Goal: Task Accomplishment & Management: Use online tool/utility

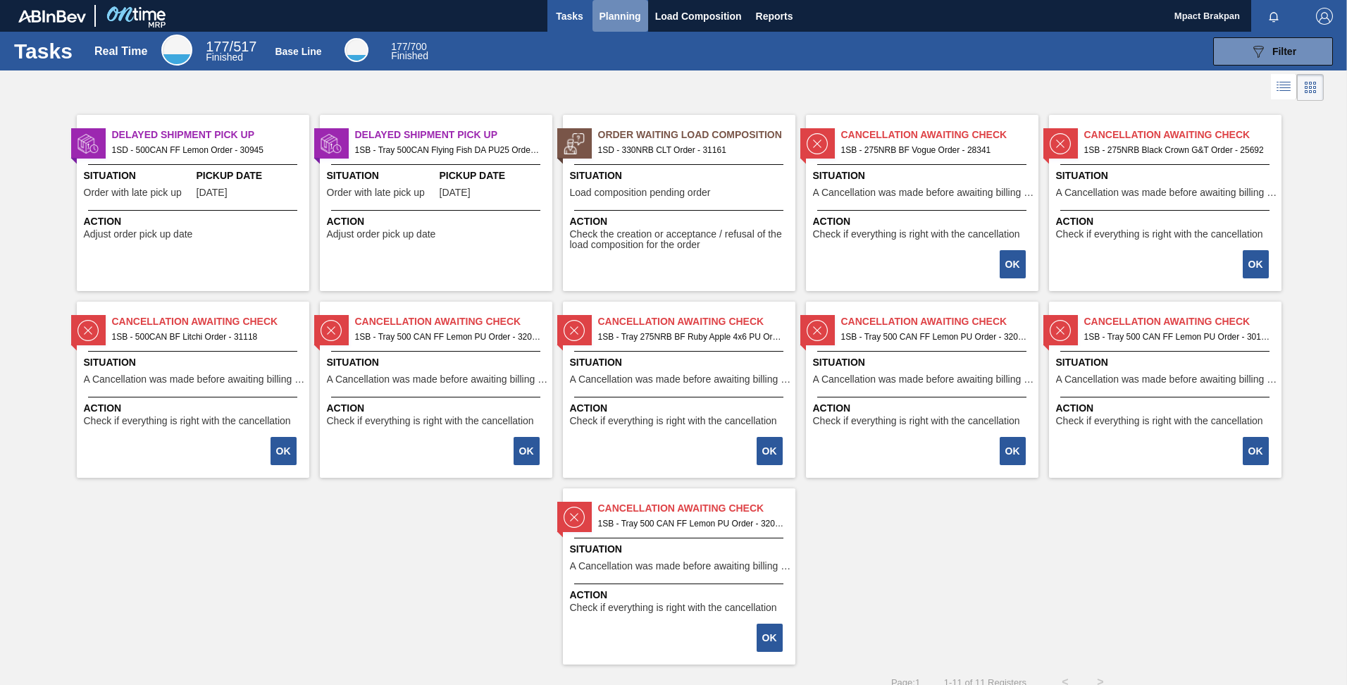
click at [604, 11] on span "Planning" at bounding box center [621, 16] width 42 height 17
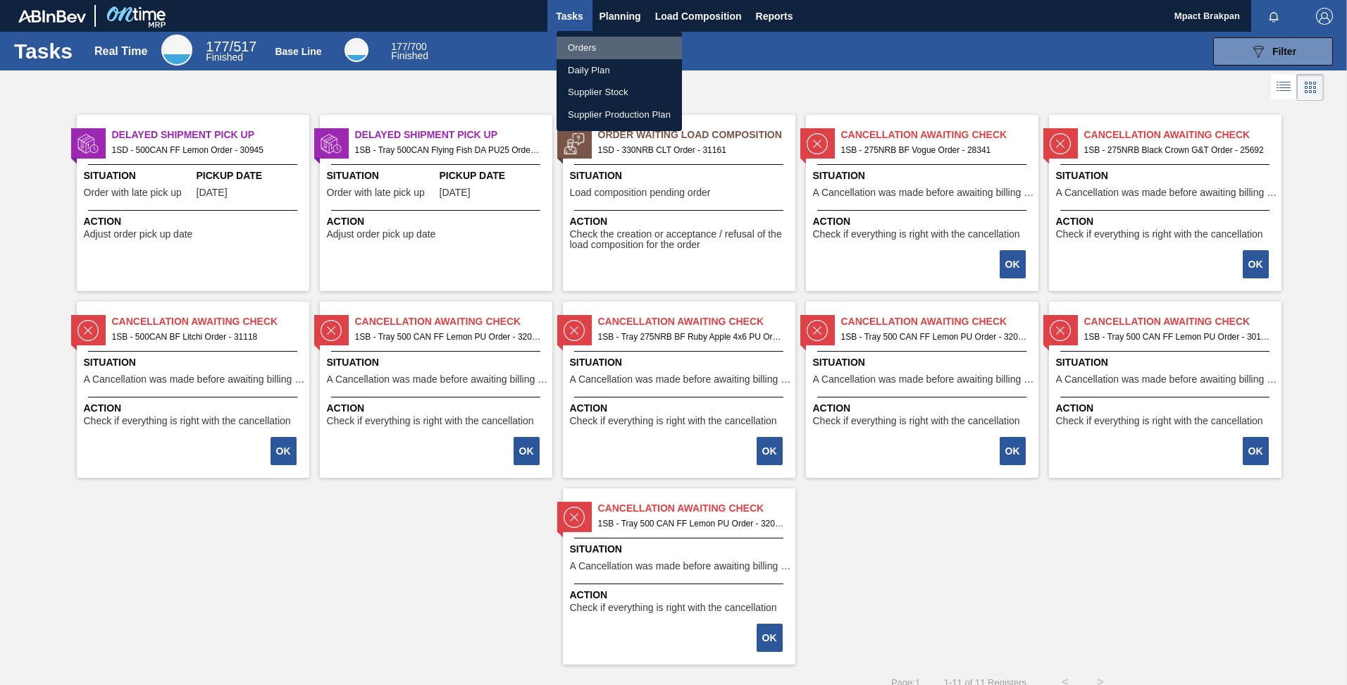
click at [588, 48] on li "Orders" at bounding box center [619, 48] width 125 height 23
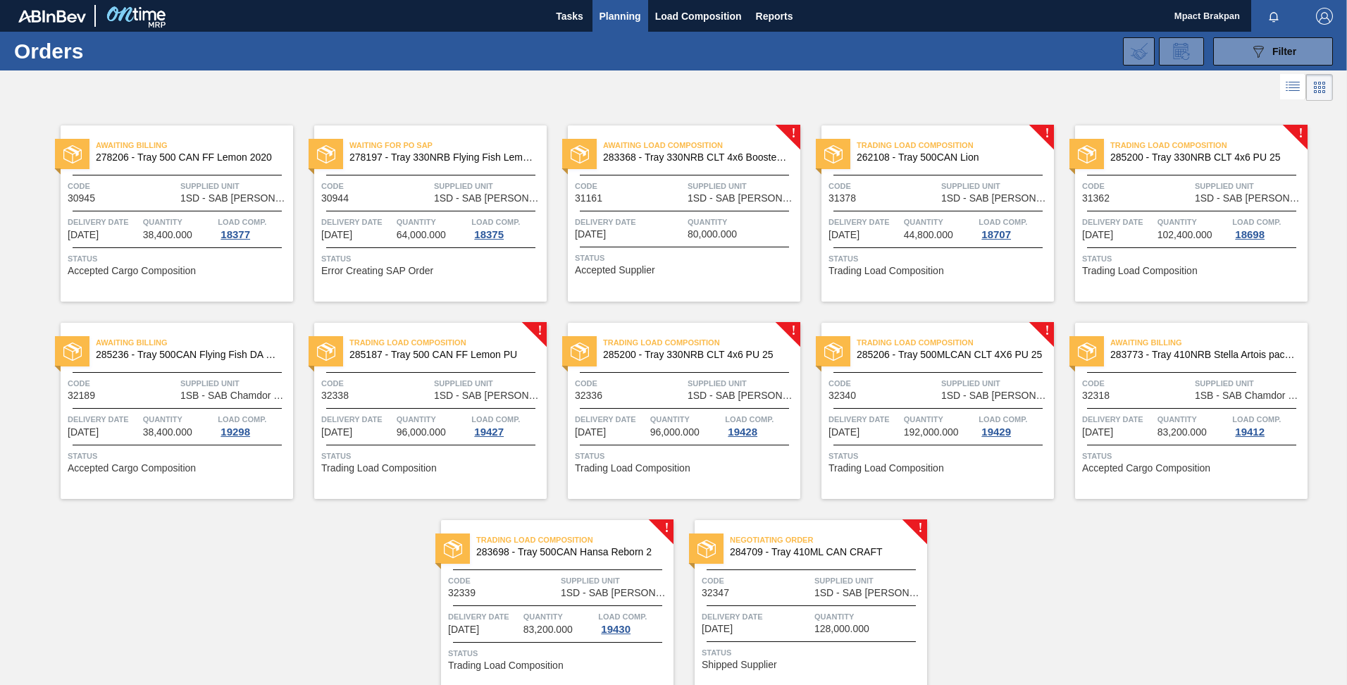
click at [821, 605] on div at bounding box center [811, 605] width 209 height 1
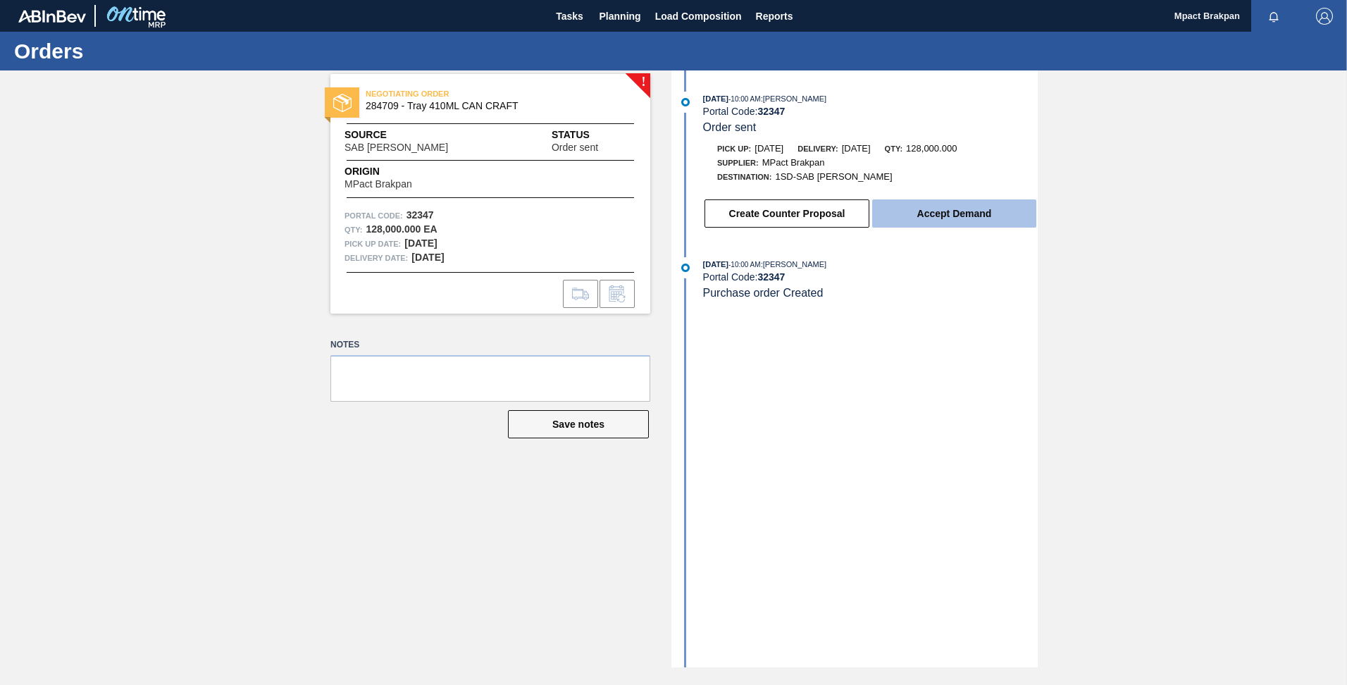
click at [939, 218] on button "Accept Demand" at bounding box center [954, 213] width 164 height 28
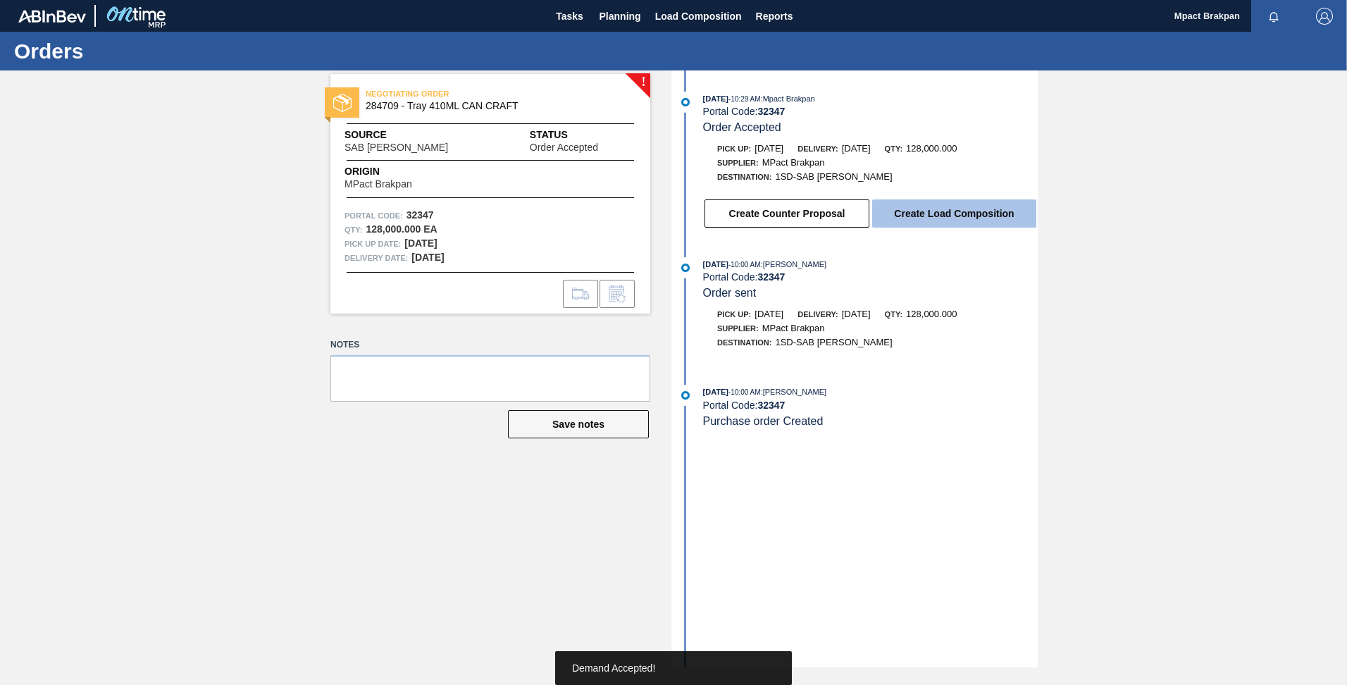
click at [939, 216] on button "Create Load Composition" at bounding box center [954, 213] width 164 height 28
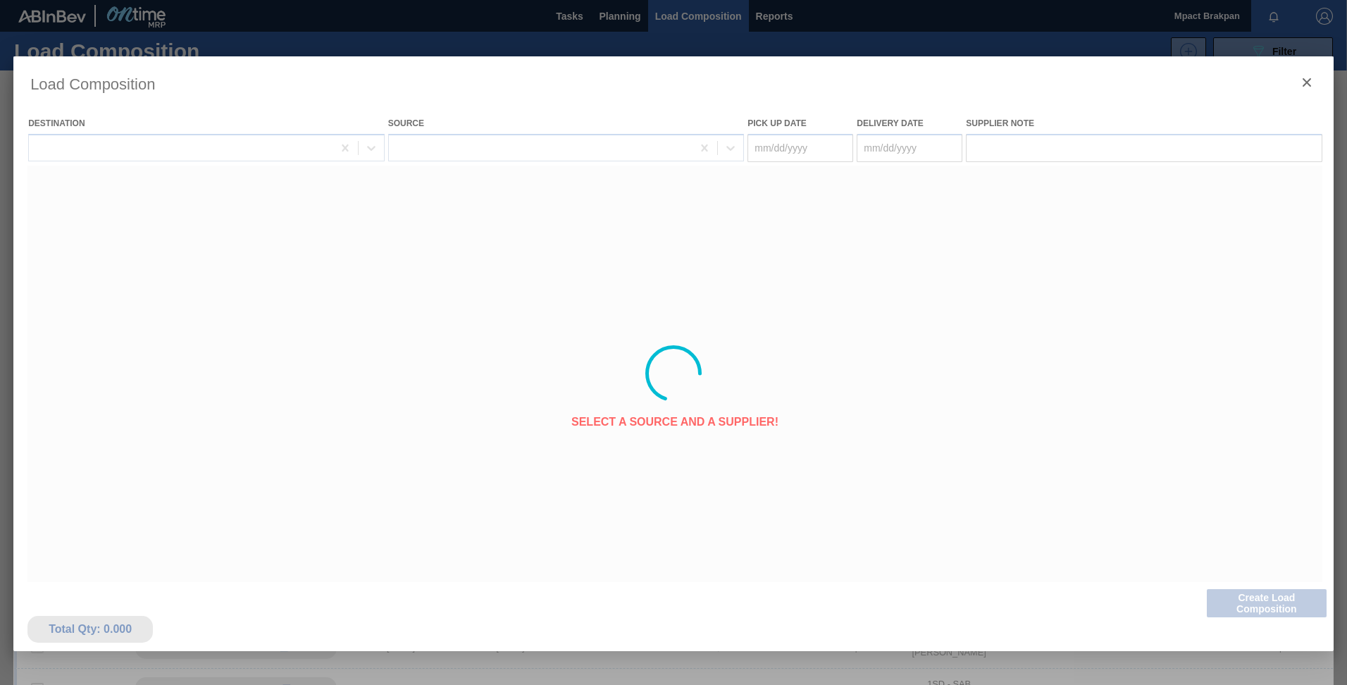
type Date "[DATE]"
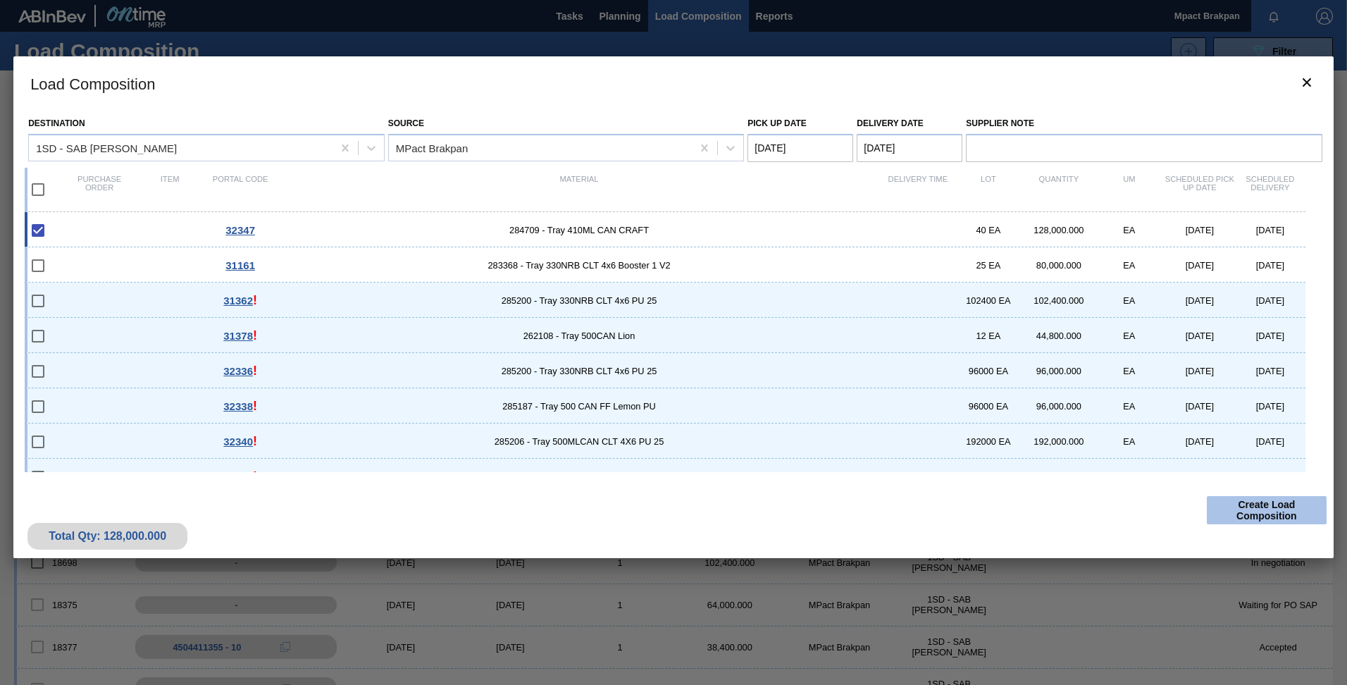
click at [1251, 512] on button "Create Load Composition" at bounding box center [1267, 510] width 120 height 28
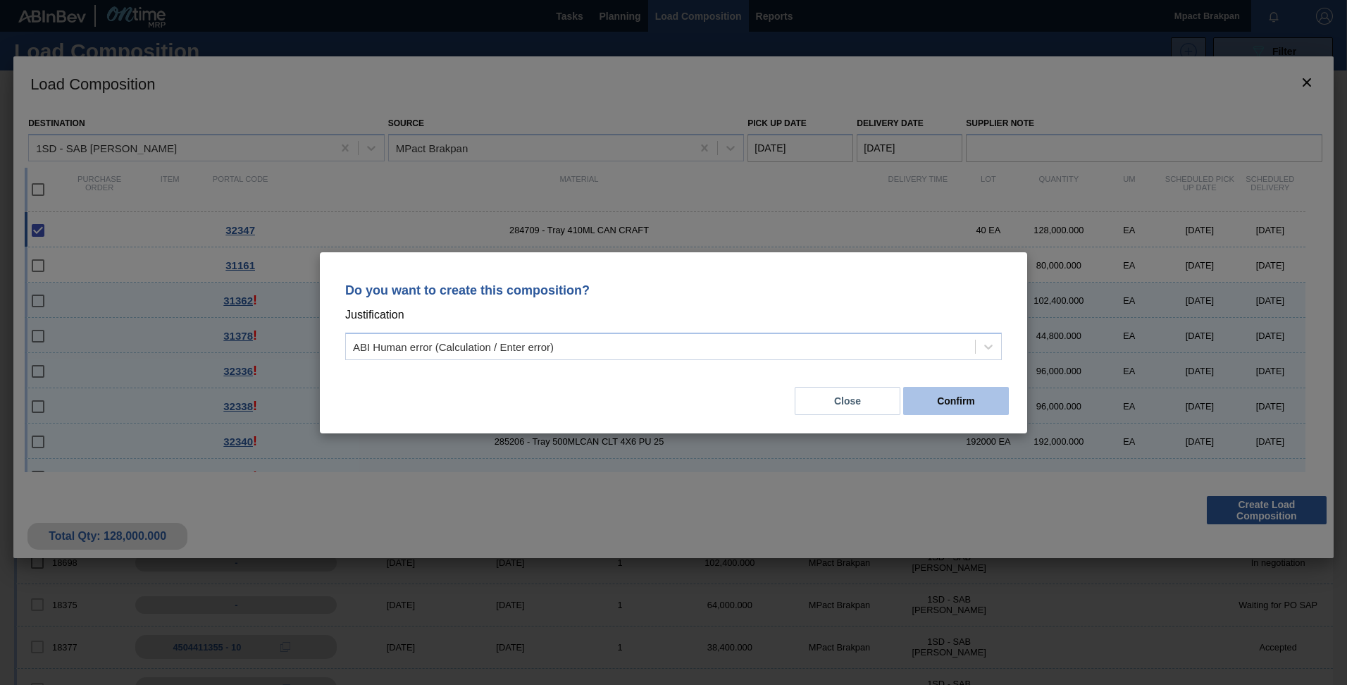
click at [962, 399] on button "Confirm" at bounding box center [956, 401] width 106 height 28
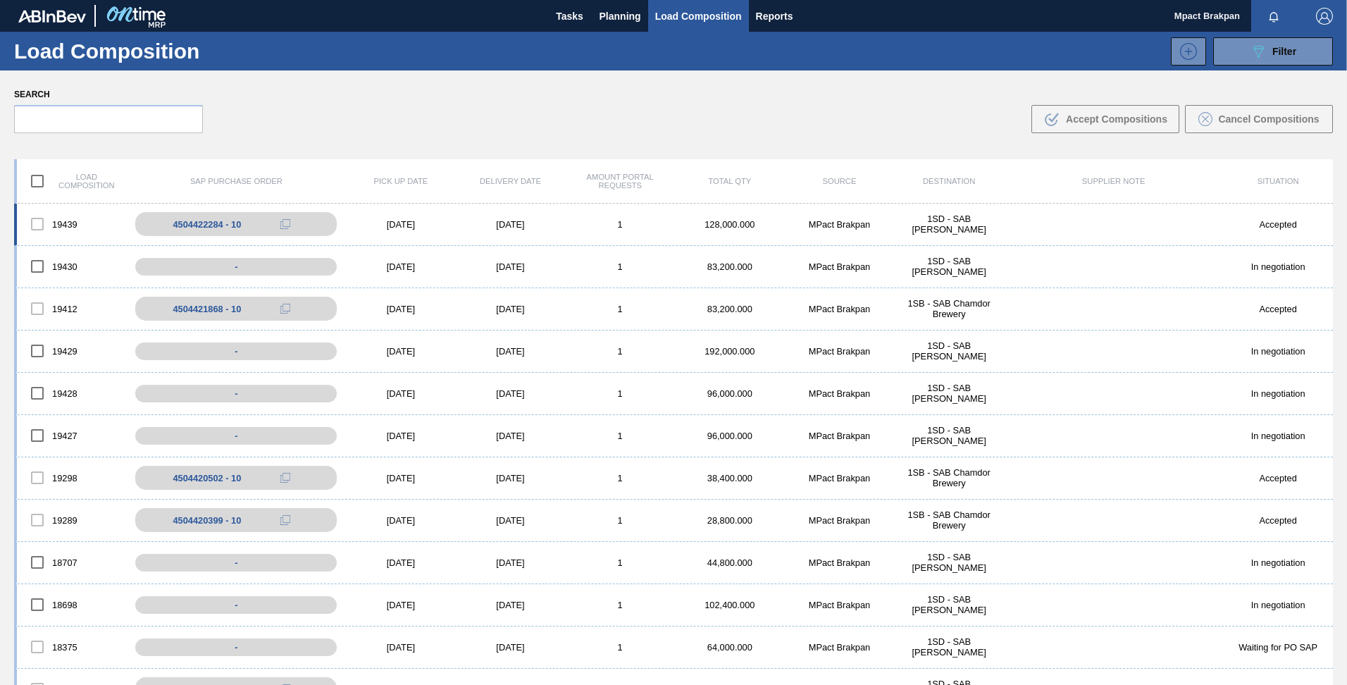
click at [397, 220] on div "[DATE]" at bounding box center [401, 224] width 110 height 11
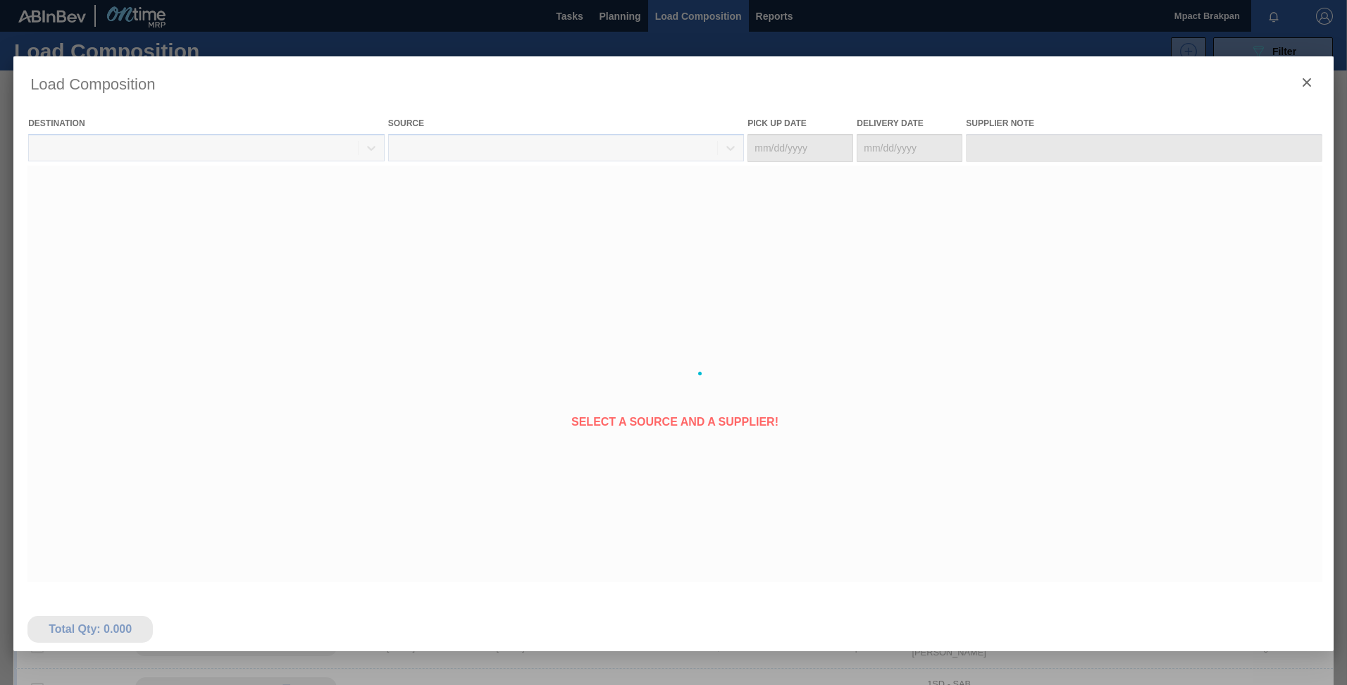
type Date "[DATE]"
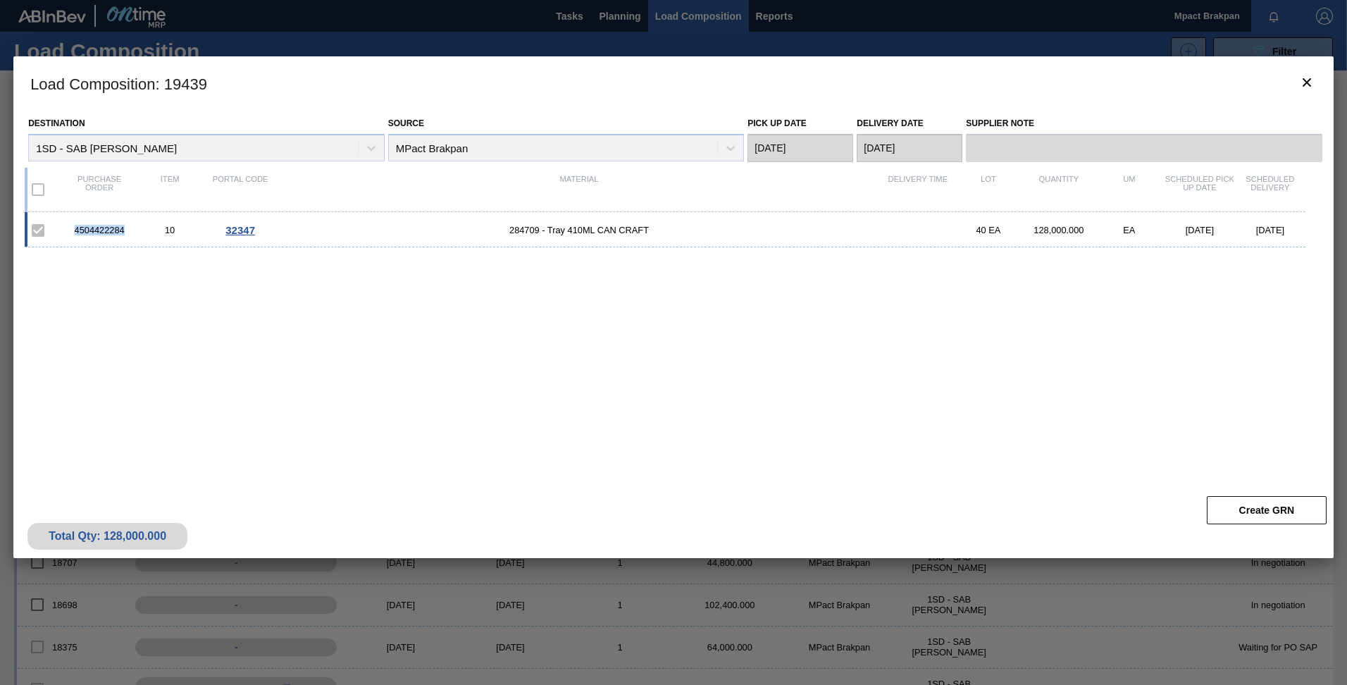
drag, startPoint x: 130, startPoint y: 230, endPoint x: 64, endPoint y: 230, distance: 65.5
click at [64, 230] on div "4504422284" at bounding box center [99, 230] width 70 height 11
drag, startPoint x: 64, startPoint y: 230, endPoint x: 107, endPoint y: 228, distance: 43.1
copy div "4504422284"
click at [1298, 85] on icon "botão de ícone" at bounding box center [1306, 82] width 17 height 17
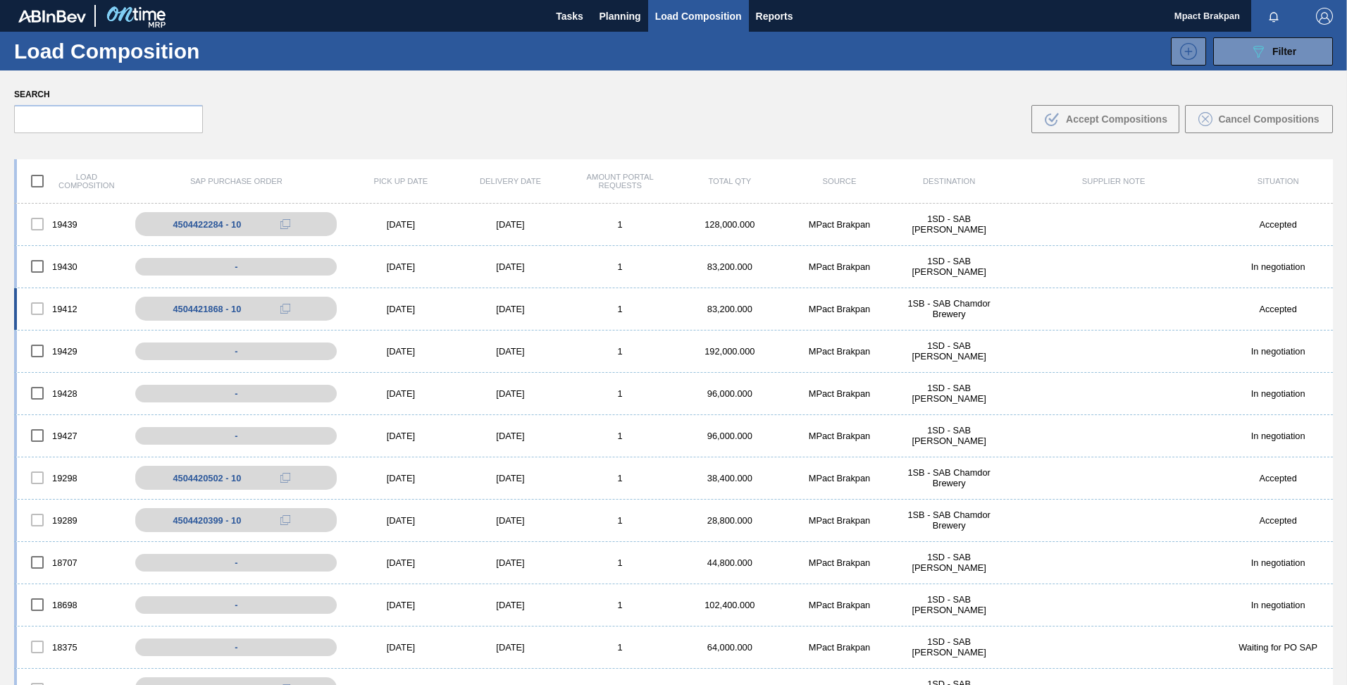
click at [388, 305] on div "[DATE]" at bounding box center [401, 309] width 110 height 11
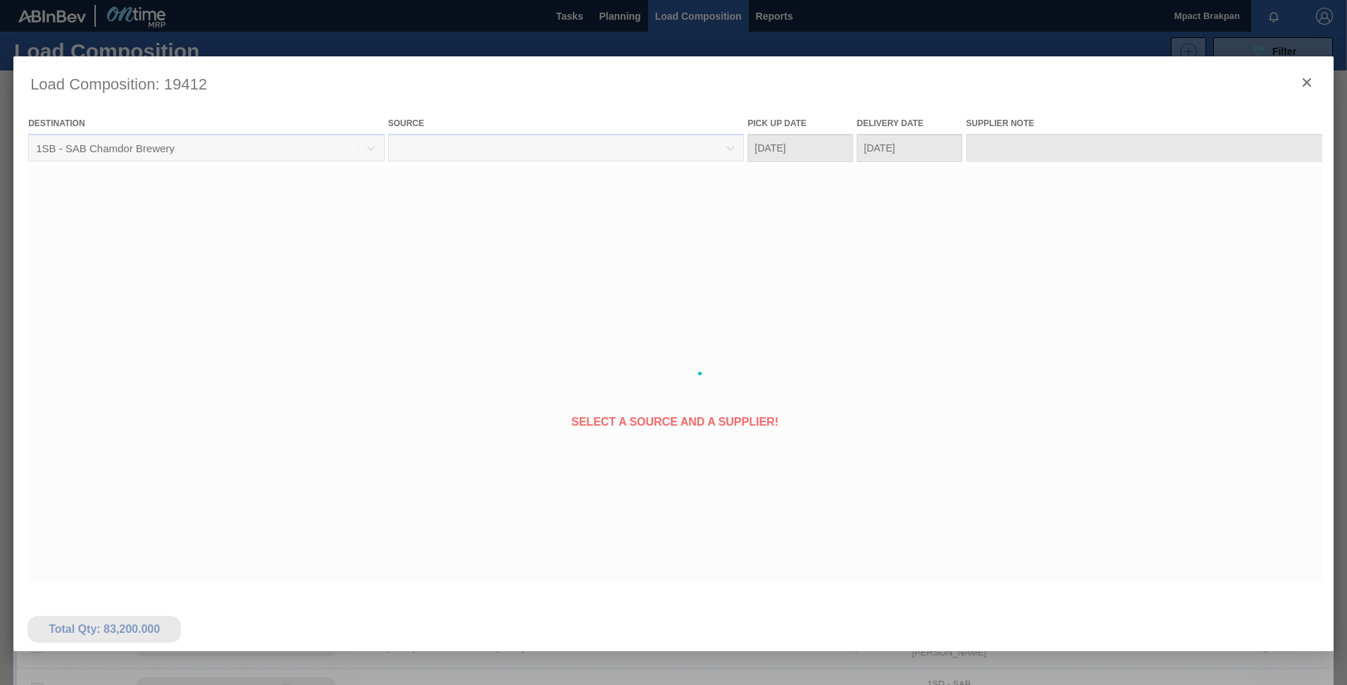
type Date "[DATE]"
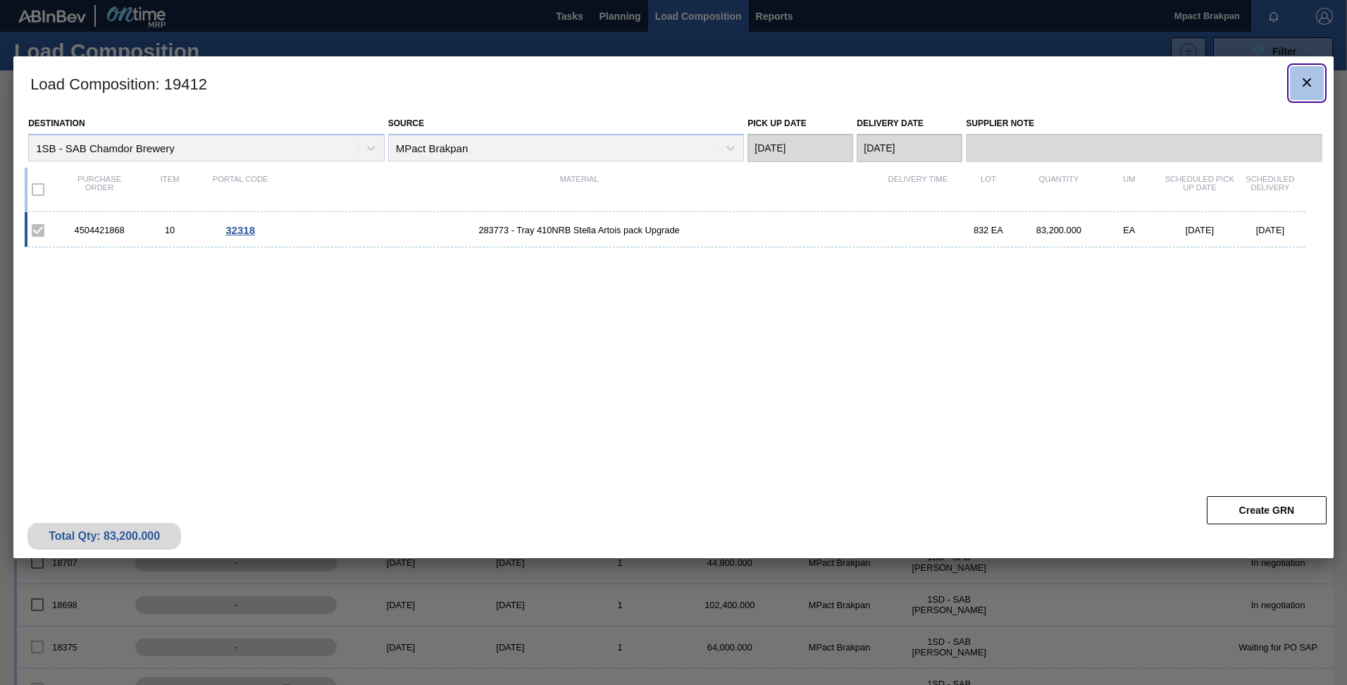
click at [1302, 79] on icon "botão de ícone" at bounding box center [1306, 82] width 17 height 17
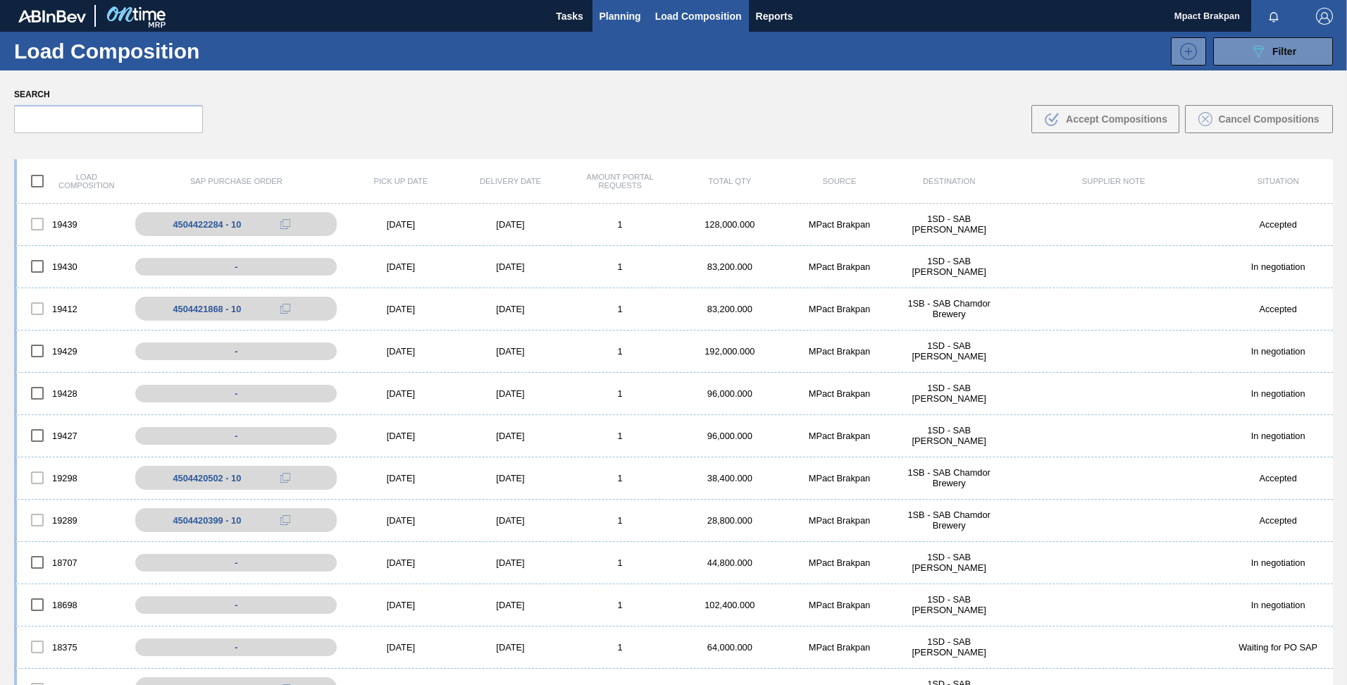
click at [614, 15] on span "Planning" at bounding box center [621, 16] width 42 height 17
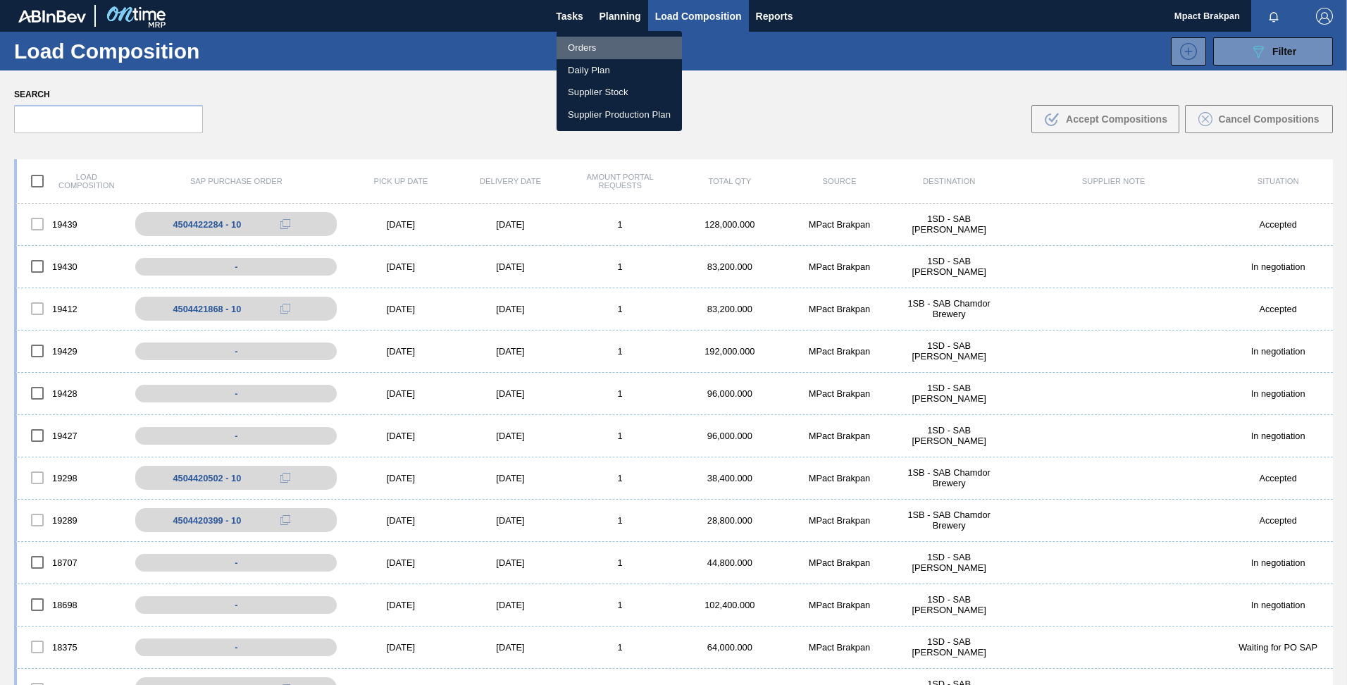
click at [591, 48] on li "Orders" at bounding box center [619, 48] width 125 height 23
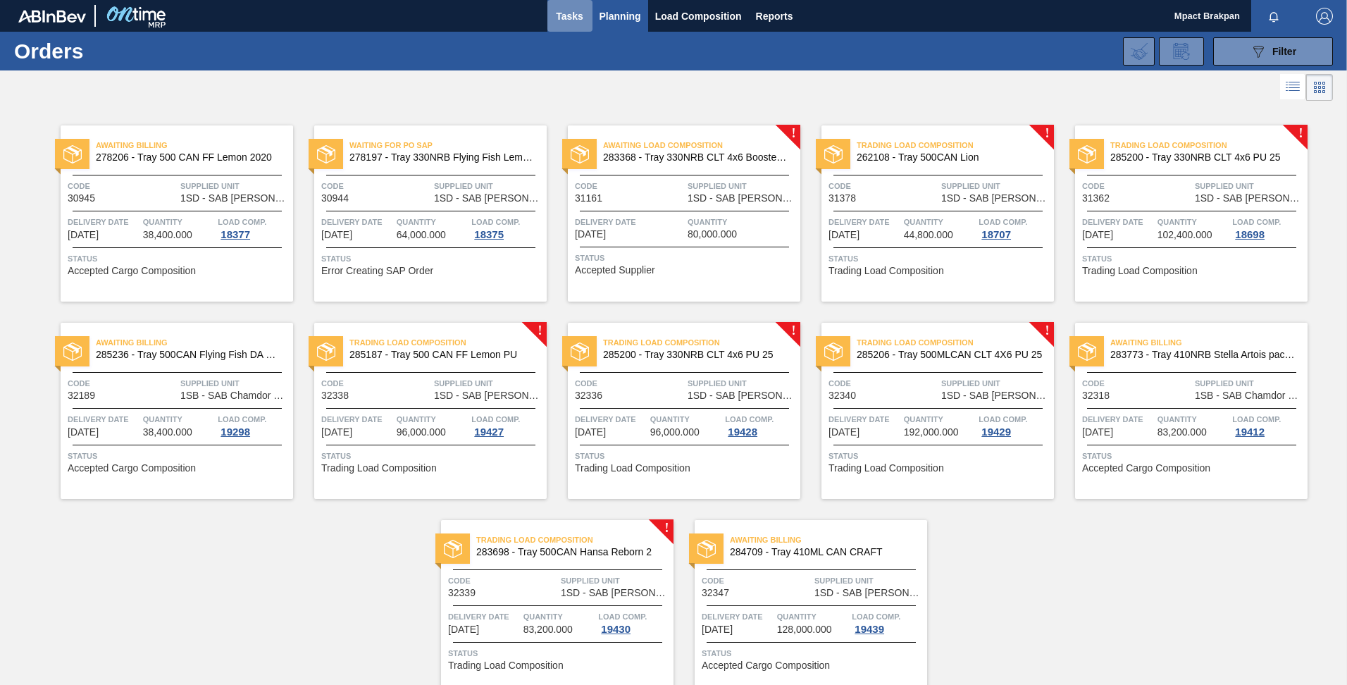
click at [560, 13] on span "Tasks" at bounding box center [569, 16] width 31 height 17
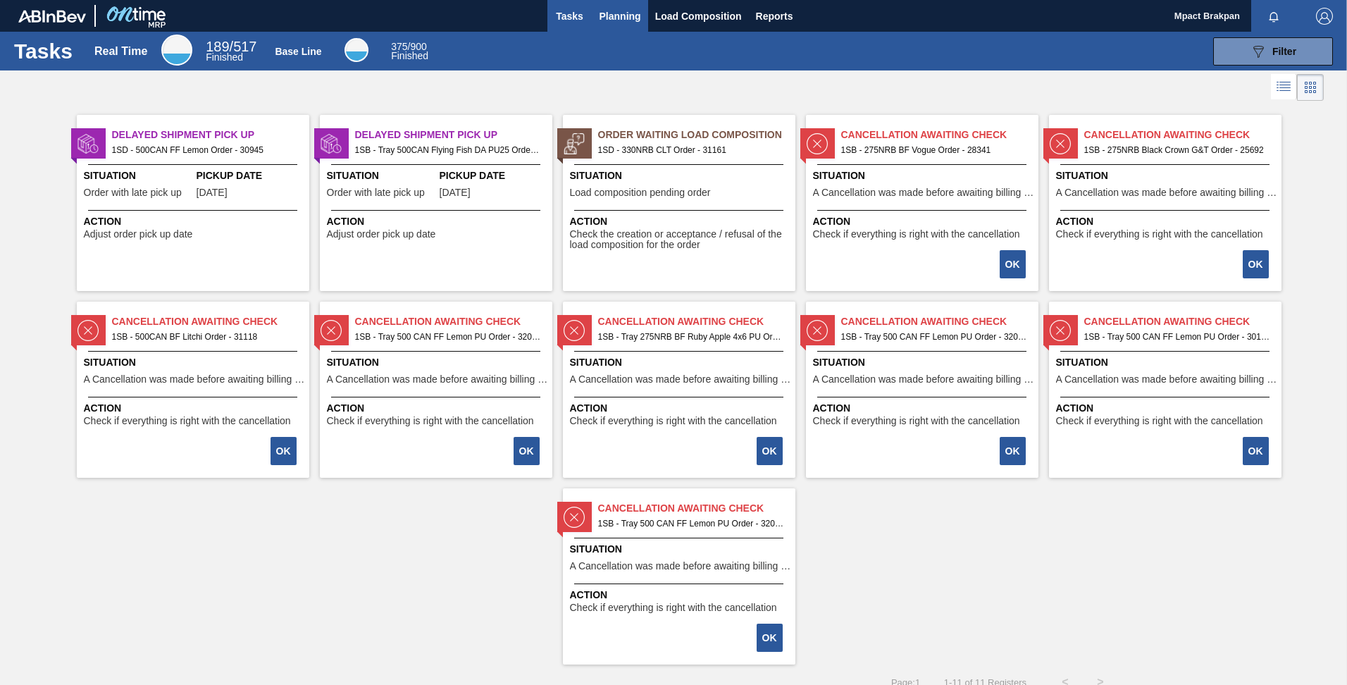
click at [622, 16] on span "Planning" at bounding box center [621, 16] width 42 height 17
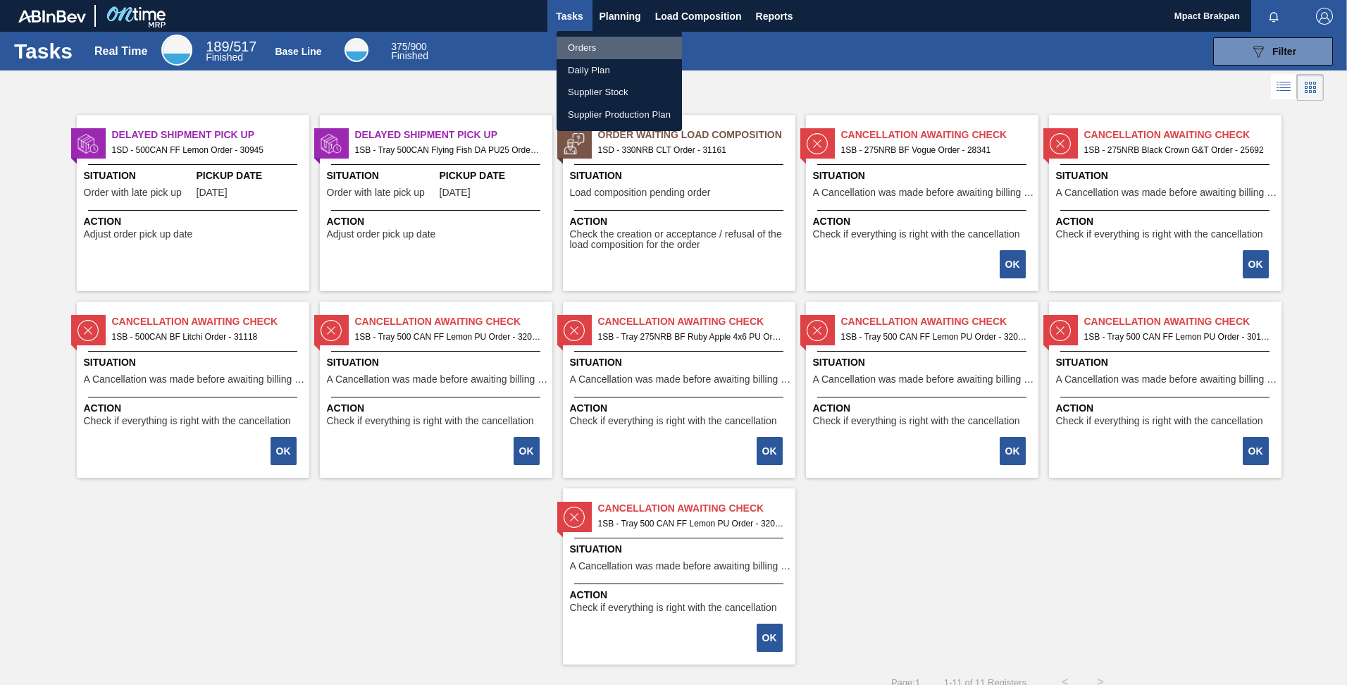
click at [573, 44] on li "Orders" at bounding box center [619, 48] width 125 height 23
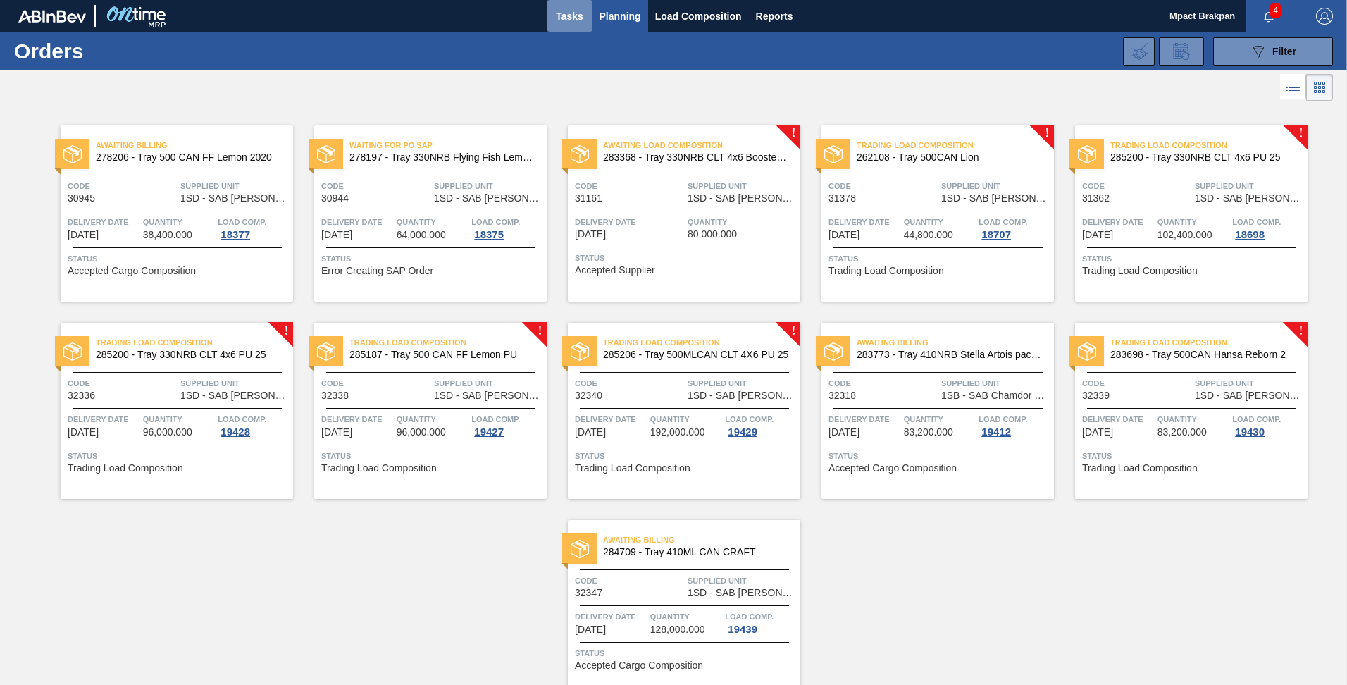
click at [564, 12] on span "Tasks" at bounding box center [569, 16] width 31 height 17
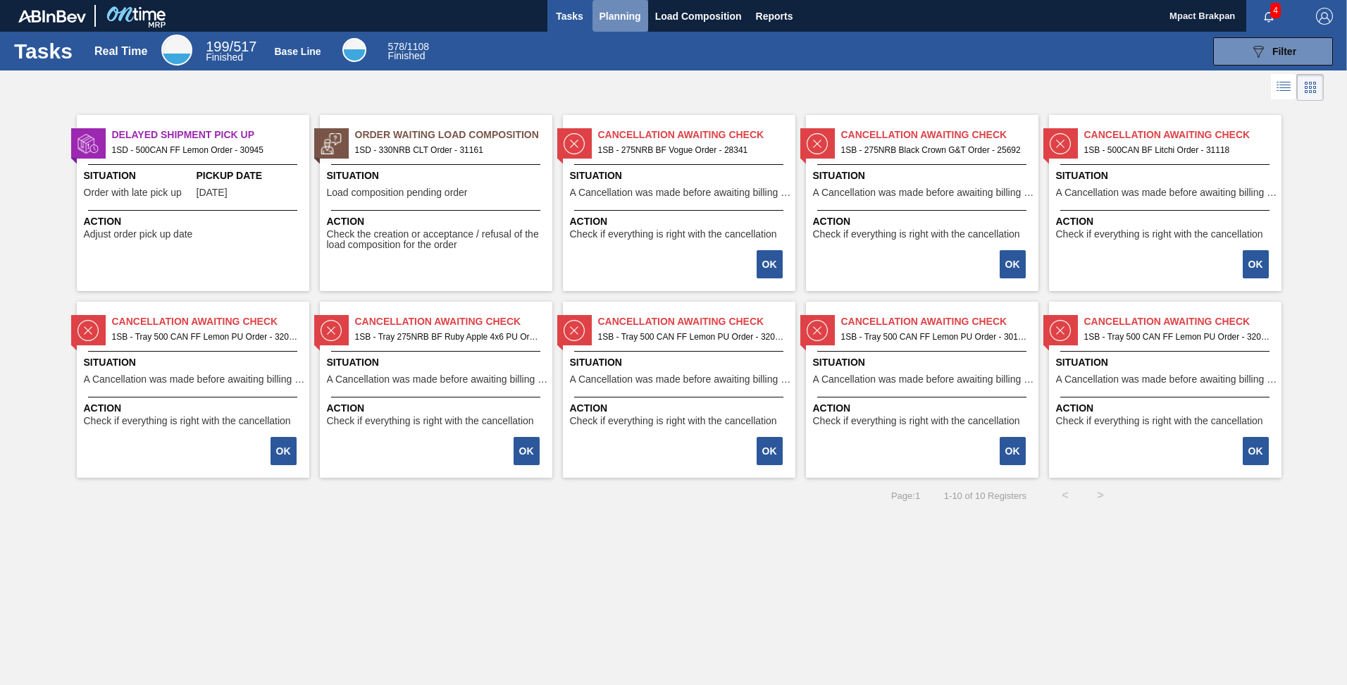
click at [613, 13] on span "Planning" at bounding box center [621, 16] width 42 height 17
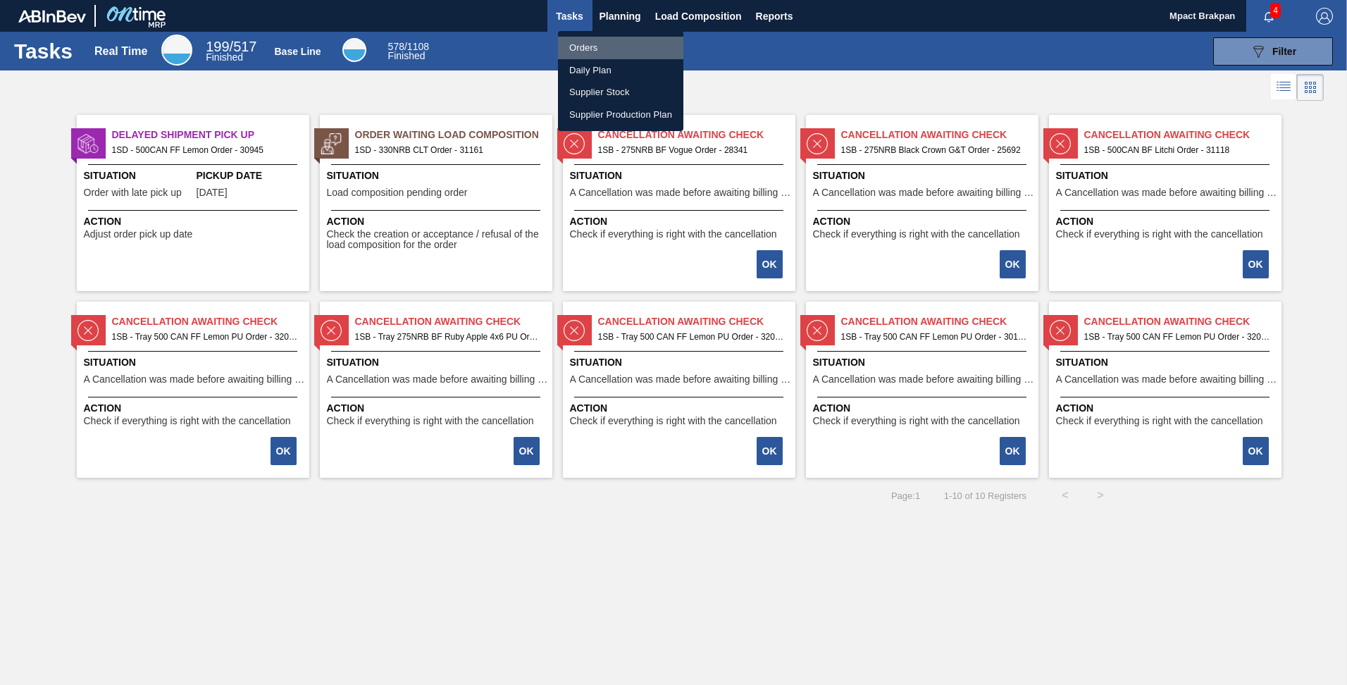
click at [578, 44] on li "Orders" at bounding box center [620, 48] width 125 height 23
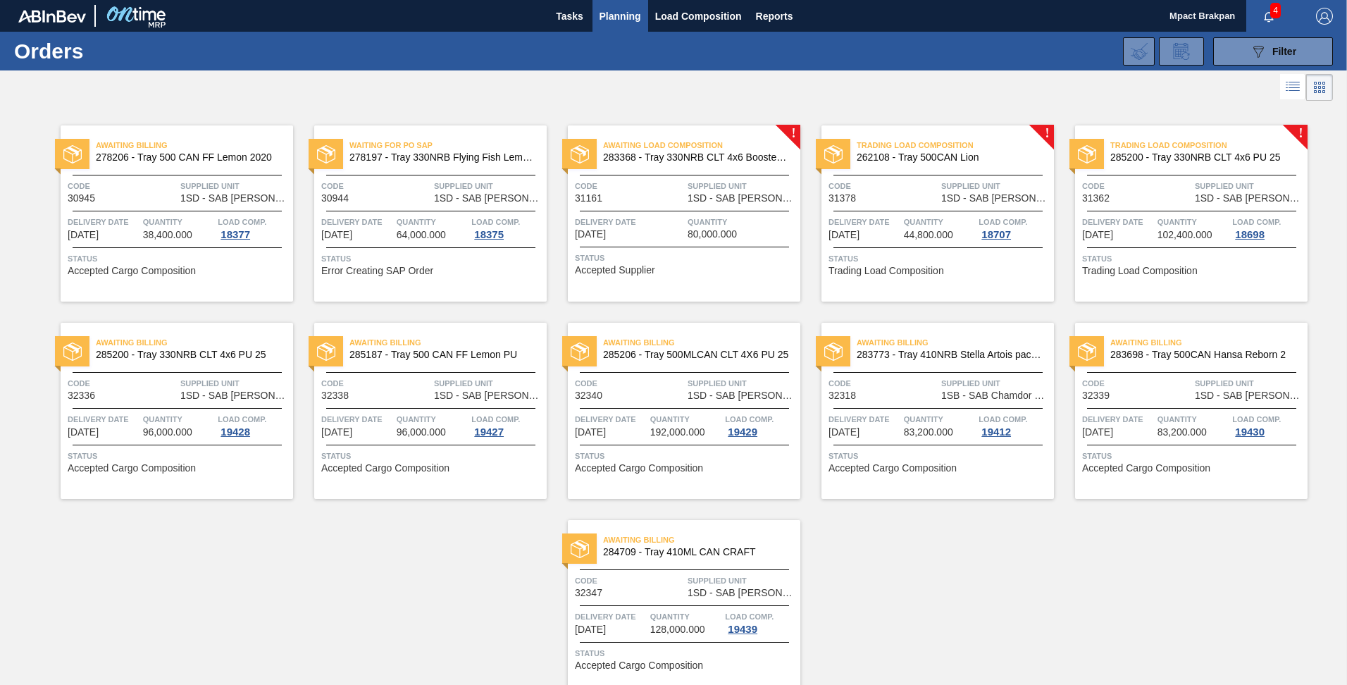
click at [1272, 12] on span "4" at bounding box center [1275, 10] width 11 height 15
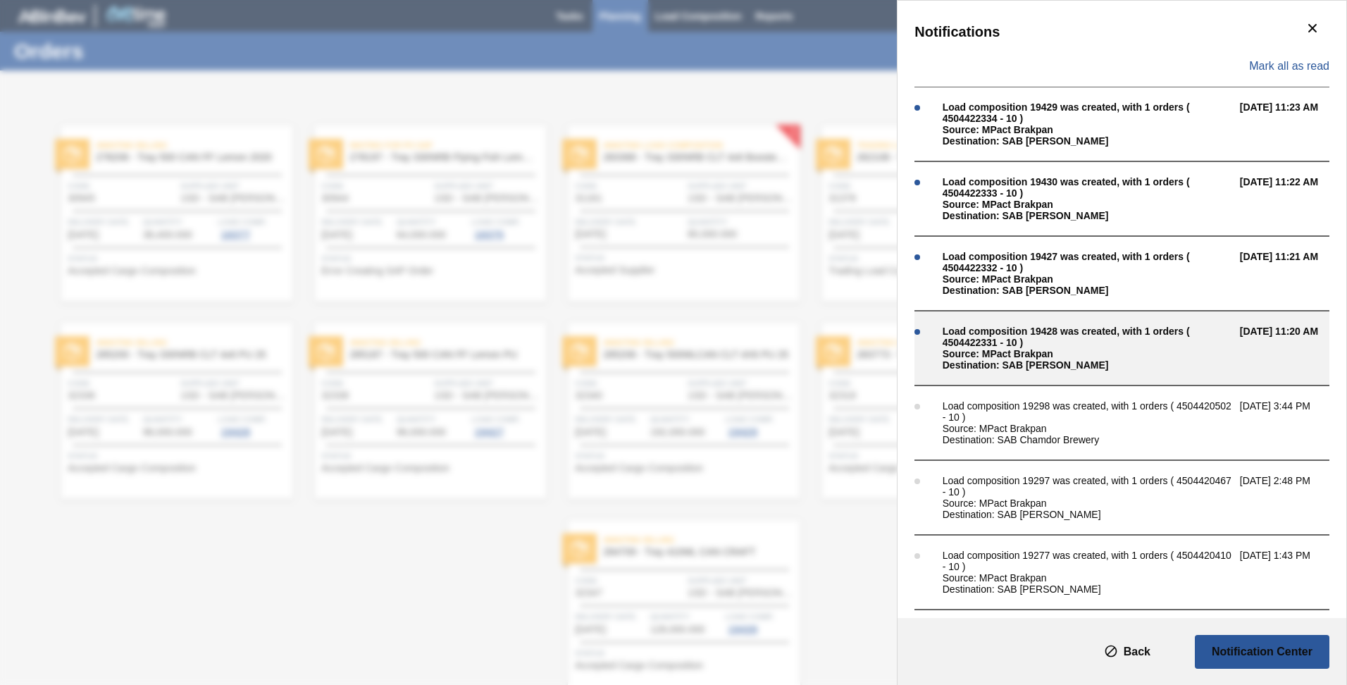
click at [1007, 337] on div "Load composition 19428 was created, with 1 orders ( 4504422331 - 10 )" at bounding box center [1088, 336] width 290 height 23
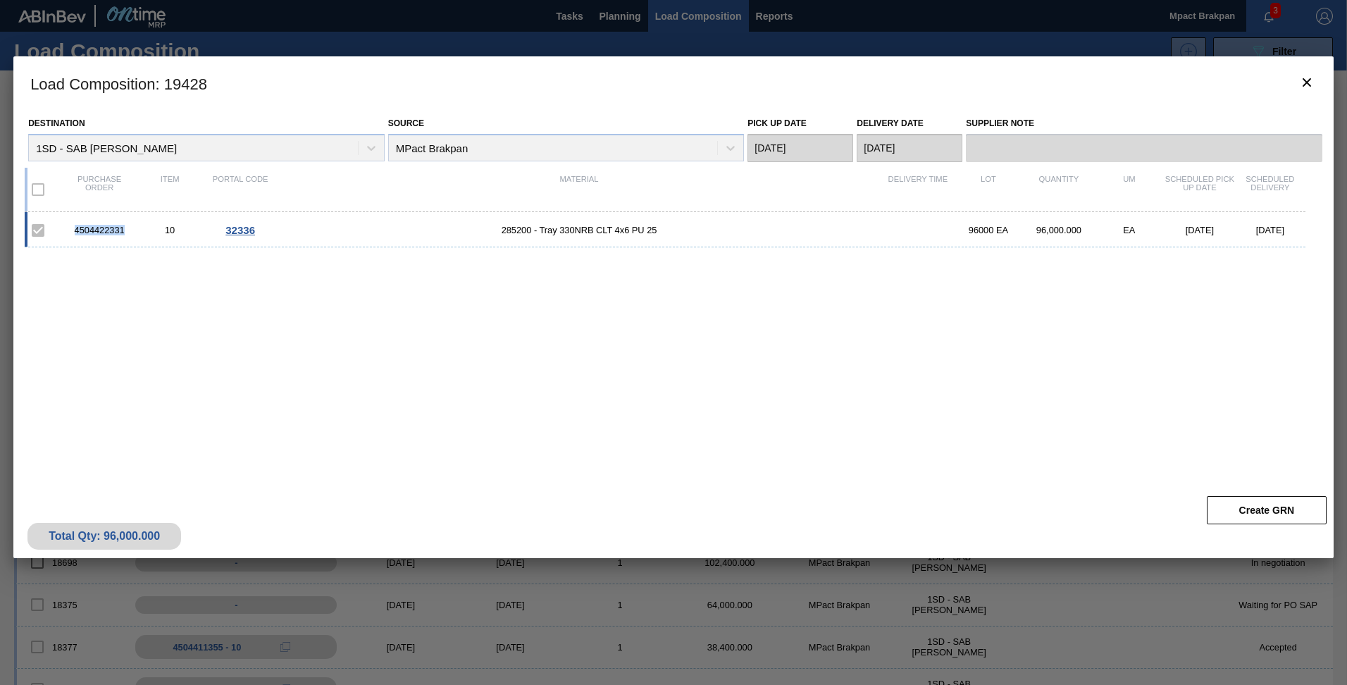
drag, startPoint x: 129, startPoint y: 230, endPoint x: 74, endPoint y: 235, distance: 55.2
click at [74, 235] on div "4504422331" at bounding box center [99, 230] width 70 height 11
drag, startPoint x: 74, startPoint y: 235, endPoint x: 87, endPoint y: 225, distance: 15.6
copy div "4504422331"
click at [1310, 58] on h3 "Load Composition : 19428" at bounding box center [673, 83] width 1320 height 54
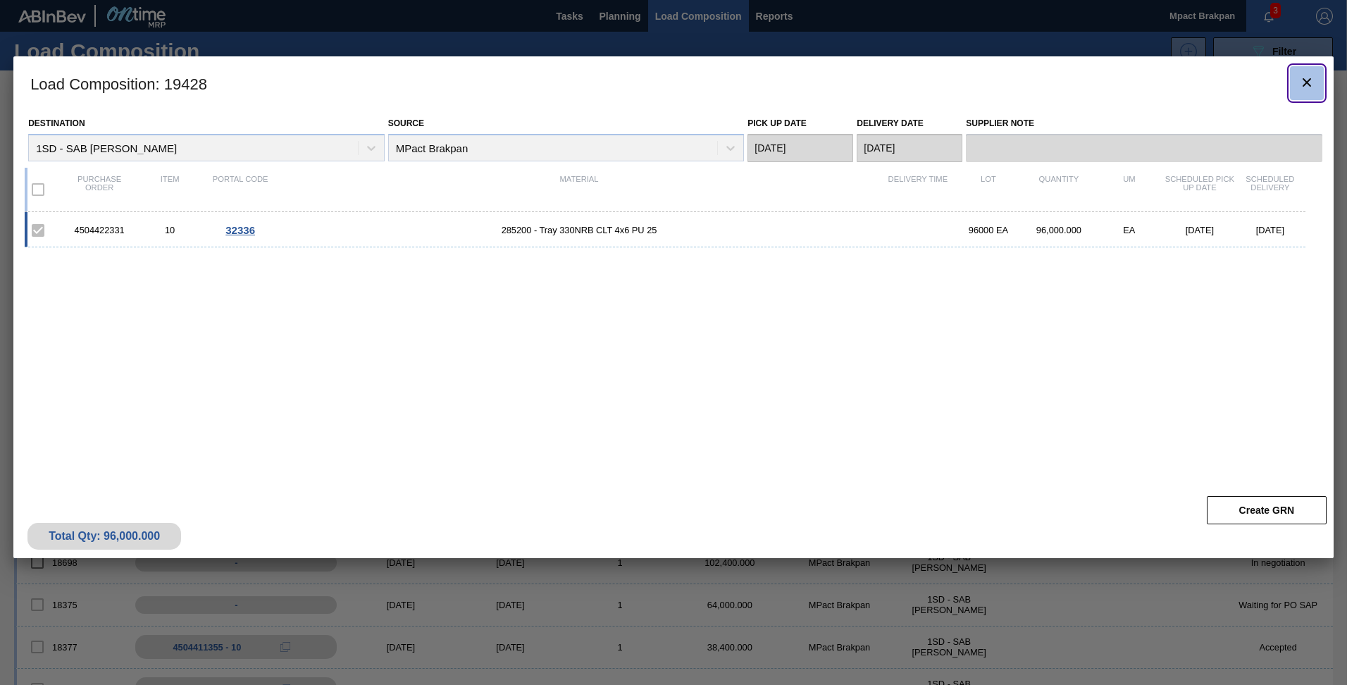
click at [1305, 79] on icon "botão de ícone" at bounding box center [1306, 82] width 17 height 17
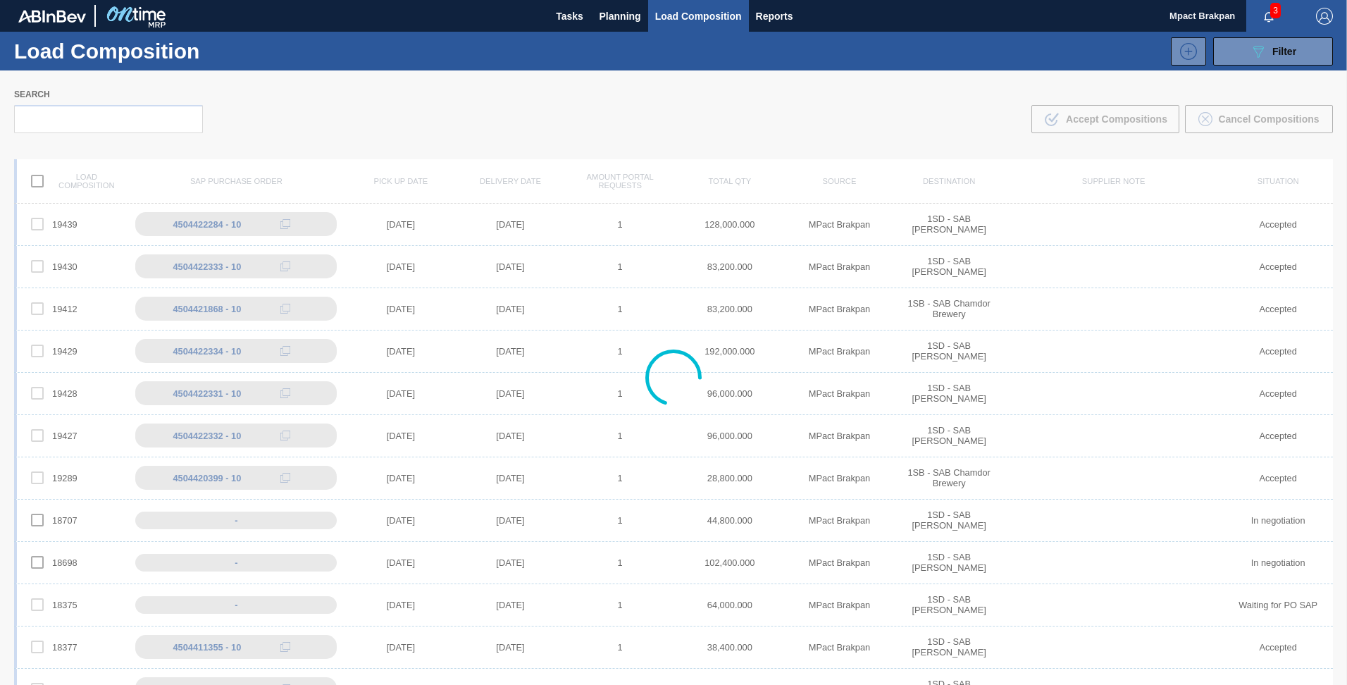
click at [1265, 6] on button "button" at bounding box center [1268, 16] width 45 height 20
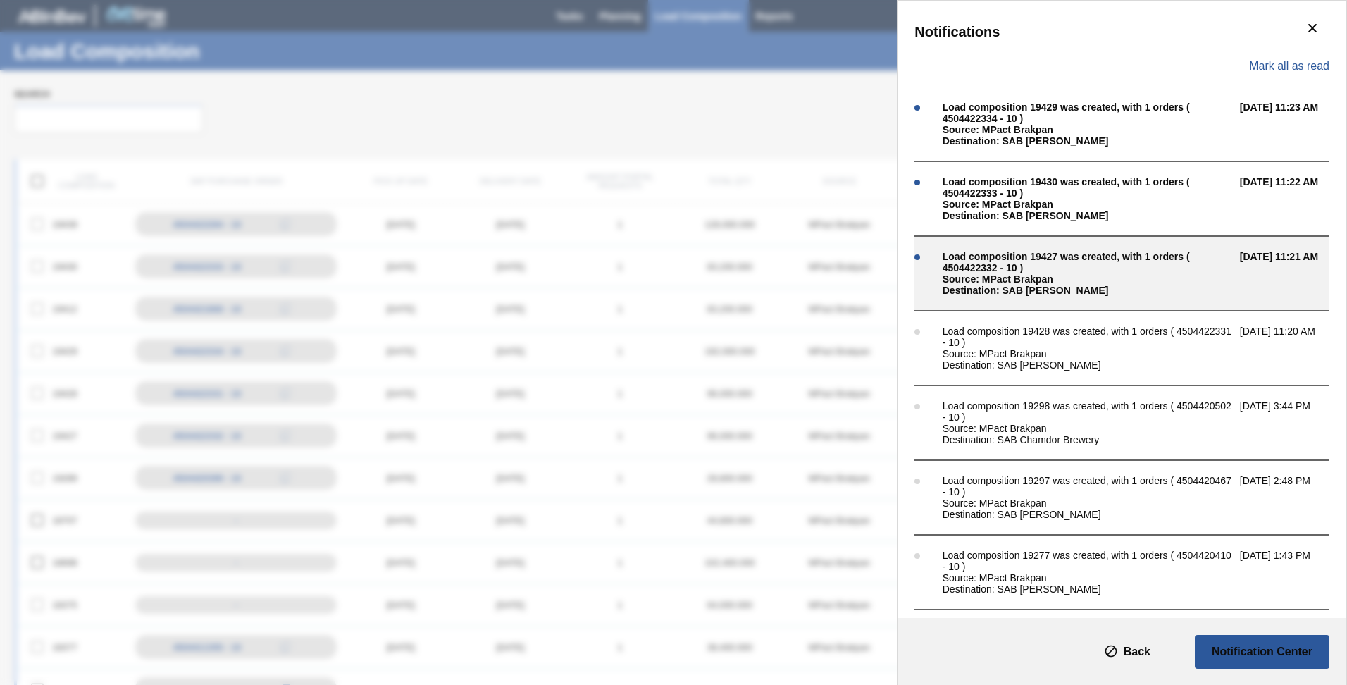
click at [1040, 275] on div "Source: MPact Brakpan" at bounding box center [1088, 278] width 290 height 11
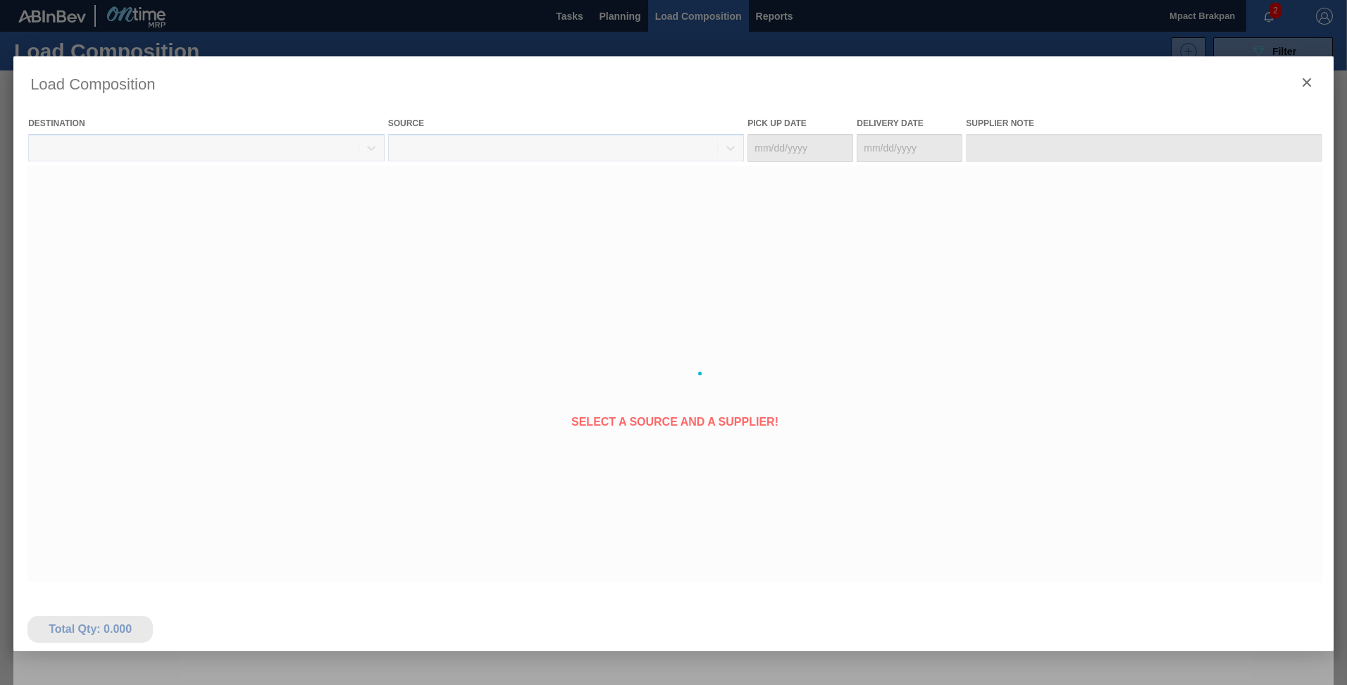
type Date "[DATE]"
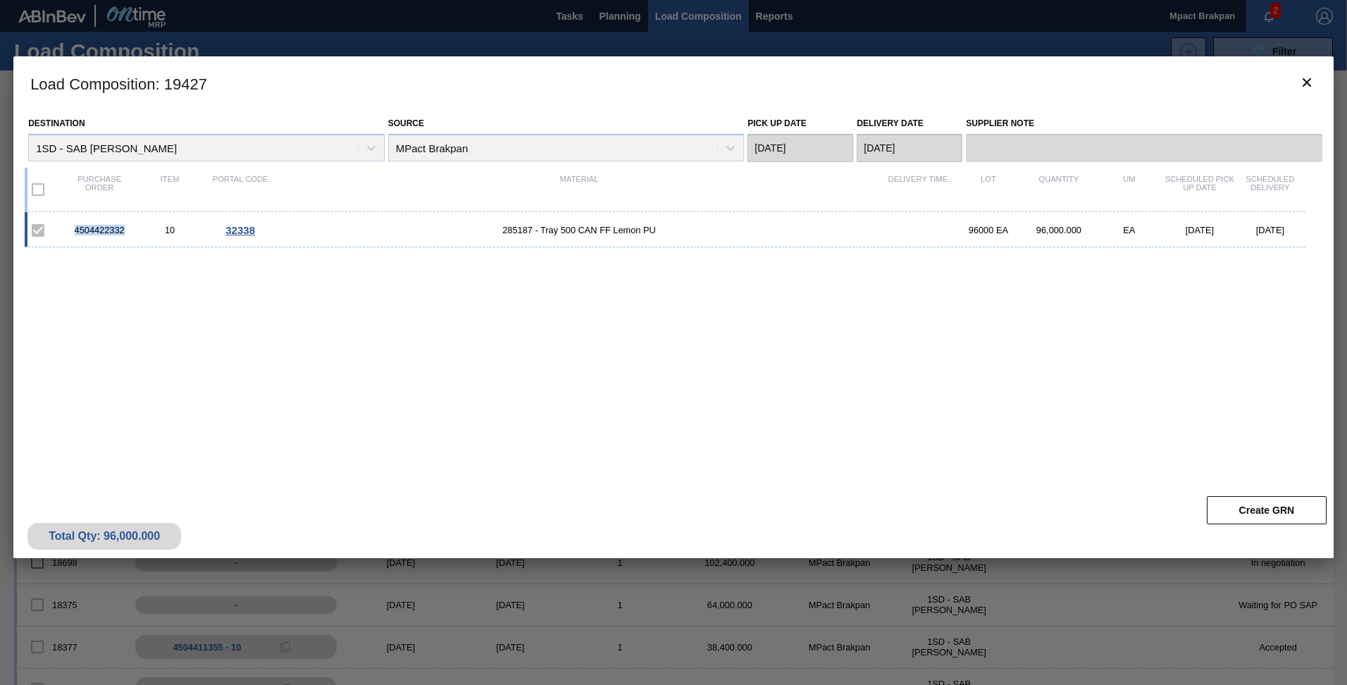
drag, startPoint x: 128, startPoint y: 230, endPoint x: 77, endPoint y: 229, distance: 50.7
click at [77, 229] on div "4504422332" at bounding box center [99, 230] width 70 height 11
drag, startPoint x: 77, startPoint y: 229, endPoint x: 87, endPoint y: 229, distance: 9.9
copy div "4504422332"
click at [1308, 78] on icon "botão de ícone" at bounding box center [1306, 82] width 17 height 17
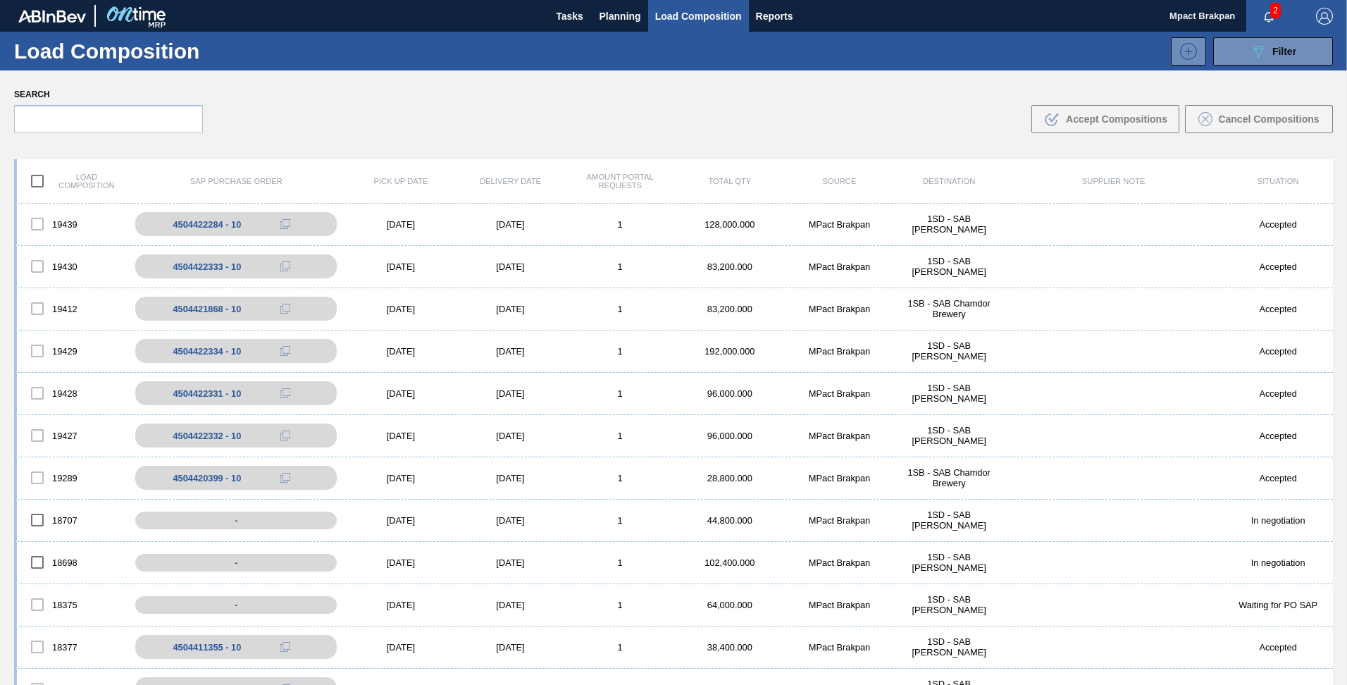
click at [1263, 6] on button "button" at bounding box center [1268, 16] width 45 height 20
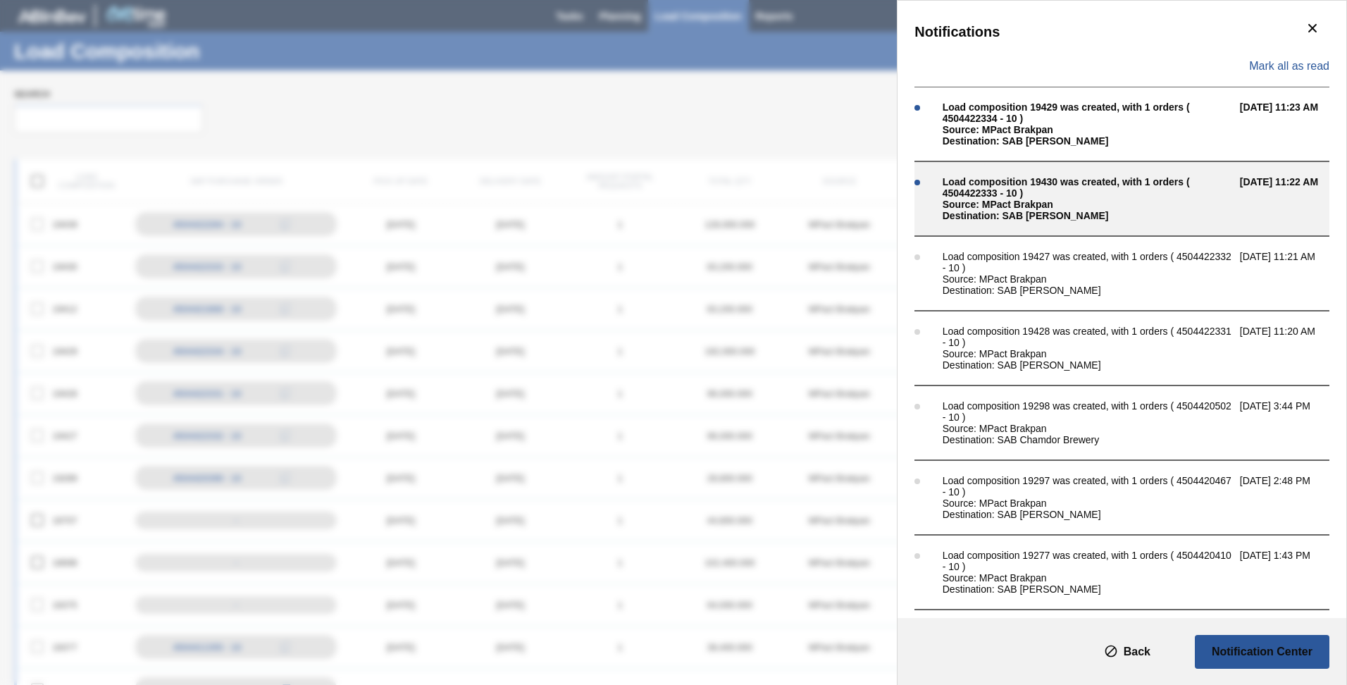
click at [1000, 208] on div "Source: MPact Brakpan" at bounding box center [1088, 204] width 290 height 11
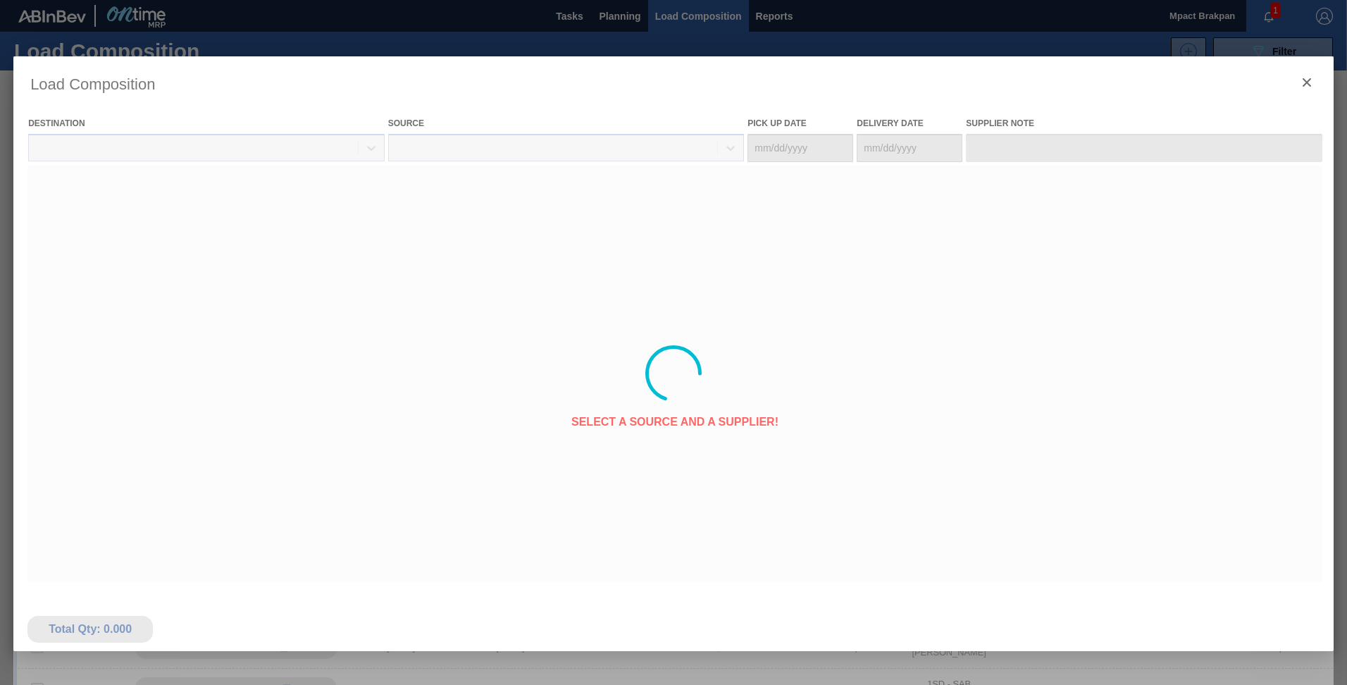
type Date "[DATE]"
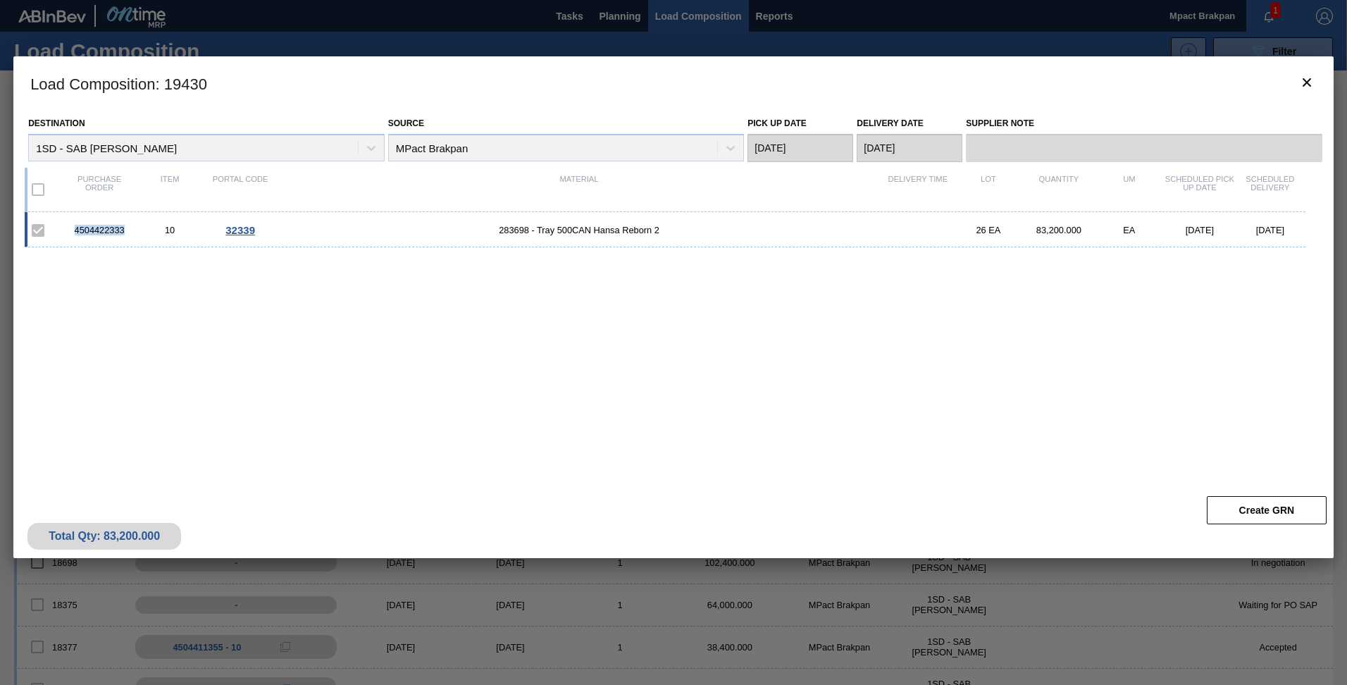
drag, startPoint x: 125, startPoint y: 228, endPoint x: 73, endPoint y: 226, distance: 52.2
click at [73, 226] on div "4504422333" at bounding box center [99, 230] width 70 height 11
drag, startPoint x: 73, startPoint y: 226, endPoint x: 109, endPoint y: 228, distance: 36.0
copy div "4504422333"
click at [1305, 82] on icon "botão de ícone" at bounding box center [1306, 82] width 17 height 17
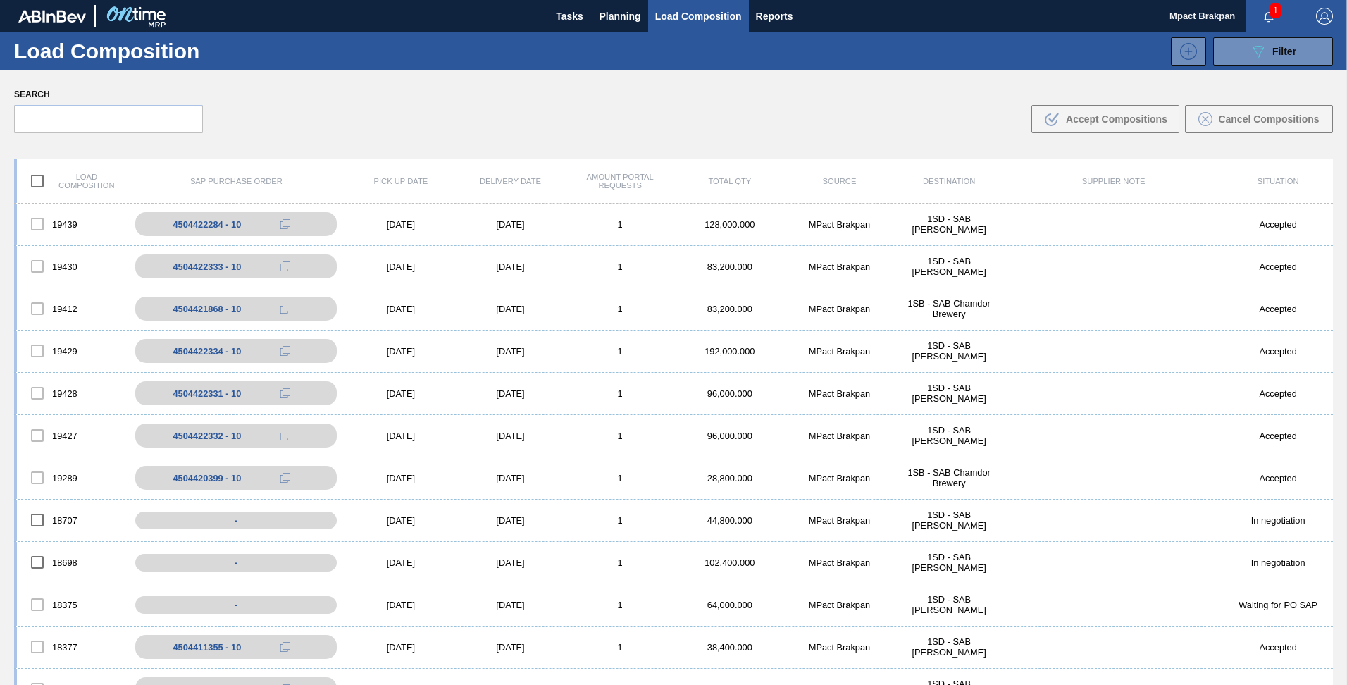
click at [1274, 9] on span "1" at bounding box center [1275, 10] width 11 height 15
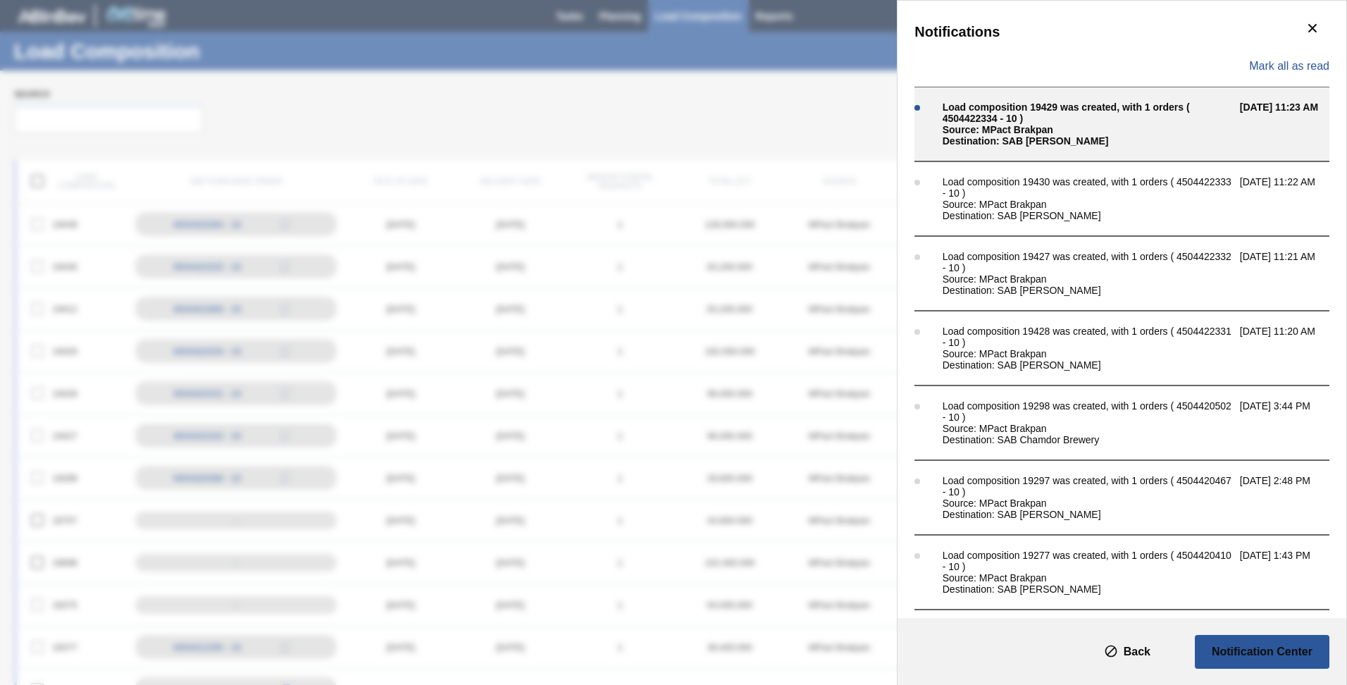
click at [998, 118] on div "Load composition 19429 was created, with 1 orders ( 4504422334 - 10 )" at bounding box center [1088, 112] width 290 height 23
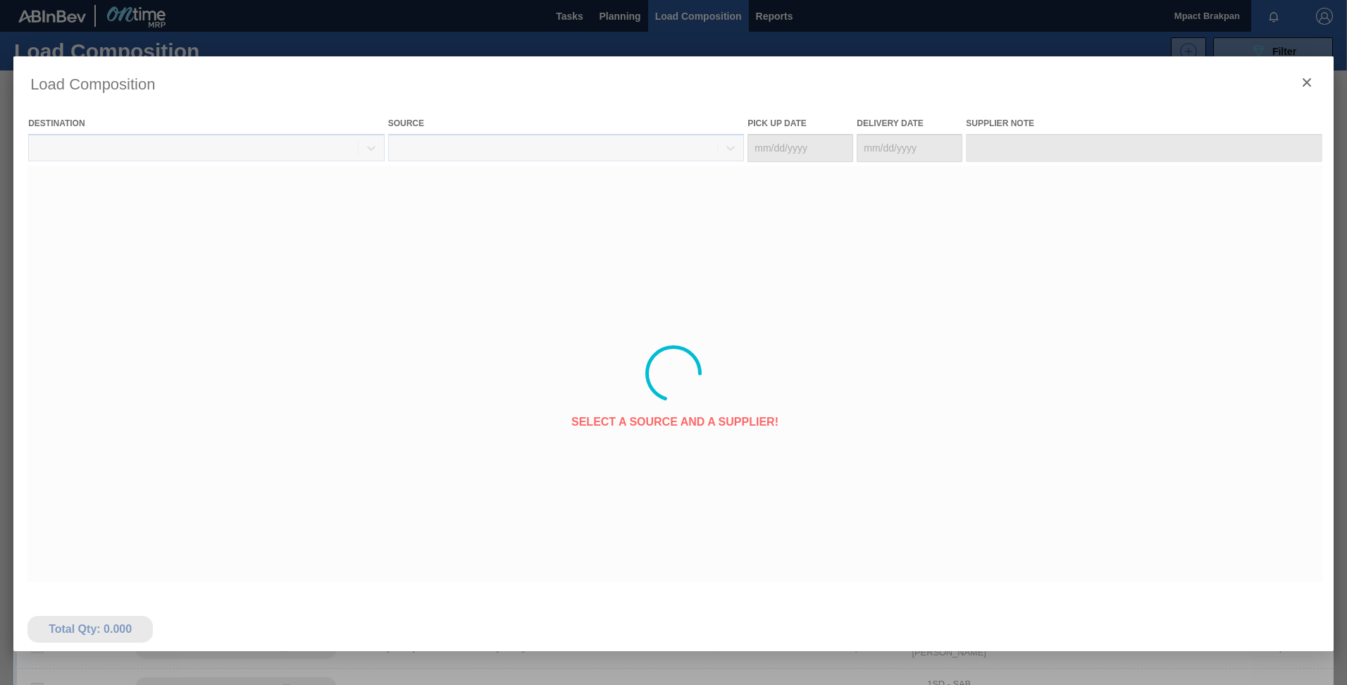
type Date "[DATE]"
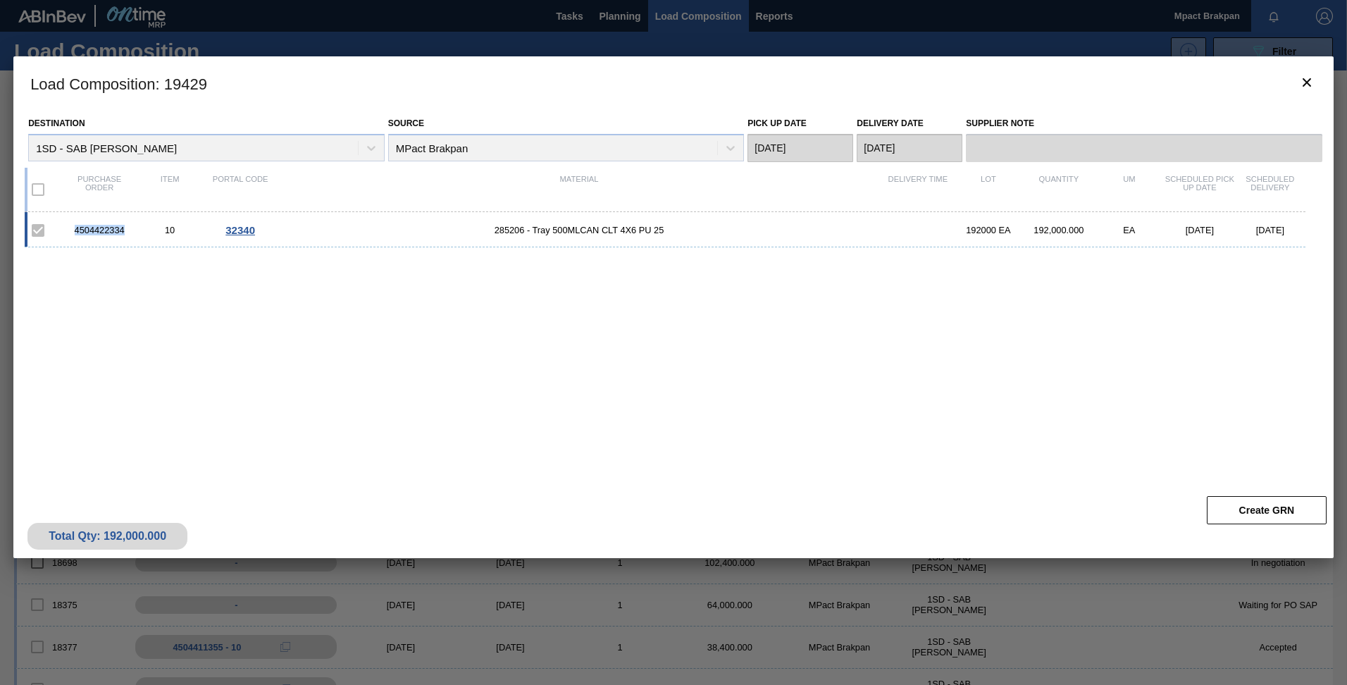
drag, startPoint x: 128, startPoint y: 231, endPoint x: 74, endPoint y: 227, distance: 53.7
click at [74, 227] on div "4504422334" at bounding box center [99, 230] width 70 height 11
drag, startPoint x: 74, startPoint y: 227, endPoint x: 93, endPoint y: 230, distance: 19.3
copy div "4504422334"
click at [1303, 87] on icon "botão de ícone" at bounding box center [1306, 82] width 17 height 17
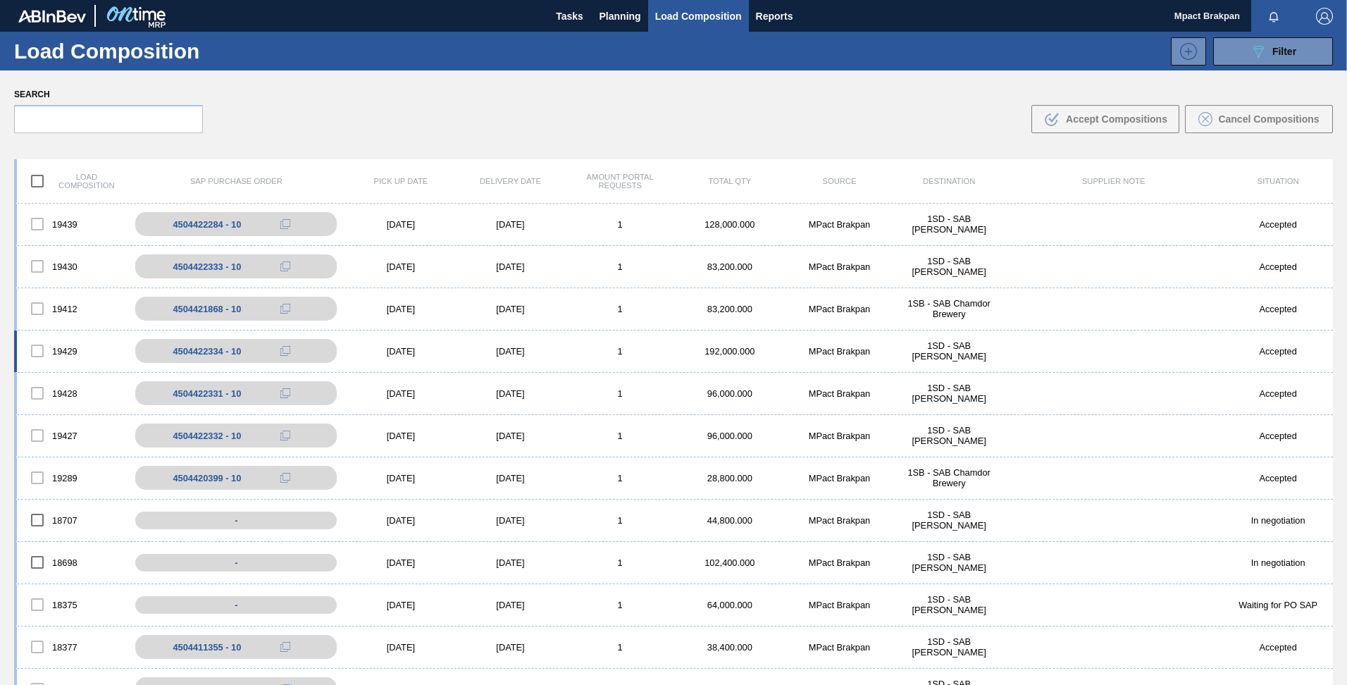
click at [394, 347] on div "[DATE]" at bounding box center [401, 351] width 110 height 11
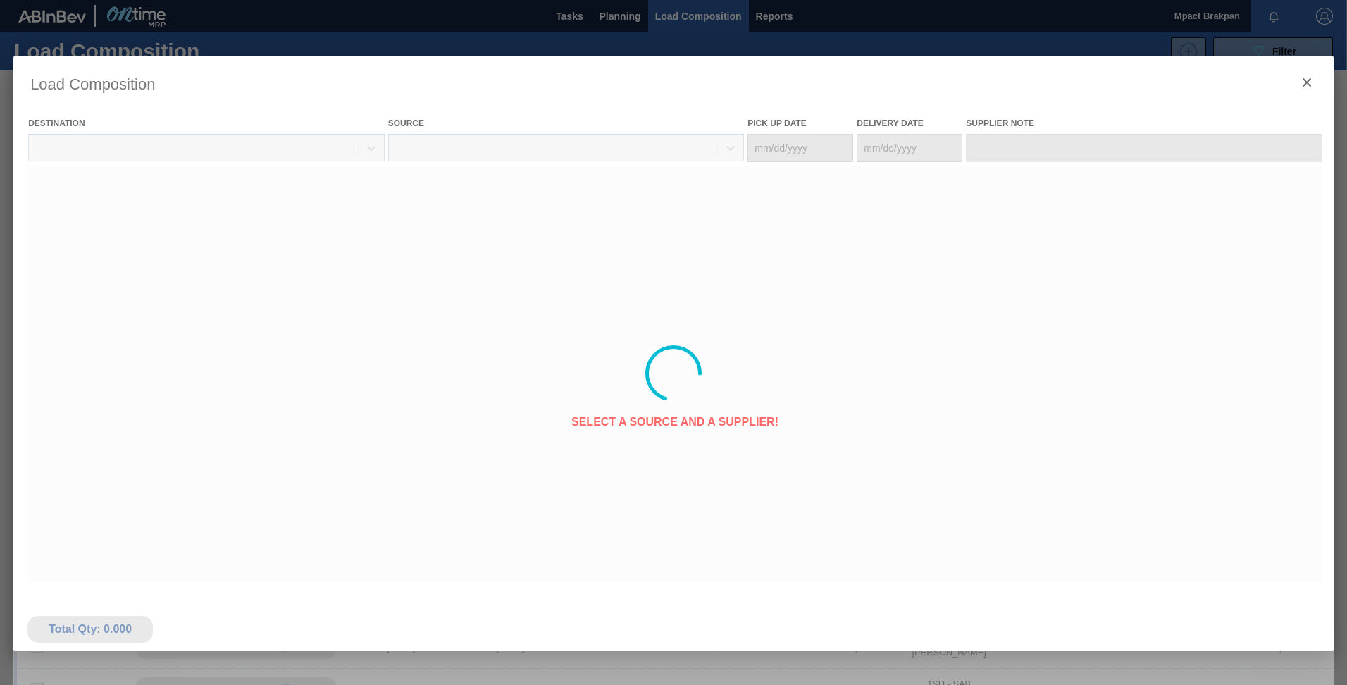
type Date "[DATE]"
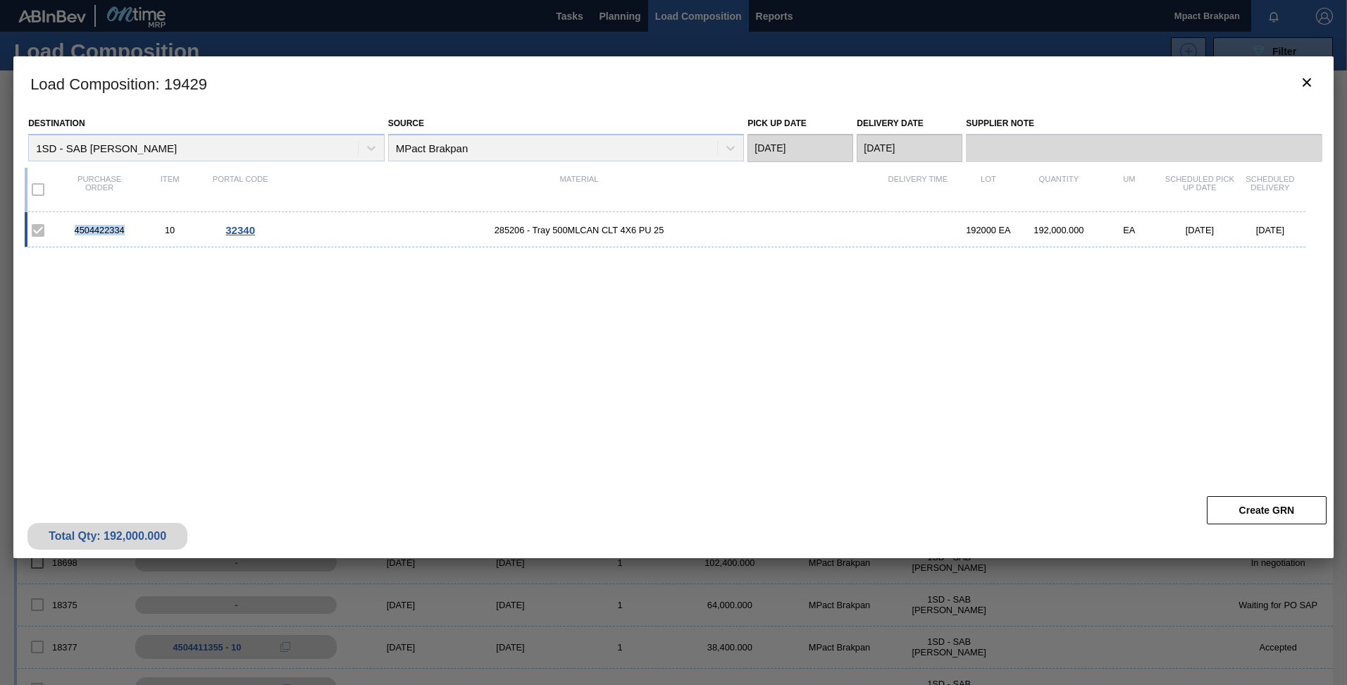
drag, startPoint x: 129, startPoint y: 232, endPoint x: 75, endPoint y: 232, distance: 54.3
click at [75, 232] on div "4504422334" at bounding box center [99, 230] width 70 height 11
drag, startPoint x: 75, startPoint y: 232, endPoint x: 95, endPoint y: 230, distance: 20.5
copy div "4504422334"
click at [1307, 80] on icon "botão de ícone" at bounding box center [1306, 82] width 17 height 17
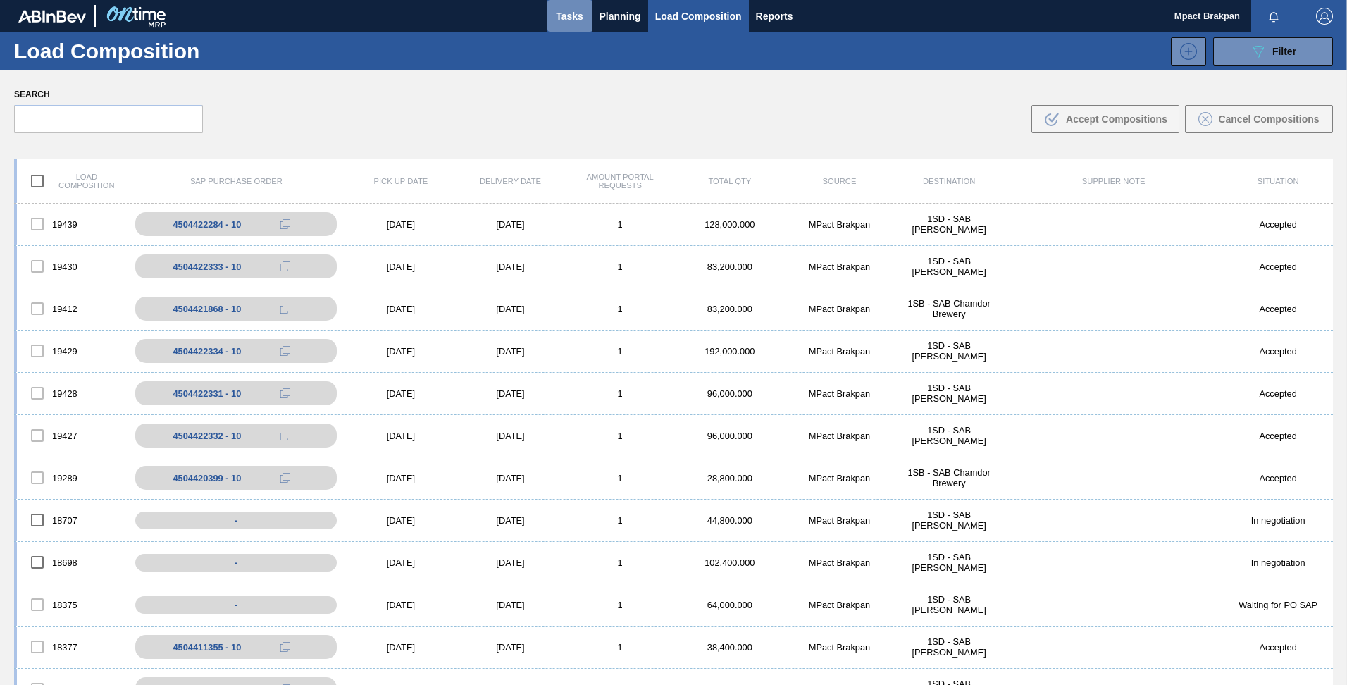
click at [561, 18] on span "Tasks" at bounding box center [569, 16] width 31 height 17
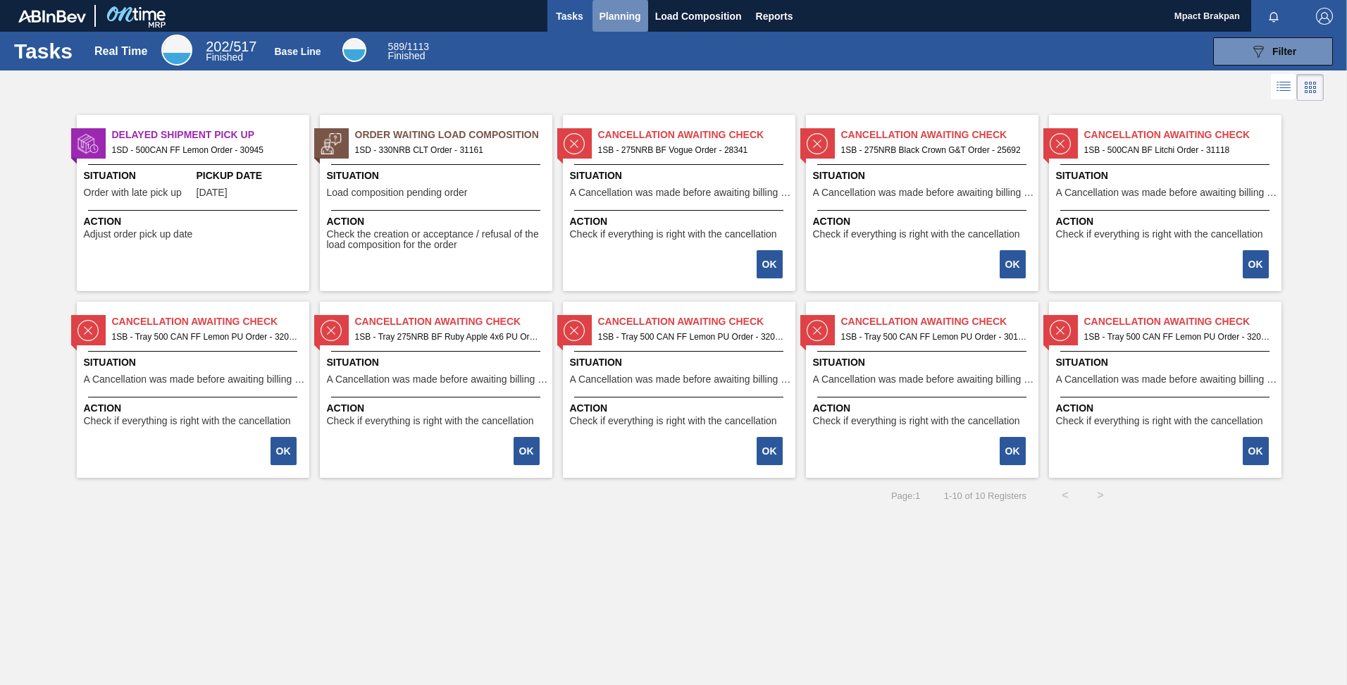
click at [619, 10] on span "Planning" at bounding box center [621, 16] width 42 height 17
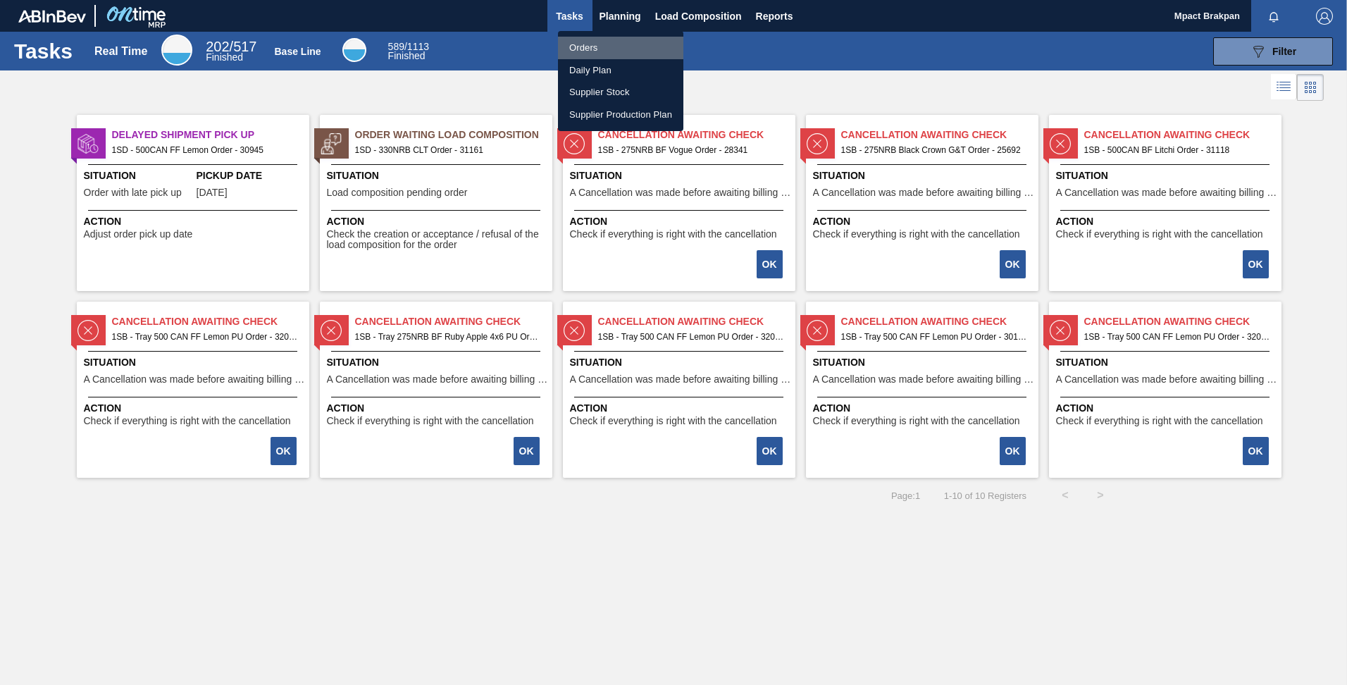
click at [583, 44] on li "Orders" at bounding box center [620, 48] width 125 height 23
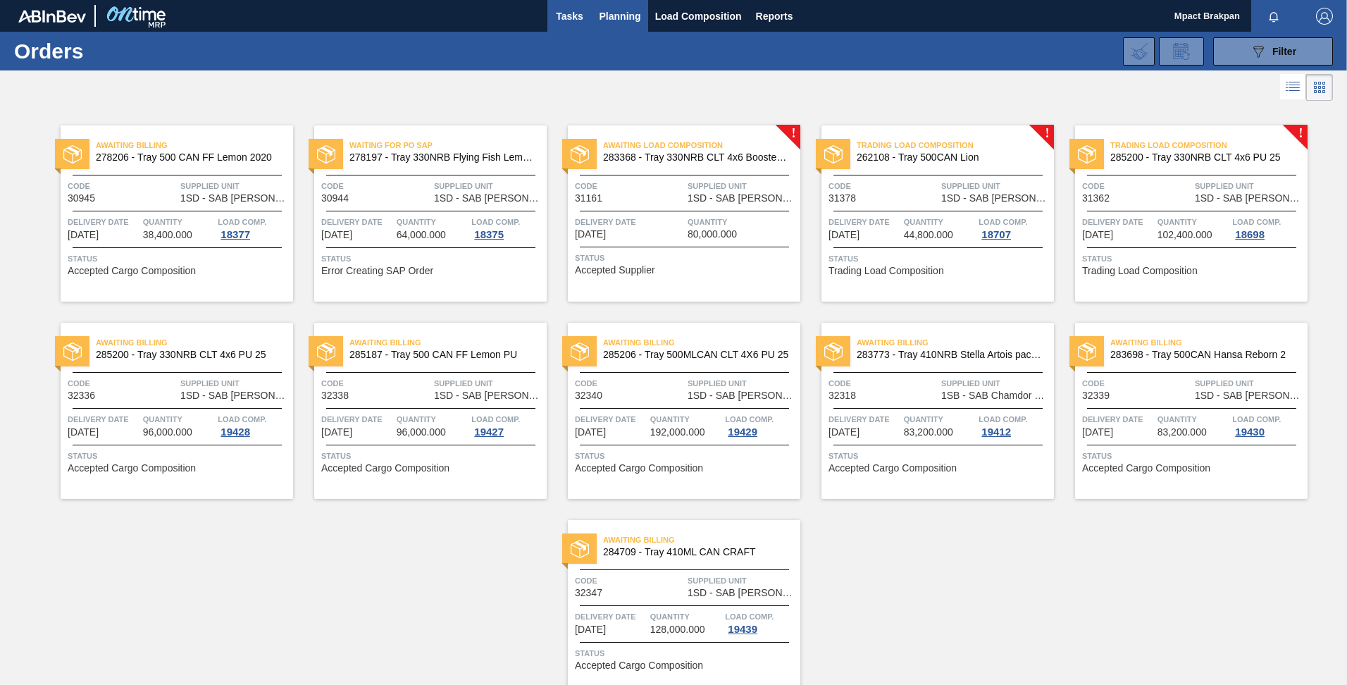
click at [566, 11] on span "Tasks" at bounding box center [569, 16] width 31 height 17
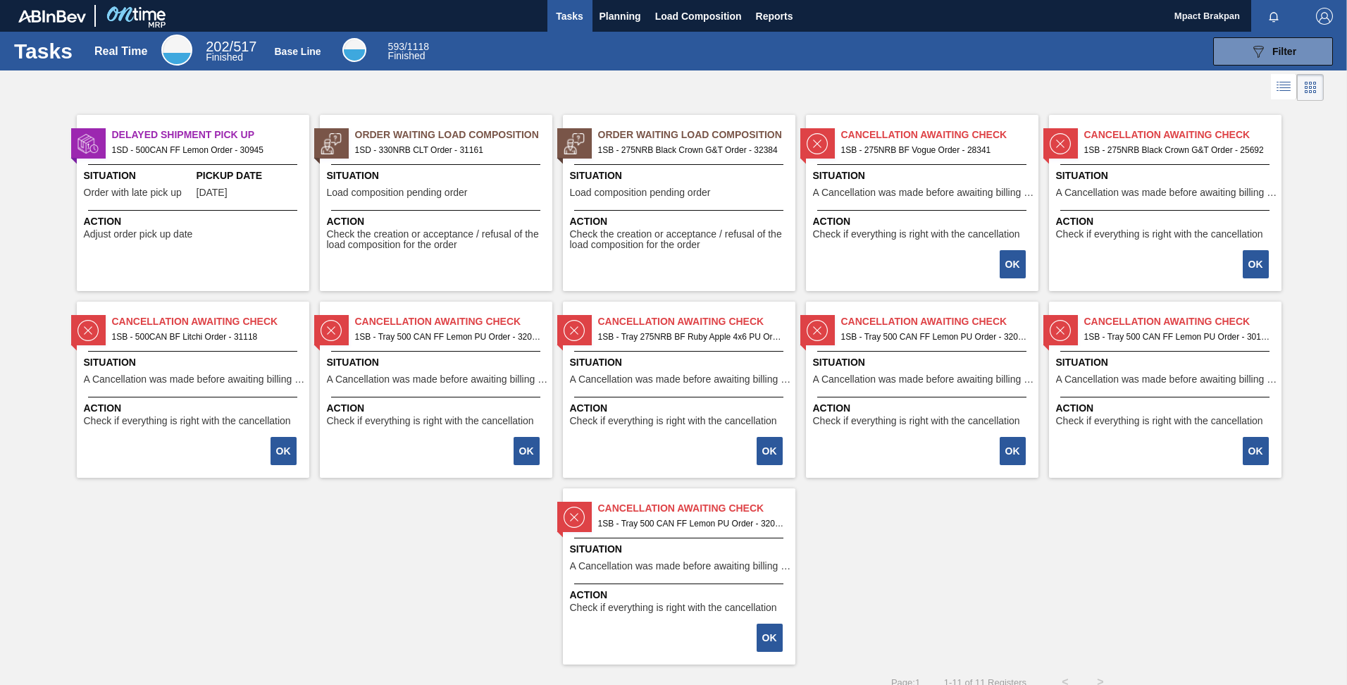
click at [685, 180] on span "Situation" at bounding box center [681, 175] width 222 height 15
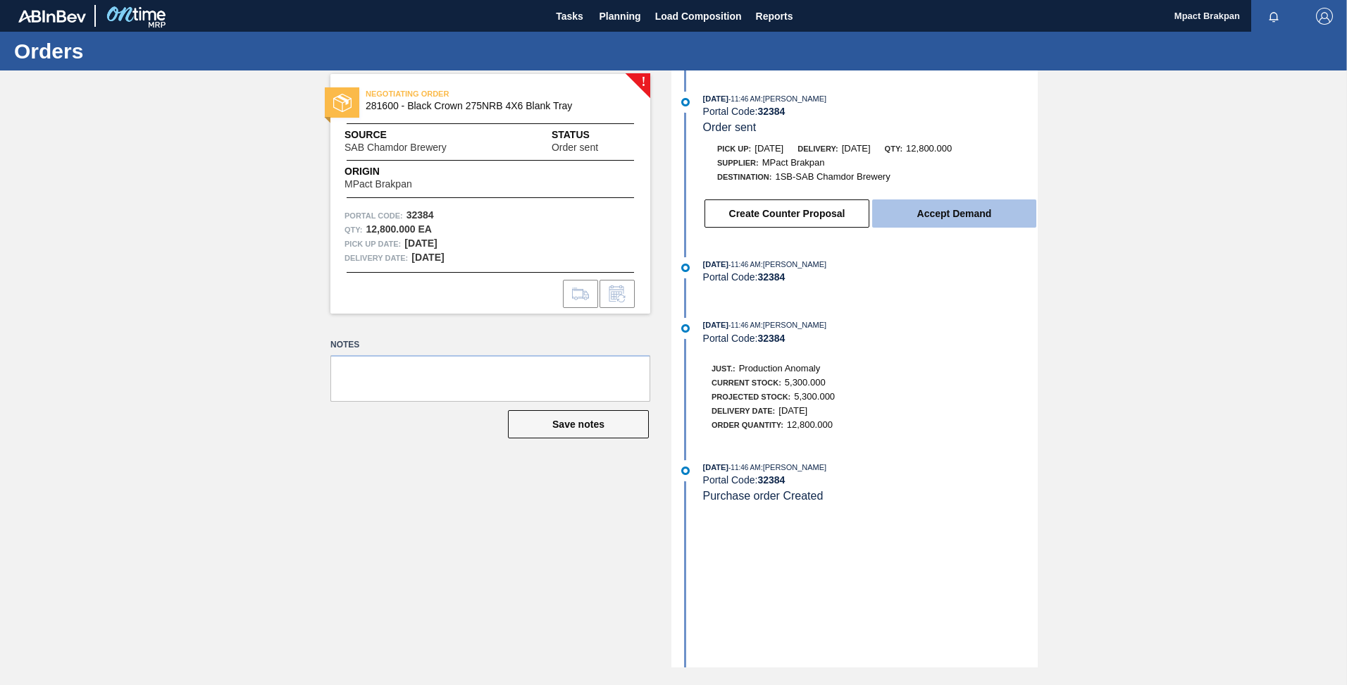
click at [950, 216] on button "Accept Demand" at bounding box center [954, 213] width 164 height 28
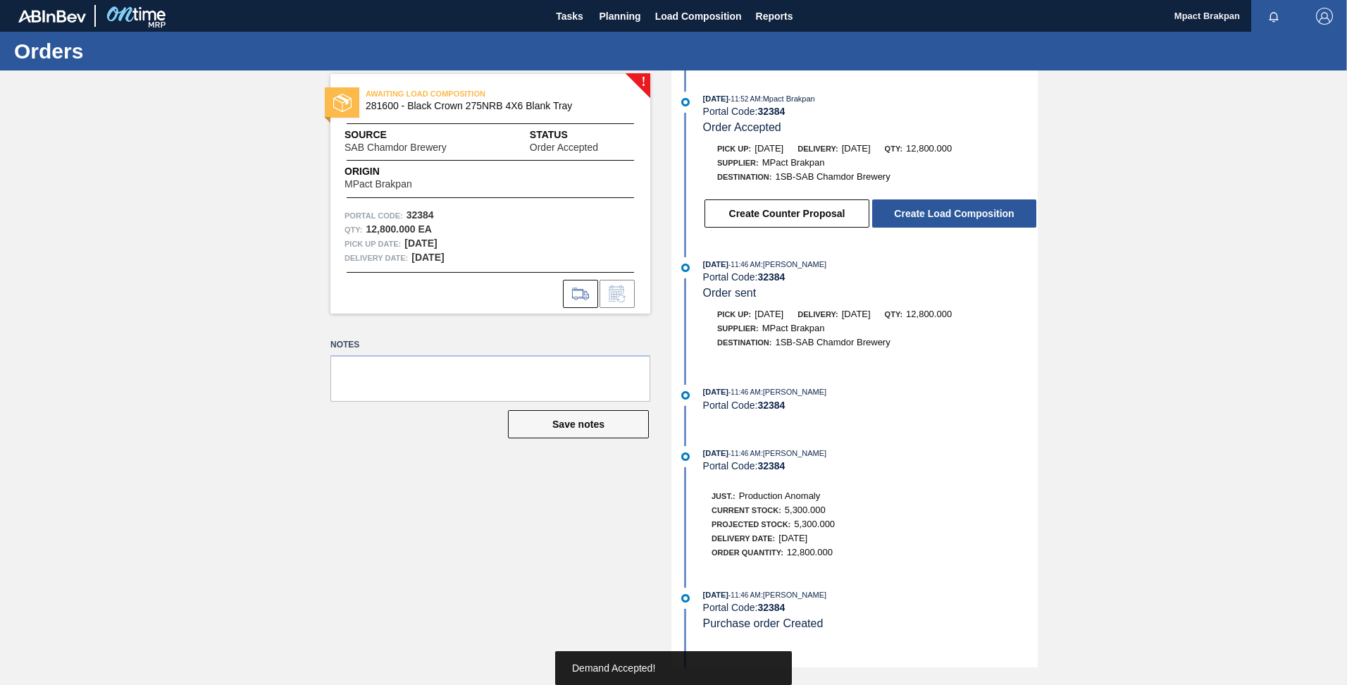
click at [950, 216] on button "Create Load Composition" at bounding box center [954, 213] width 164 height 28
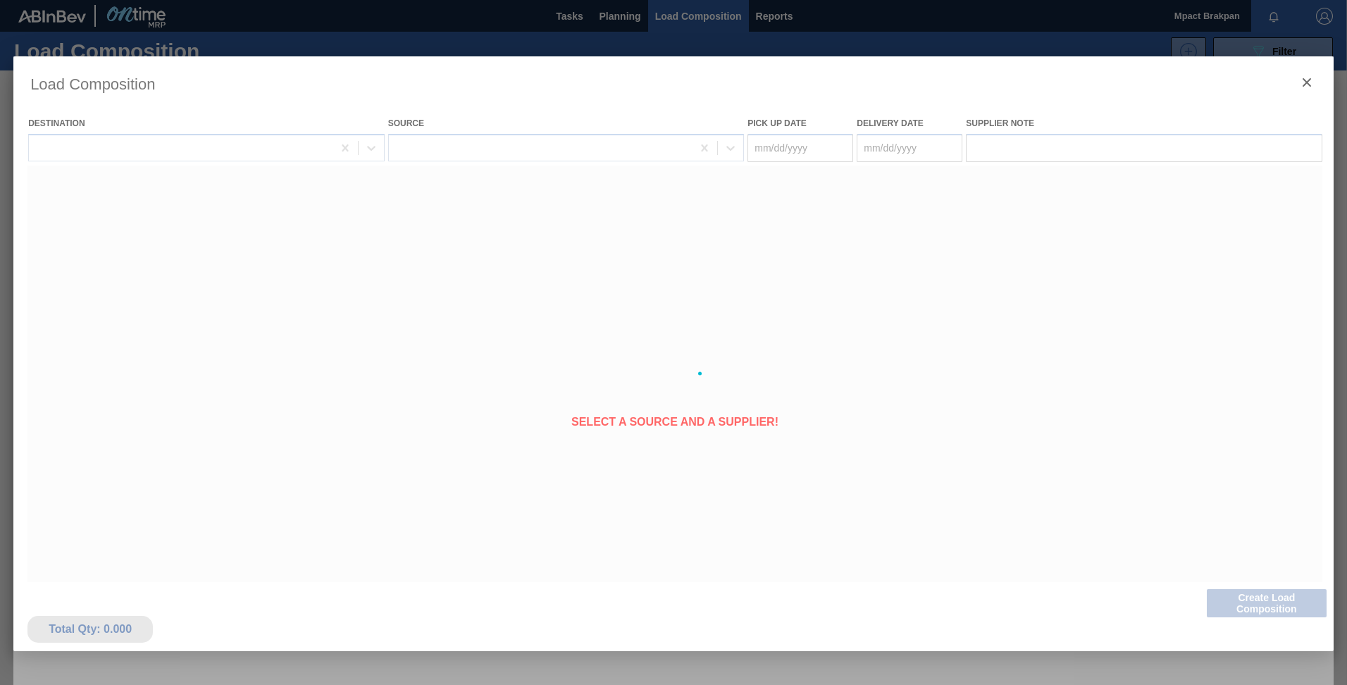
type Date "[DATE]"
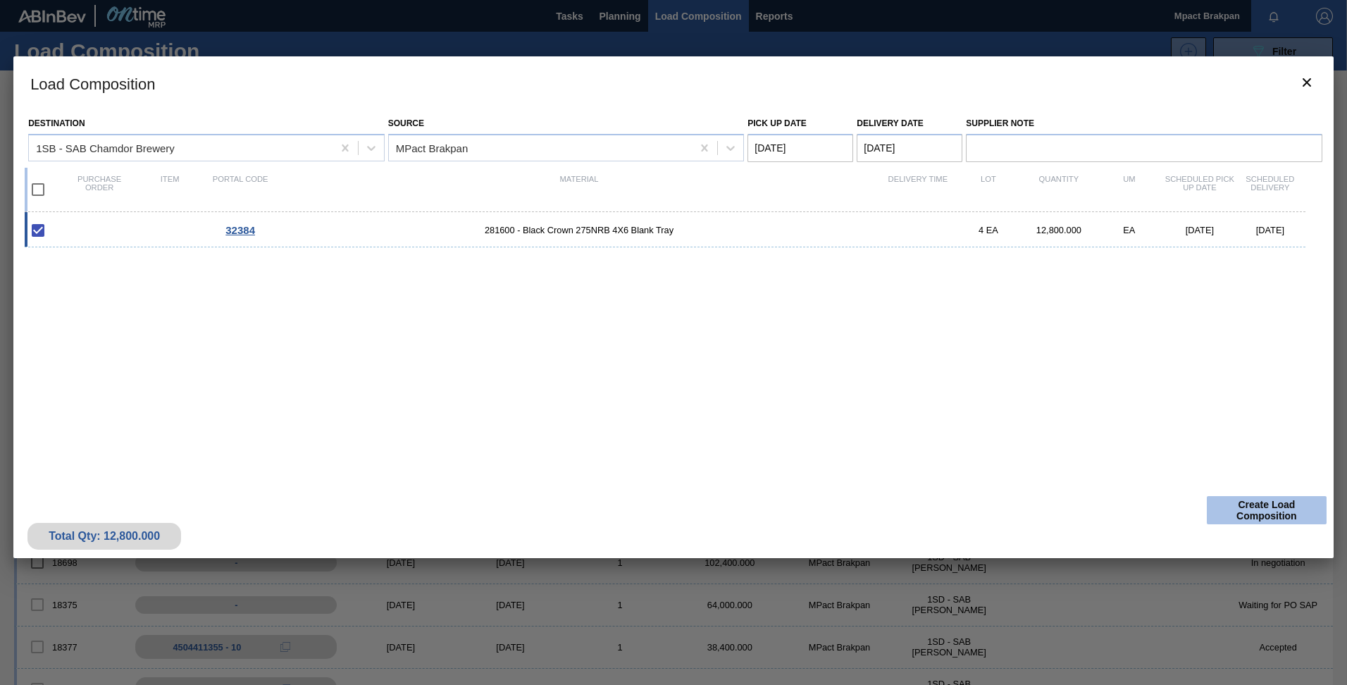
click at [1276, 501] on button "Create Load Composition" at bounding box center [1267, 510] width 120 height 28
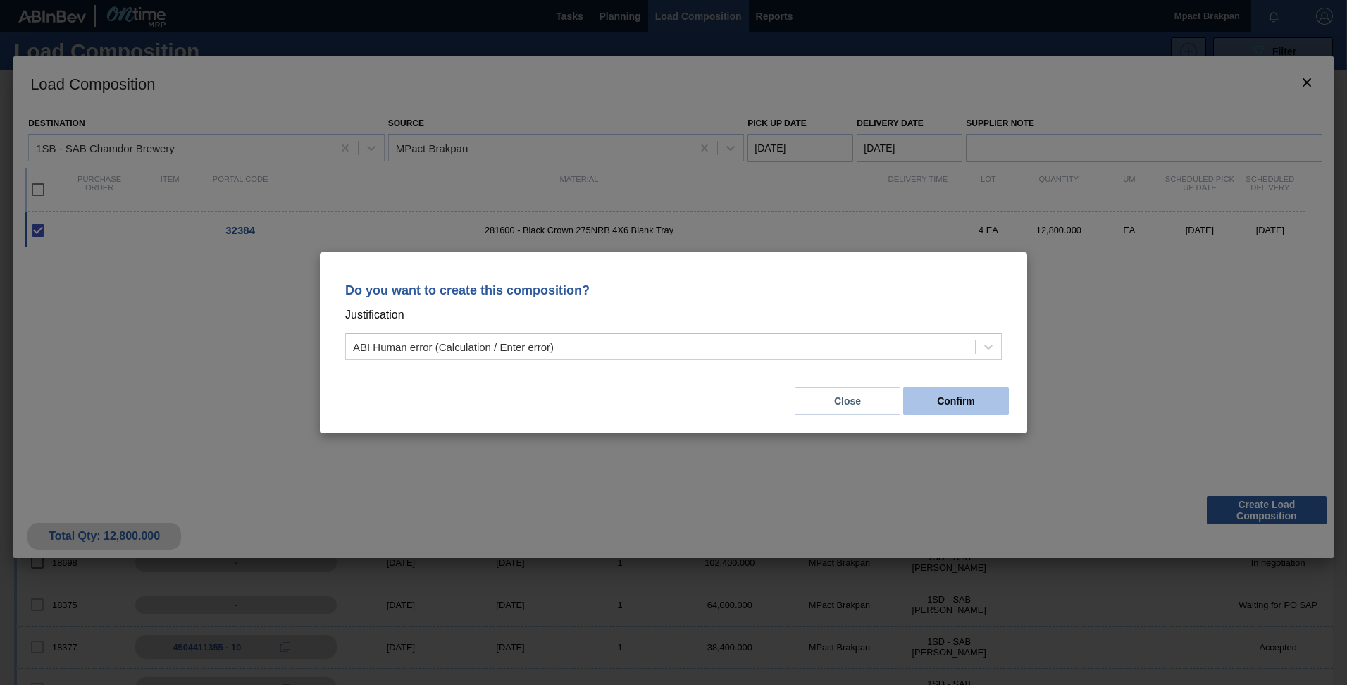
click at [984, 406] on button "Confirm" at bounding box center [956, 401] width 106 height 28
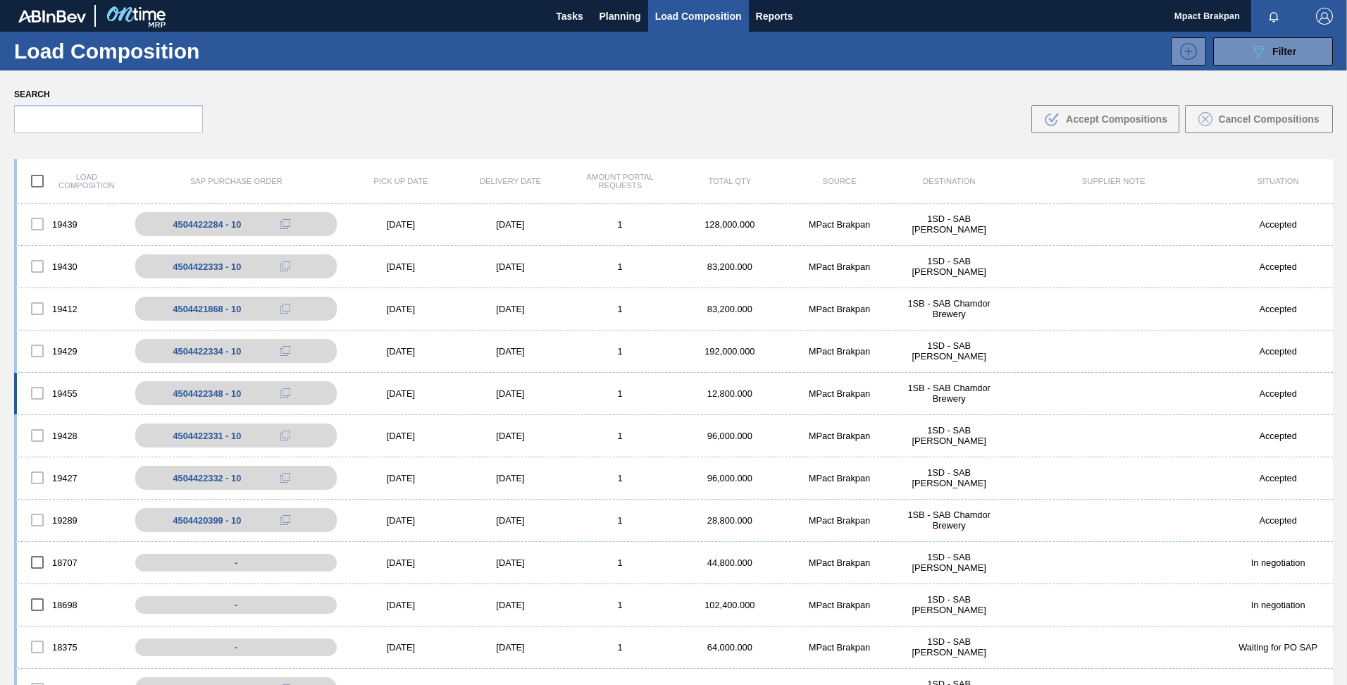
click at [390, 392] on div "[DATE]" at bounding box center [401, 393] width 110 height 11
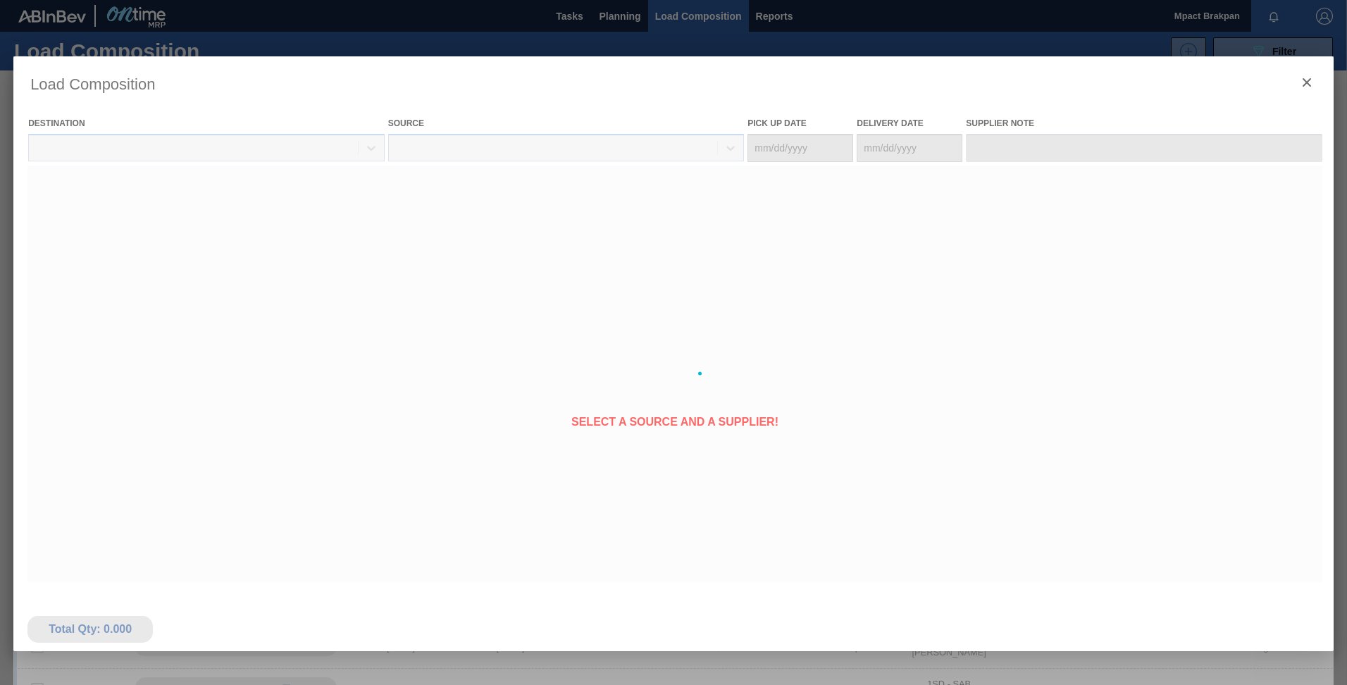
type Date "[DATE]"
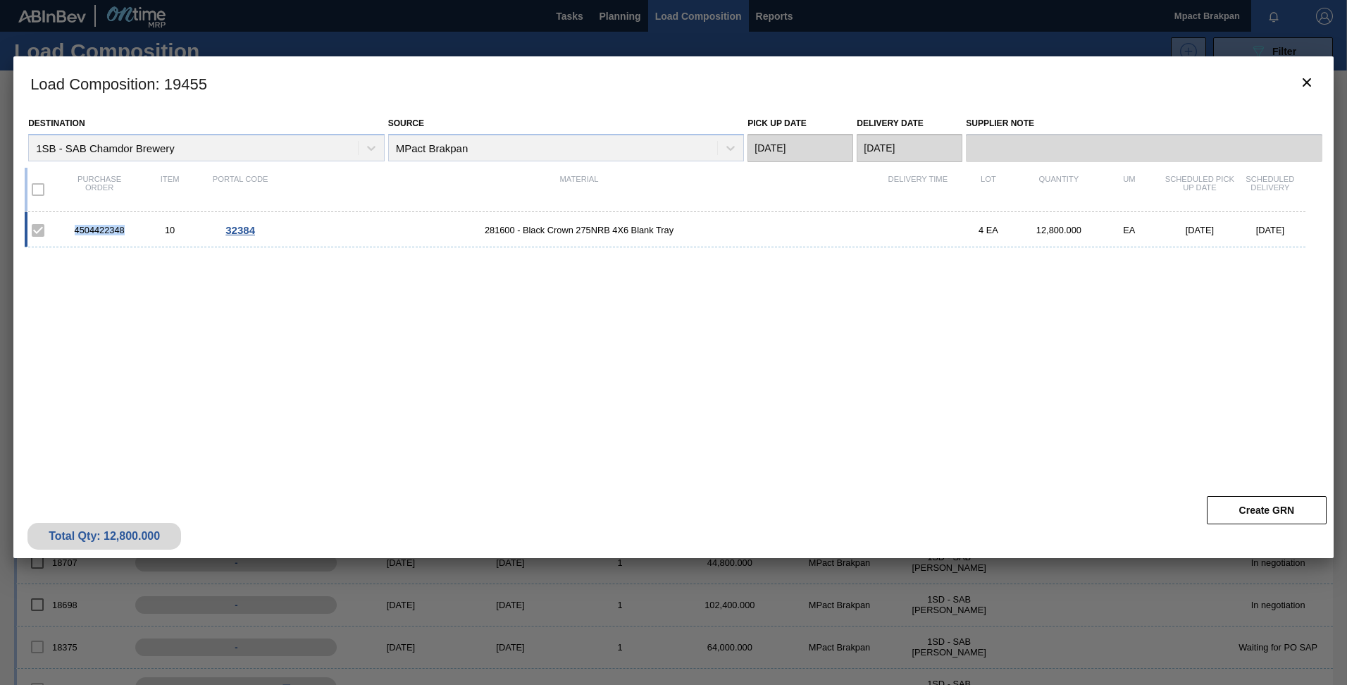
drag, startPoint x: 126, startPoint y: 229, endPoint x: 66, endPoint y: 229, distance: 60.6
click at [66, 229] on div "4504422348" at bounding box center [99, 230] width 70 height 11
drag, startPoint x: 66, startPoint y: 229, endPoint x: 101, endPoint y: 226, distance: 36.0
copy div "4504422348"
click at [1313, 82] on icon "botão de ícone" at bounding box center [1306, 82] width 17 height 17
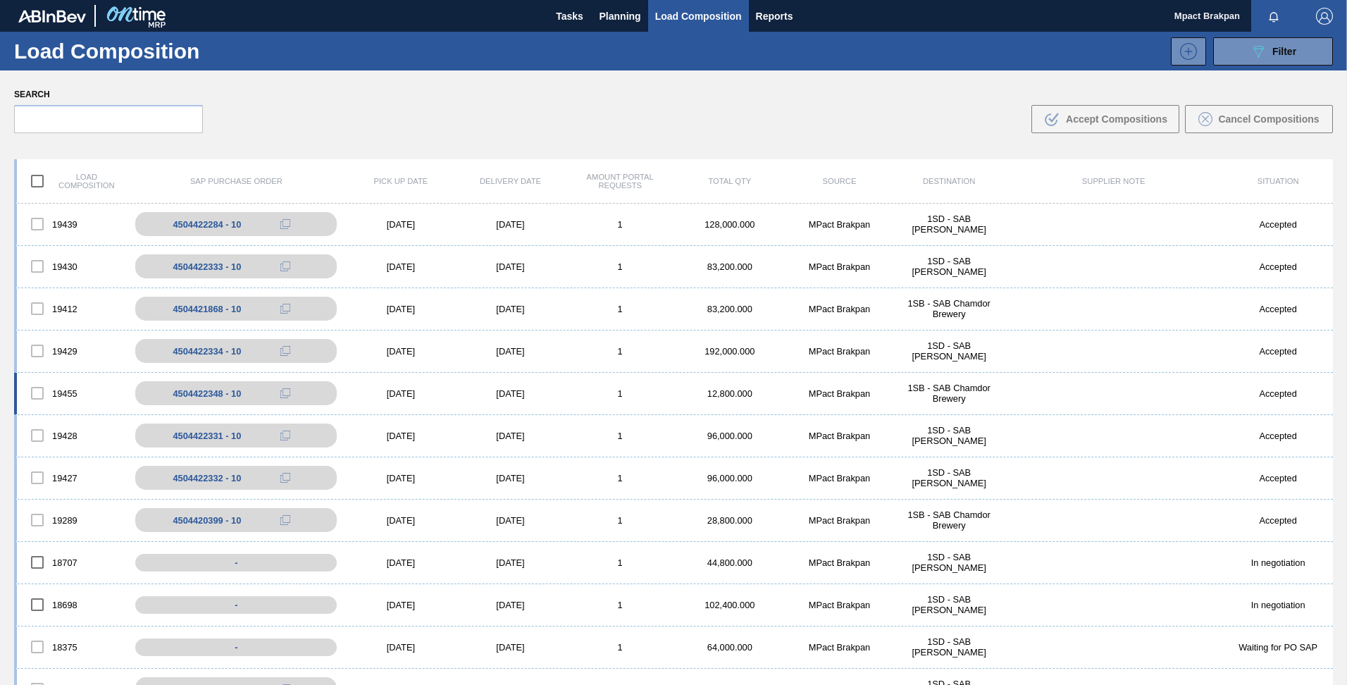
click at [514, 389] on div "[DATE]" at bounding box center [511, 393] width 110 height 11
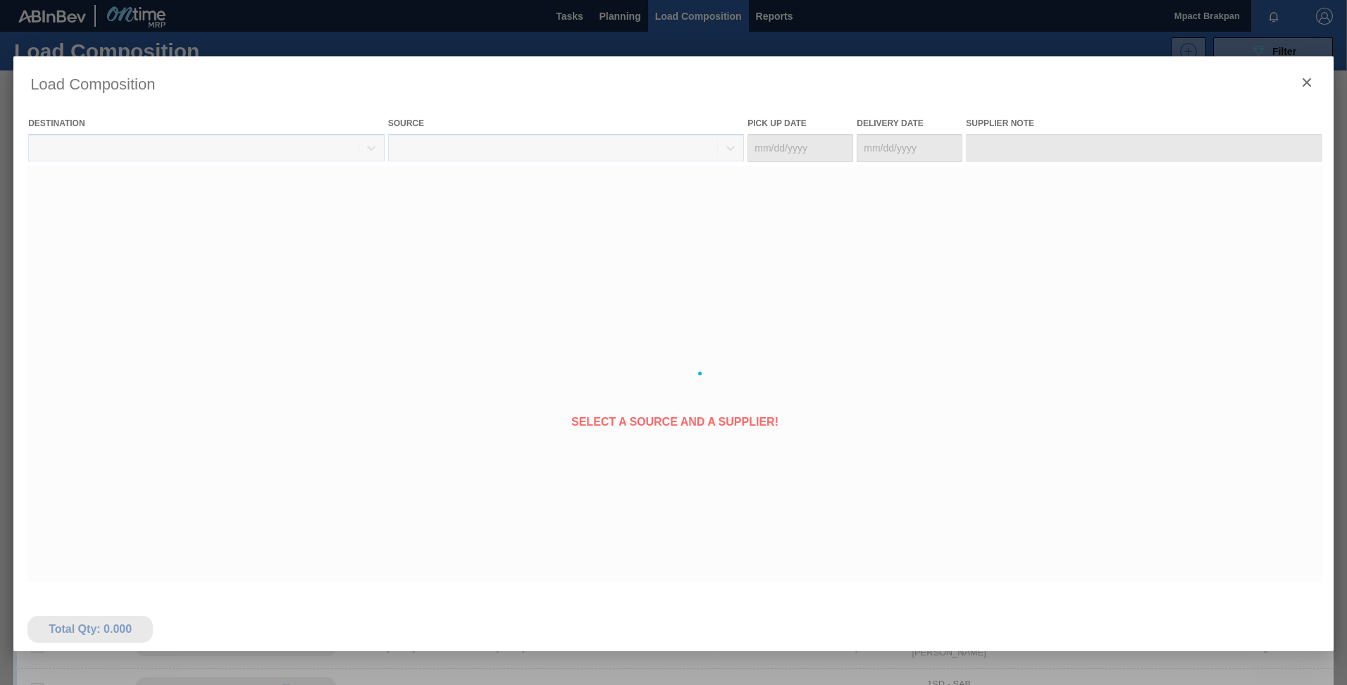
type Date "[DATE]"
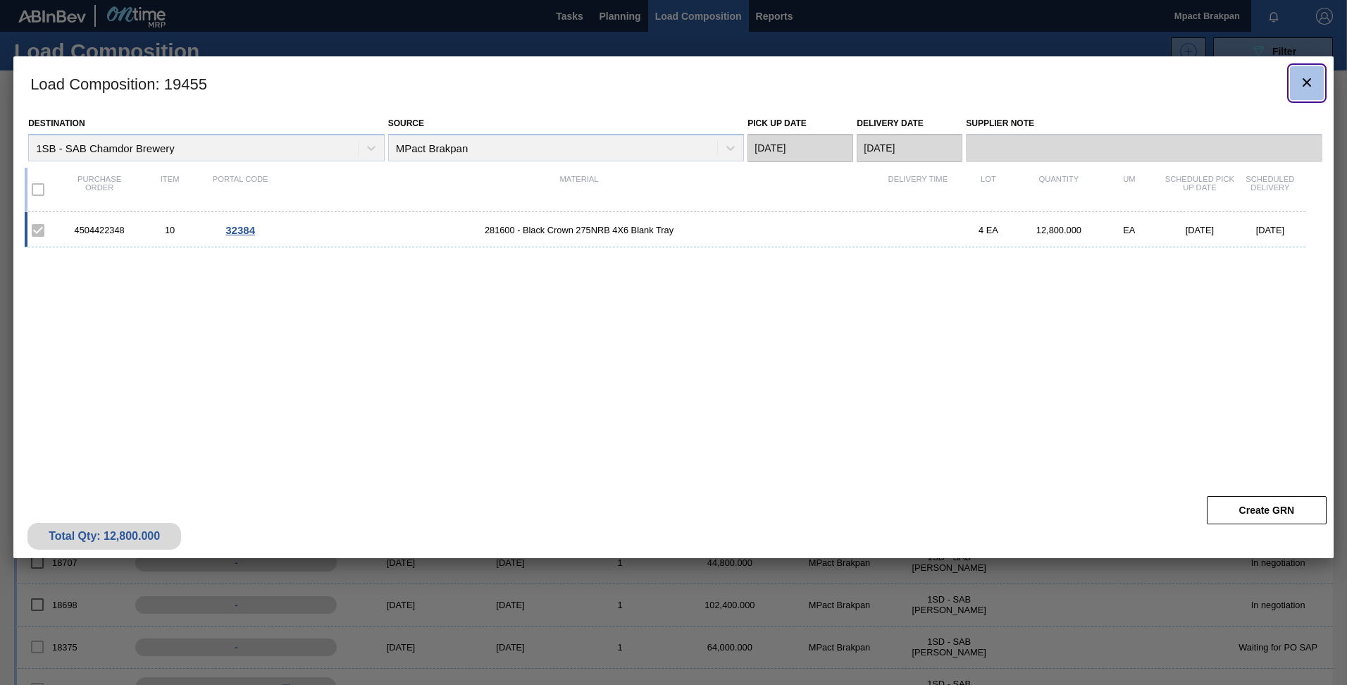
click at [1298, 80] on icon "botão de ícone" at bounding box center [1306, 82] width 17 height 17
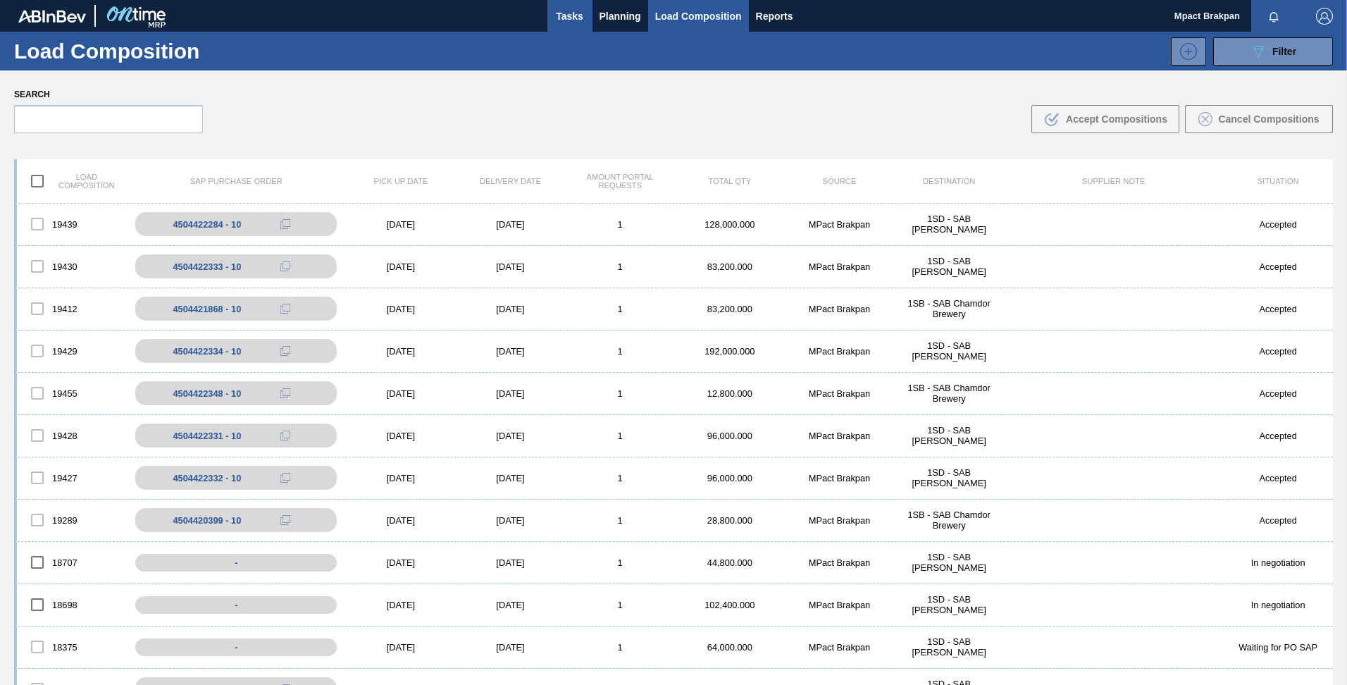
click at [561, 16] on span "Tasks" at bounding box center [569, 16] width 31 height 17
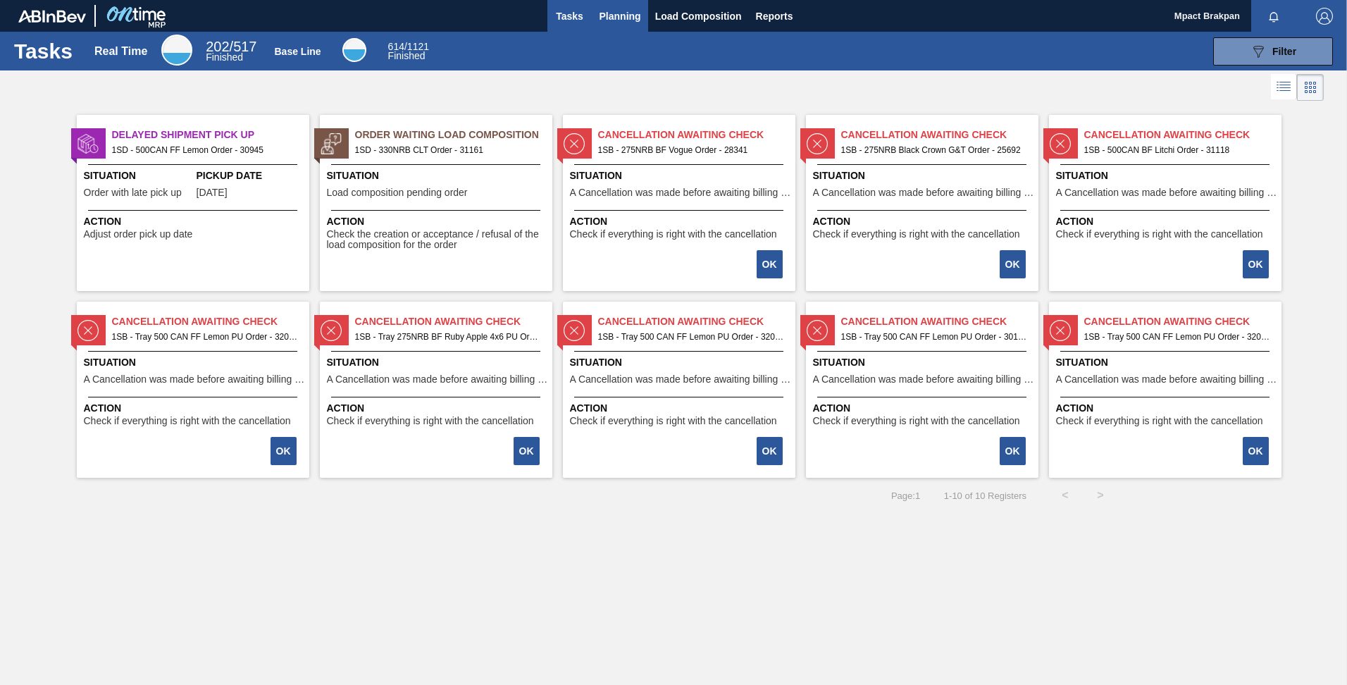
click at [618, 12] on span "Planning" at bounding box center [621, 16] width 42 height 17
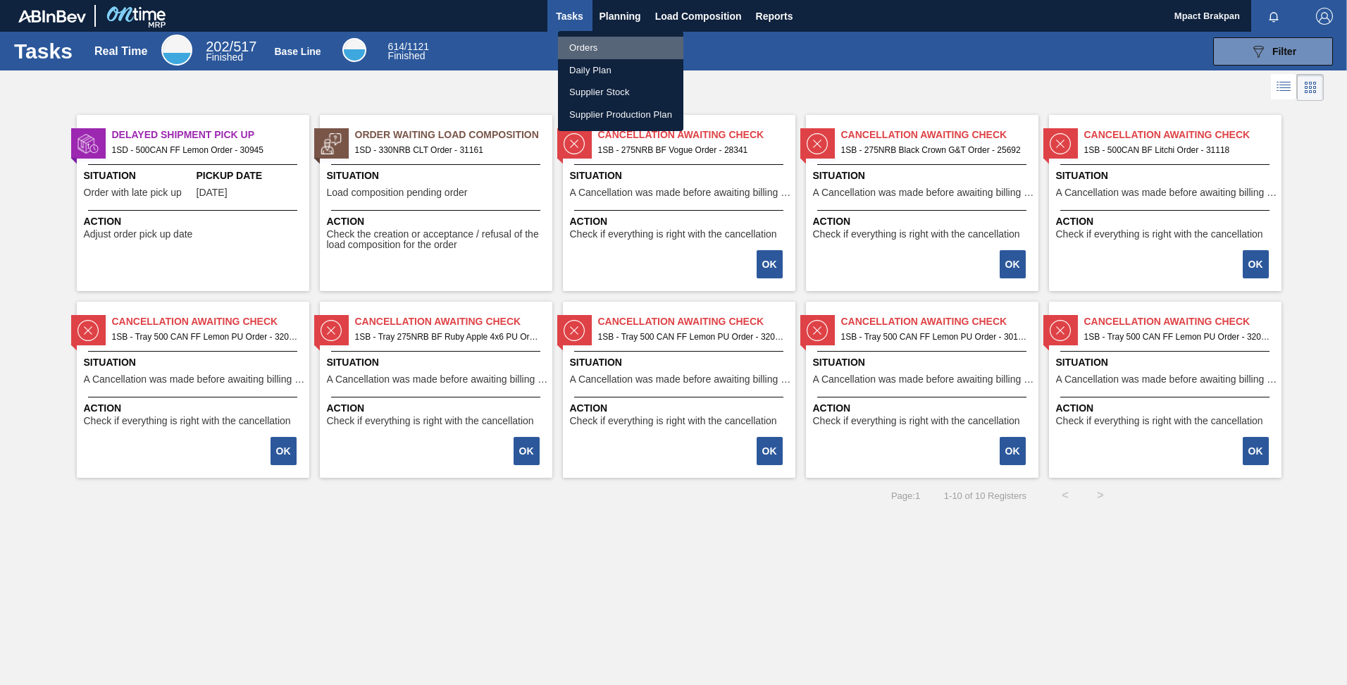
click at [586, 46] on li "Orders" at bounding box center [620, 48] width 125 height 23
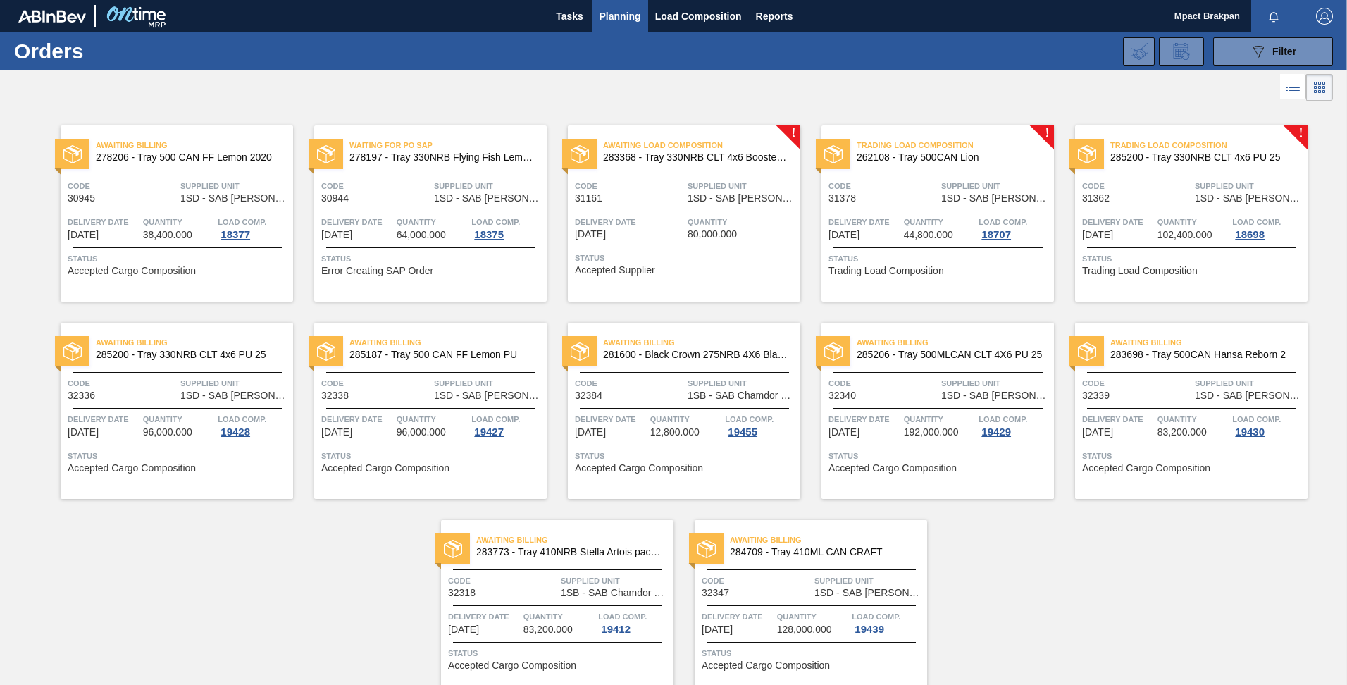
click at [1000, 576] on div "Awaiting Billing 278206 - Tray 500 CAN FF Lemon 2020 Code 30945 Supplied Unit 1…" at bounding box center [673, 400] width 1347 height 592
click at [569, 18] on span "Tasks" at bounding box center [569, 16] width 31 height 17
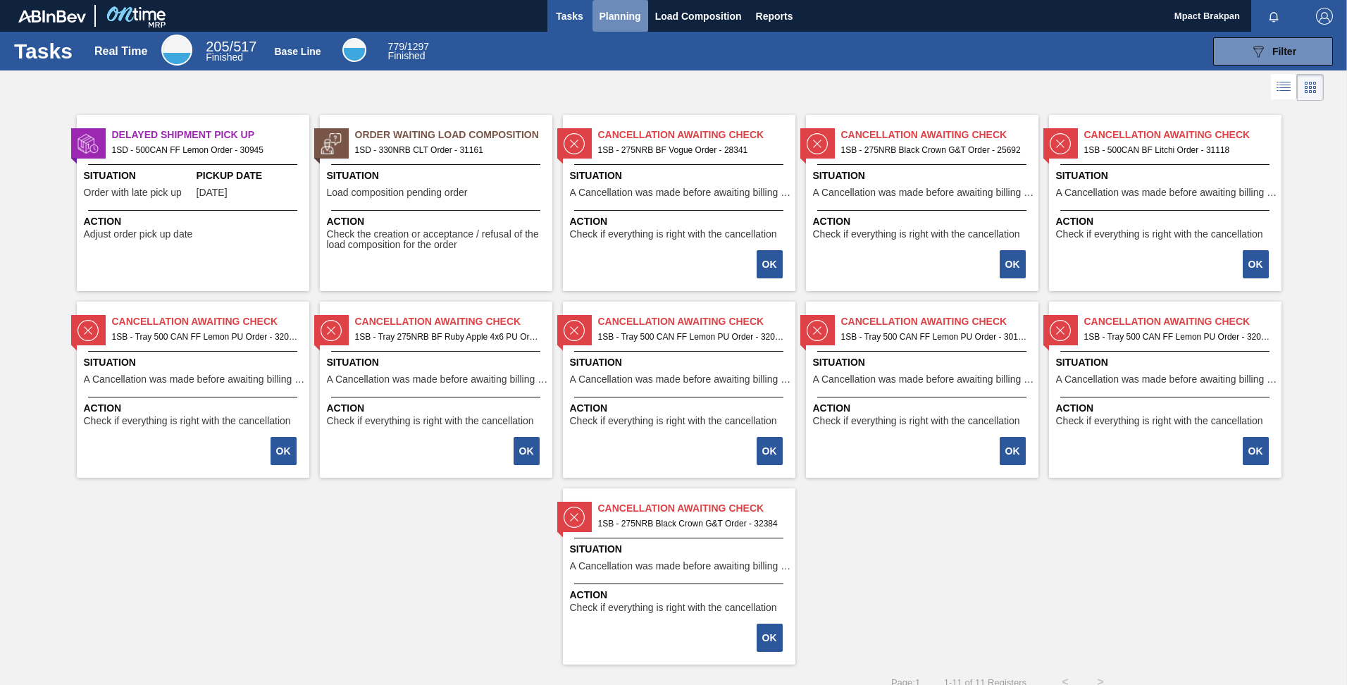
click at [622, 16] on span "Planning" at bounding box center [621, 16] width 42 height 17
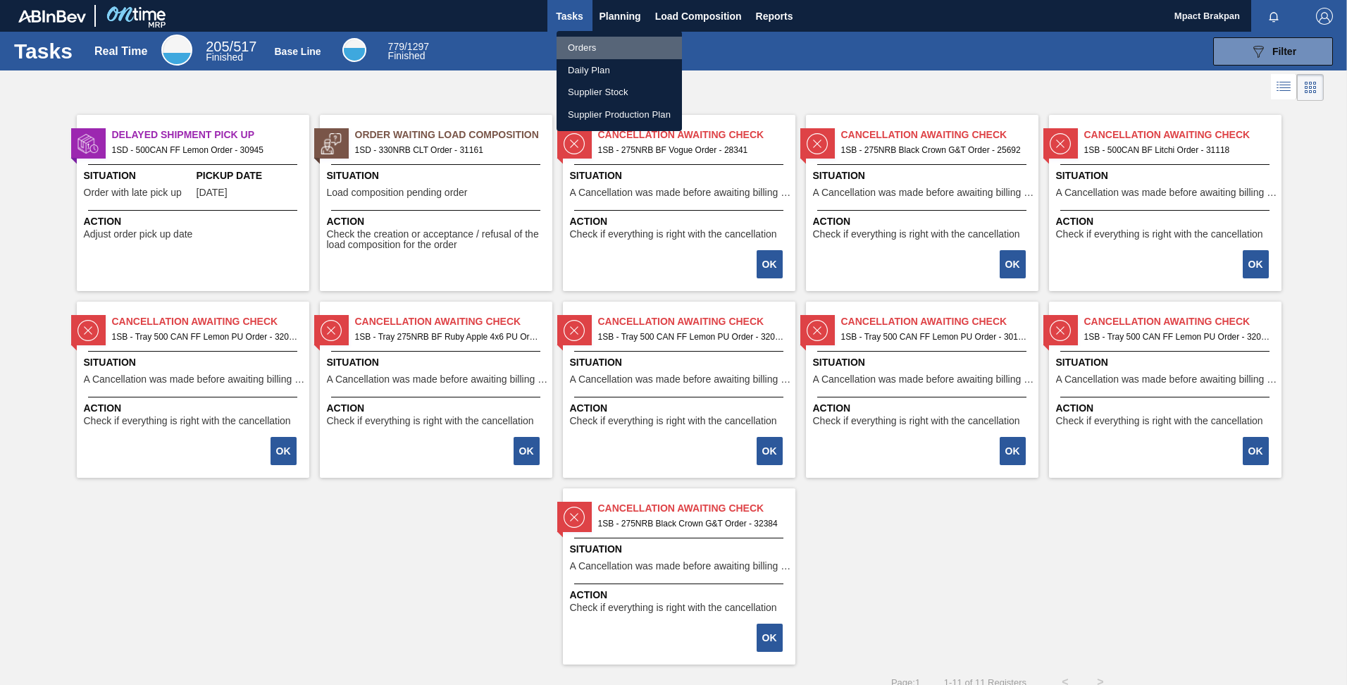
click at [576, 43] on li "Orders" at bounding box center [619, 48] width 125 height 23
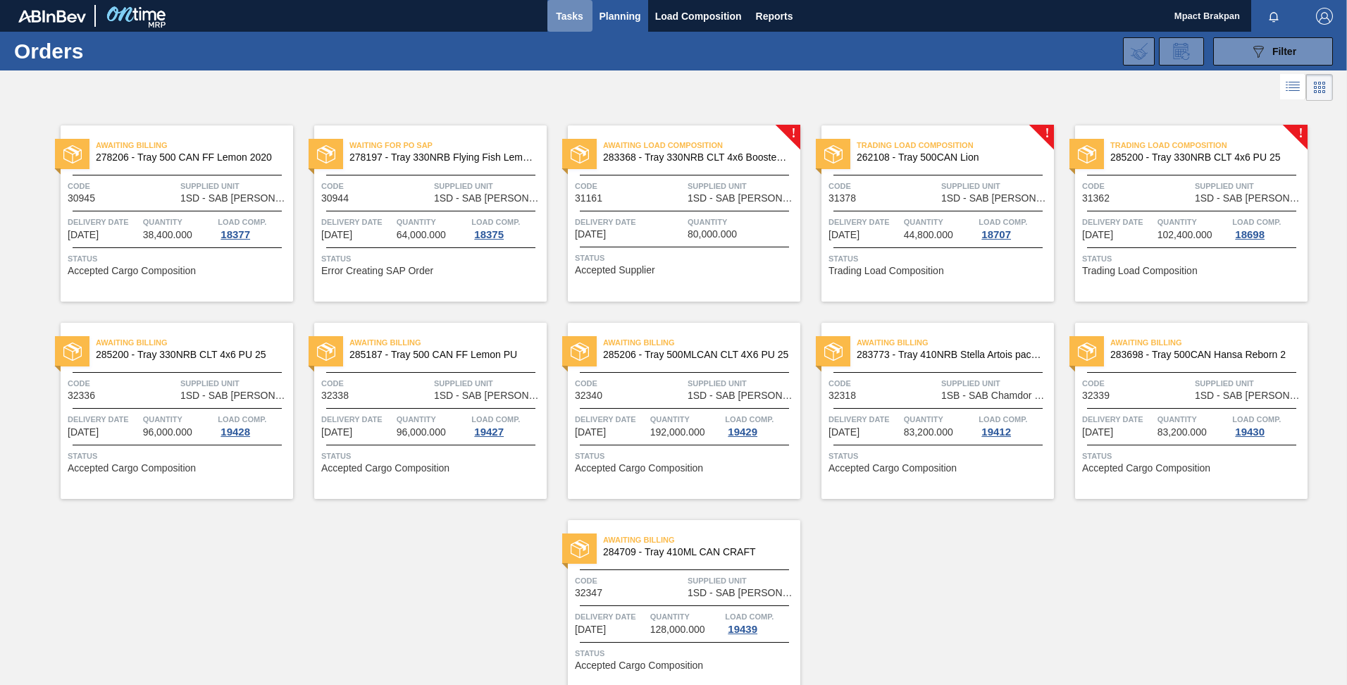
click at [566, 17] on span "Tasks" at bounding box center [569, 16] width 31 height 17
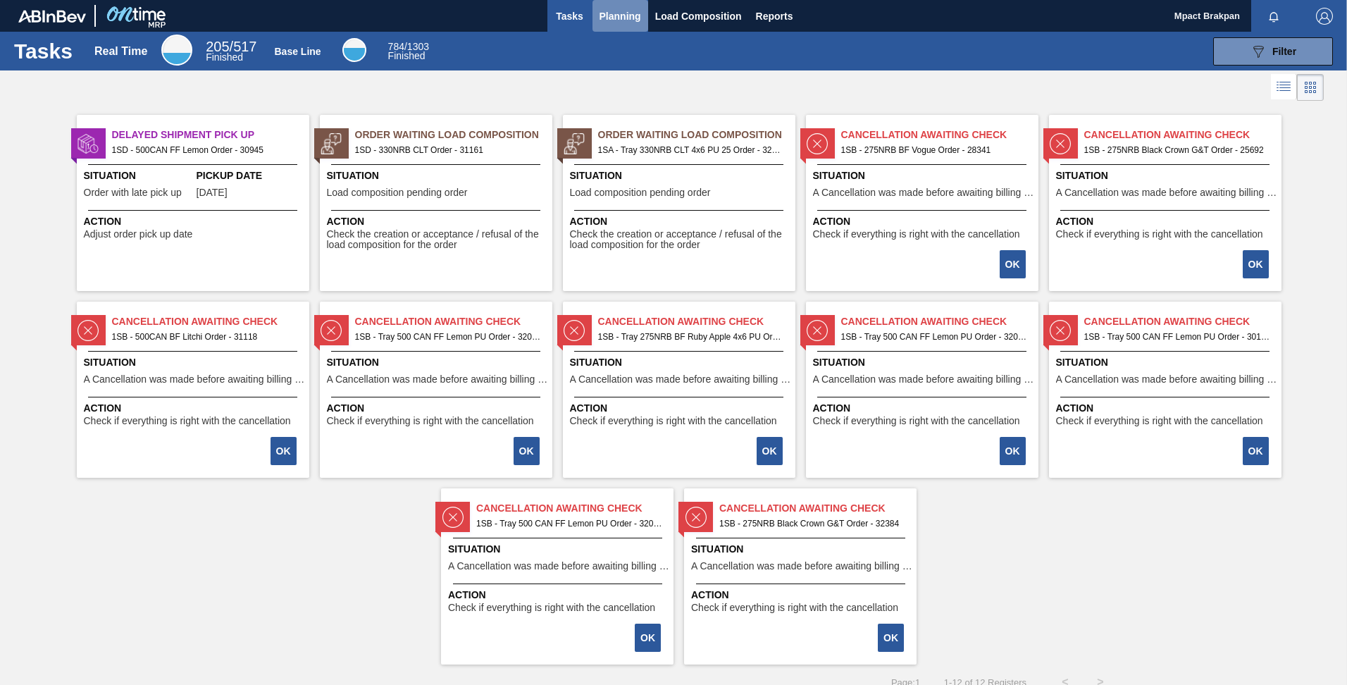
click at [607, 19] on span "Planning" at bounding box center [621, 16] width 42 height 17
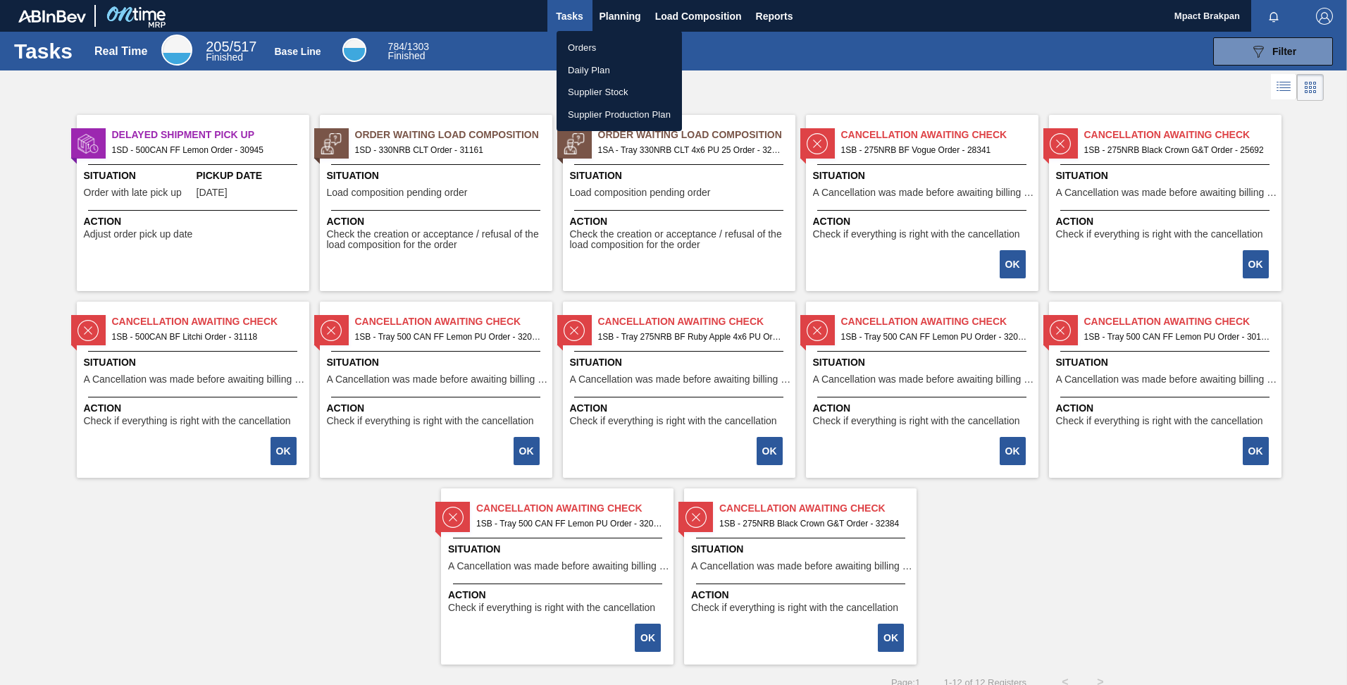
click at [599, 49] on li "Orders" at bounding box center [619, 48] width 125 height 23
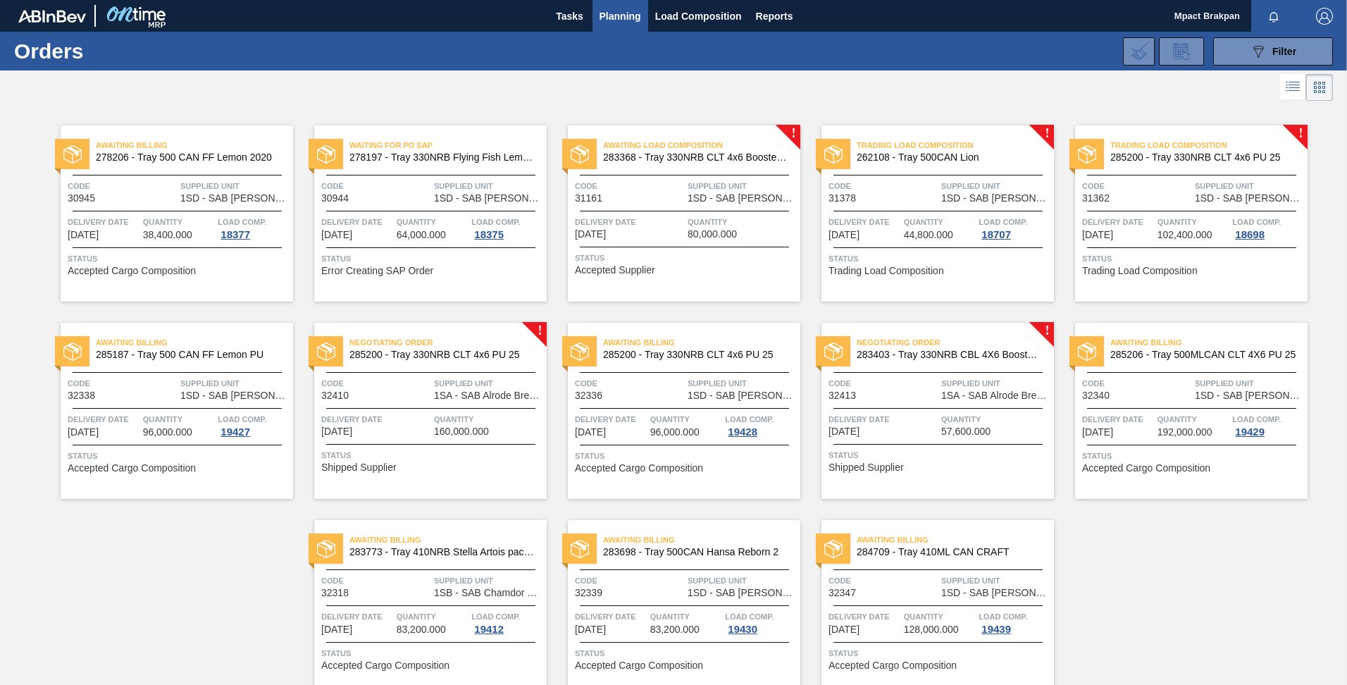
click at [432, 417] on div "Delivery Date 10/03/2025 Quantity 160,000.000" at bounding box center [430, 424] width 232 height 25
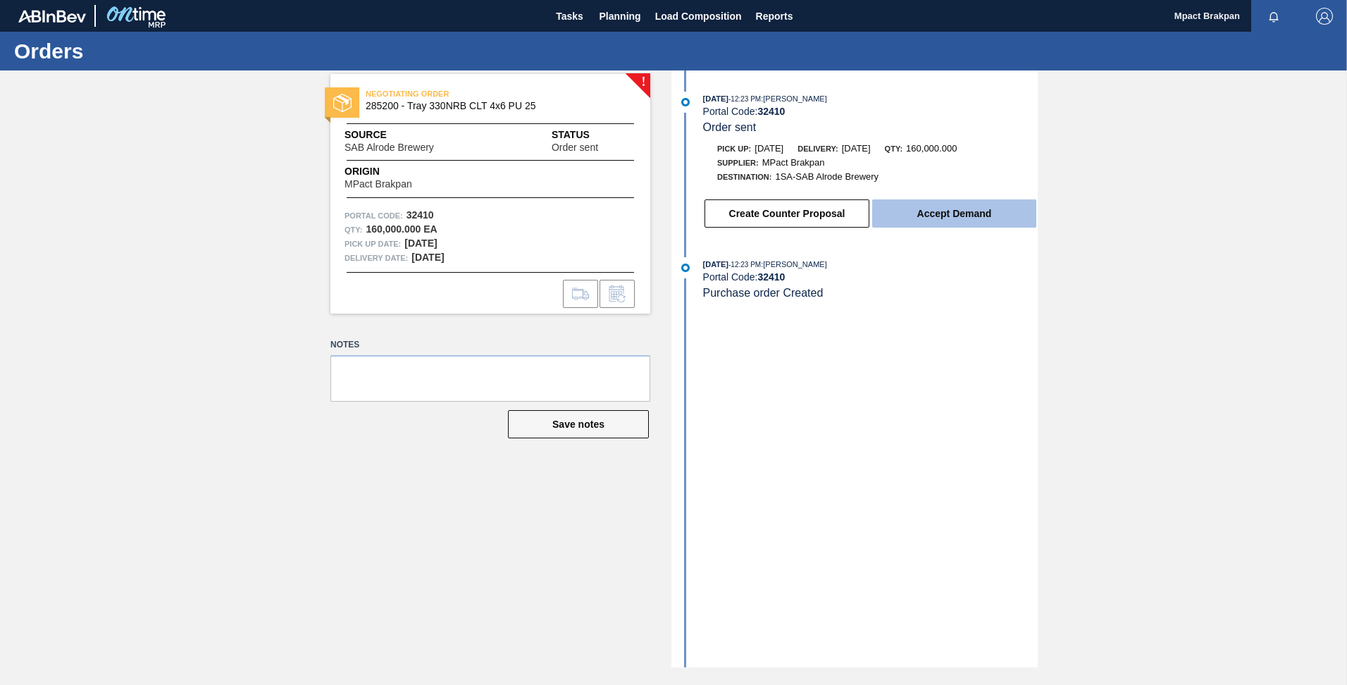
click at [969, 207] on button "Accept Demand" at bounding box center [954, 213] width 164 height 28
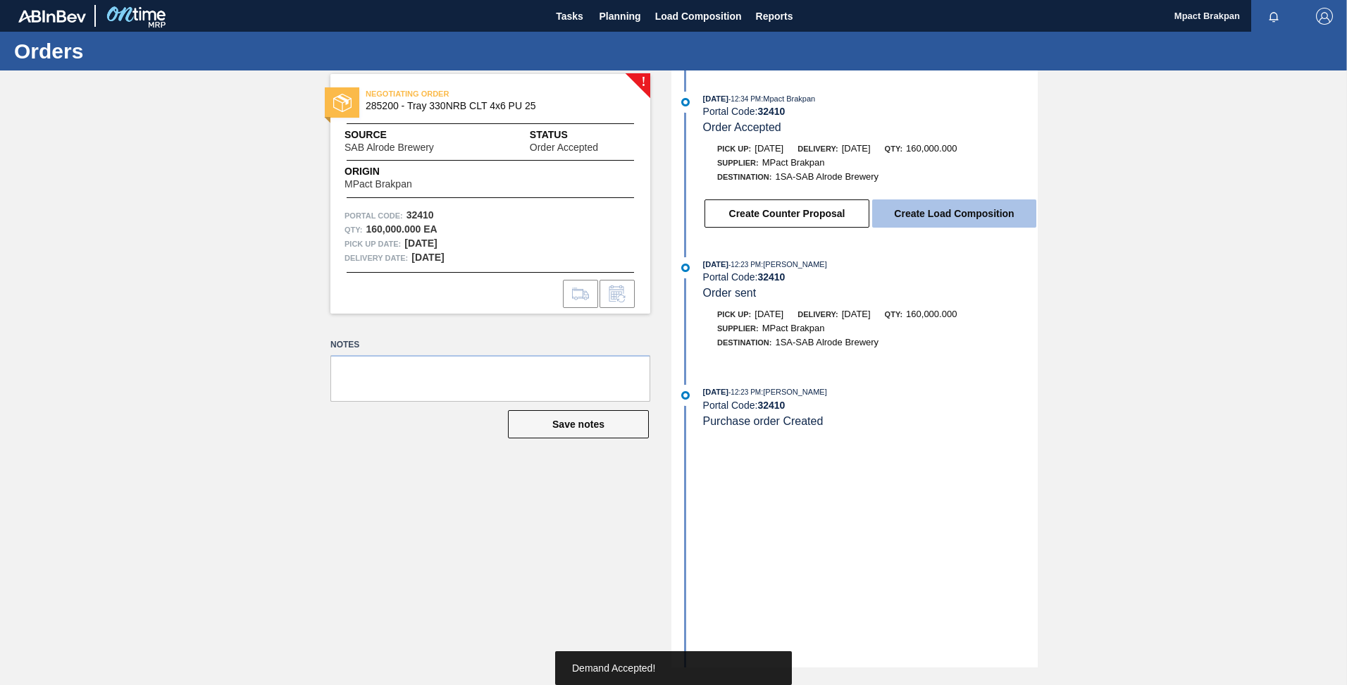
click at [969, 209] on button "Create Load Composition" at bounding box center [954, 213] width 164 height 28
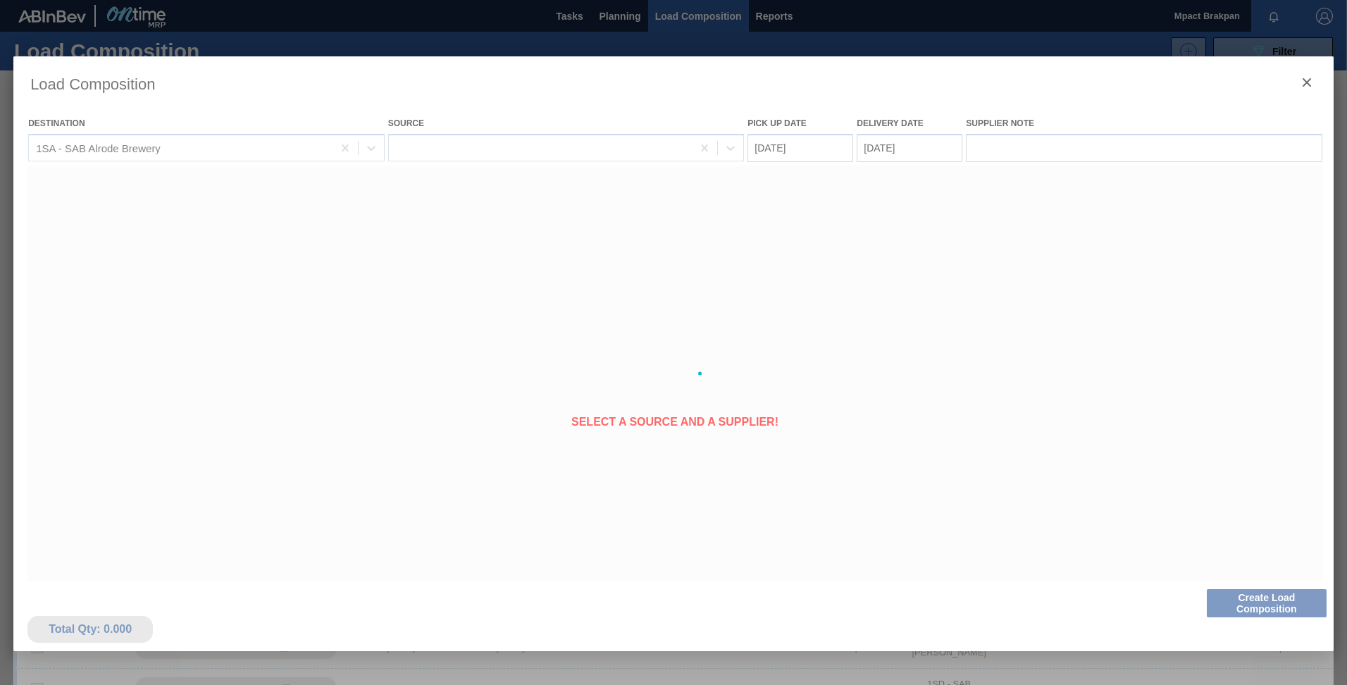
type Date "[DATE]"
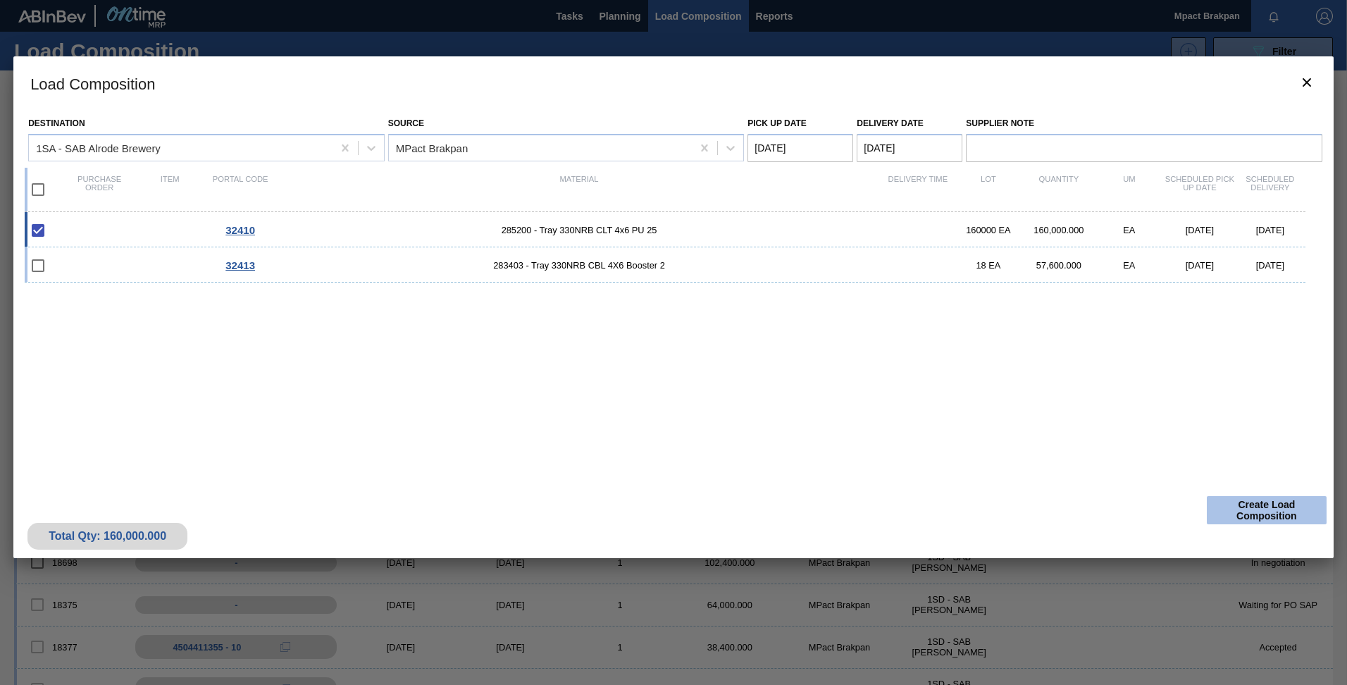
click at [1282, 506] on button "Create Load Composition" at bounding box center [1267, 510] width 120 height 28
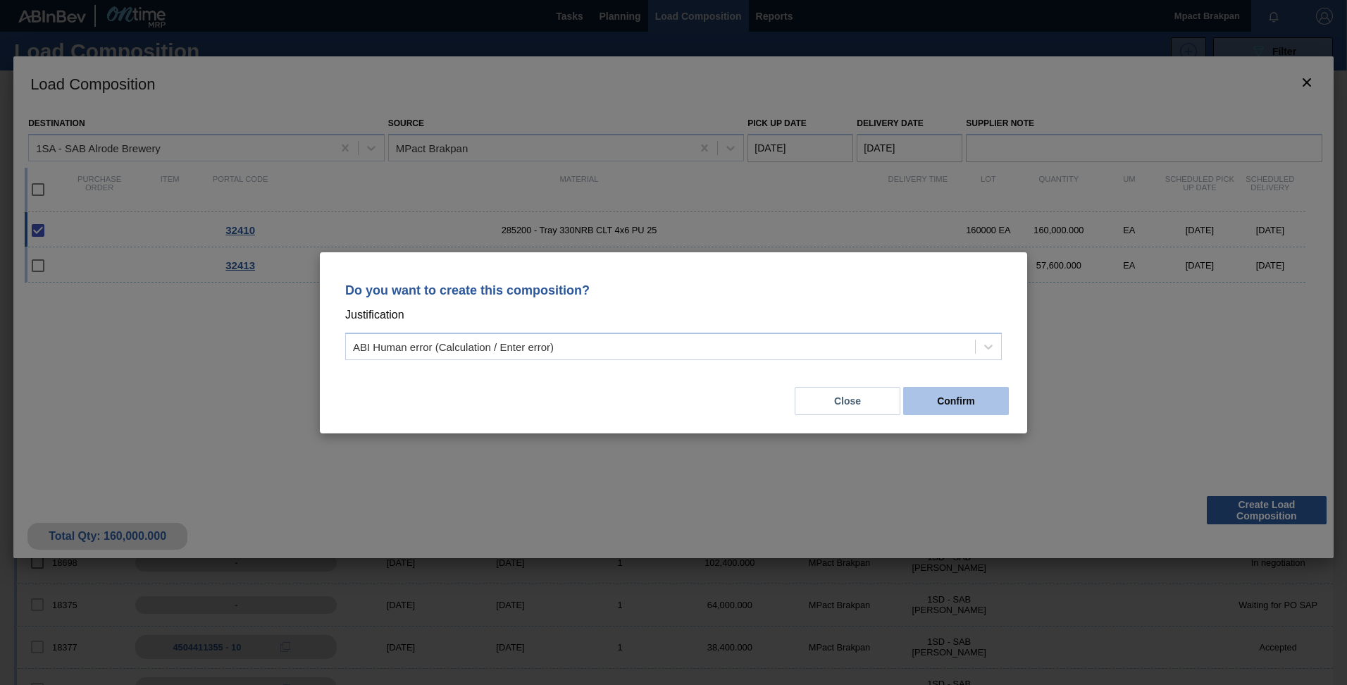
click at [962, 395] on button "Confirm" at bounding box center [956, 401] width 106 height 28
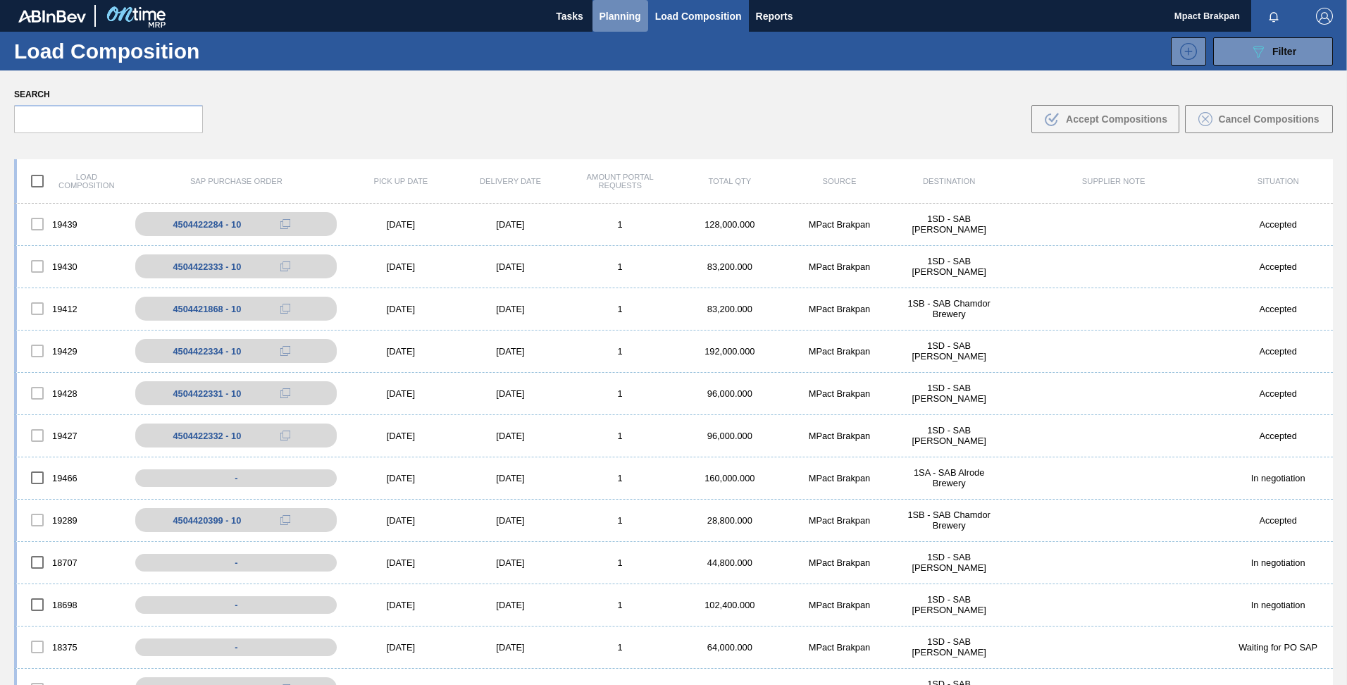
click at [606, 9] on span "Planning" at bounding box center [621, 16] width 42 height 17
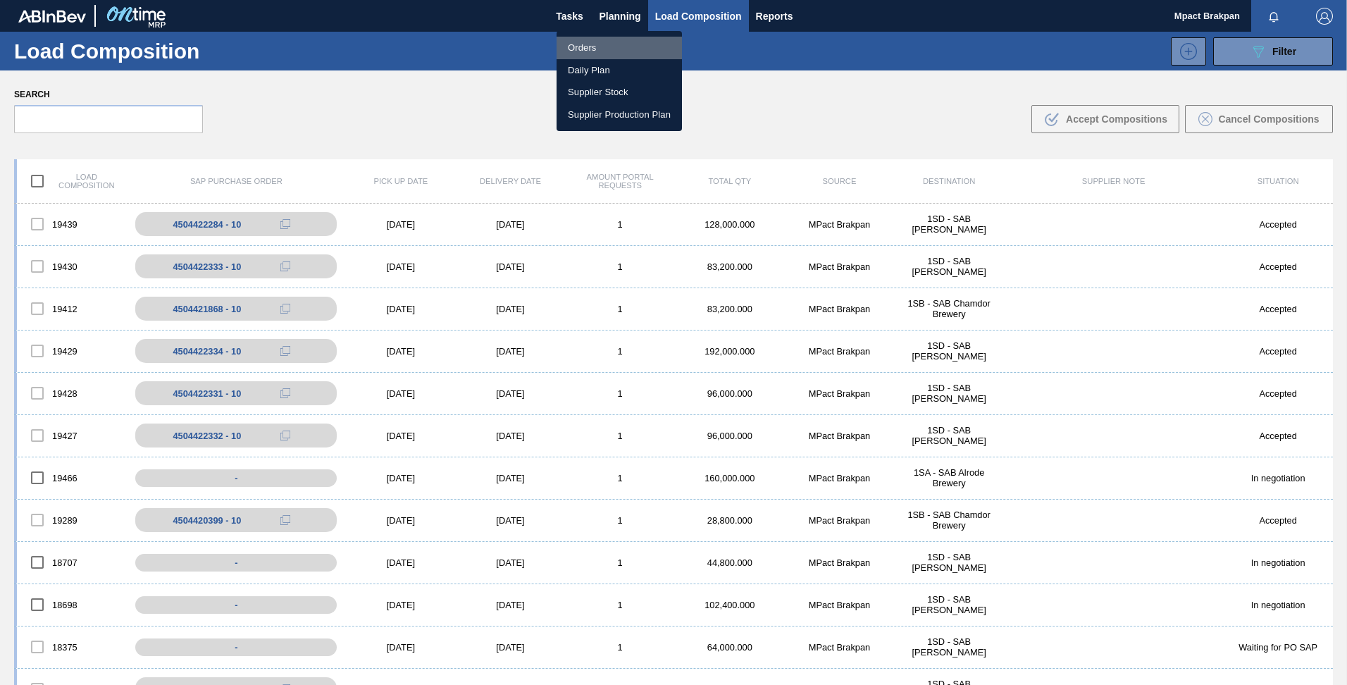
click at [588, 46] on li "Orders" at bounding box center [619, 48] width 125 height 23
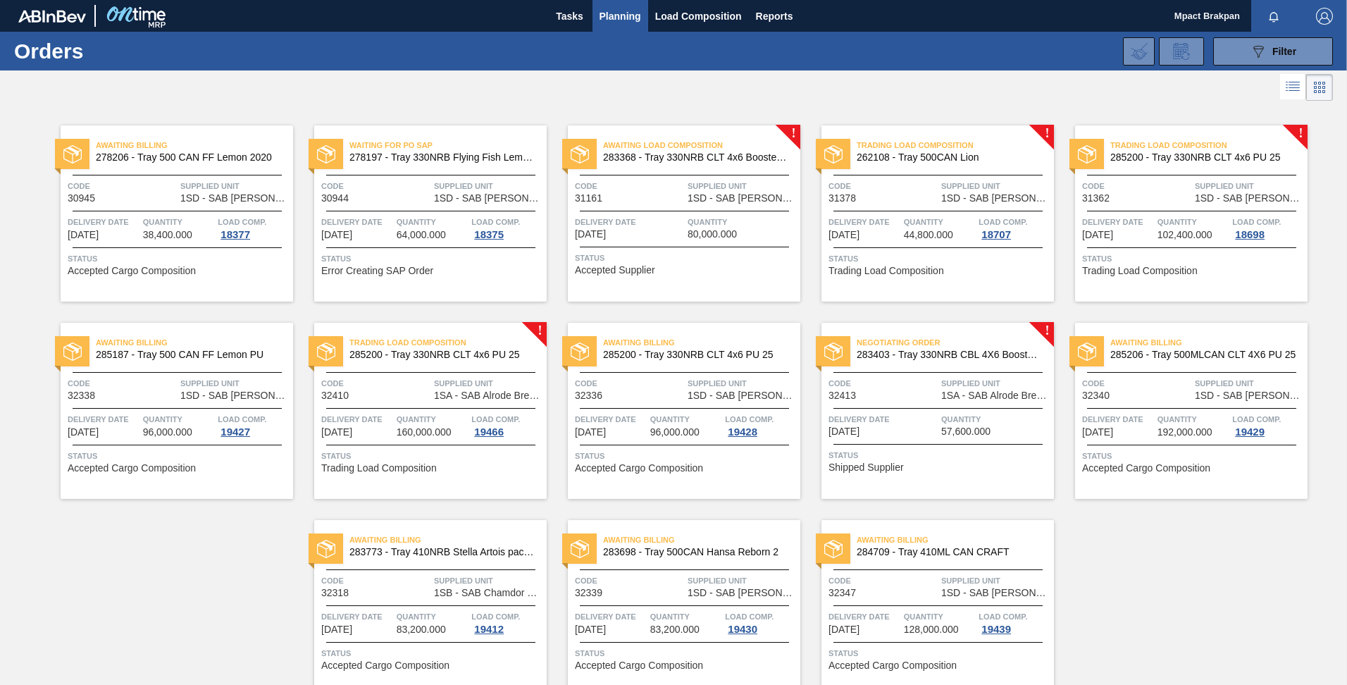
click at [941, 416] on span "Quantity" at bounding box center [995, 419] width 109 height 14
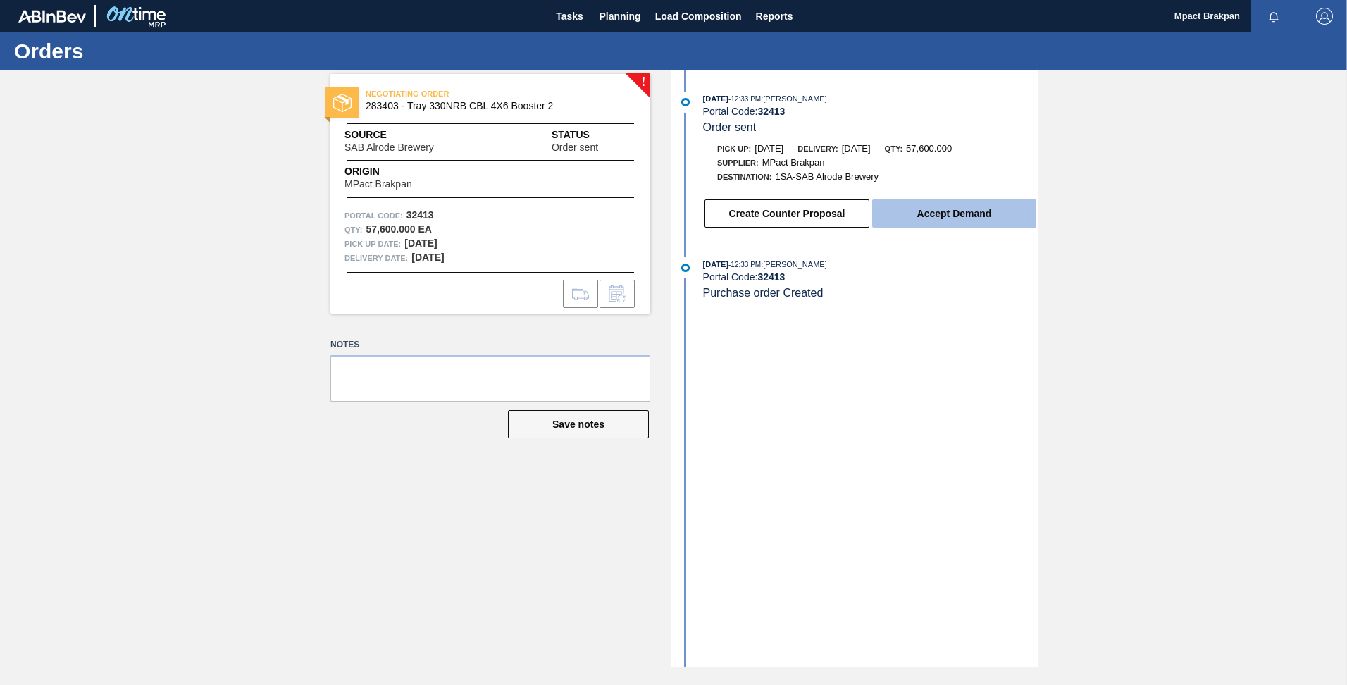
click at [950, 213] on button "Accept Demand" at bounding box center [954, 213] width 164 height 28
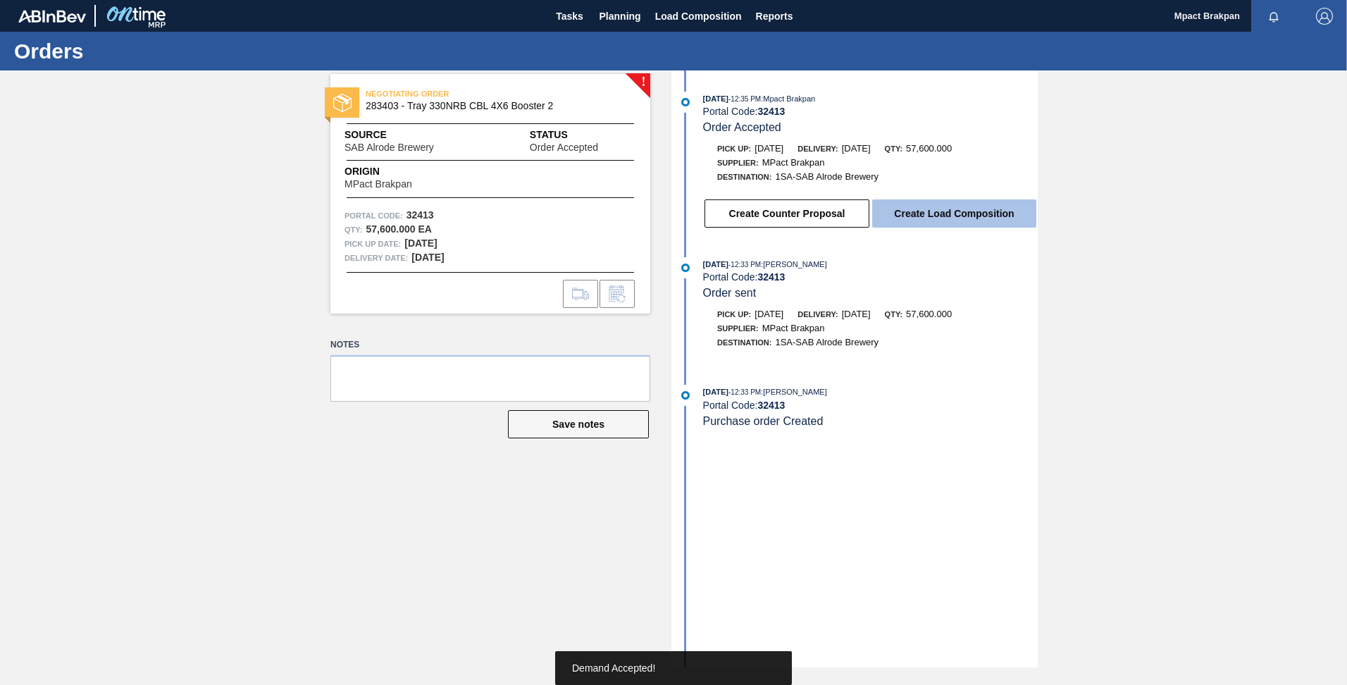
click at [950, 211] on button "Create Load Composition" at bounding box center [954, 213] width 164 height 28
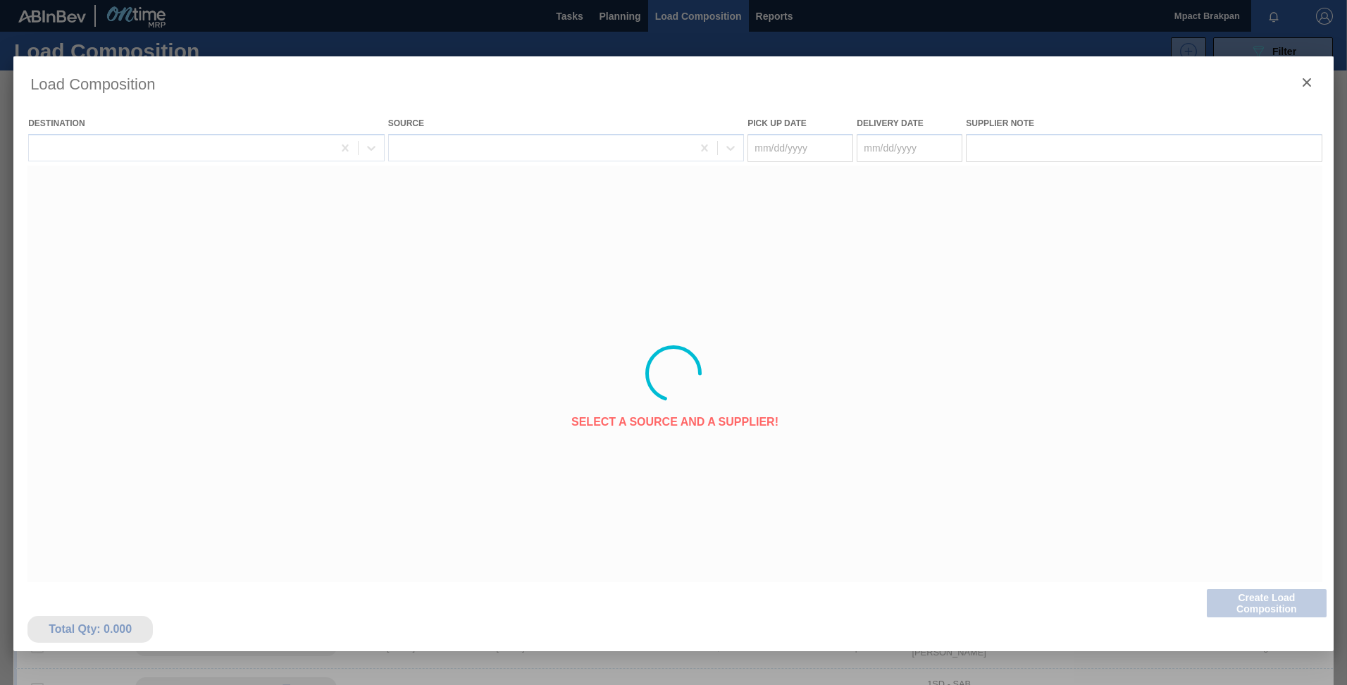
type Date "[DATE]"
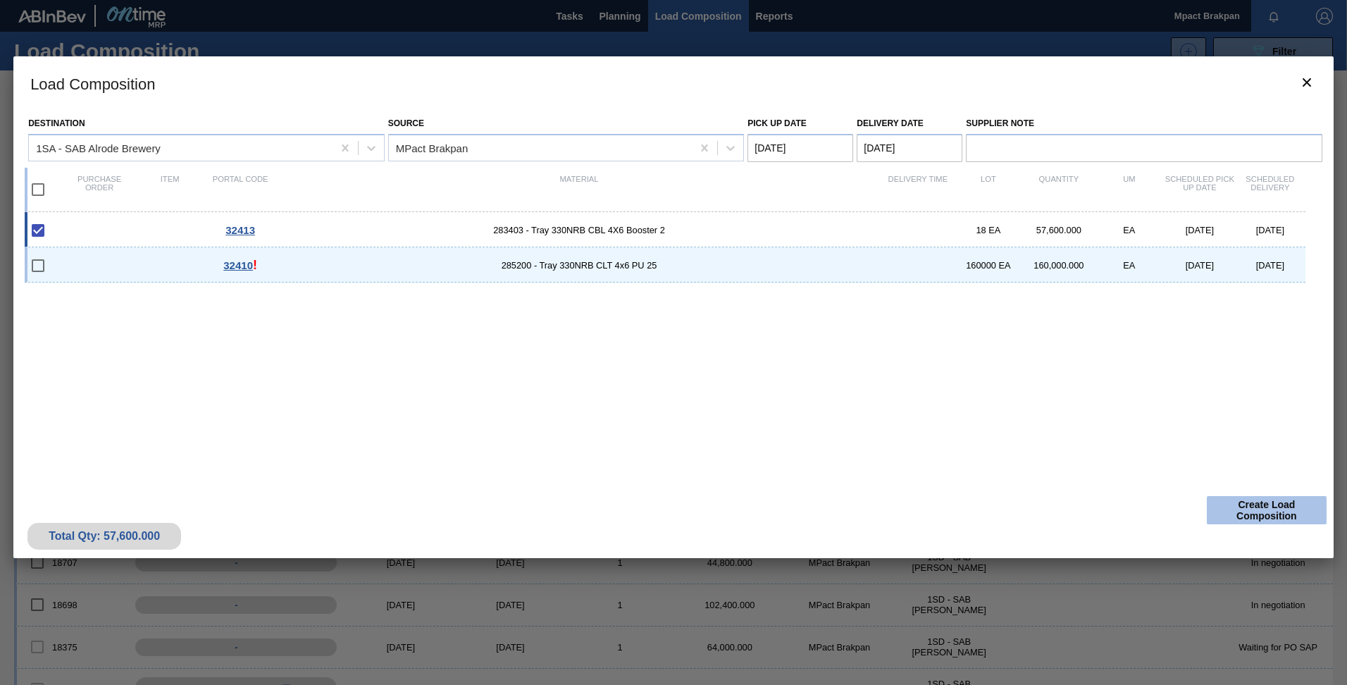
click at [1269, 504] on button "Create Load Composition" at bounding box center [1267, 510] width 120 height 28
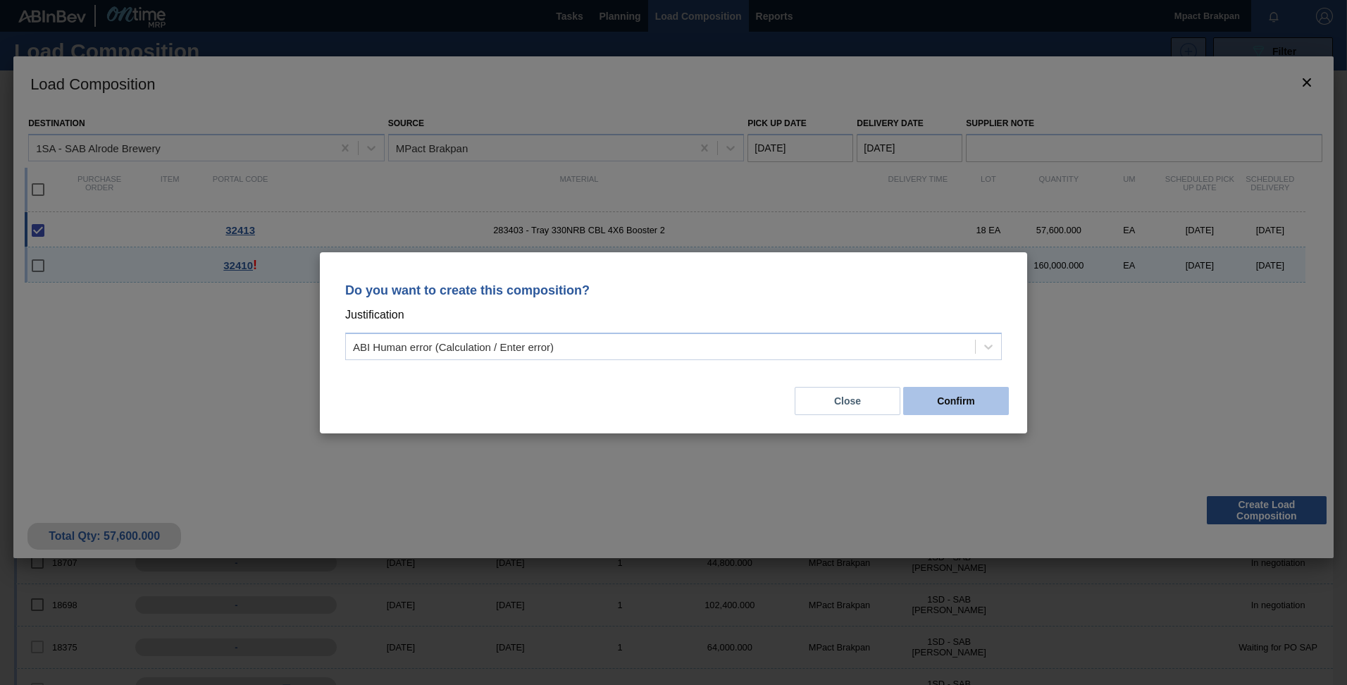
click at [976, 403] on button "Confirm" at bounding box center [956, 401] width 106 height 28
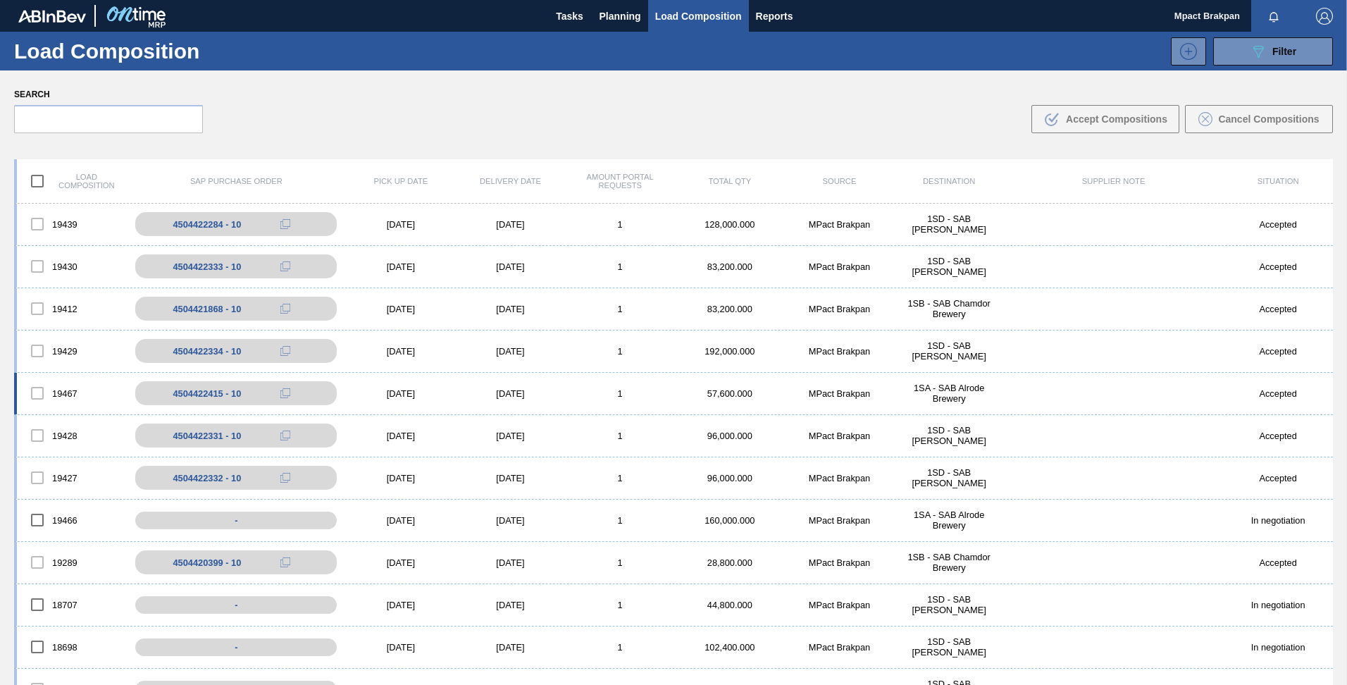
click at [405, 392] on div "[DATE]" at bounding box center [401, 393] width 110 height 11
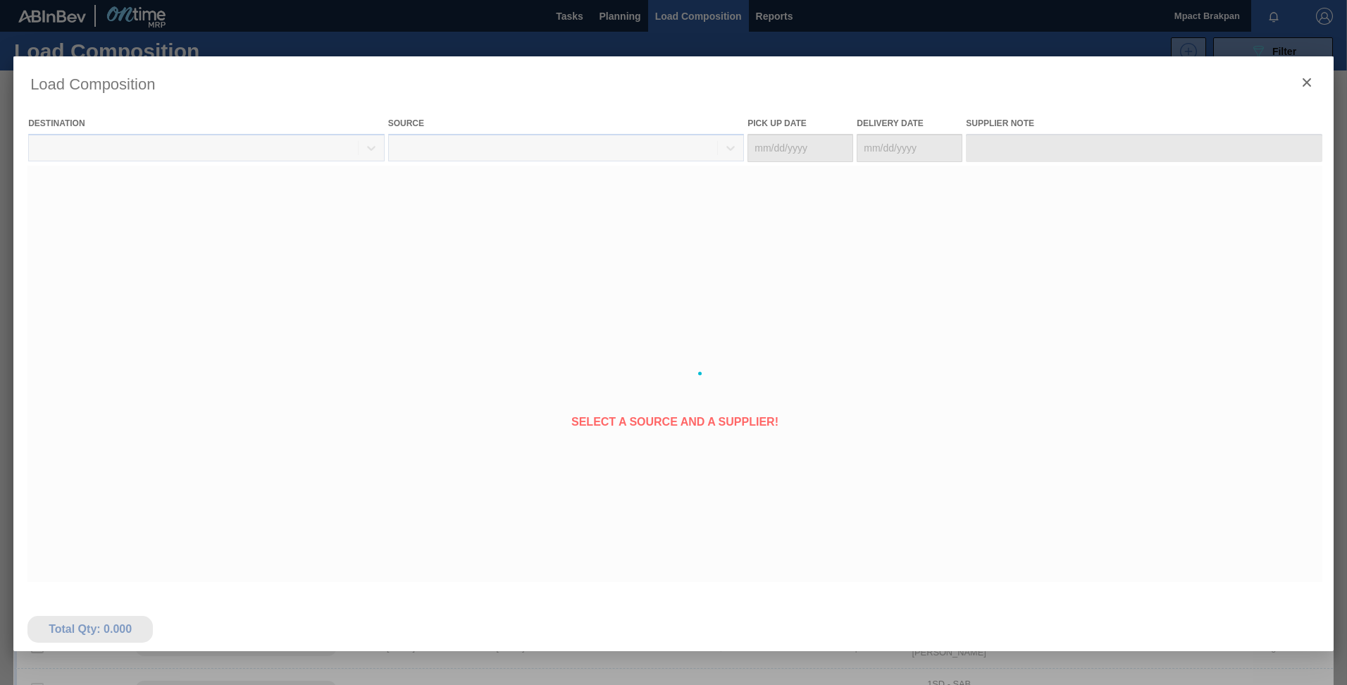
type Date "[DATE]"
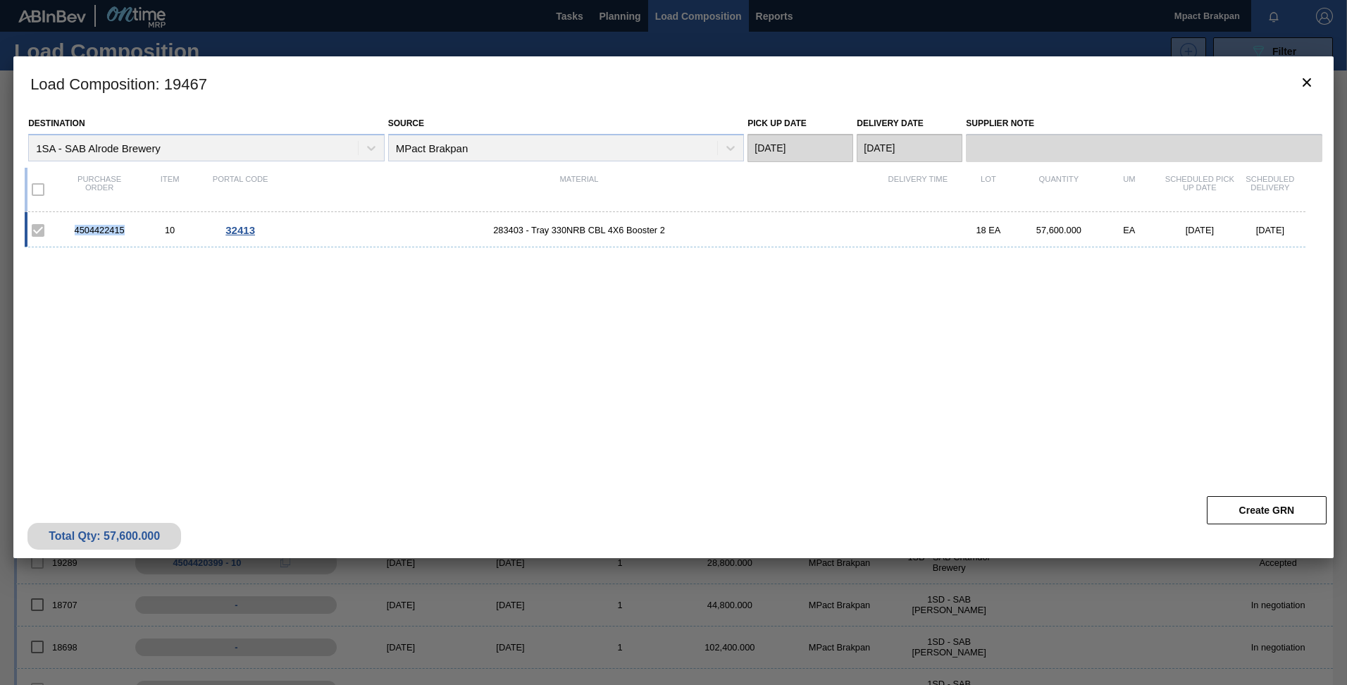
drag, startPoint x: 125, startPoint y: 231, endPoint x: 73, endPoint y: 230, distance: 52.2
click at [73, 230] on div "4504422415" at bounding box center [99, 230] width 70 height 11
drag, startPoint x: 73, startPoint y: 230, endPoint x: 85, endPoint y: 228, distance: 11.5
copy div "4504422415"
click at [790, 426] on div "4504422415 10 32413 283403 - Tray 330NRB CBL 4X6 Booster 2 18 EA 57,600.000 EA …" at bounding box center [671, 342] width 1292 height 260
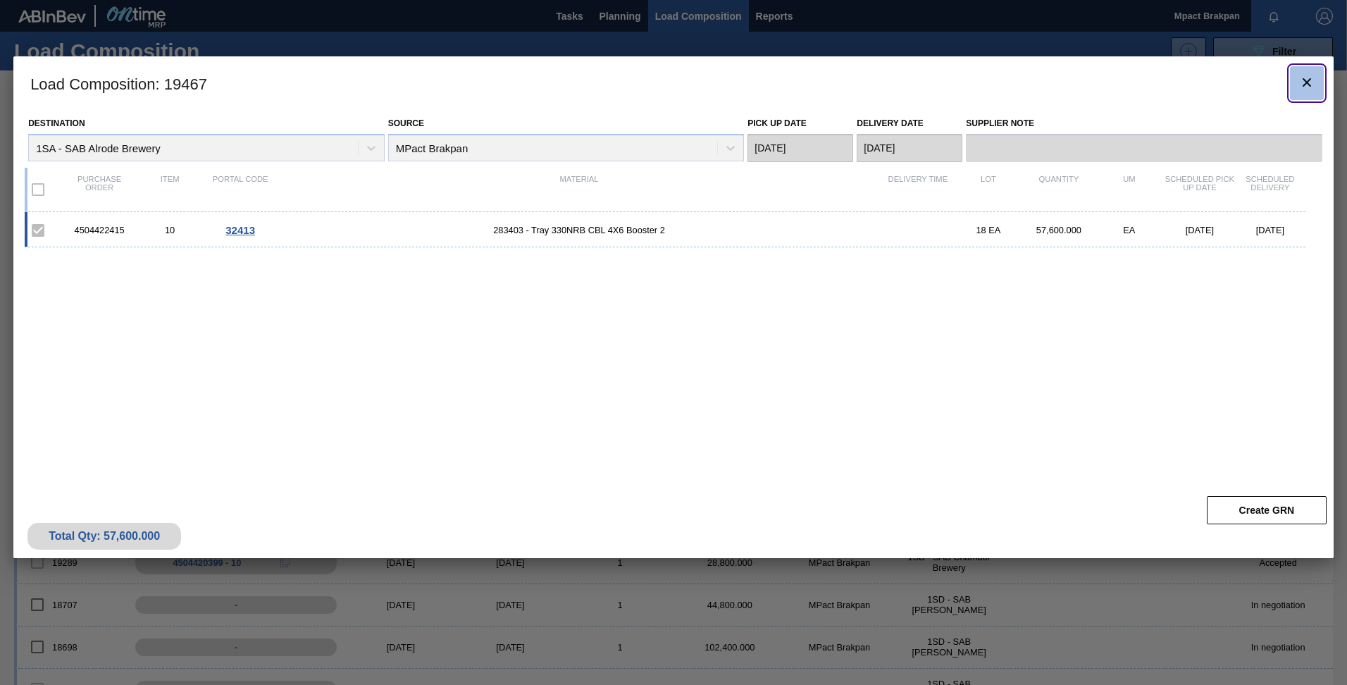
click at [1312, 77] on icon "botão de ícone" at bounding box center [1306, 82] width 17 height 17
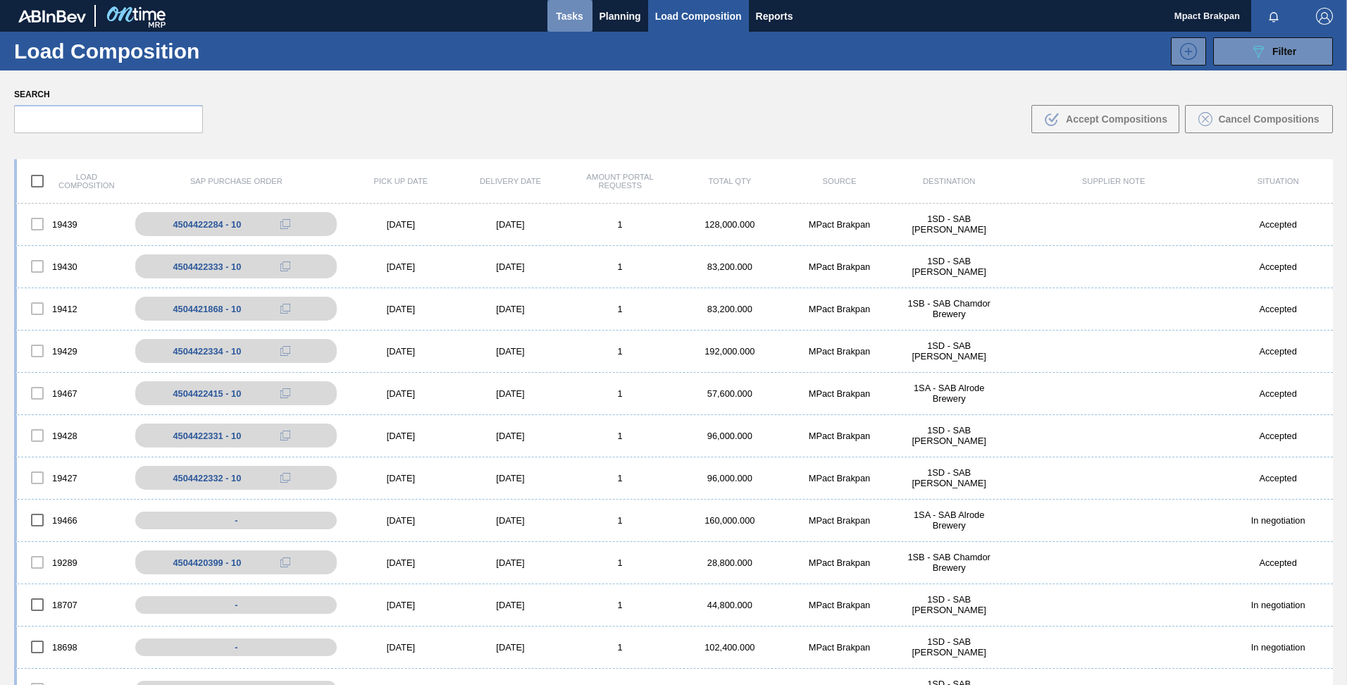
click at [576, 15] on span "Tasks" at bounding box center [569, 16] width 31 height 17
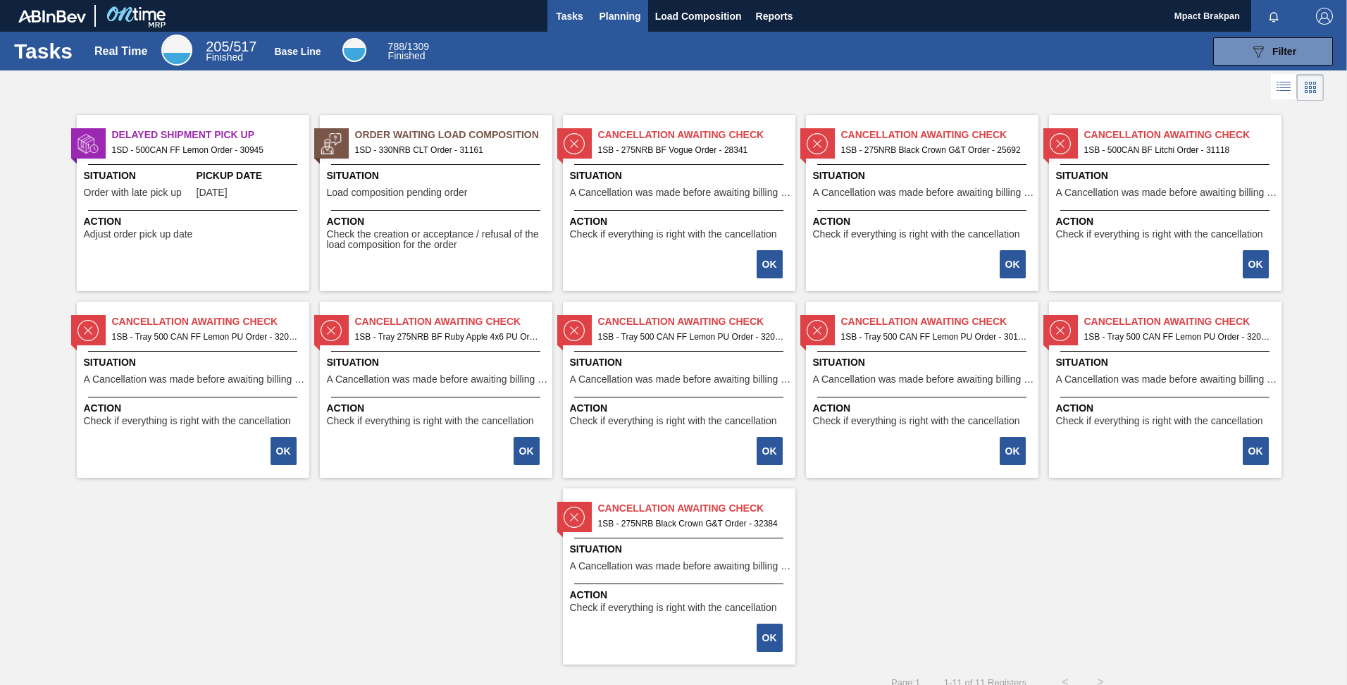
click at [607, 16] on span "Planning" at bounding box center [621, 16] width 42 height 17
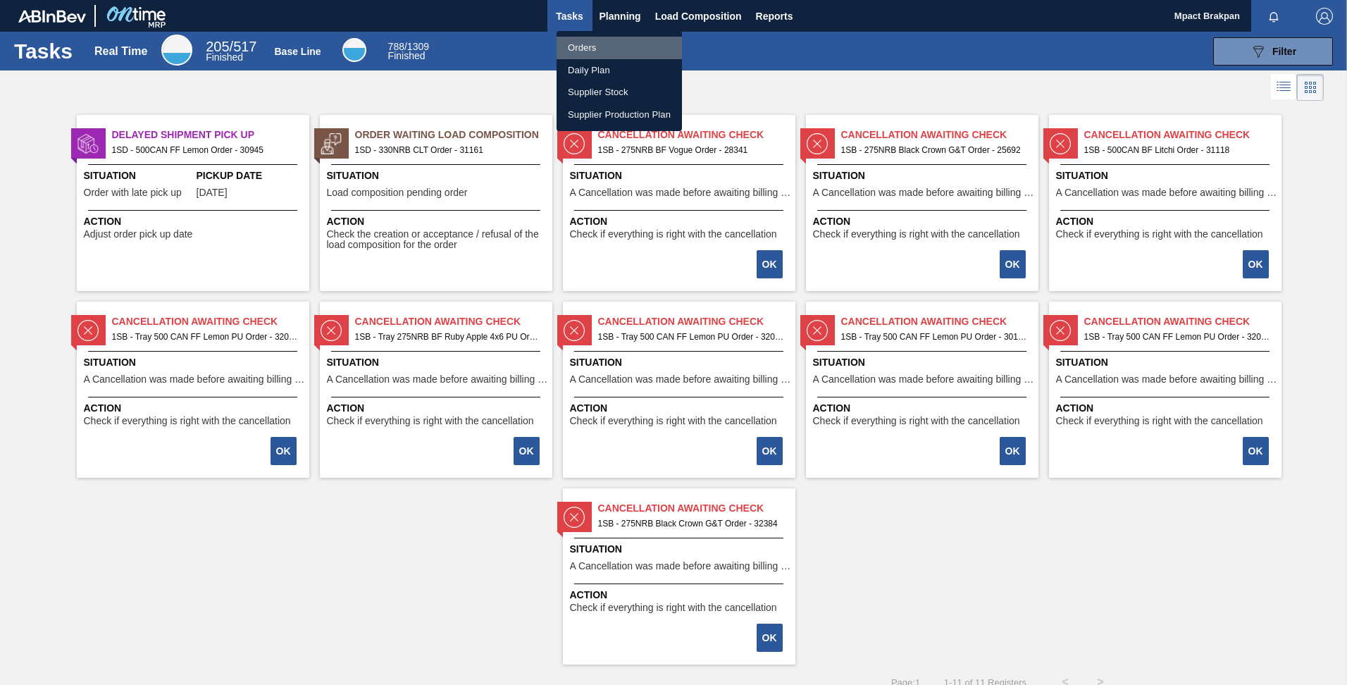
click at [585, 49] on li "Orders" at bounding box center [619, 48] width 125 height 23
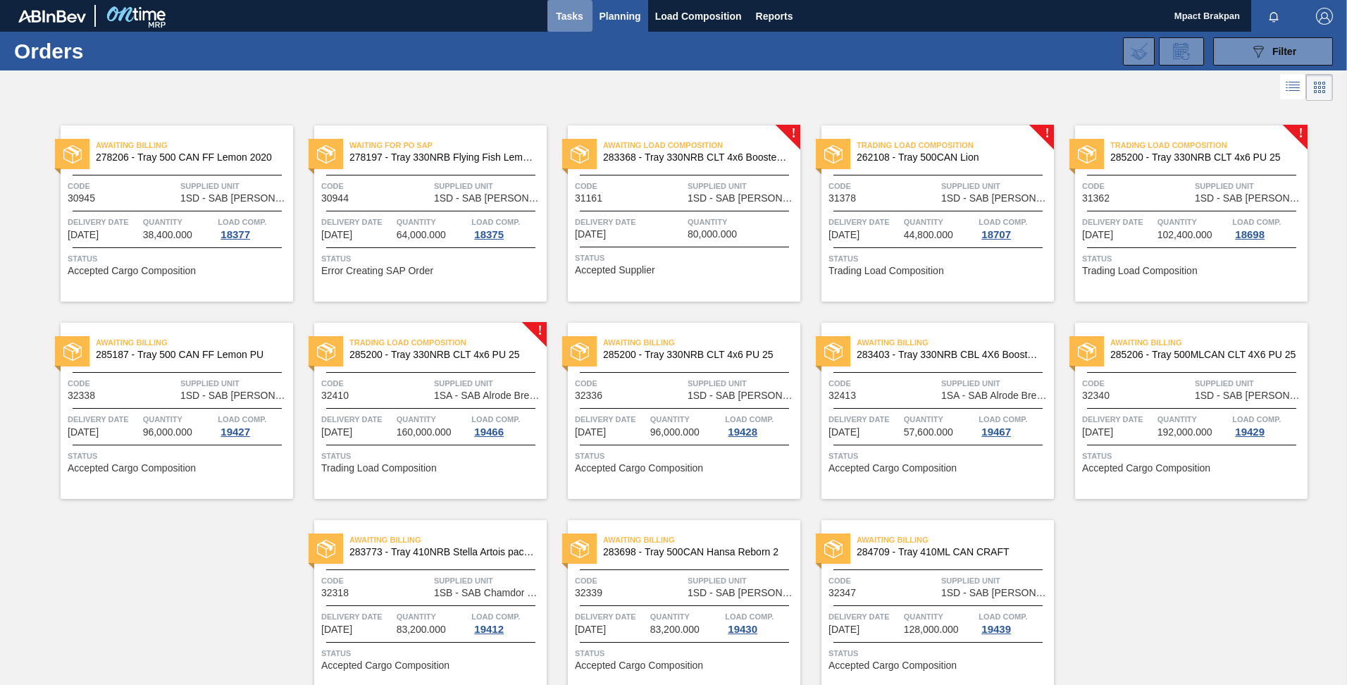
click at [574, 8] on span "Tasks" at bounding box center [569, 16] width 31 height 17
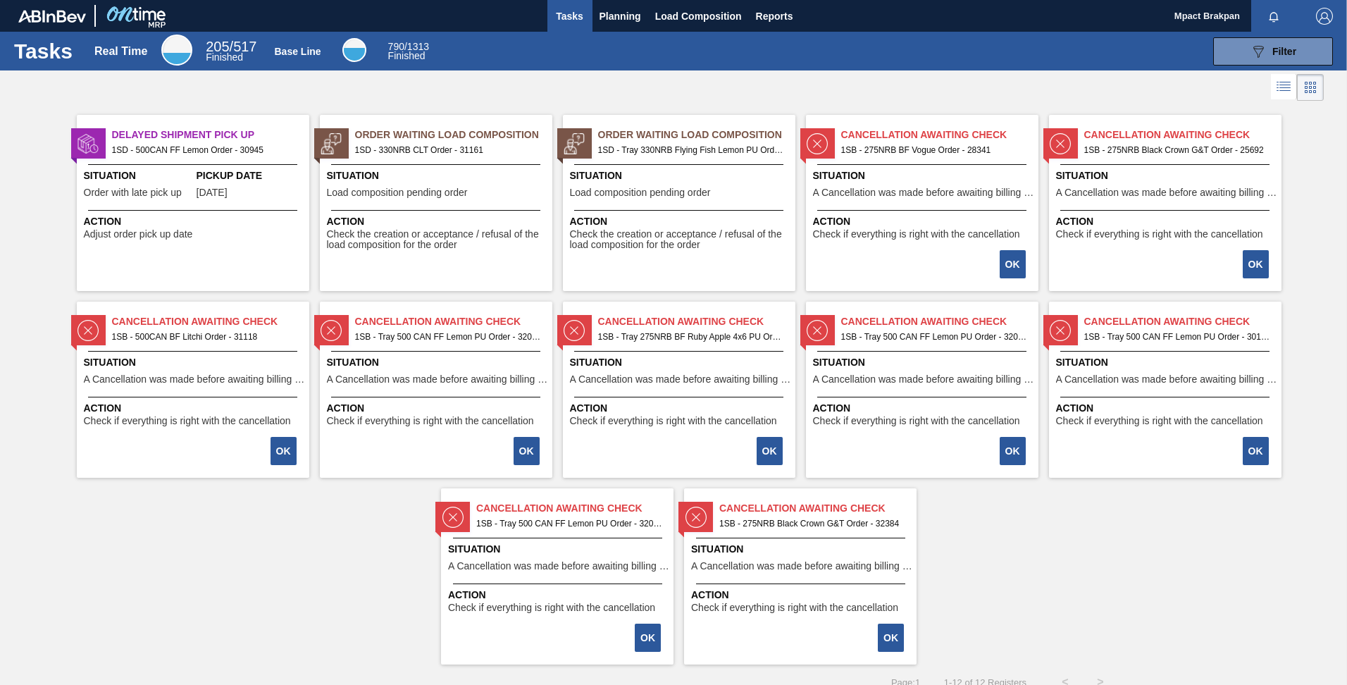
click at [698, 207] on div "Order Waiting Load Composition 1SD - Tray 330NRB Flying Fish Lemon PU Order - 3…" at bounding box center [679, 203] width 232 height 176
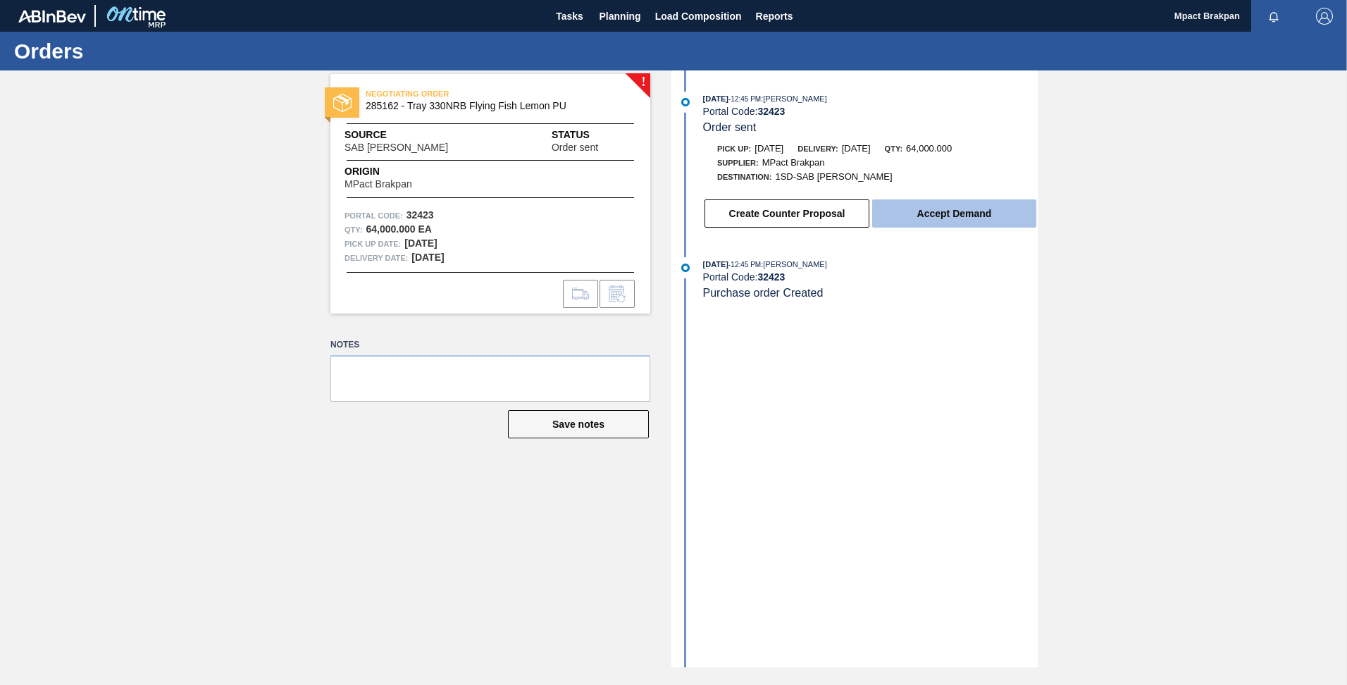
click at [951, 212] on button "Accept Demand" at bounding box center [954, 213] width 164 height 28
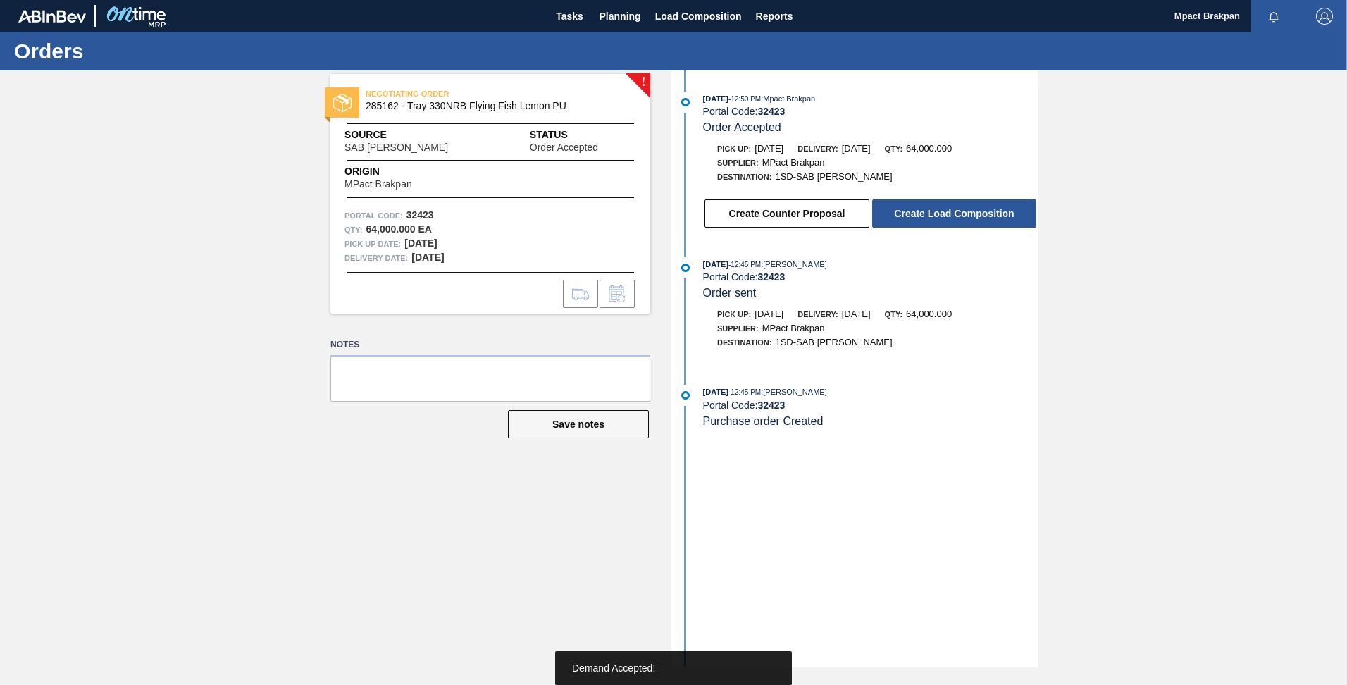
click at [951, 212] on button "Create Load Composition" at bounding box center [954, 213] width 164 height 28
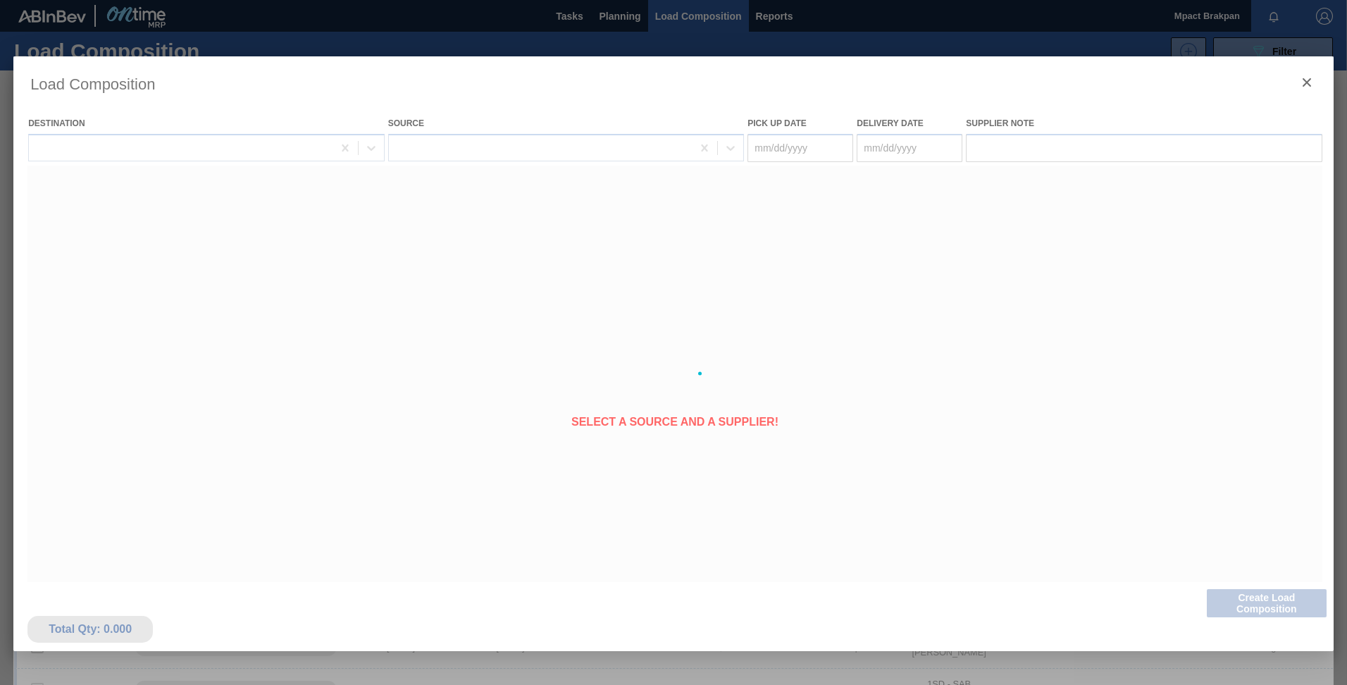
type Date "[DATE]"
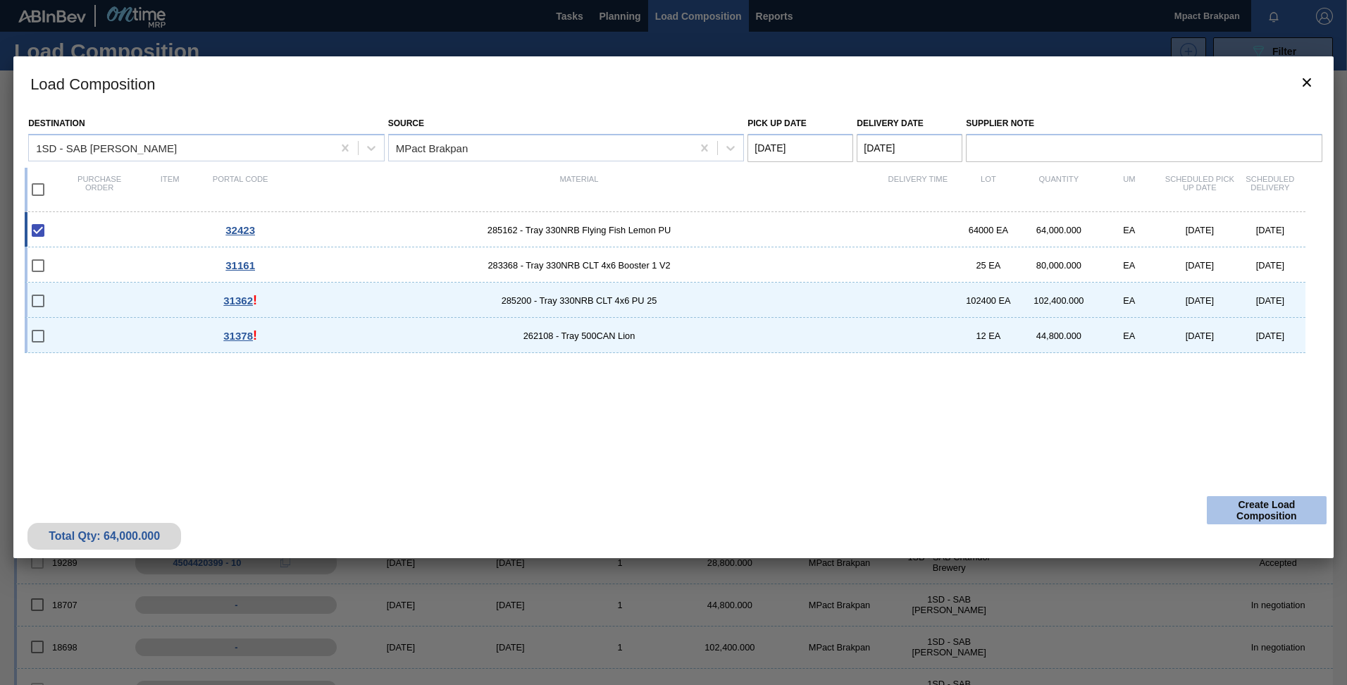
click at [1282, 506] on button "Create Load Composition" at bounding box center [1267, 510] width 120 height 28
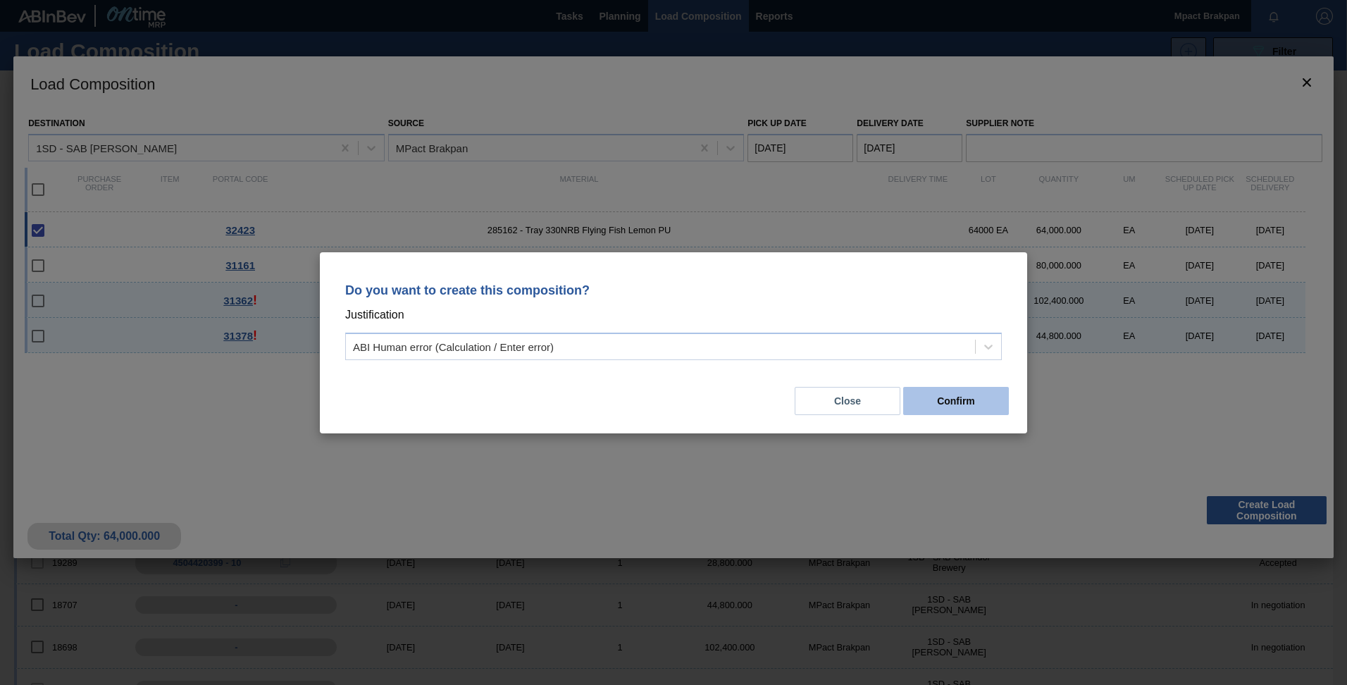
click at [960, 399] on button "Confirm" at bounding box center [956, 401] width 106 height 28
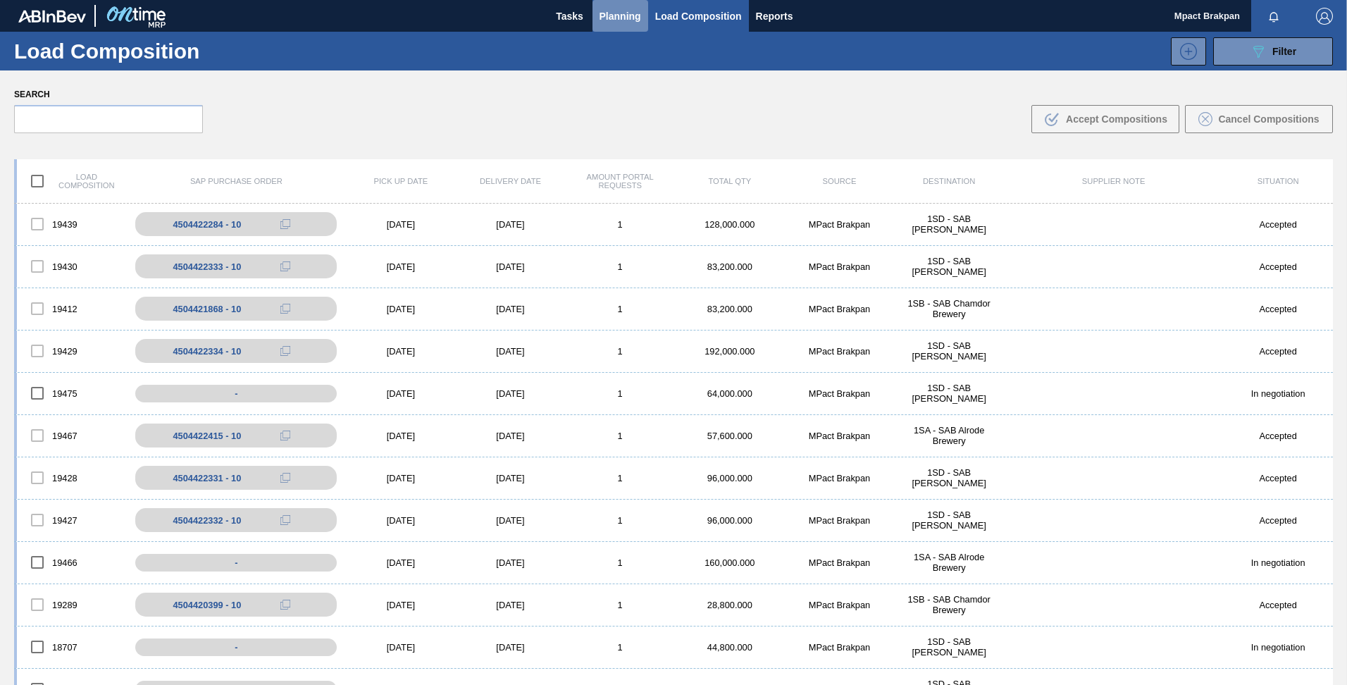
click at [622, 11] on span "Planning" at bounding box center [621, 16] width 42 height 17
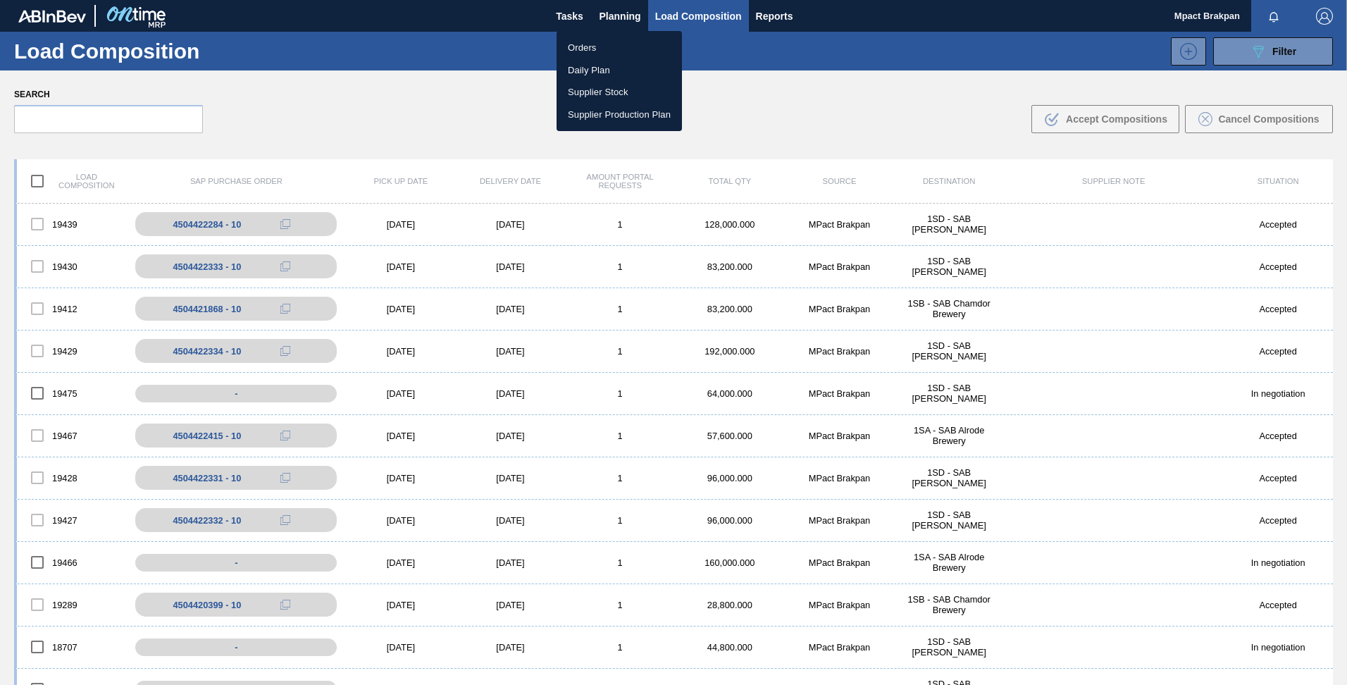
click at [581, 45] on li "Orders" at bounding box center [619, 48] width 125 height 23
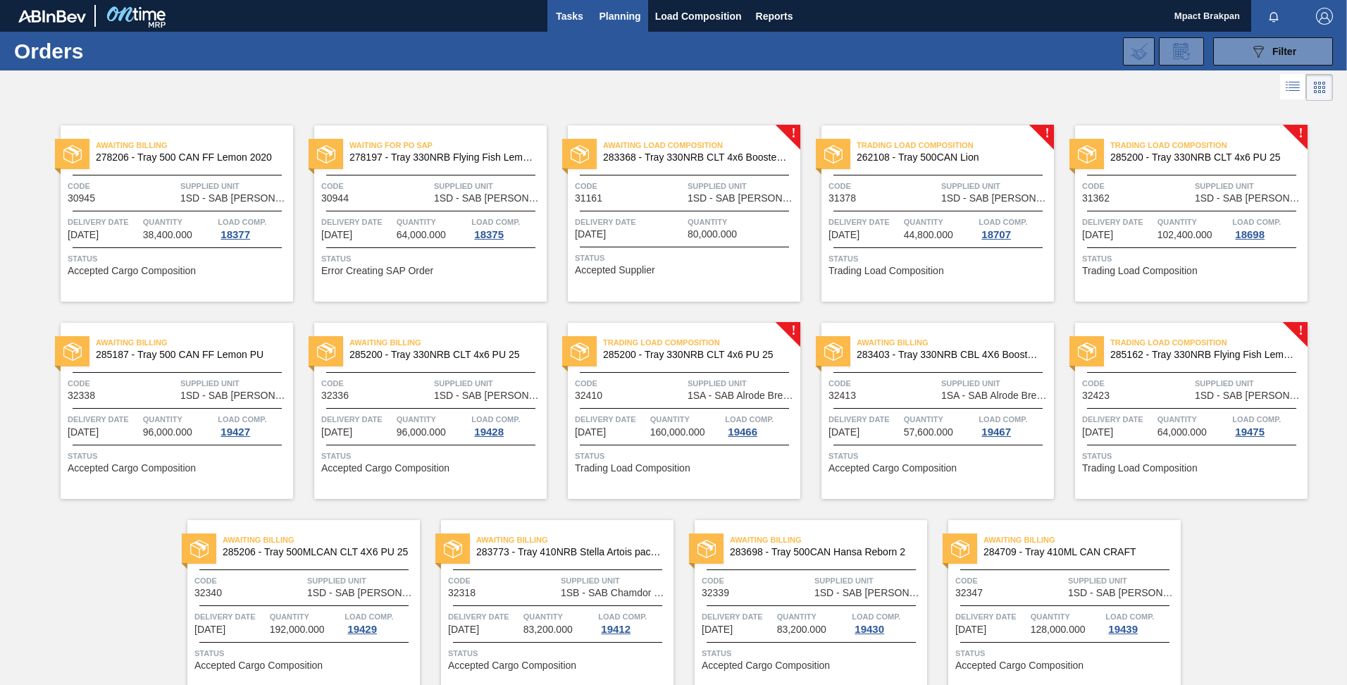
click at [567, 12] on span "Tasks" at bounding box center [569, 16] width 31 height 17
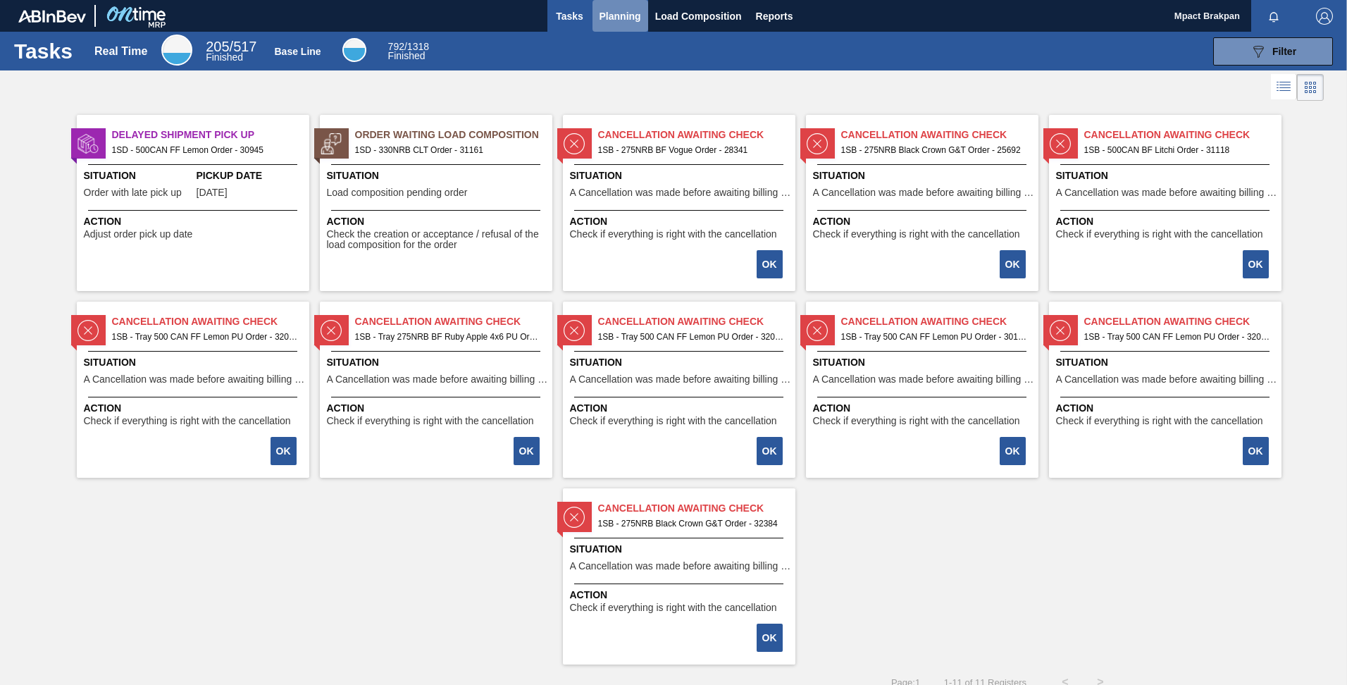
click at [628, 13] on span "Planning" at bounding box center [621, 16] width 42 height 17
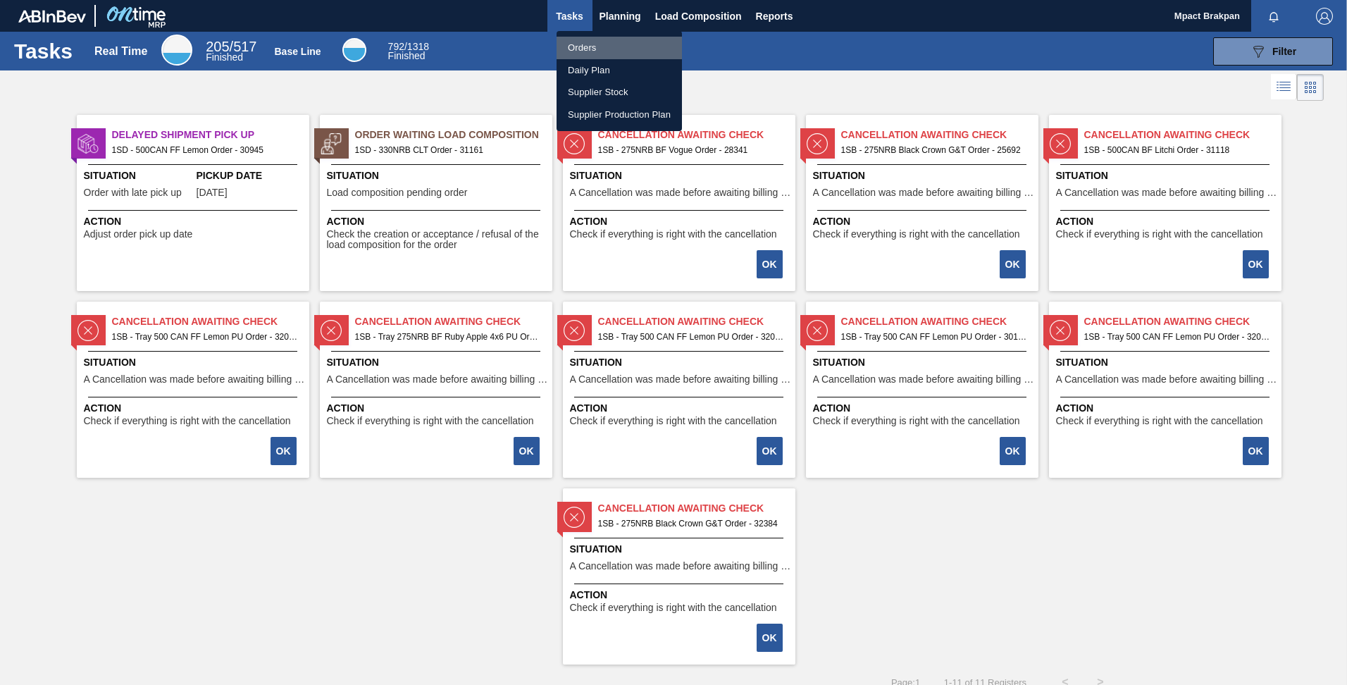
click at [579, 47] on li "Orders" at bounding box center [619, 48] width 125 height 23
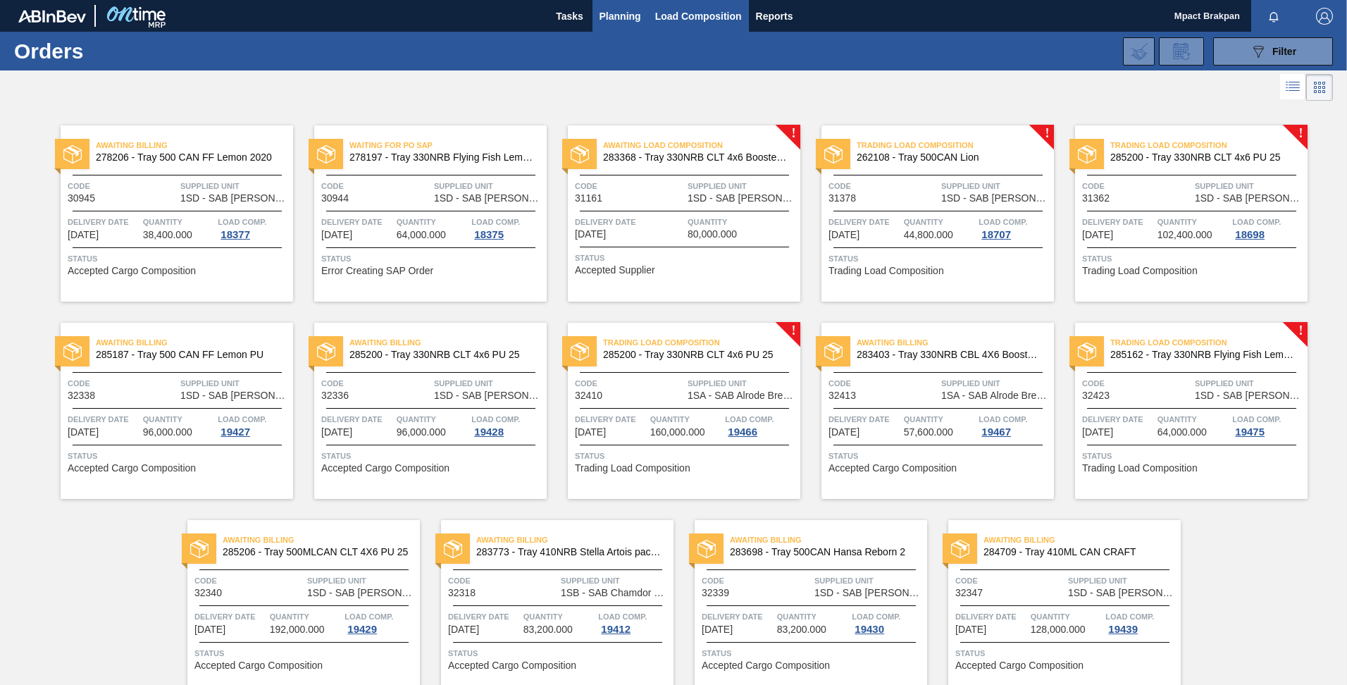
click at [692, 16] on span "Load Composition" at bounding box center [698, 16] width 87 height 17
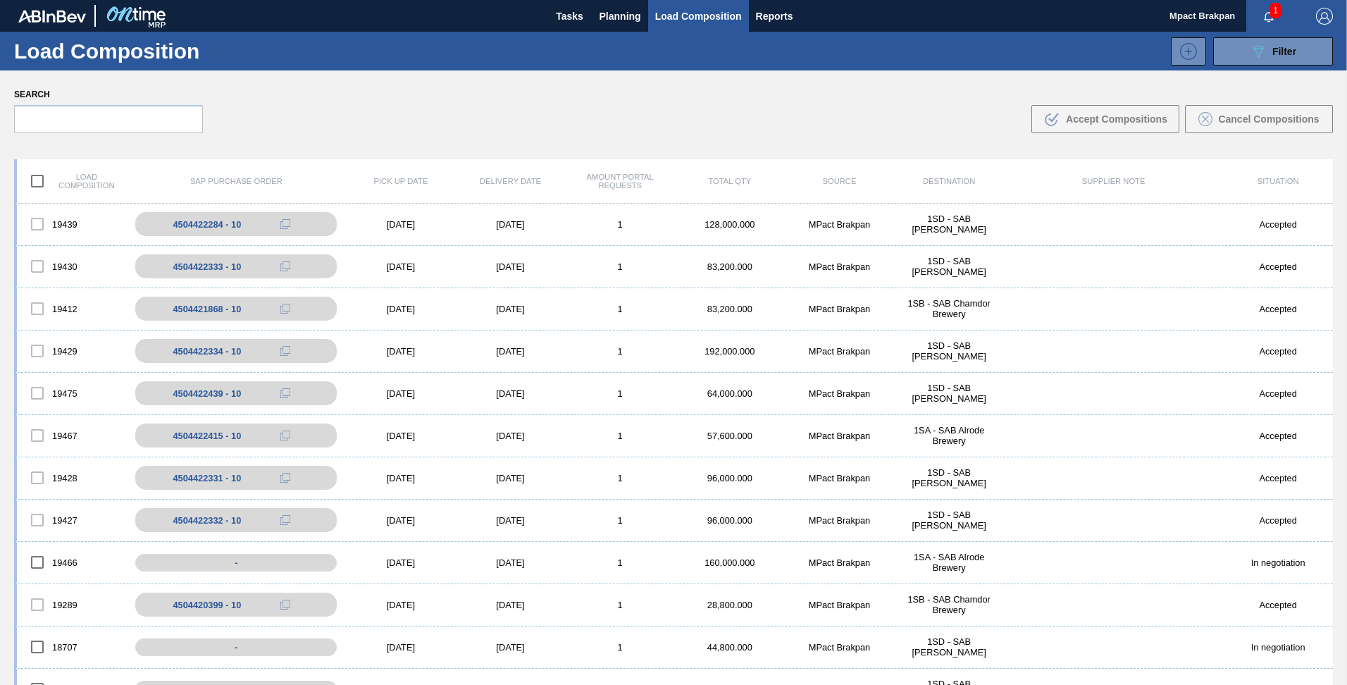
click at [1272, 13] on span "1" at bounding box center [1275, 10] width 11 height 15
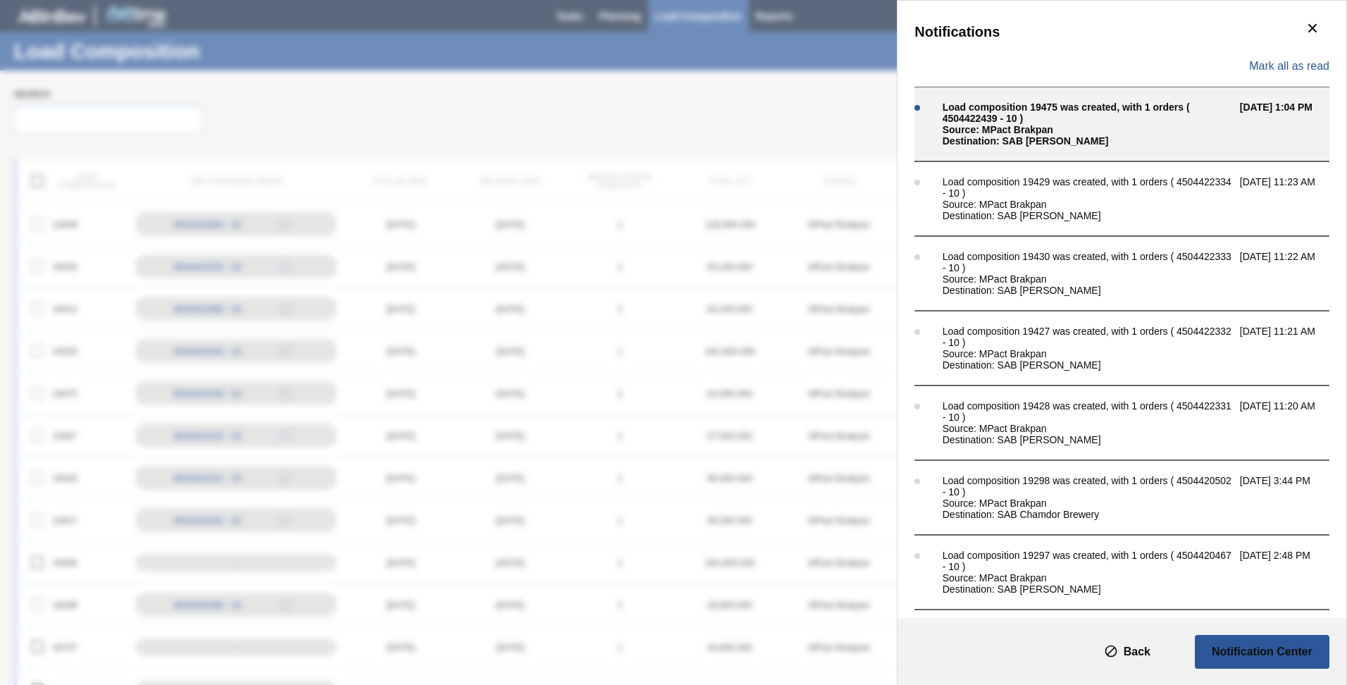
click at [1067, 107] on div "Load composition 19475 was created, with 1 orders ( 4504422439 - 10 )" at bounding box center [1088, 112] width 290 height 23
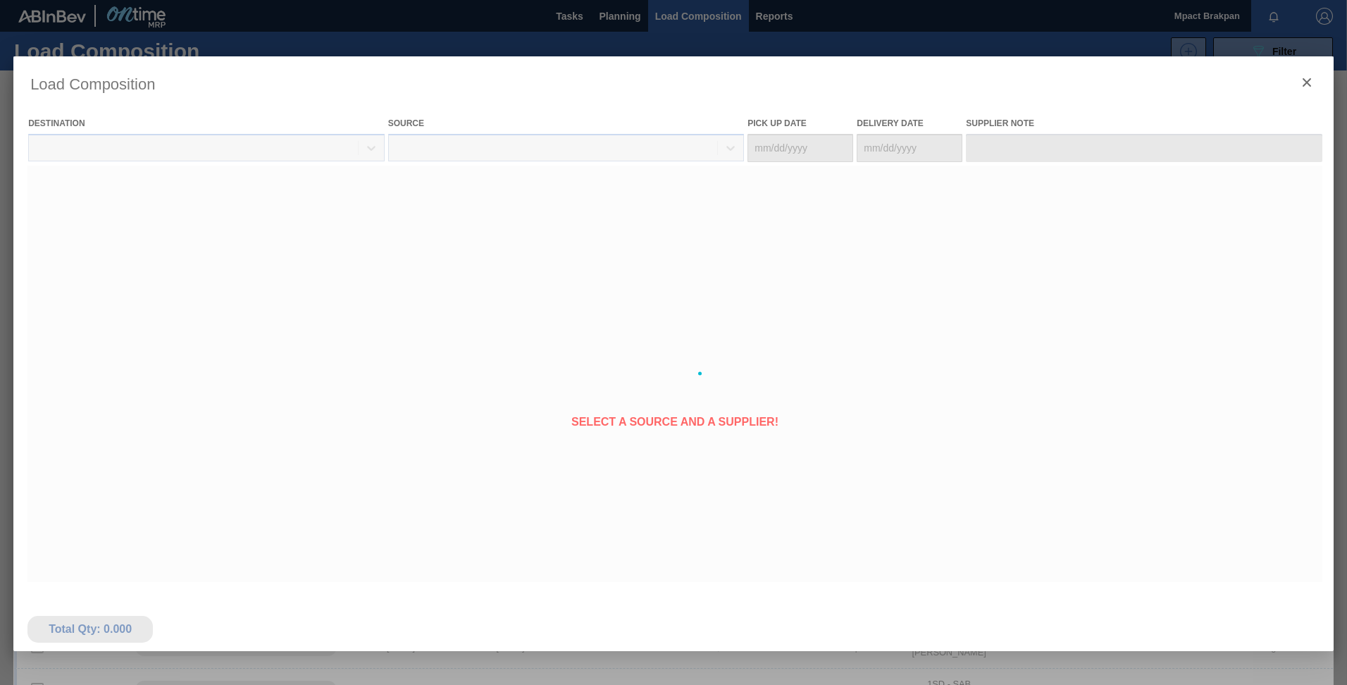
type Date "[DATE]"
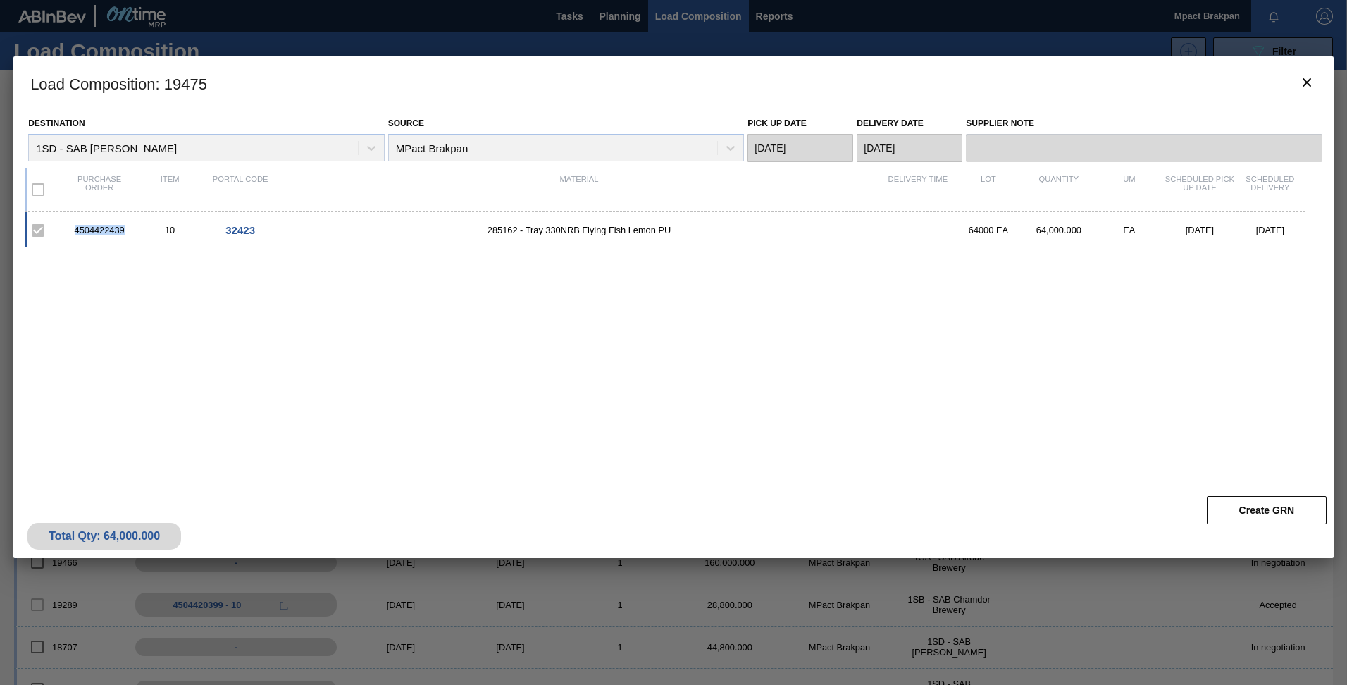
drag, startPoint x: 126, startPoint y: 229, endPoint x: 70, endPoint y: 231, distance: 55.7
click at [70, 231] on div "4504422439" at bounding box center [99, 230] width 70 height 11
drag, startPoint x: 70, startPoint y: 231, endPoint x: 82, endPoint y: 229, distance: 12.2
copy div "4504422439"
click at [1307, 80] on icon "botão de ícone" at bounding box center [1306, 82] width 17 height 17
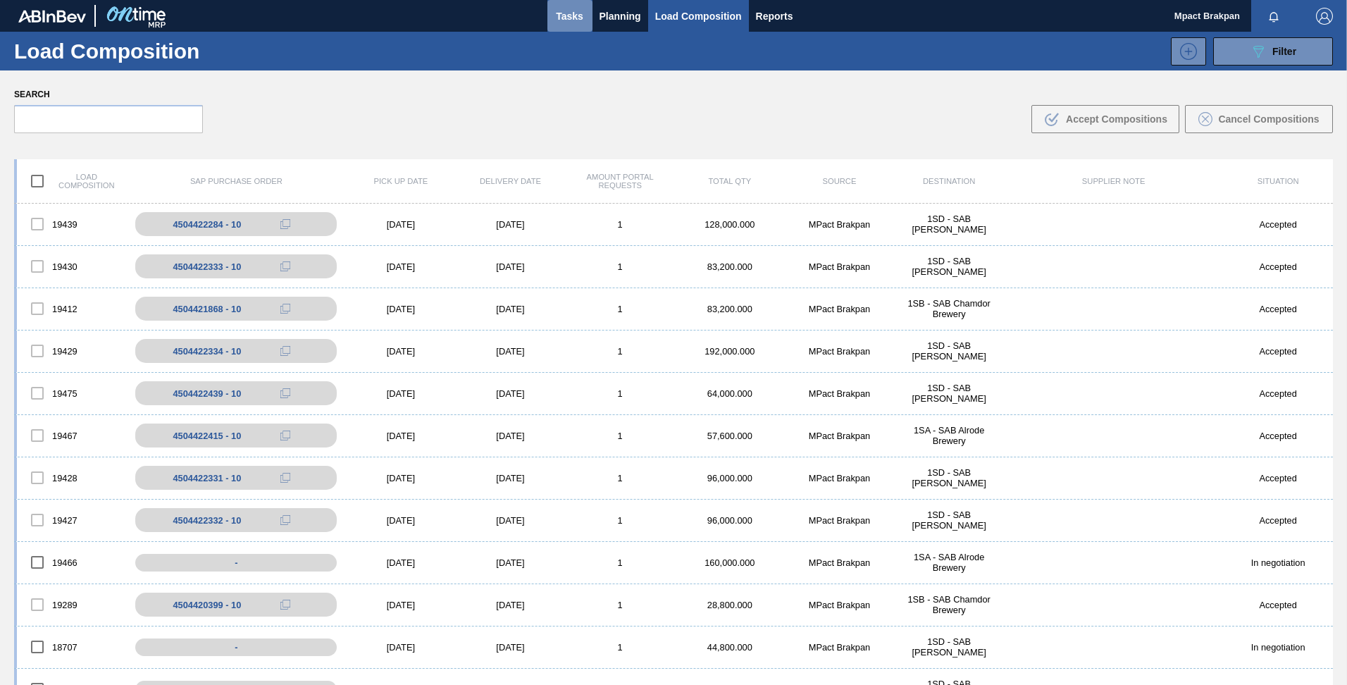
click at [566, 15] on span "Tasks" at bounding box center [569, 16] width 31 height 17
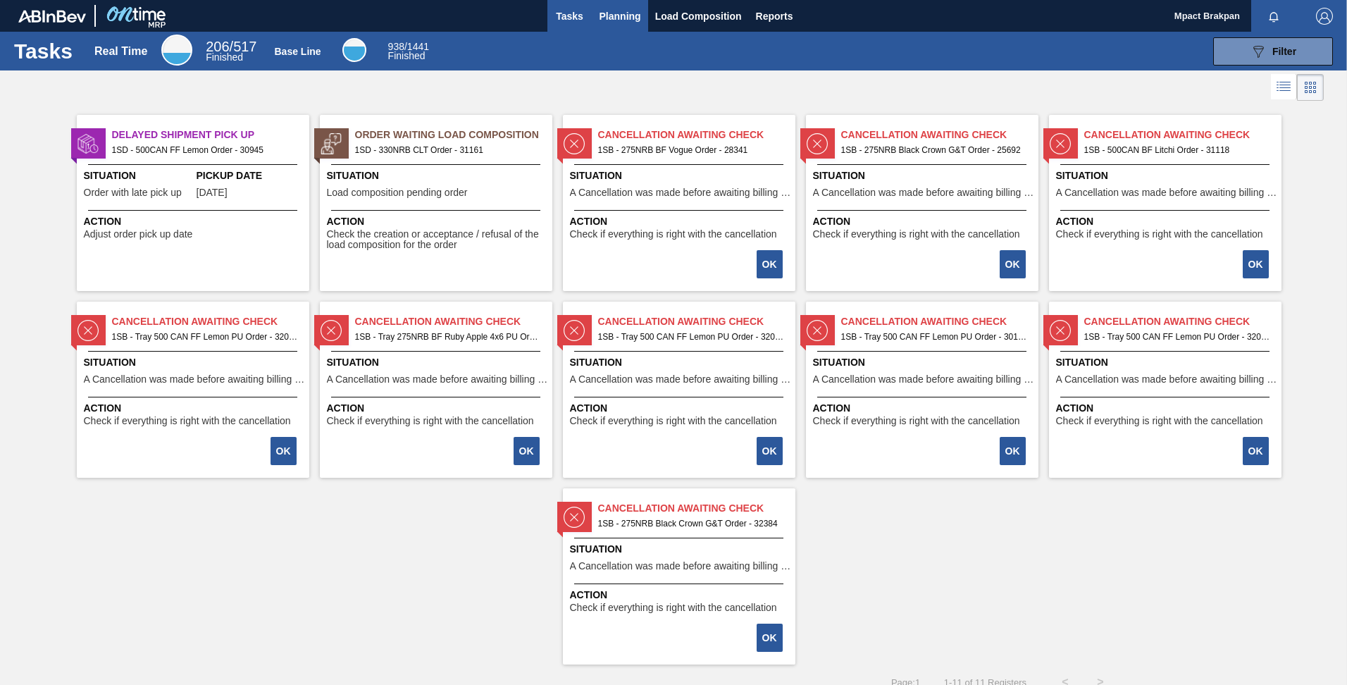
click at [609, 14] on span "Planning" at bounding box center [621, 16] width 42 height 17
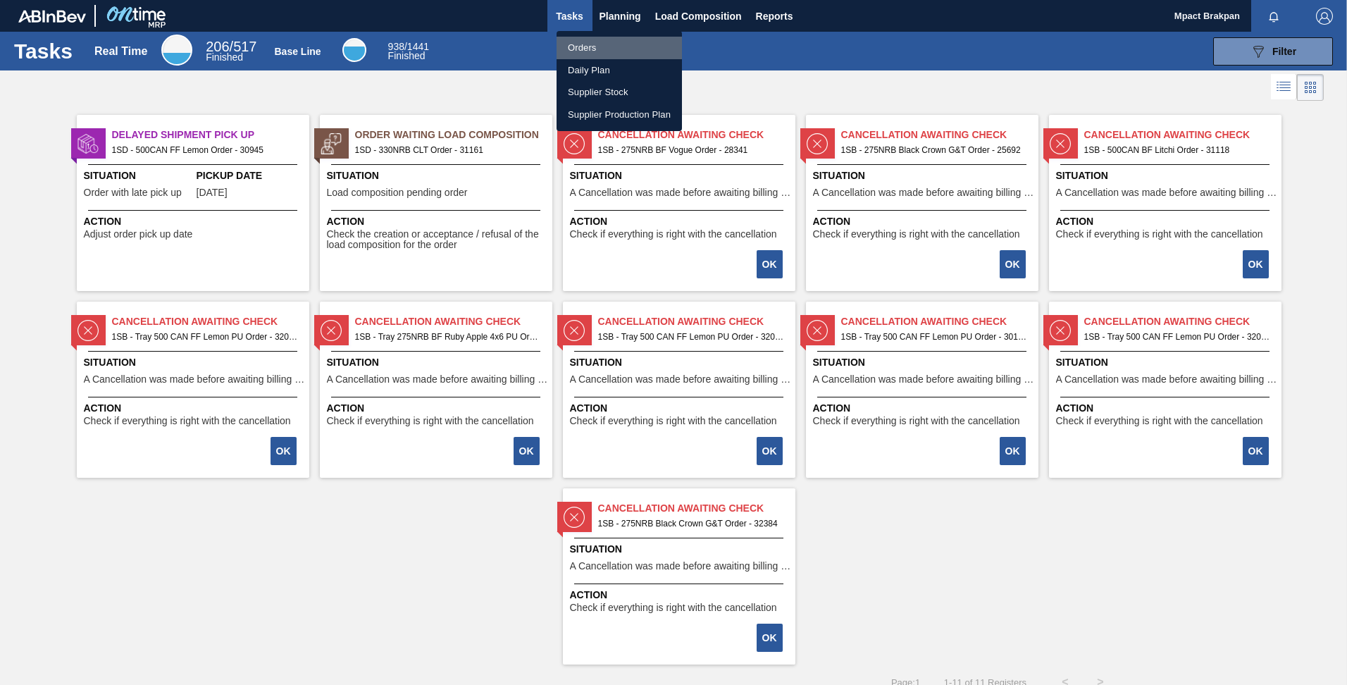
click at [597, 50] on li "Orders" at bounding box center [619, 48] width 125 height 23
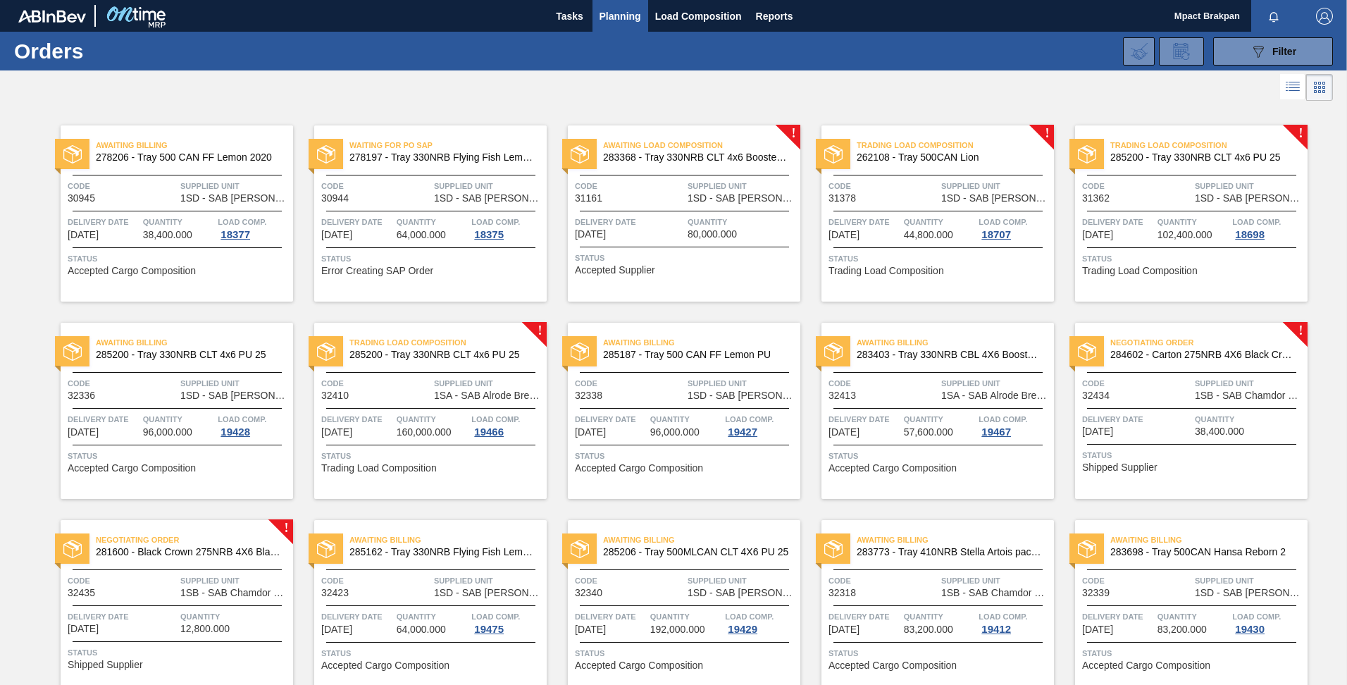
click at [197, 601] on div "Negotiating Order 281600 - Black Crown 275NRB 4X6 Blank Tray Code 32435 Supplie…" at bounding box center [177, 608] width 232 height 176
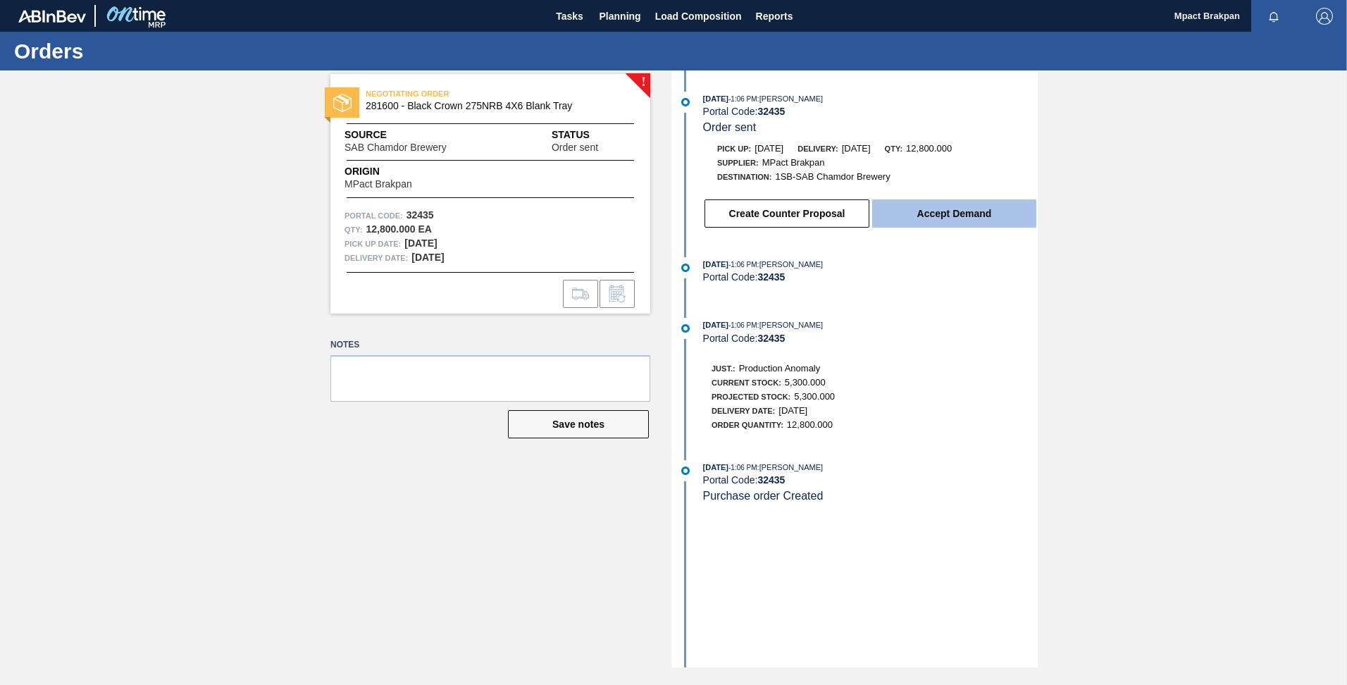
click at [940, 211] on button "Accept Demand" at bounding box center [954, 213] width 164 height 28
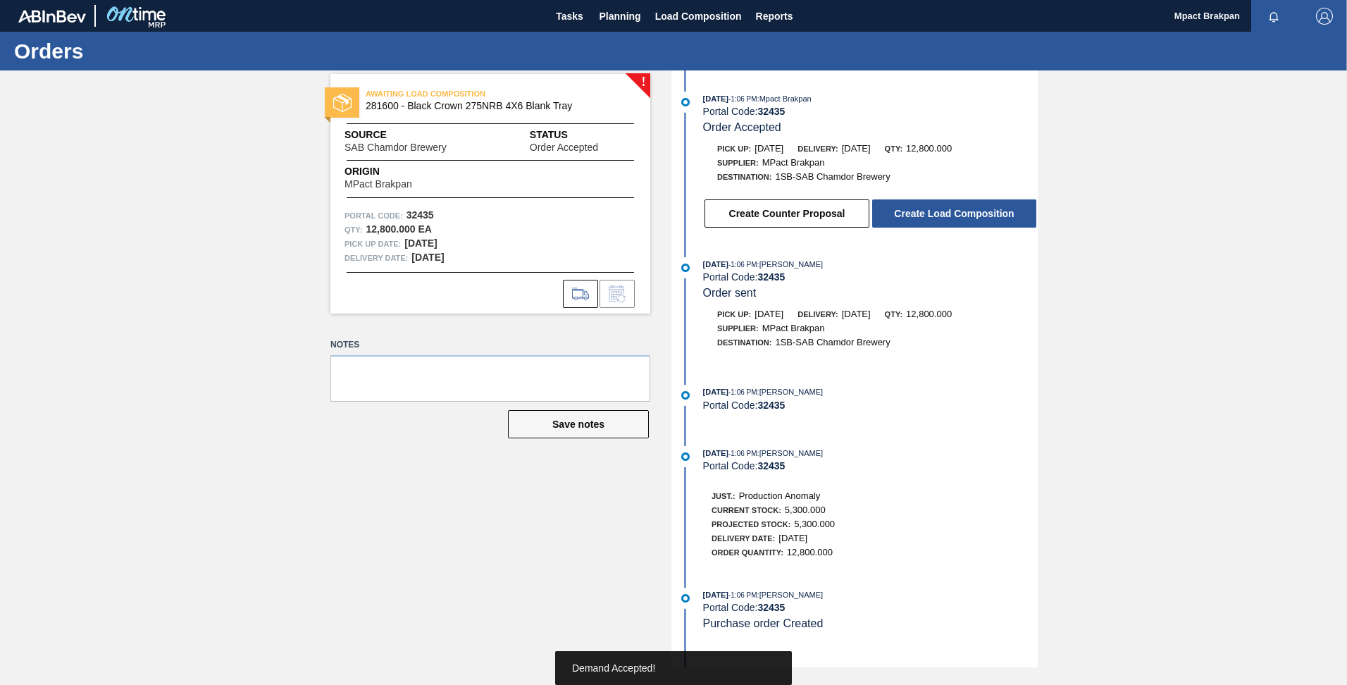
click at [940, 211] on button "Create Load Composition" at bounding box center [954, 213] width 164 height 28
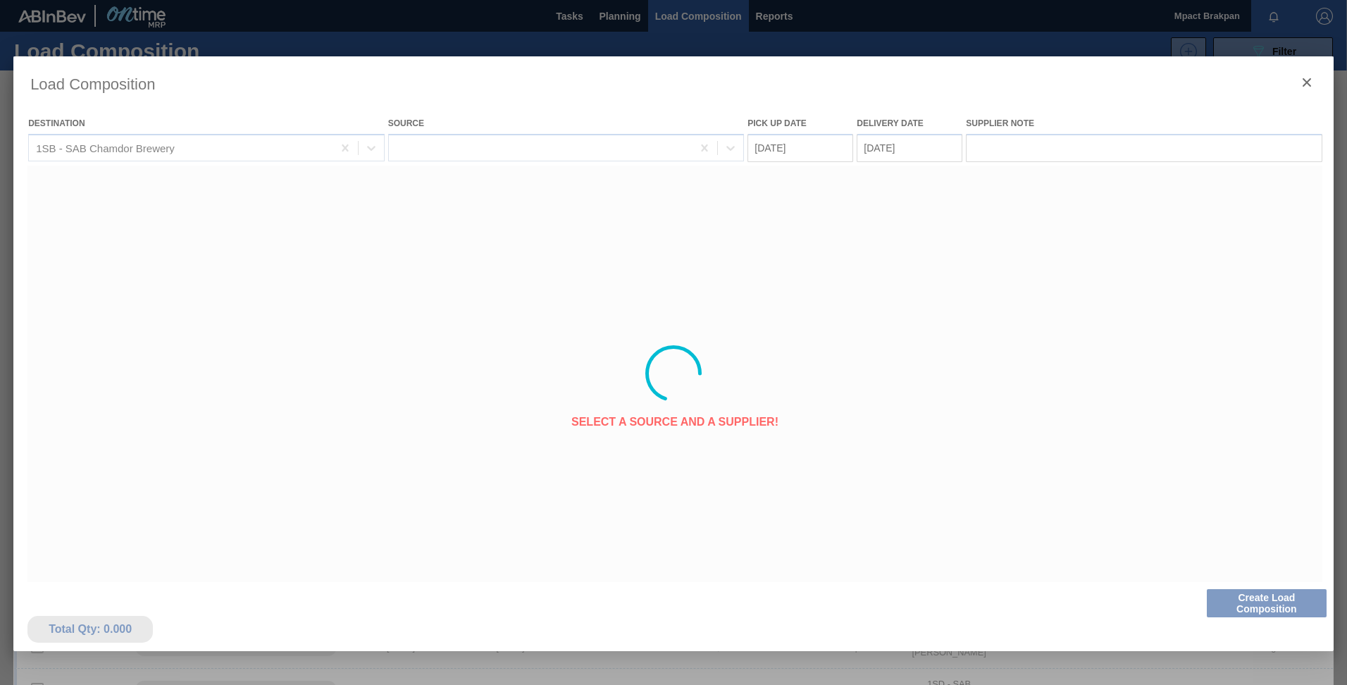
type Date "[DATE]"
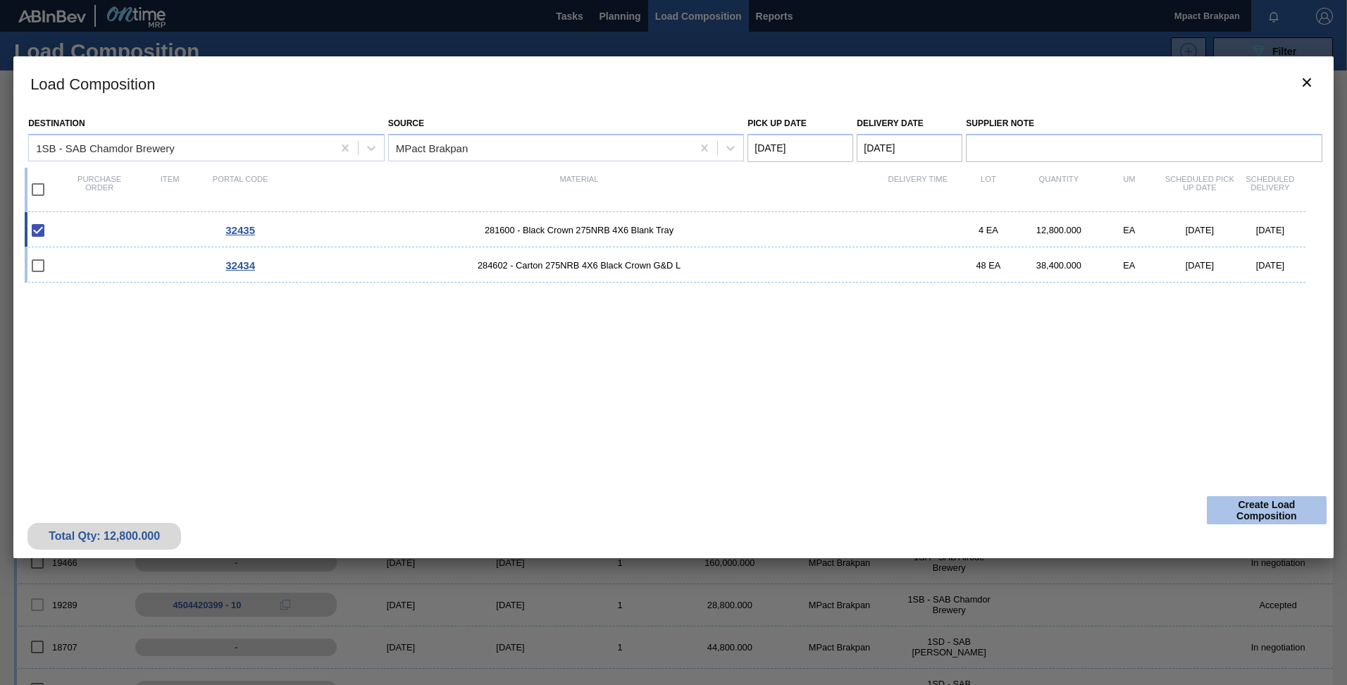
click at [1275, 511] on button "Create Load Composition" at bounding box center [1267, 510] width 120 height 28
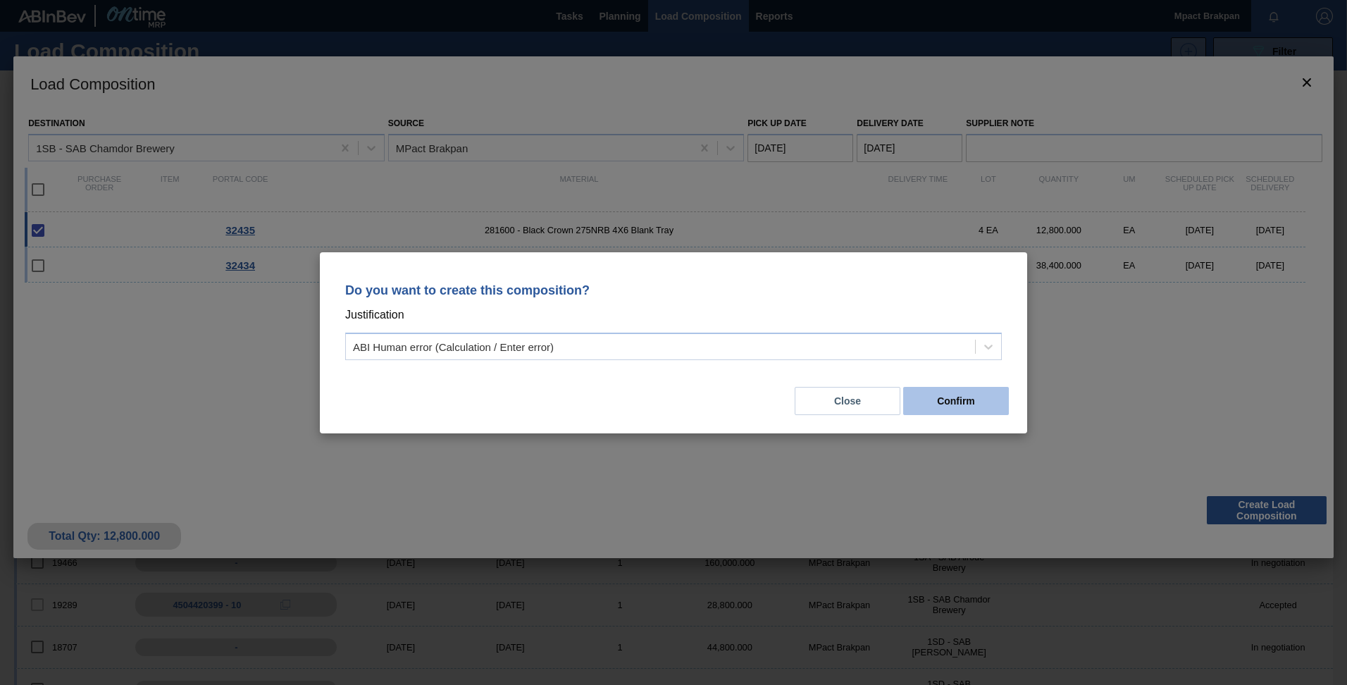
click at [962, 406] on button "Confirm" at bounding box center [956, 401] width 106 height 28
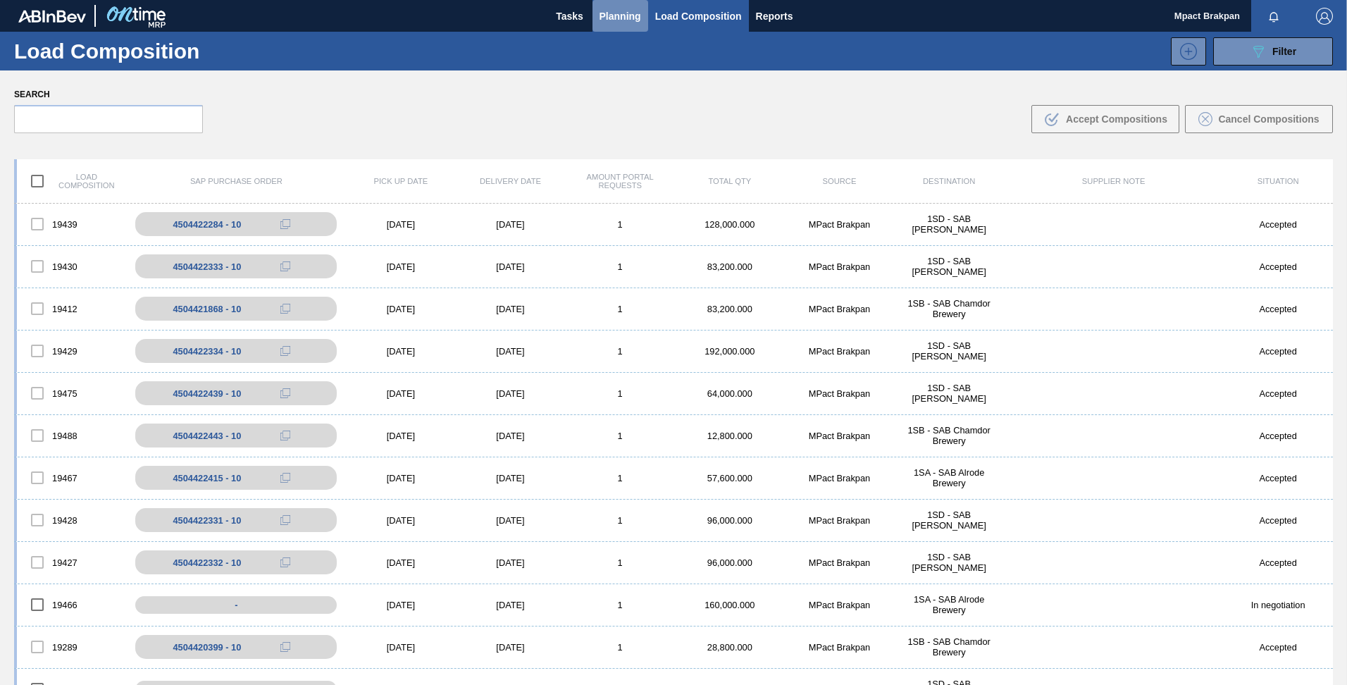
click at [624, 18] on span "Planning" at bounding box center [621, 16] width 42 height 17
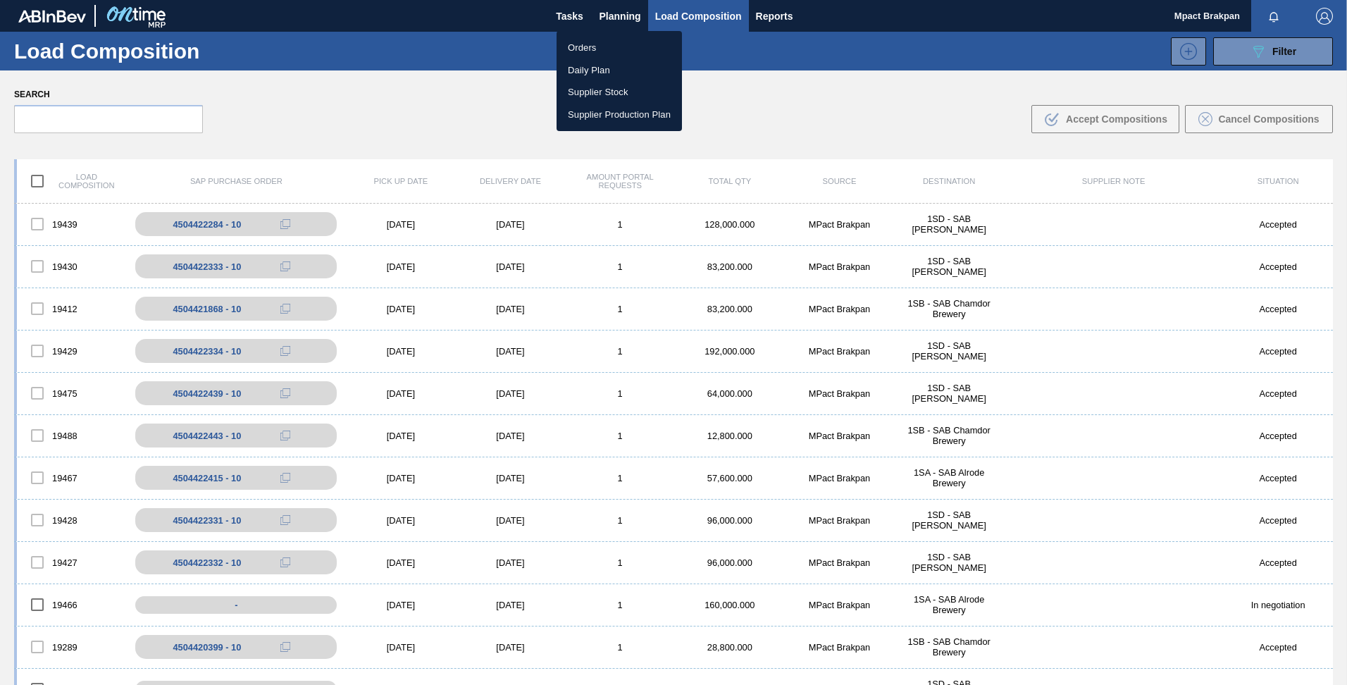
click at [588, 49] on li "Orders" at bounding box center [619, 48] width 125 height 23
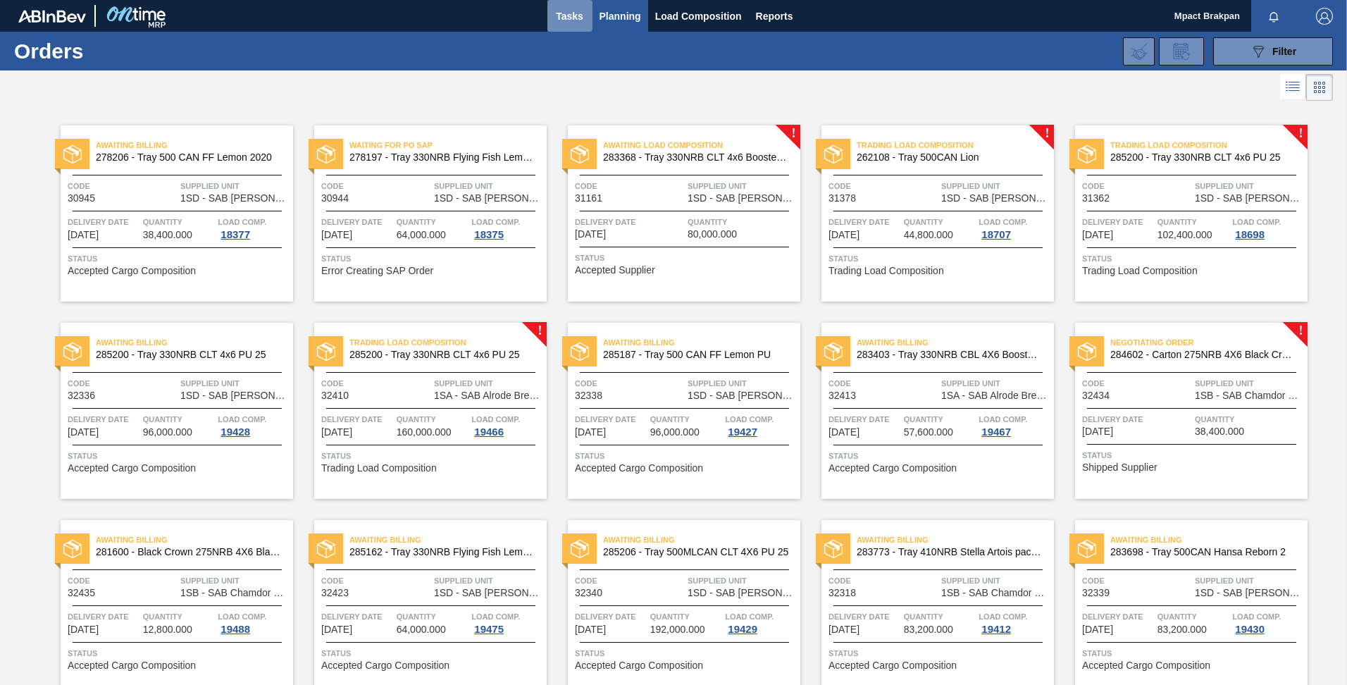
click at [566, 19] on span "Tasks" at bounding box center [569, 16] width 31 height 17
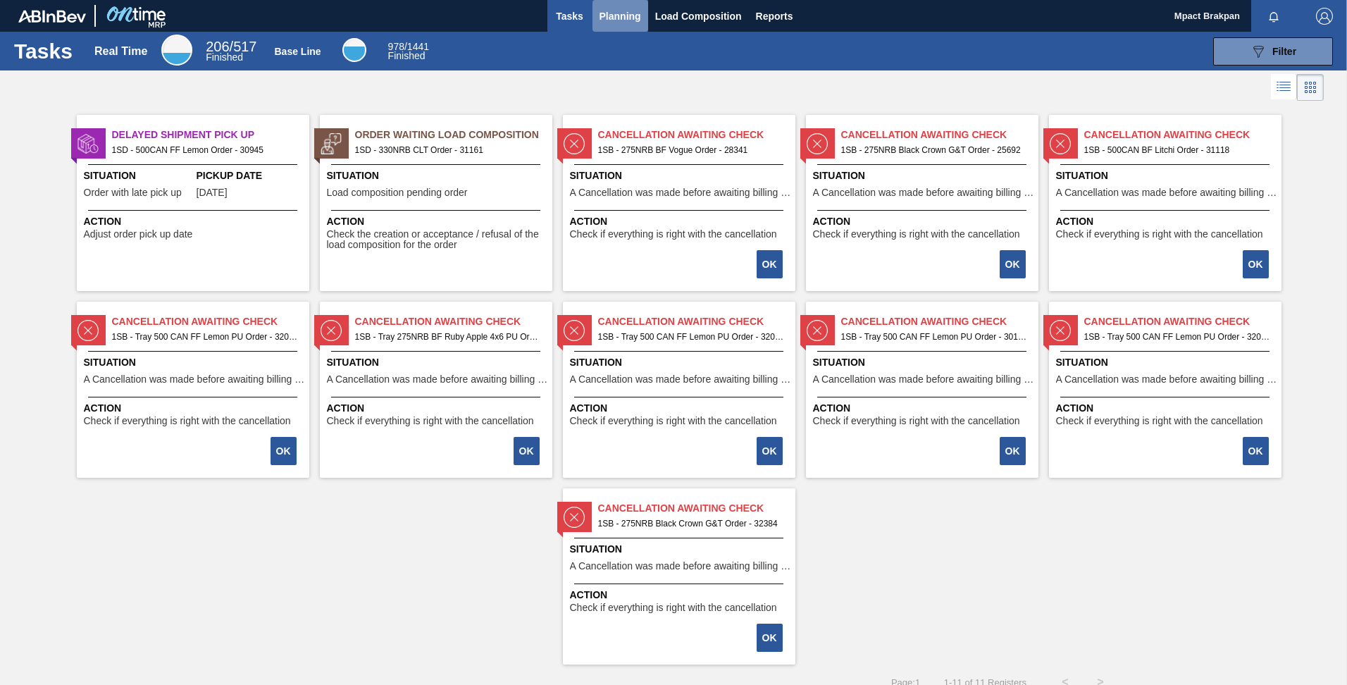
click at [612, 17] on span "Planning" at bounding box center [621, 16] width 42 height 17
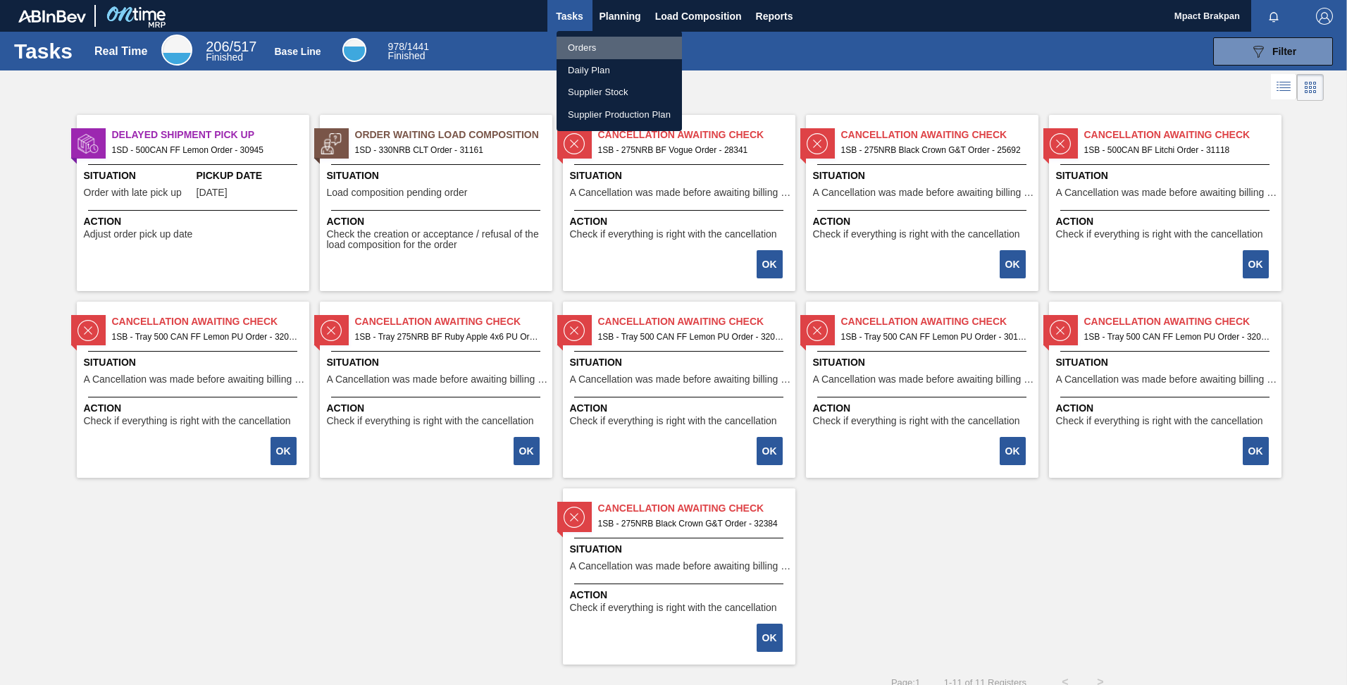
click at [588, 46] on li "Orders" at bounding box center [619, 48] width 125 height 23
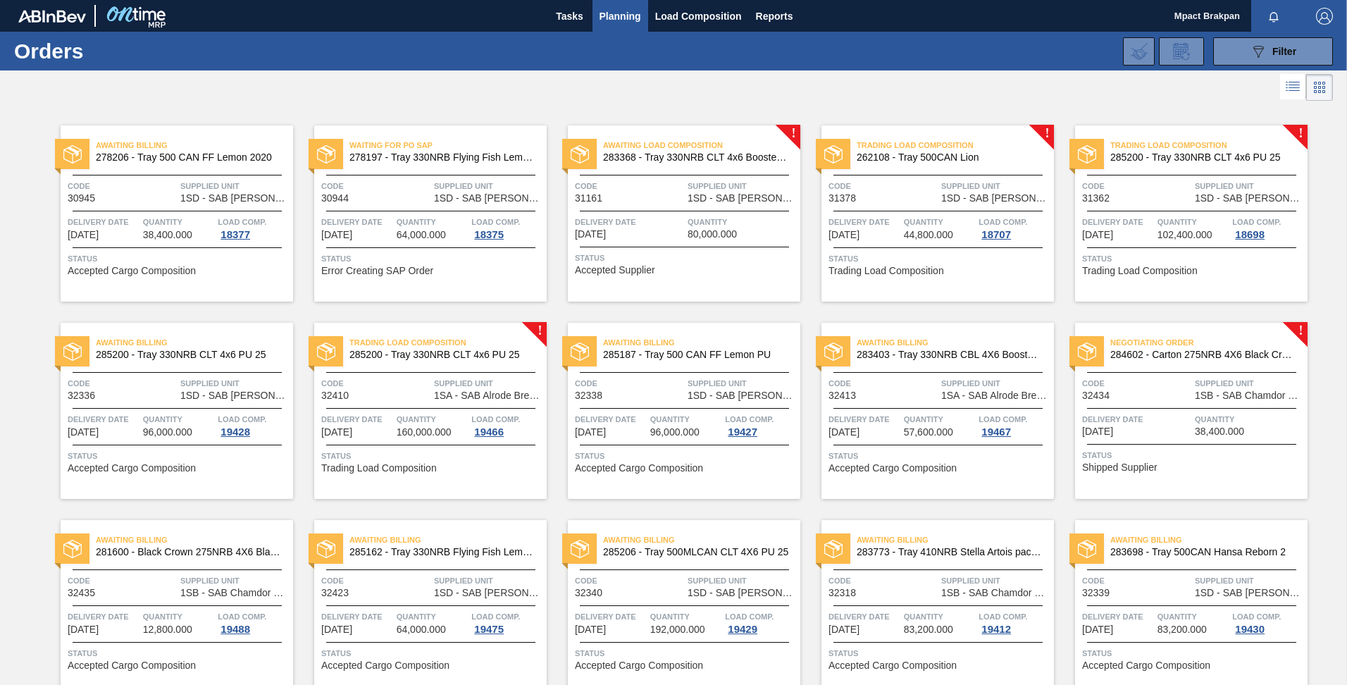
click at [1188, 428] on div "Delivery Date 10/04/2025" at bounding box center [1136, 424] width 109 height 25
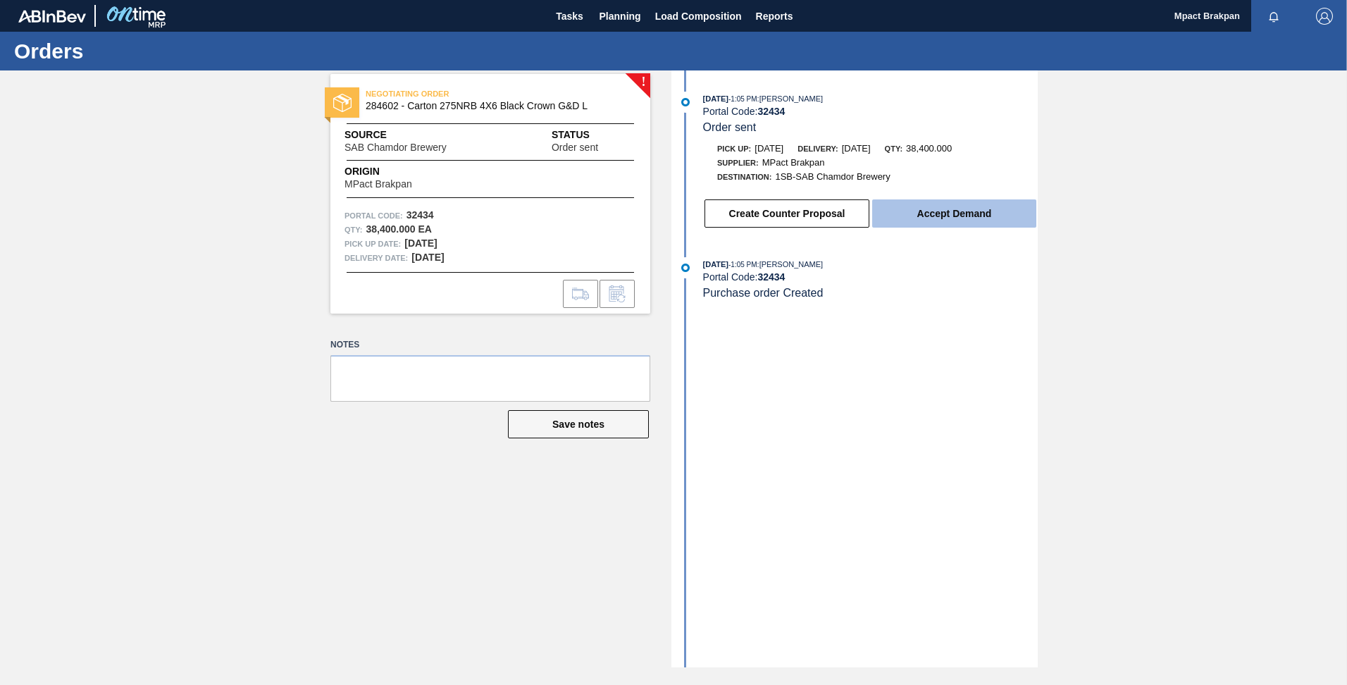
click at [939, 204] on button "Accept Demand" at bounding box center [954, 213] width 164 height 28
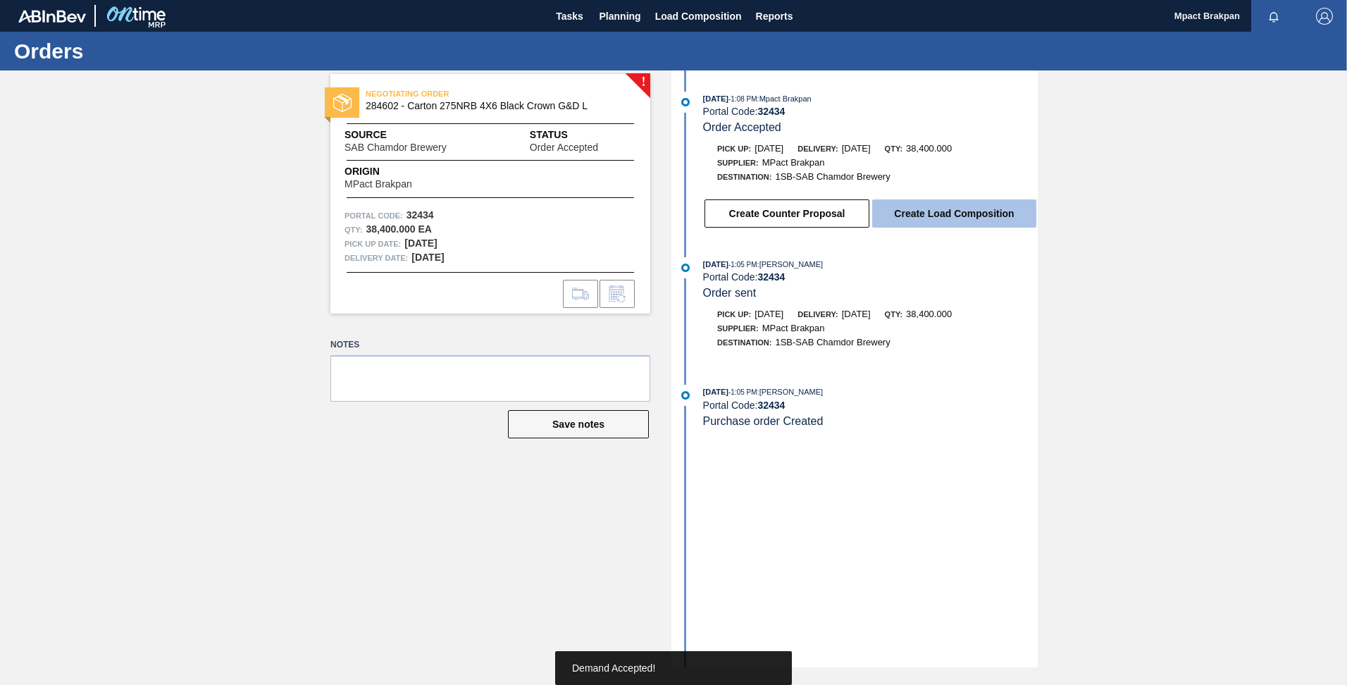
click at [941, 213] on button "Create Load Composition" at bounding box center [954, 213] width 164 height 28
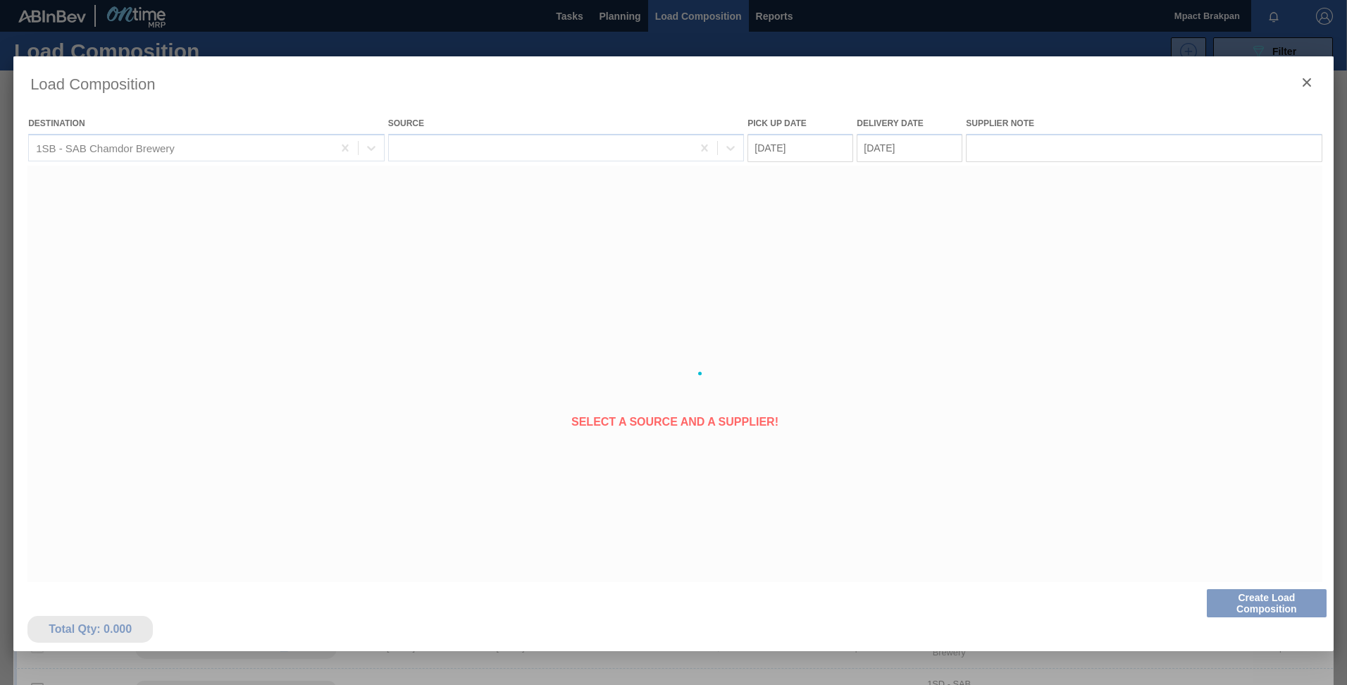
type Date "[DATE]"
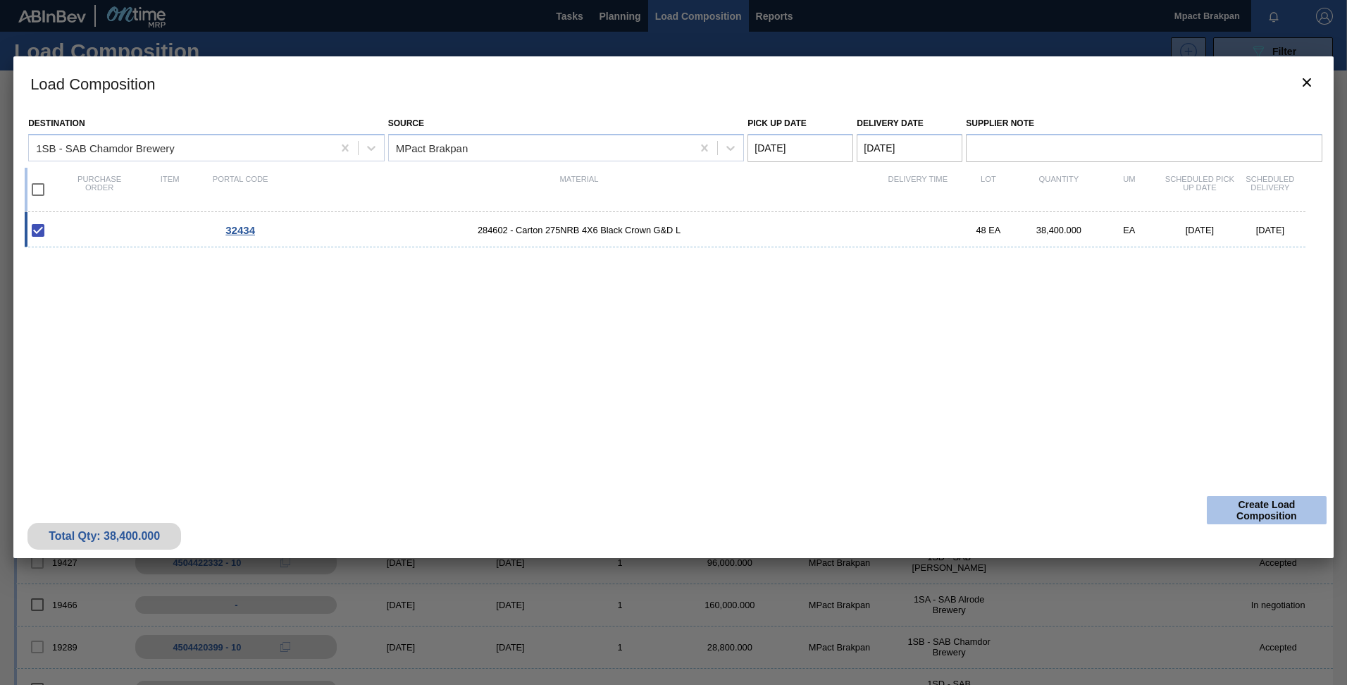
click at [1251, 507] on button "Create Load Composition" at bounding box center [1267, 510] width 120 height 28
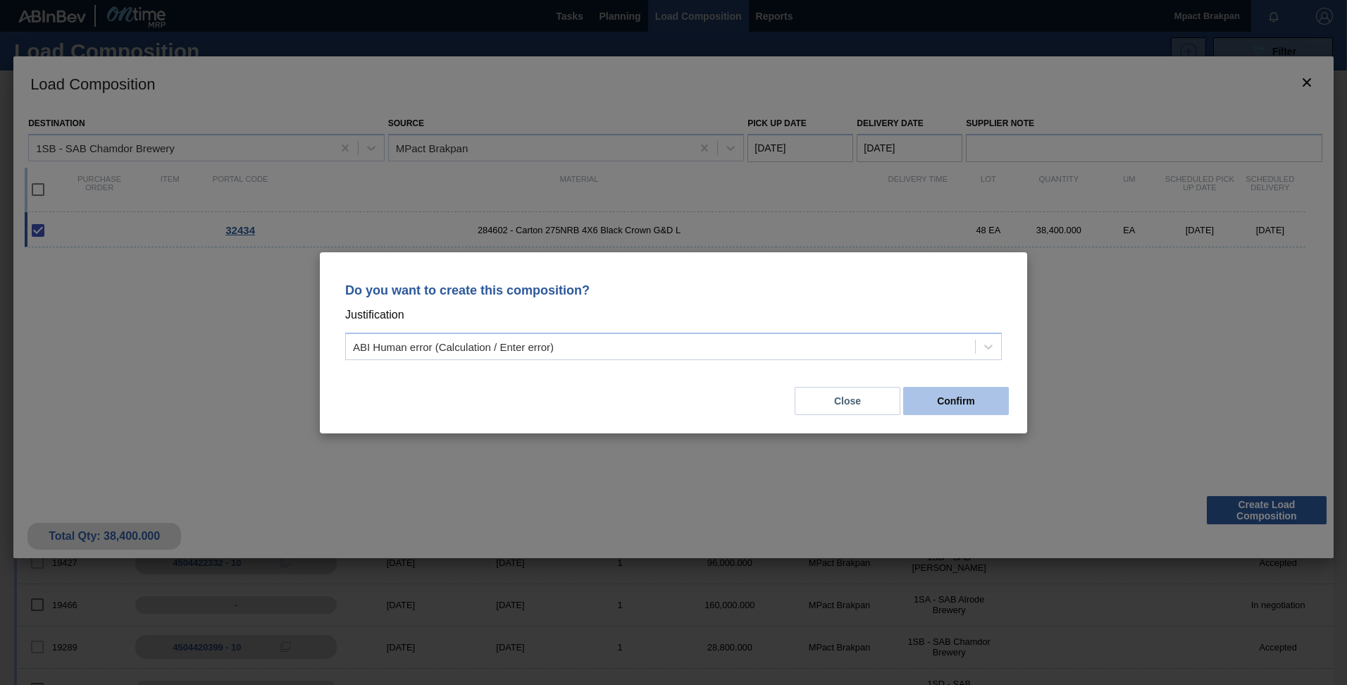
click at [971, 393] on button "Confirm" at bounding box center [956, 401] width 106 height 28
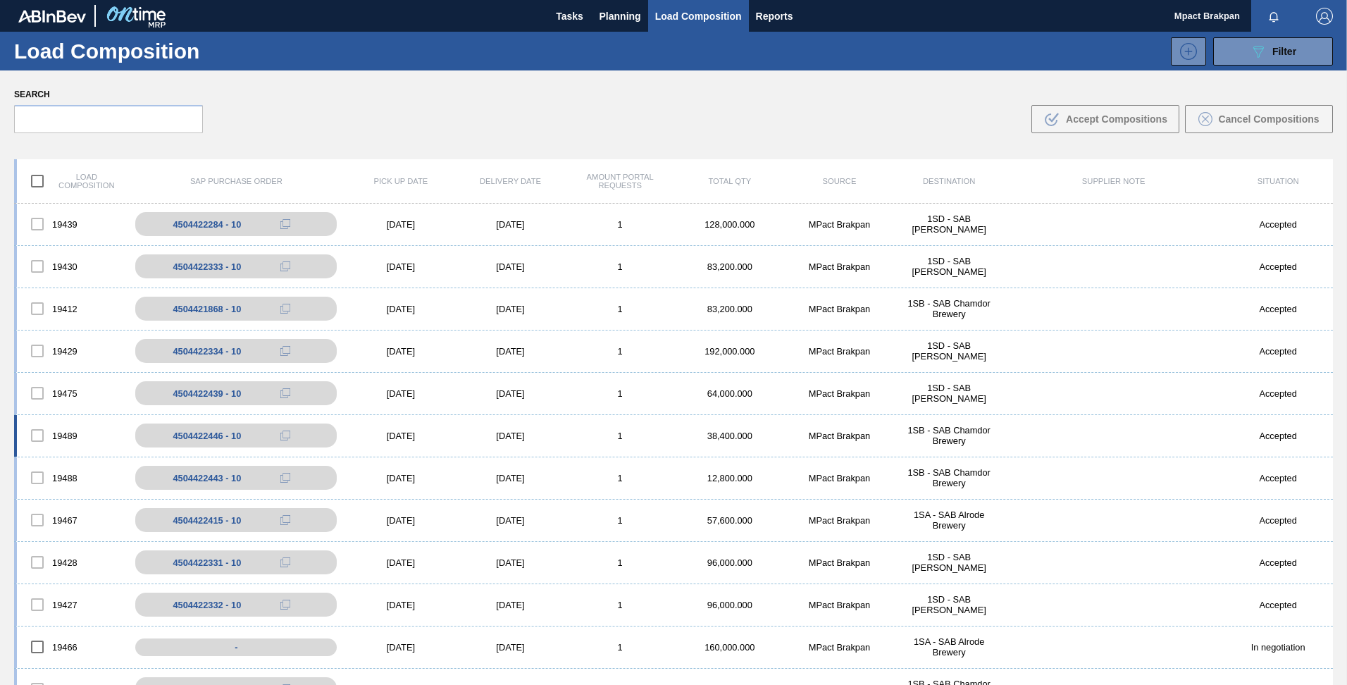
click at [412, 435] on div "[DATE]" at bounding box center [401, 435] width 110 height 11
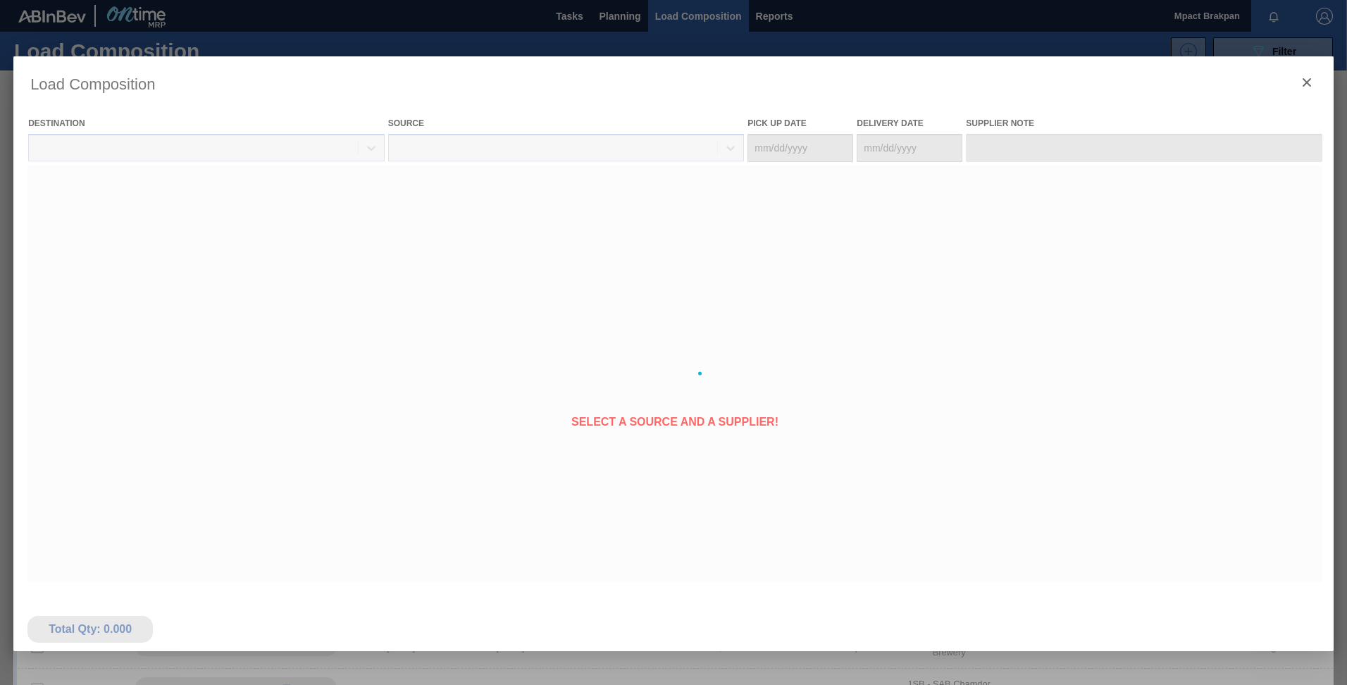
type Date "[DATE]"
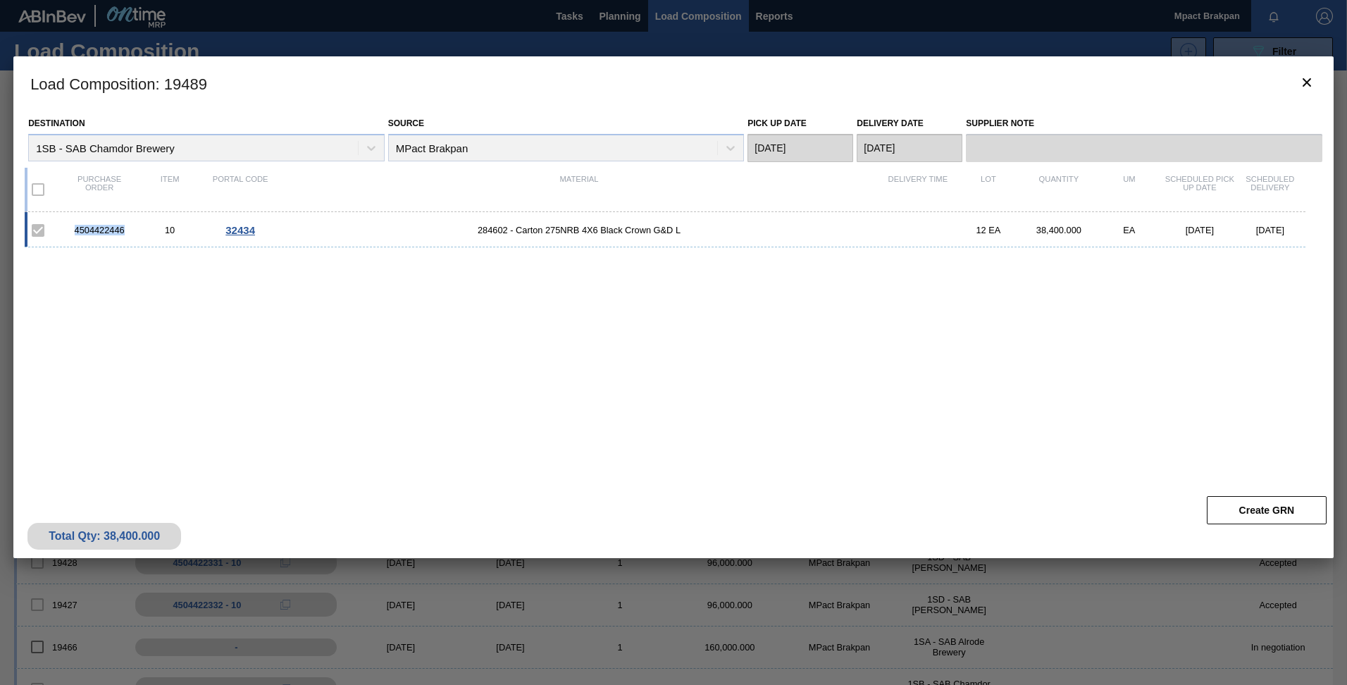
drag, startPoint x: 125, startPoint y: 231, endPoint x: 75, endPoint y: 230, distance: 49.3
click at [75, 230] on div "4504422446" at bounding box center [99, 230] width 70 height 11
drag, startPoint x: 75, startPoint y: 230, endPoint x: 92, endPoint y: 232, distance: 16.3
copy div "4504422446"
click at [902, 373] on div "4504422446 10 32434 284602 - Carton 275NRB 4X6 Black Crown G&D L 12 EA 38,400.0…" at bounding box center [671, 342] width 1292 height 260
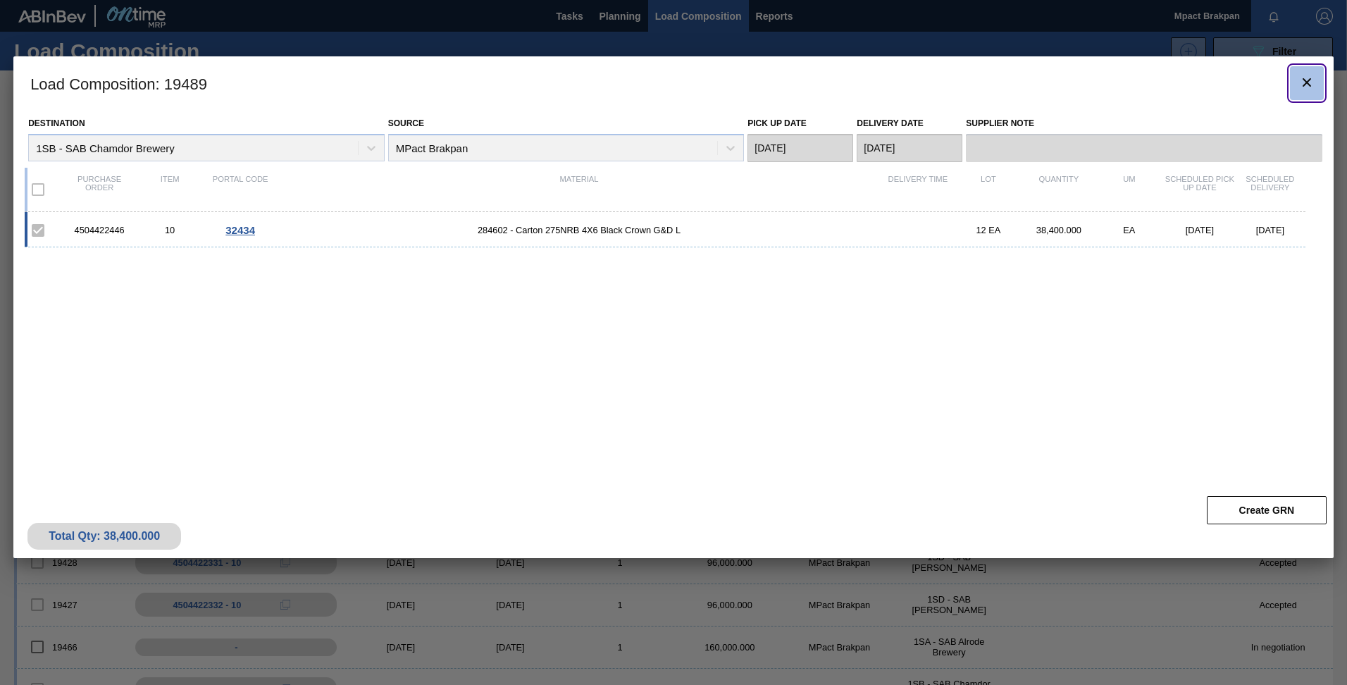
click at [1304, 76] on icon "botão de ícone" at bounding box center [1306, 82] width 17 height 17
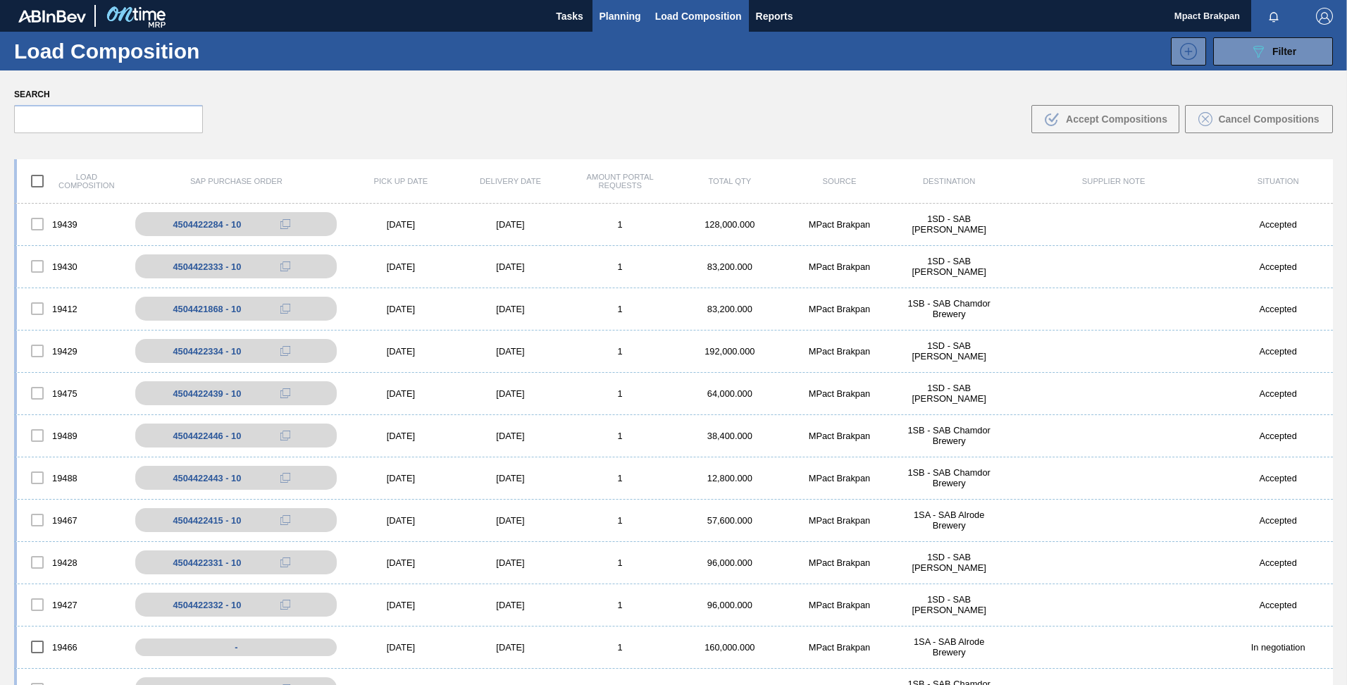
click at [609, 15] on span "Planning" at bounding box center [621, 16] width 42 height 17
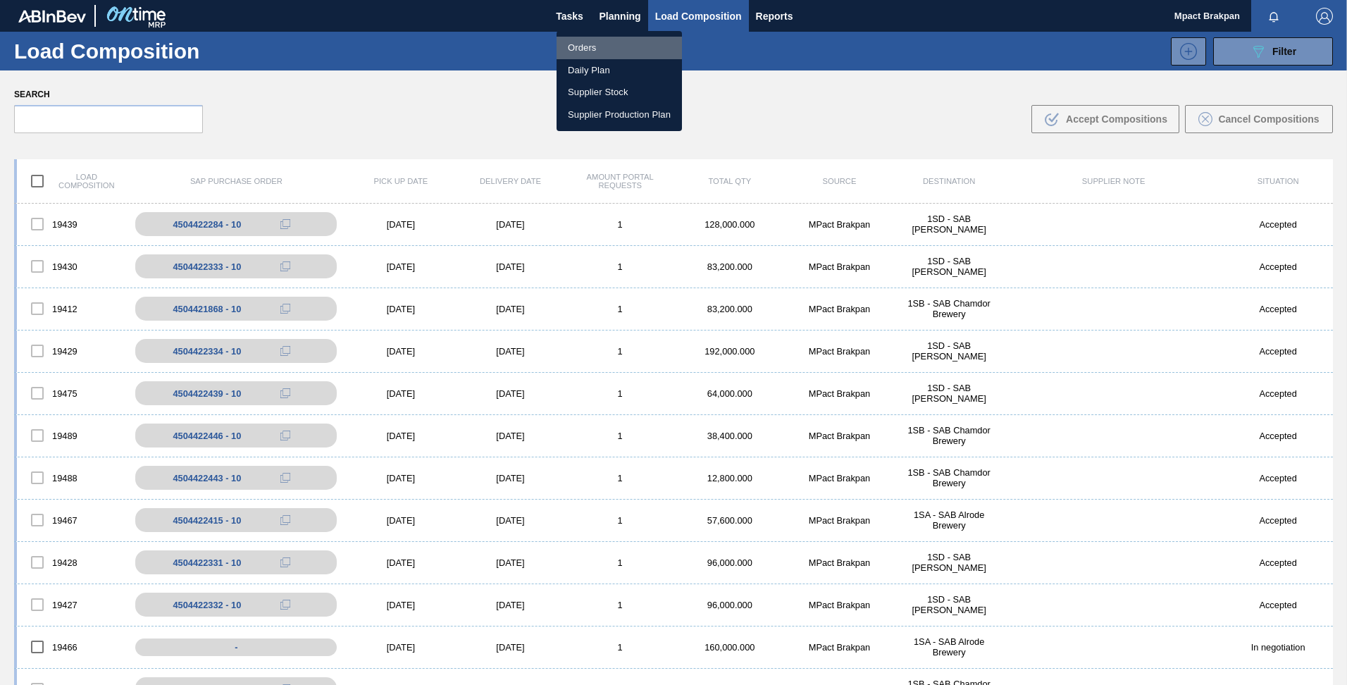
click at [591, 44] on li "Orders" at bounding box center [619, 48] width 125 height 23
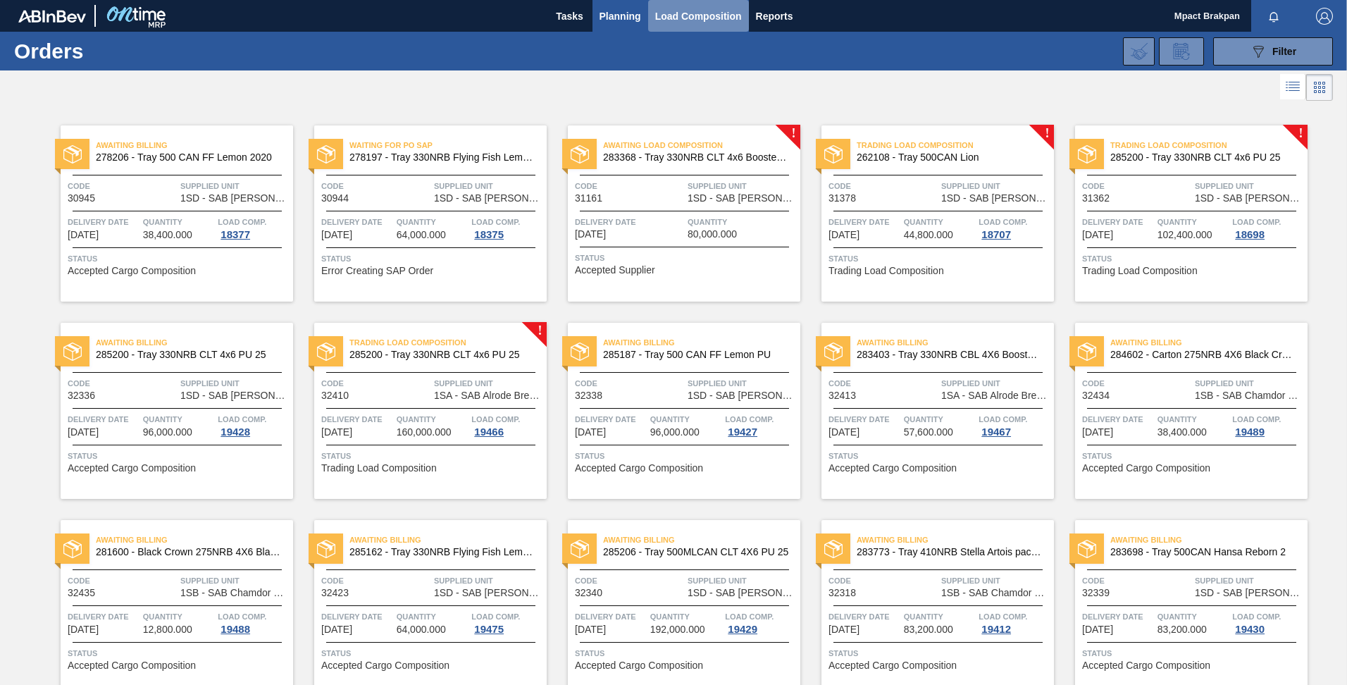
click at [671, 17] on span "Load Composition" at bounding box center [698, 16] width 87 height 17
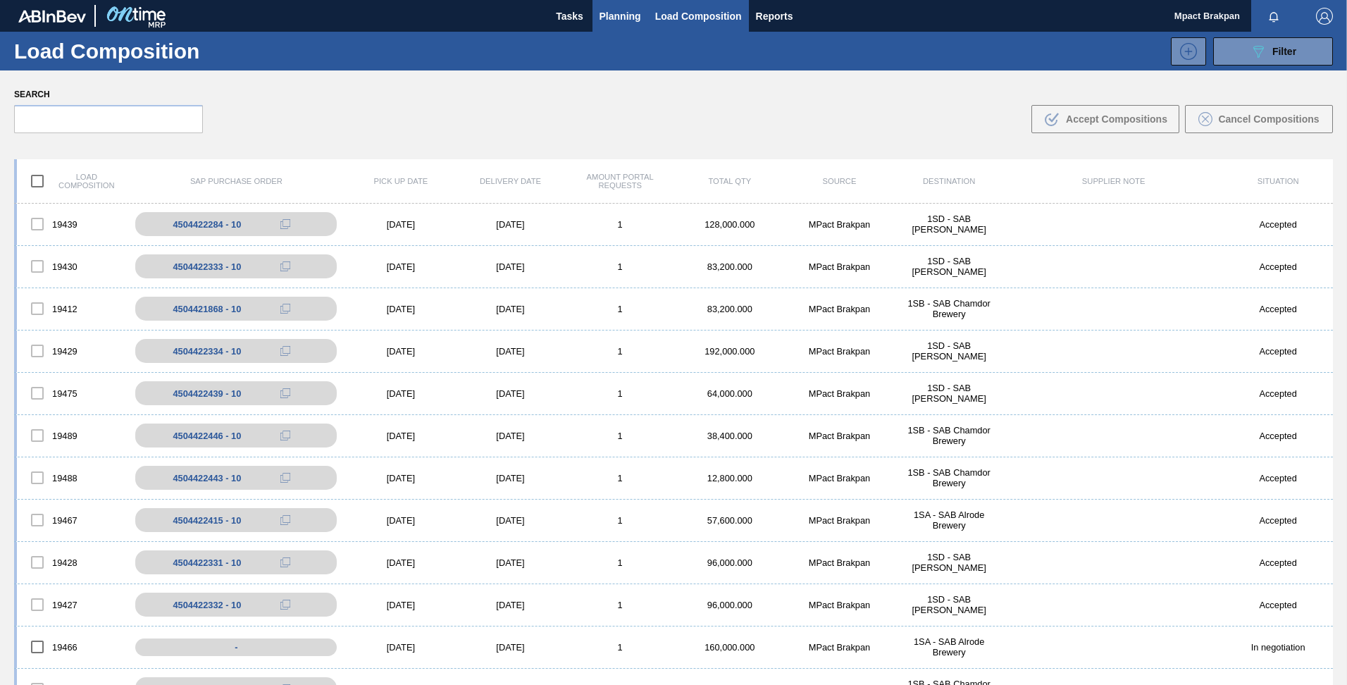
click at [604, 16] on span "Planning" at bounding box center [621, 16] width 42 height 17
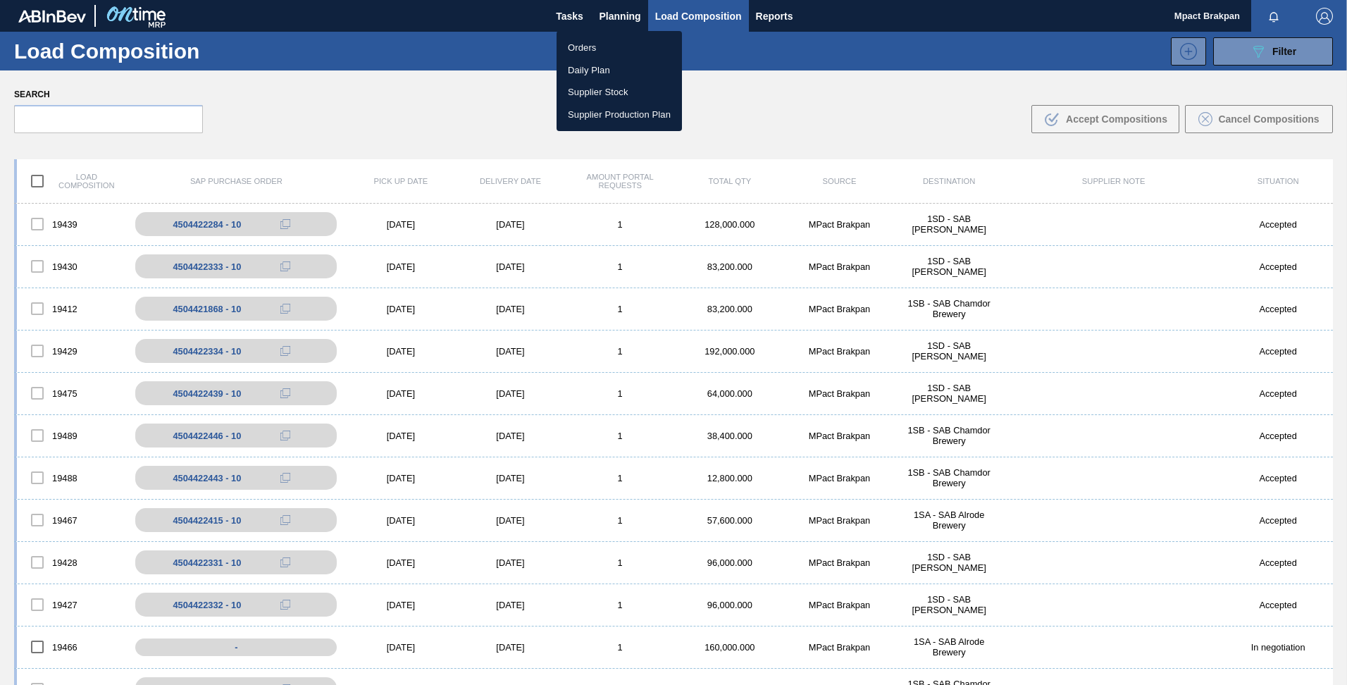
click at [561, 17] on div at bounding box center [673, 342] width 1347 height 685
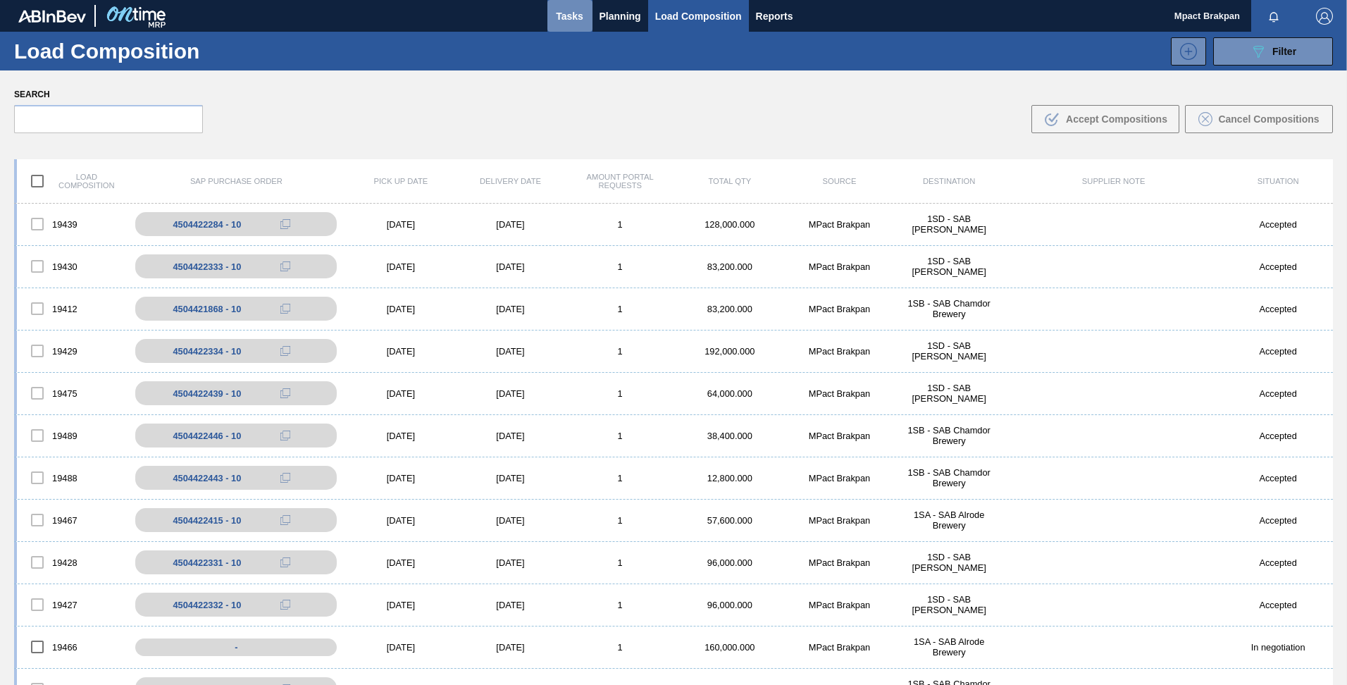
click at [573, 11] on span "Tasks" at bounding box center [569, 16] width 31 height 17
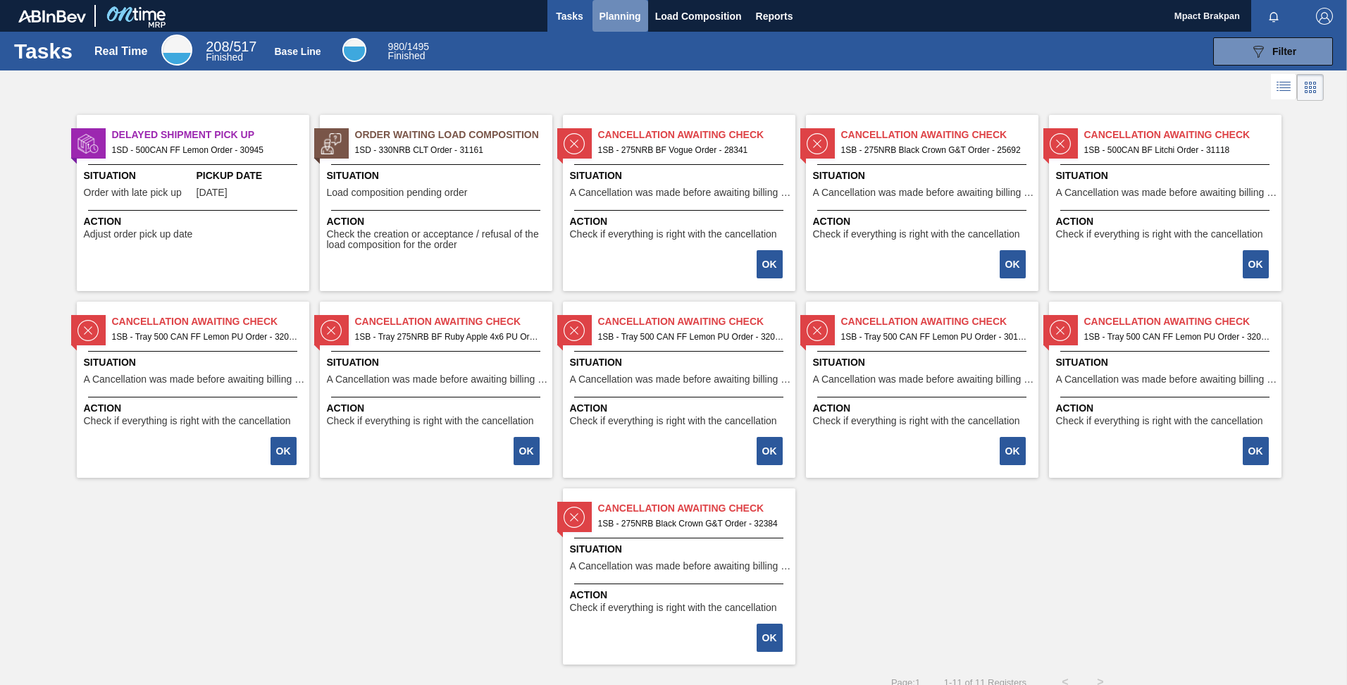
click at [613, 10] on span "Planning" at bounding box center [621, 16] width 42 height 17
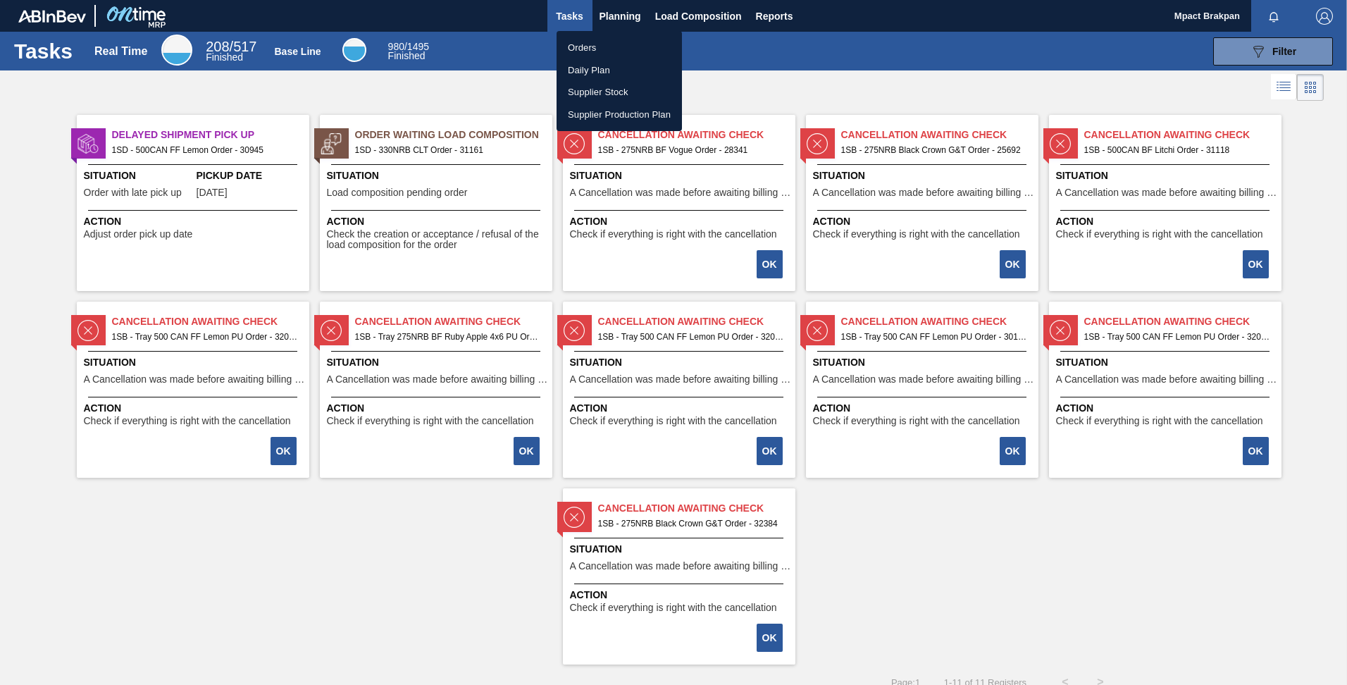
click at [590, 45] on li "Orders" at bounding box center [619, 48] width 125 height 23
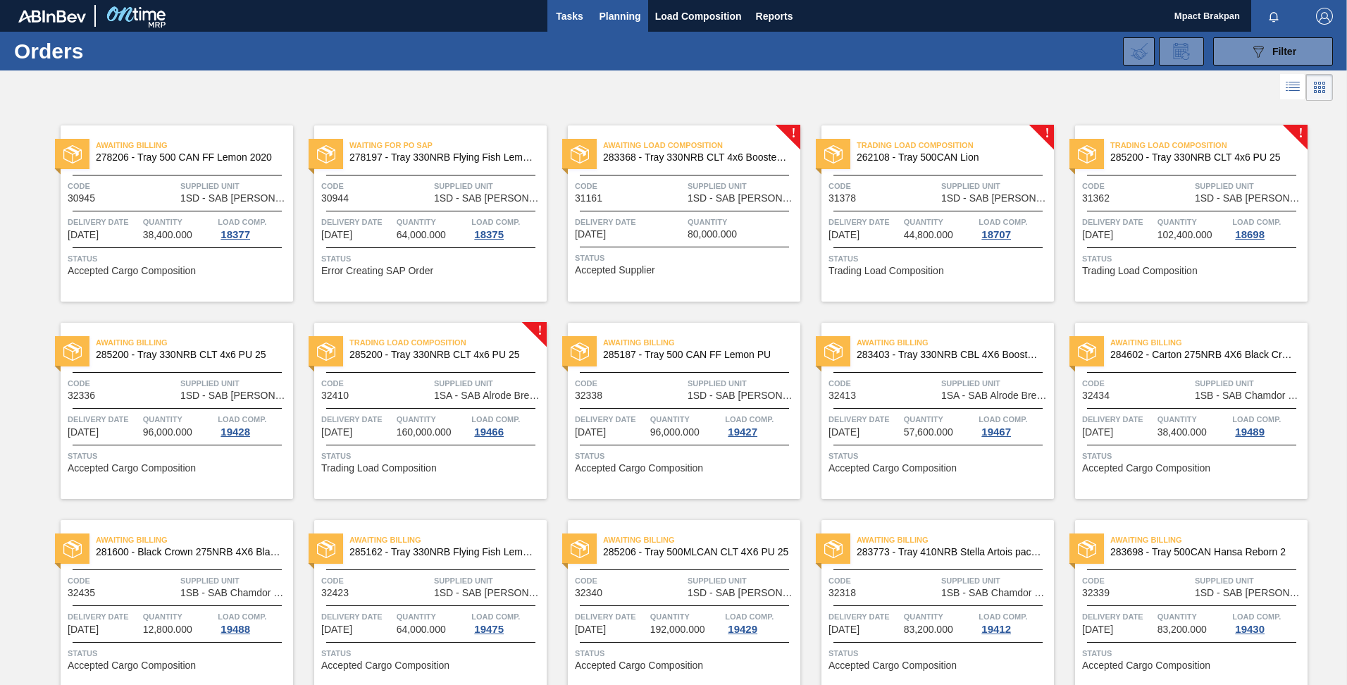
click at [573, 12] on span "Tasks" at bounding box center [569, 16] width 31 height 17
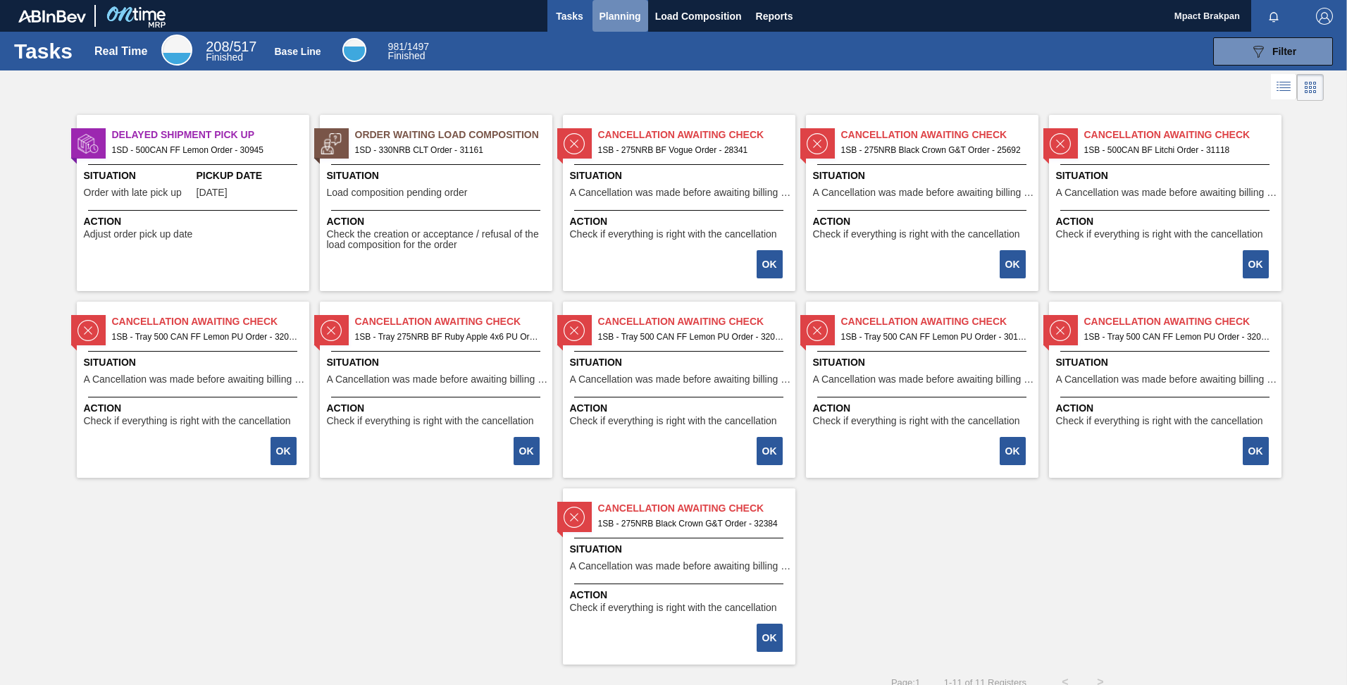
click at [631, 15] on span "Planning" at bounding box center [621, 16] width 42 height 17
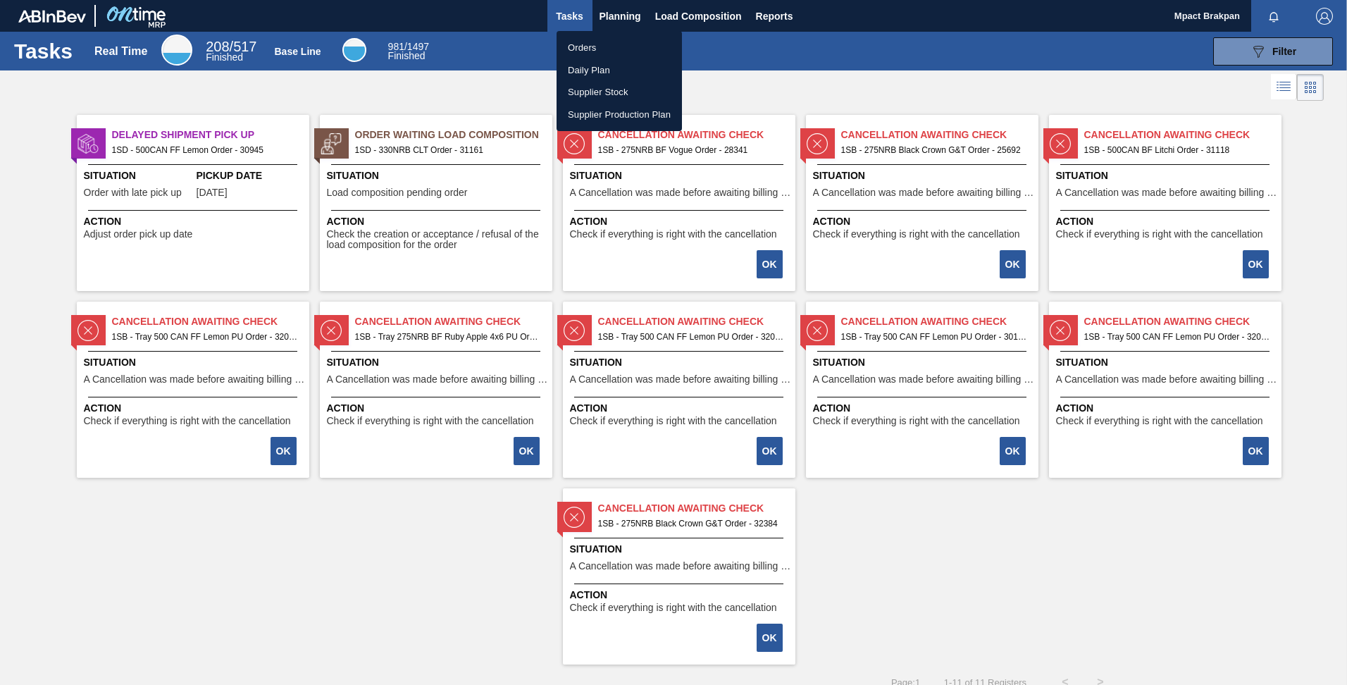
click at [583, 45] on li "Orders" at bounding box center [619, 48] width 125 height 23
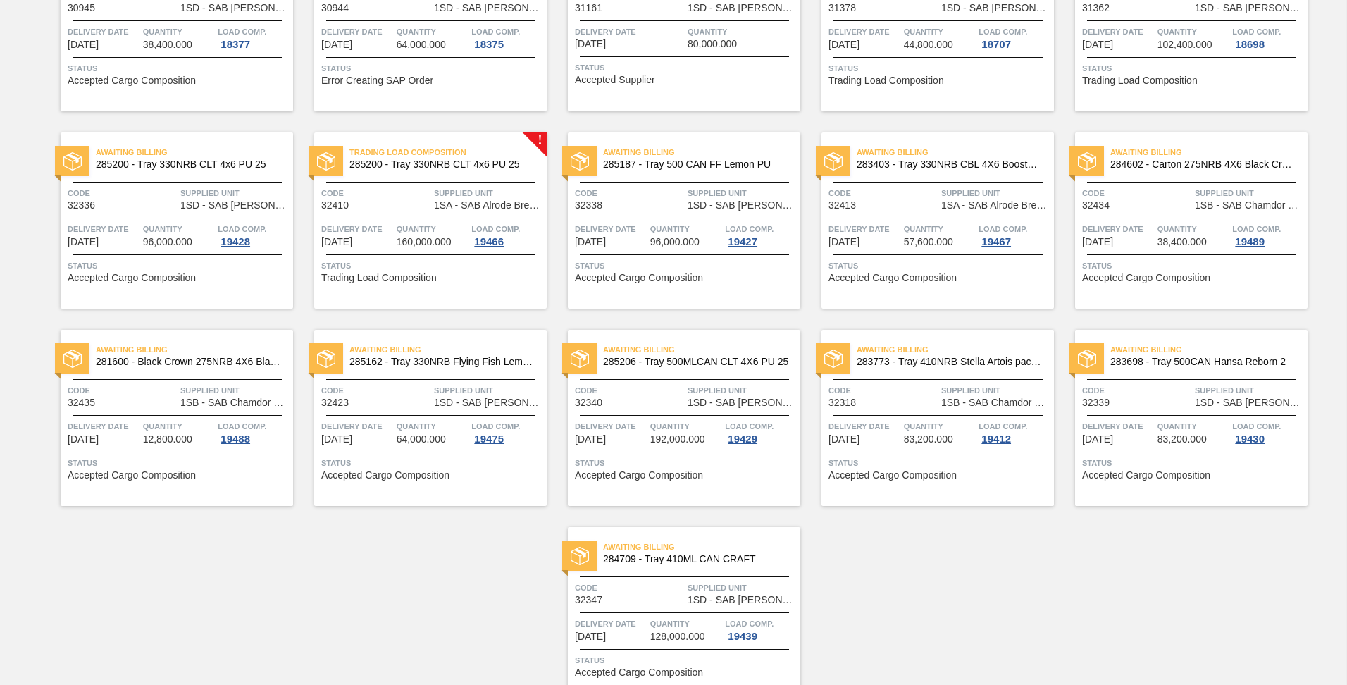
scroll to position [49, 0]
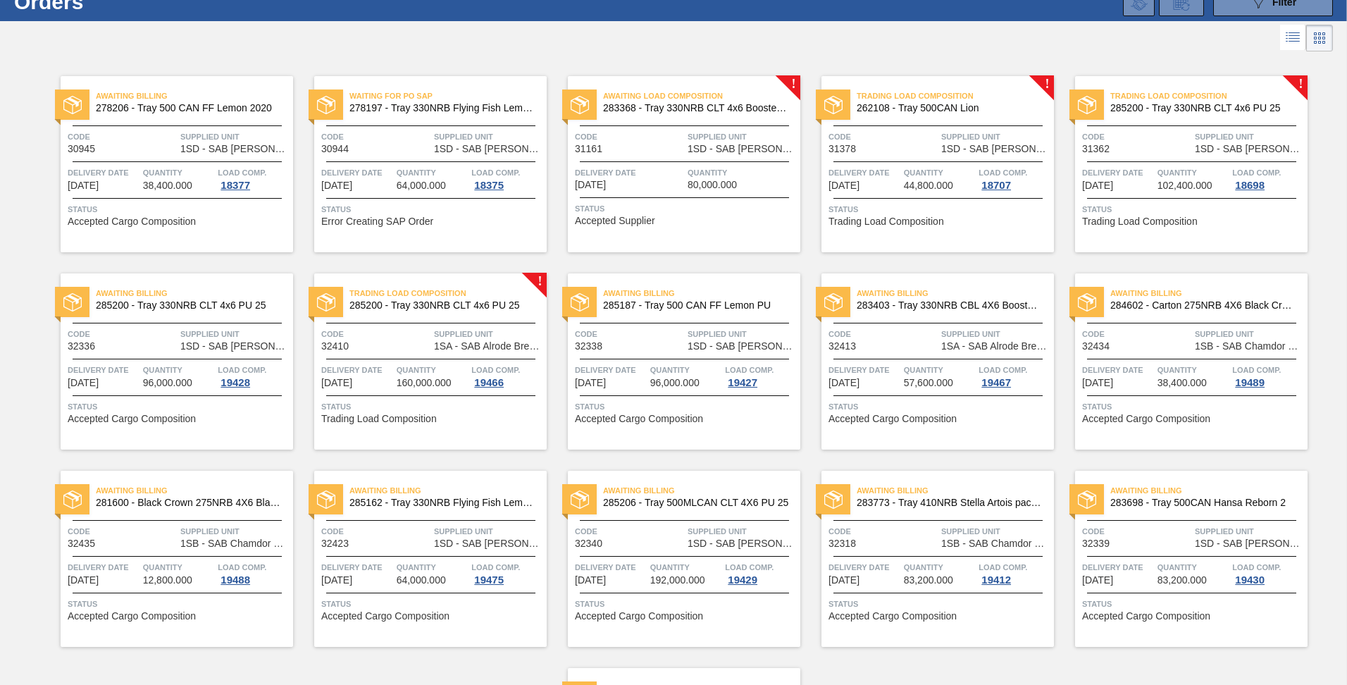
click at [1344, 27] on div at bounding box center [673, 38] width 1347 height 34
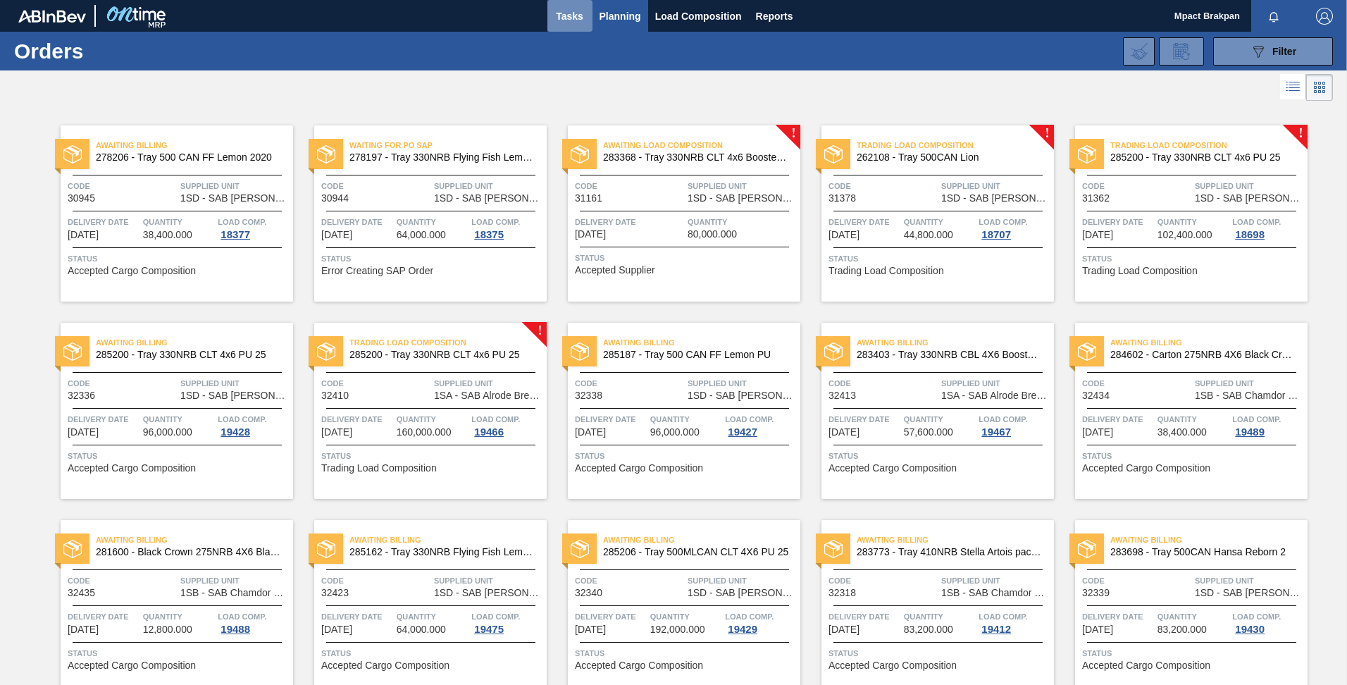
click at [565, 18] on span "Tasks" at bounding box center [569, 16] width 31 height 17
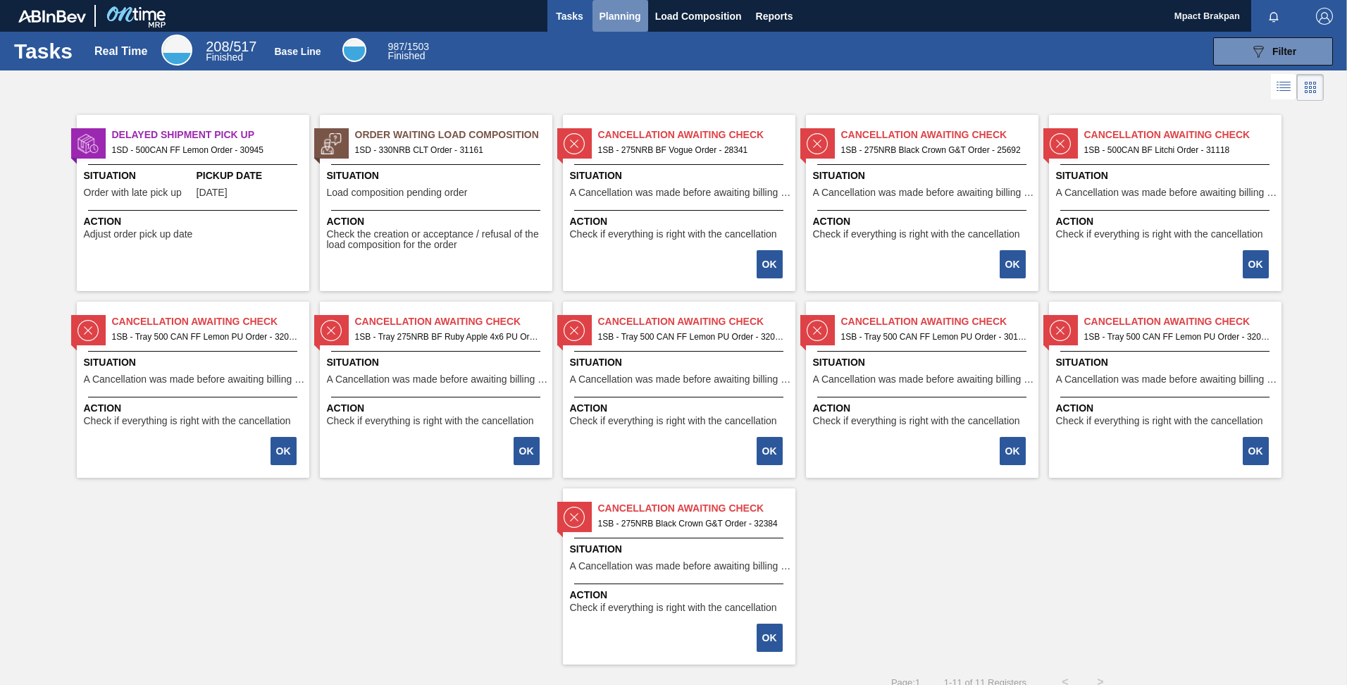
click at [631, 18] on span "Planning" at bounding box center [621, 16] width 42 height 17
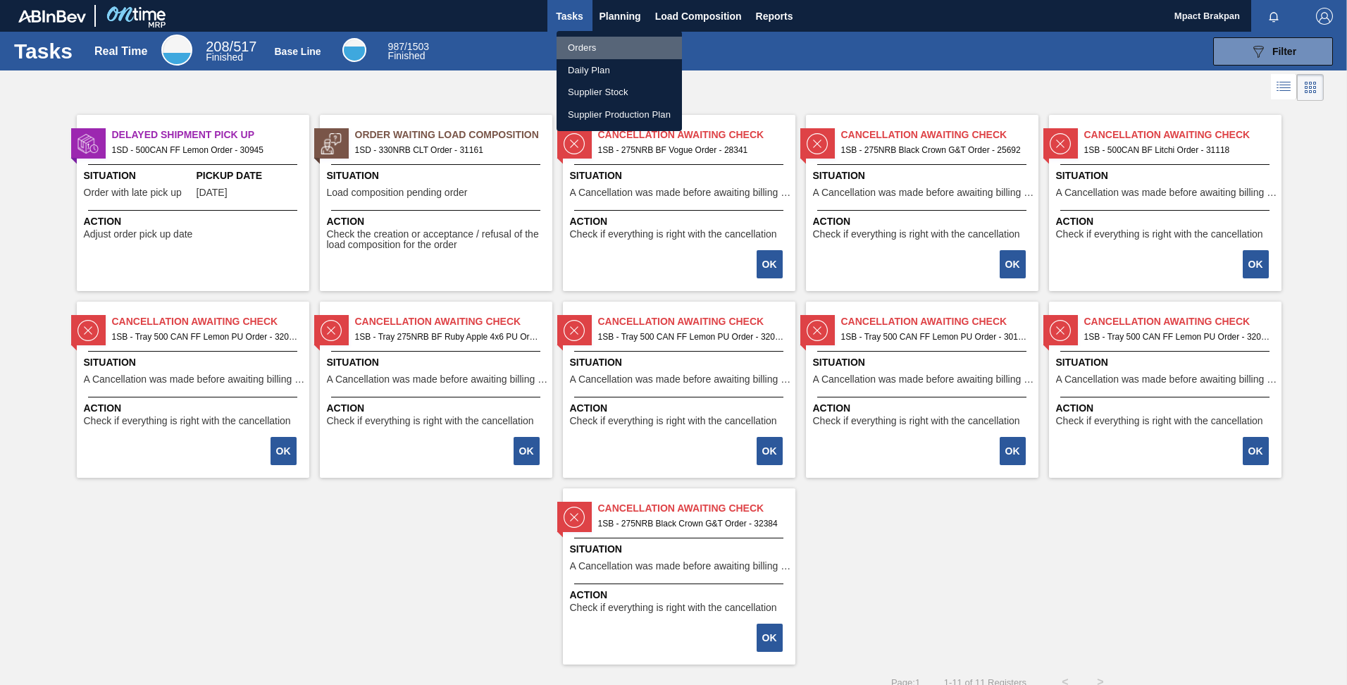
click at [578, 47] on li "Orders" at bounding box center [619, 48] width 125 height 23
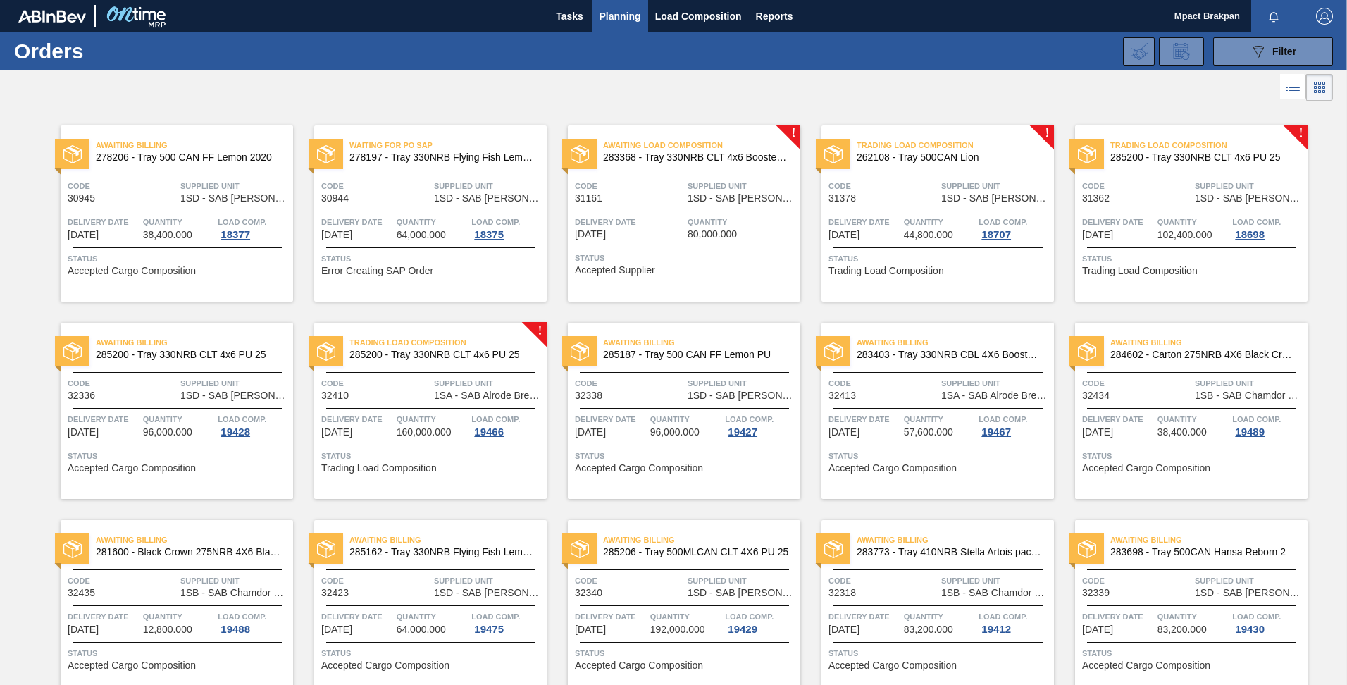
scroll to position [261, 0]
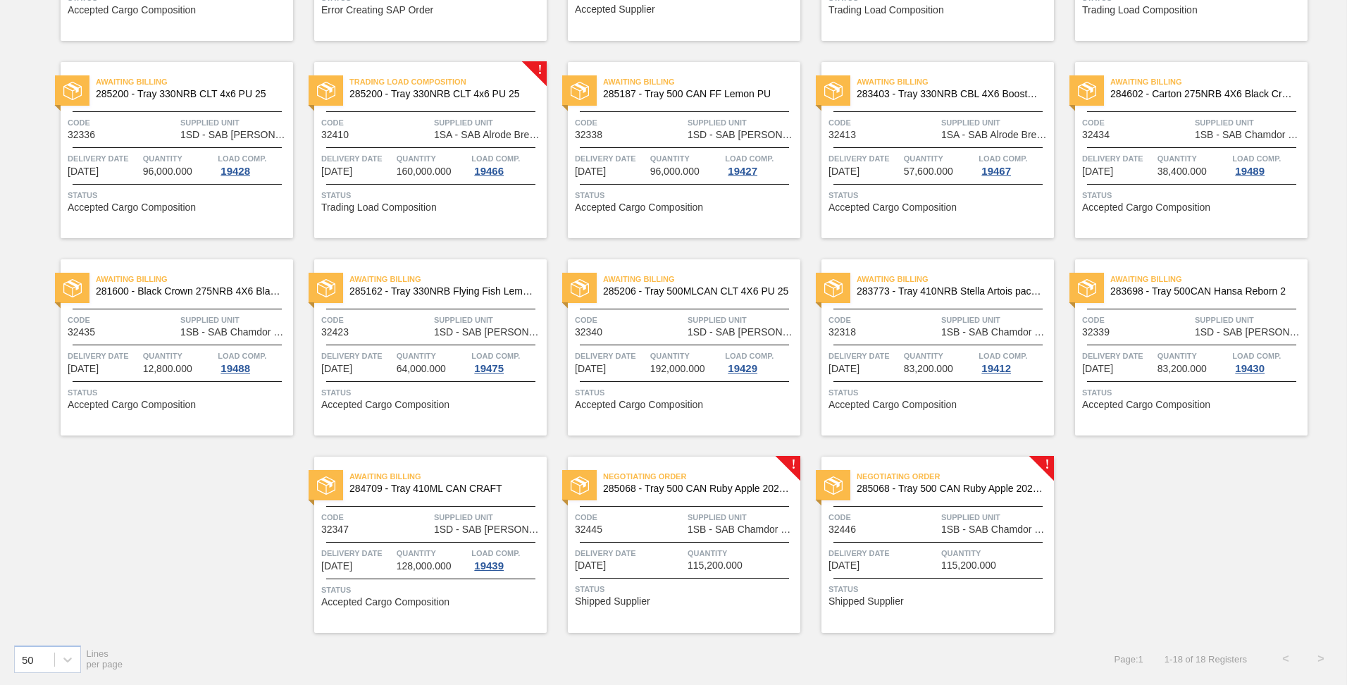
click at [650, 519] on span "Code" at bounding box center [629, 517] width 109 height 14
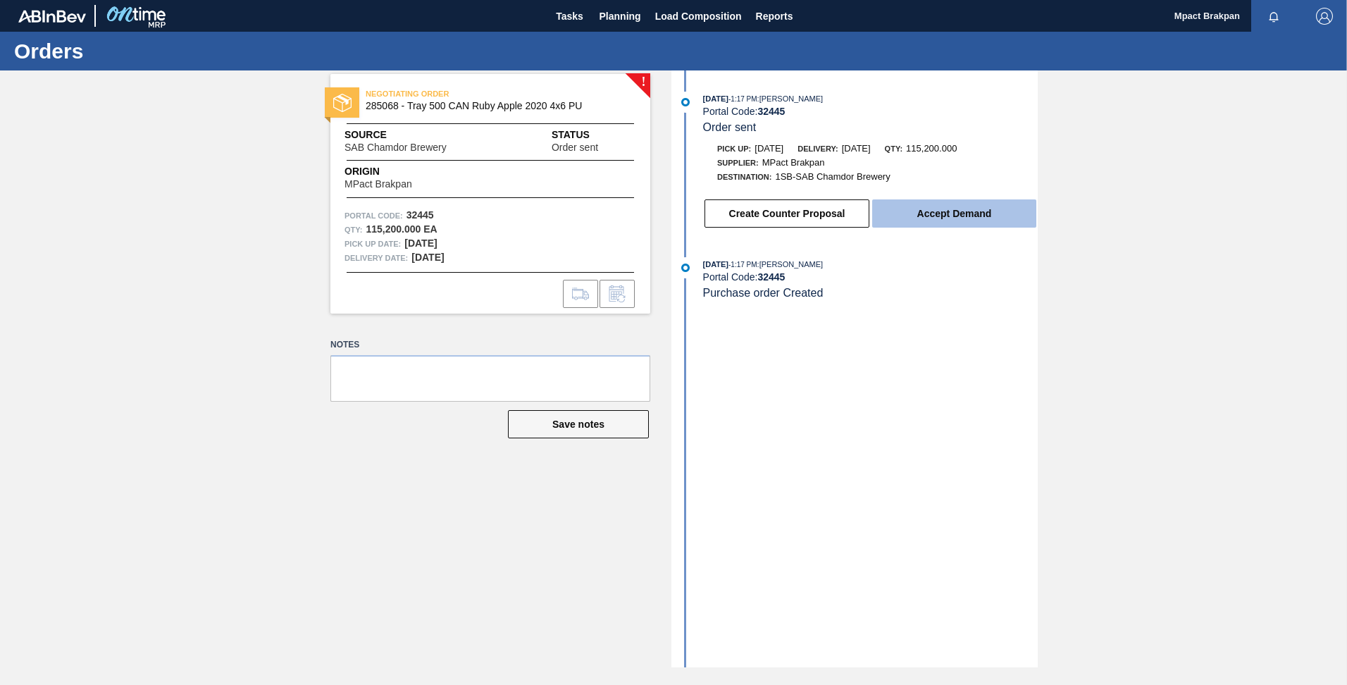
click at [957, 212] on button "Accept Demand" at bounding box center [954, 213] width 164 height 28
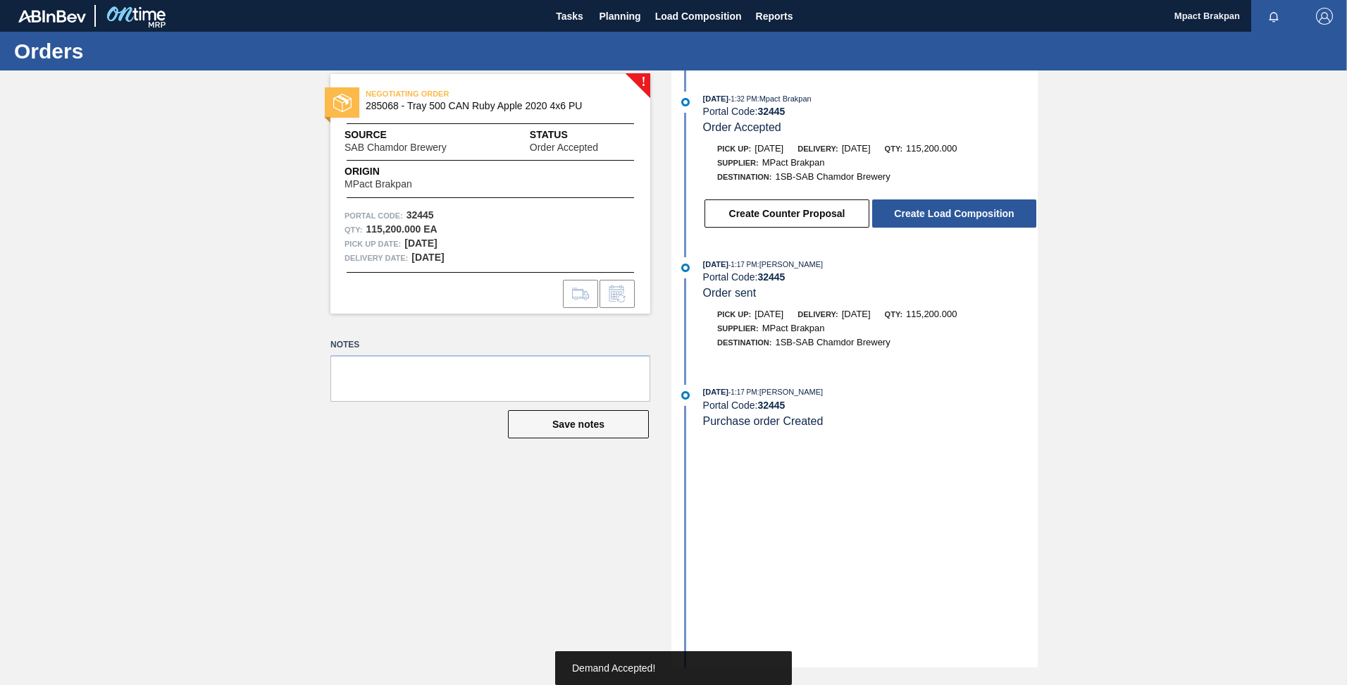
click at [957, 212] on button "Create Load Composition" at bounding box center [954, 213] width 164 height 28
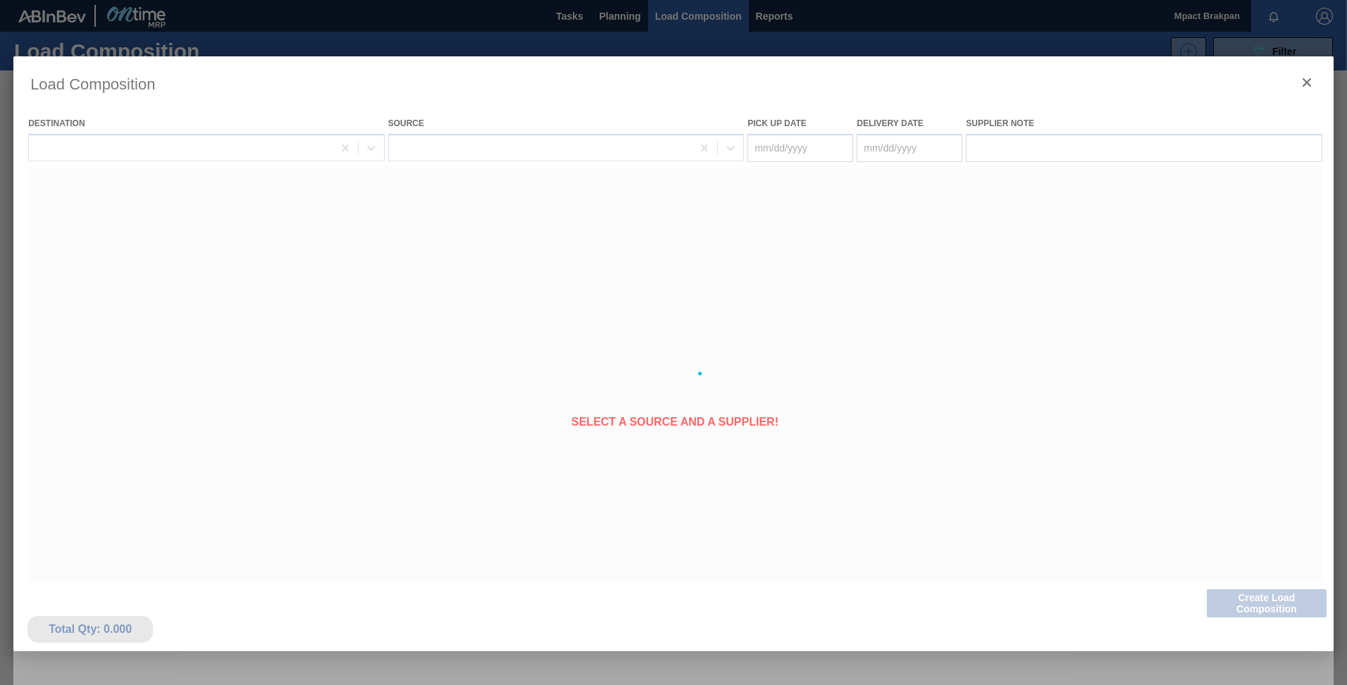
type Date "[DATE]"
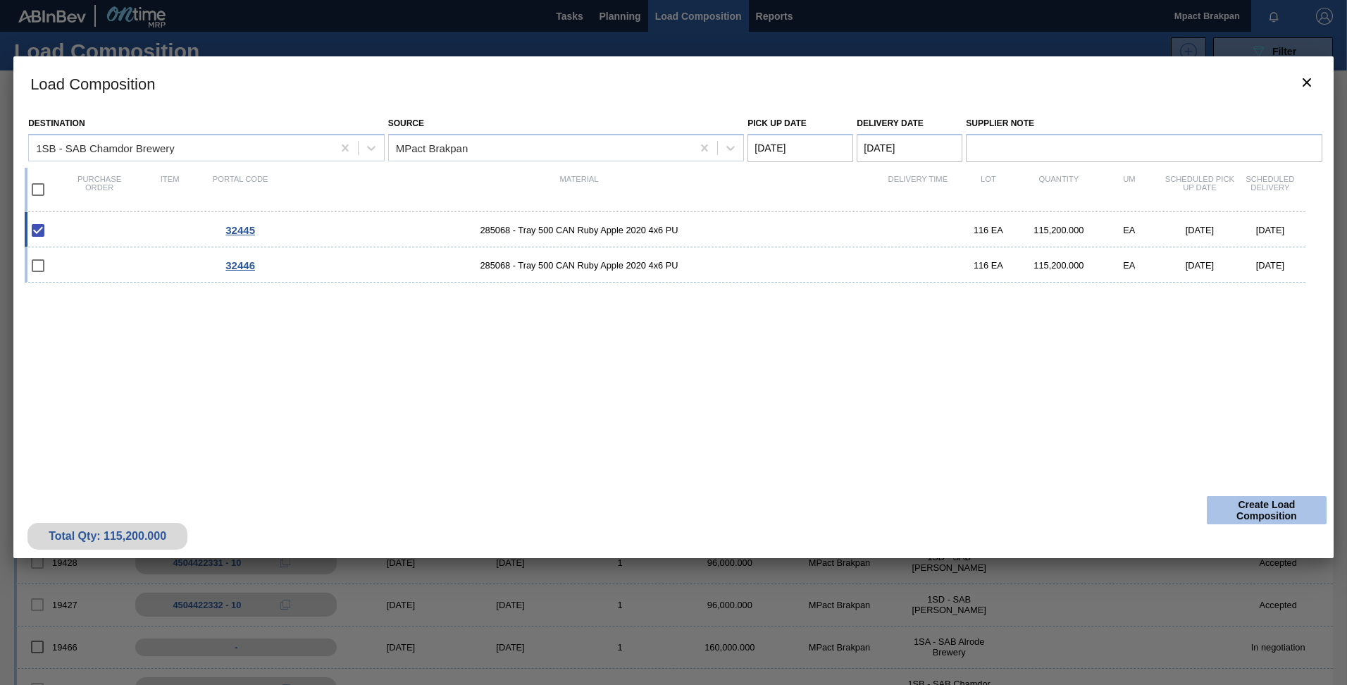
click at [1272, 509] on button "Create Load Composition" at bounding box center [1267, 510] width 120 height 28
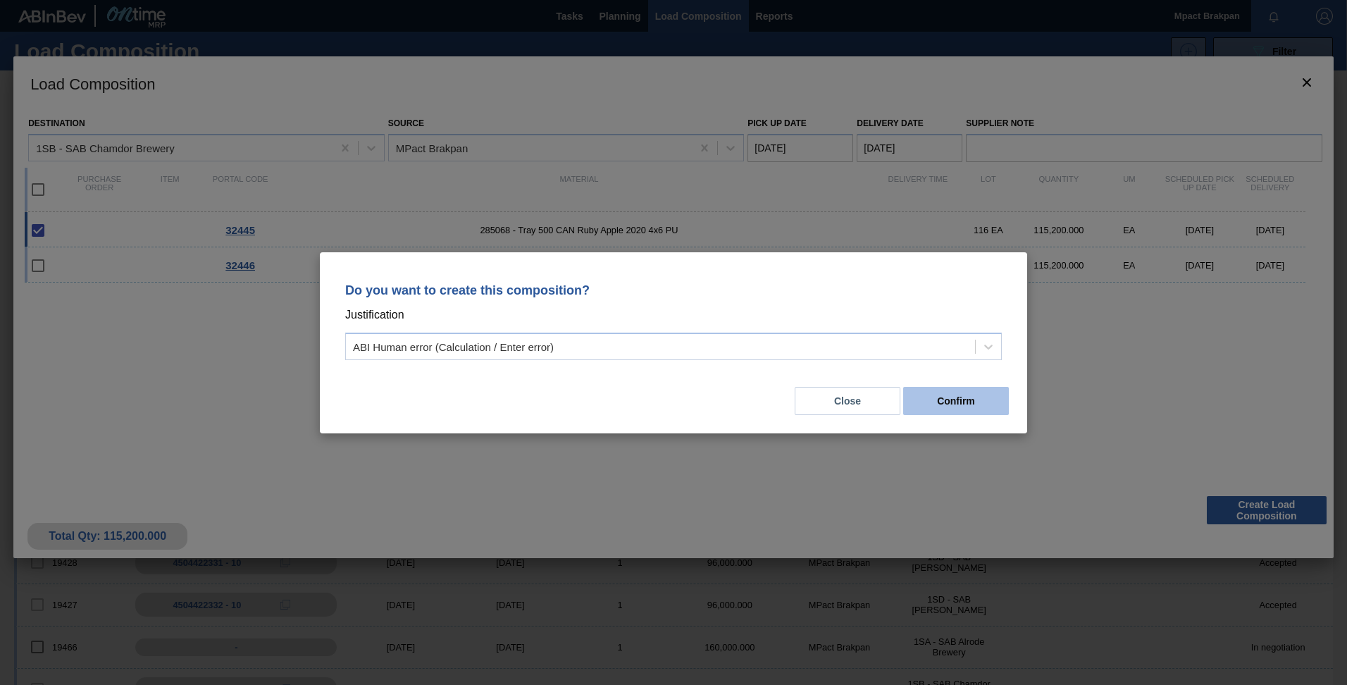
click at [965, 397] on button "Confirm" at bounding box center [956, 401] width 106 height 28
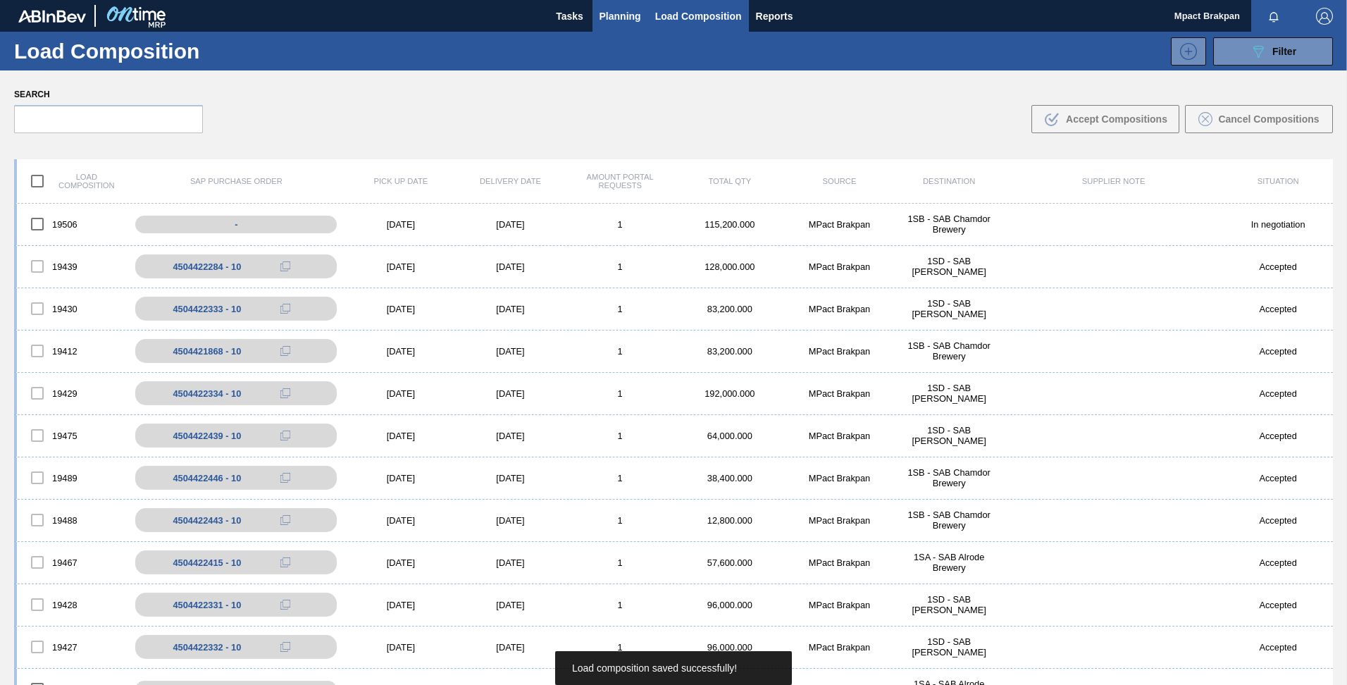
click at [613, 15] on span "Planning" at bounding box center [621, 16] width 42 height 17
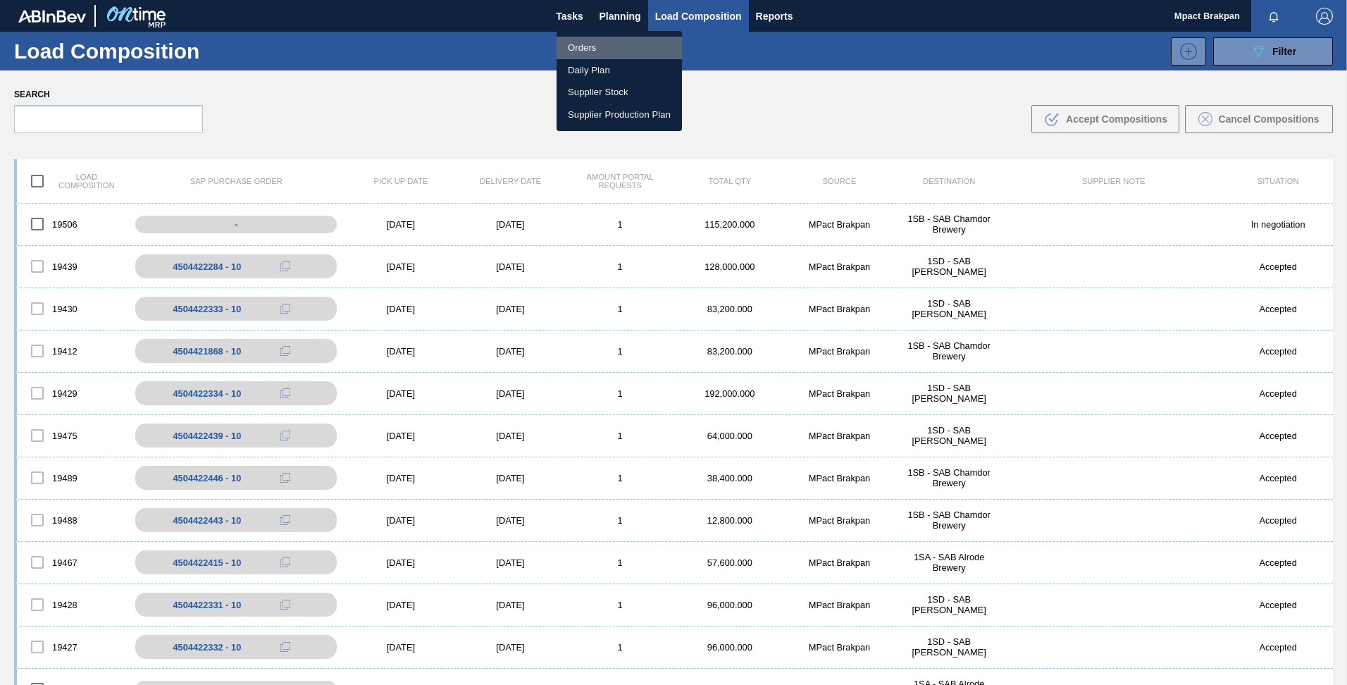
click at [589, 44] on li "Orders" at bounding box center [619, 48] width 125 height 23
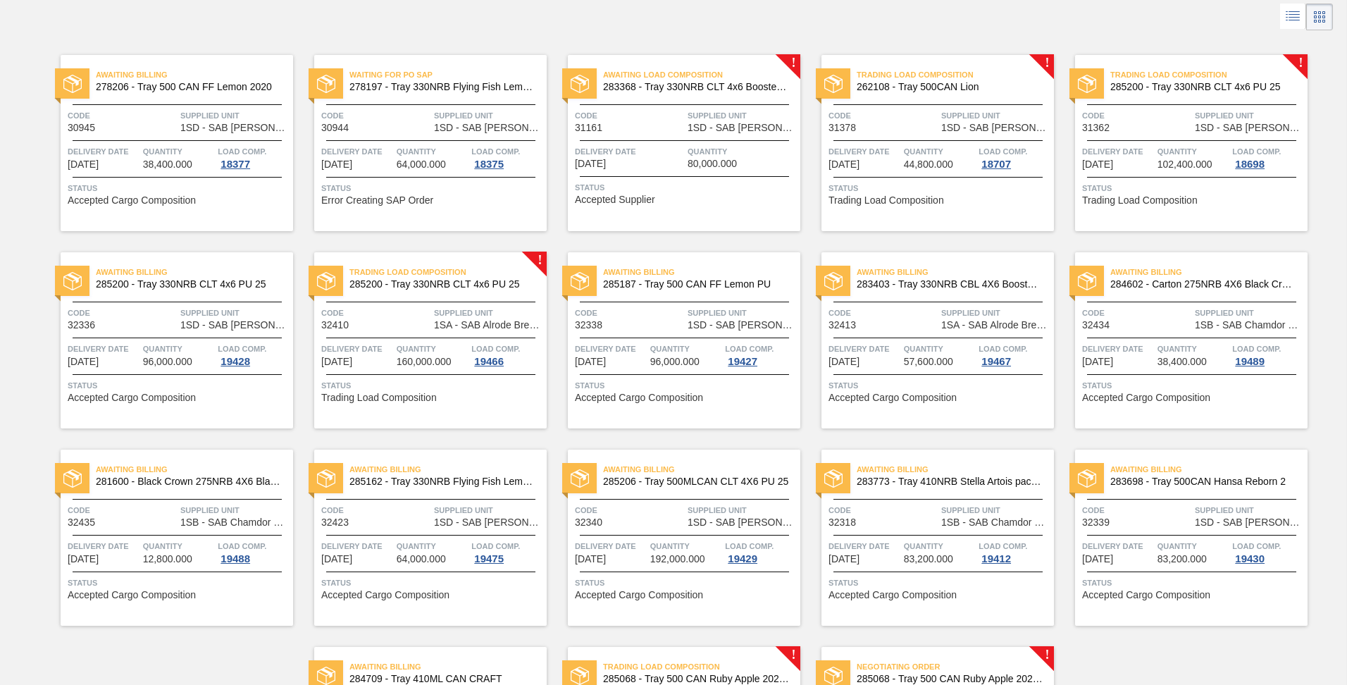
scroll to position [211, 0]
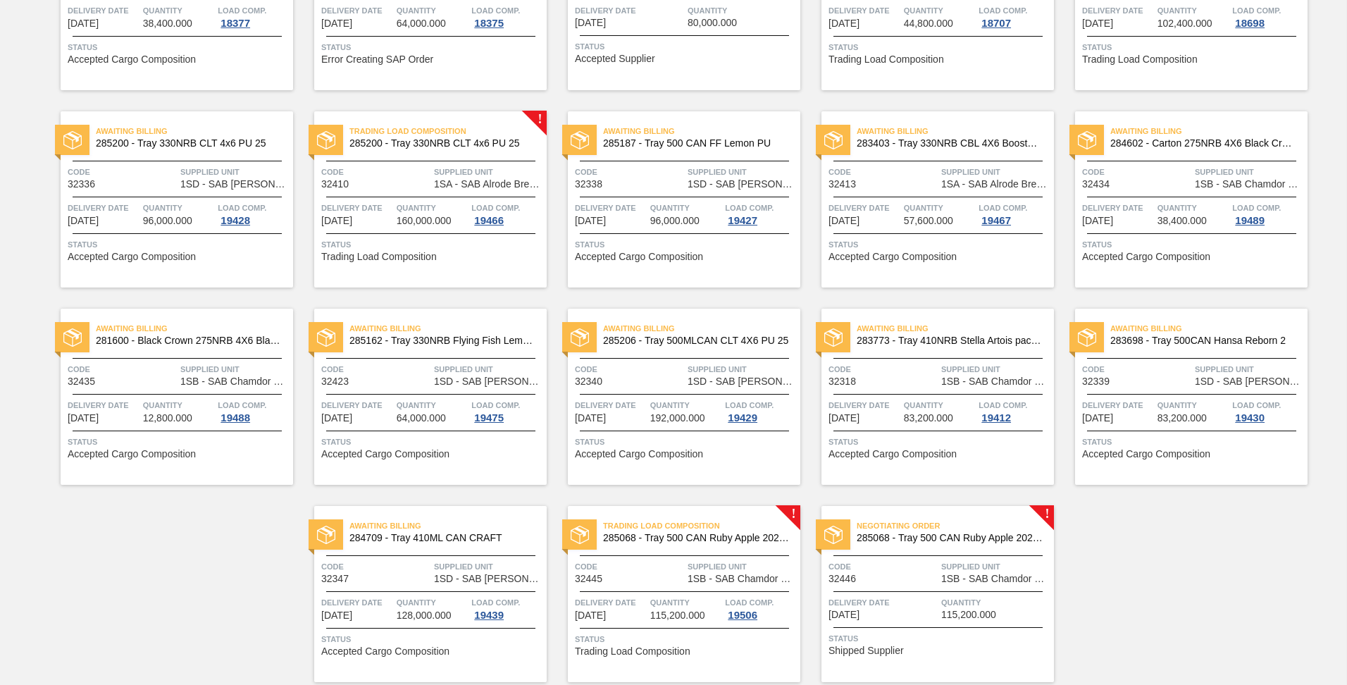
click at [988, 610] on span "115,200.000" at bounding box center [968, 614] width 55 height 11
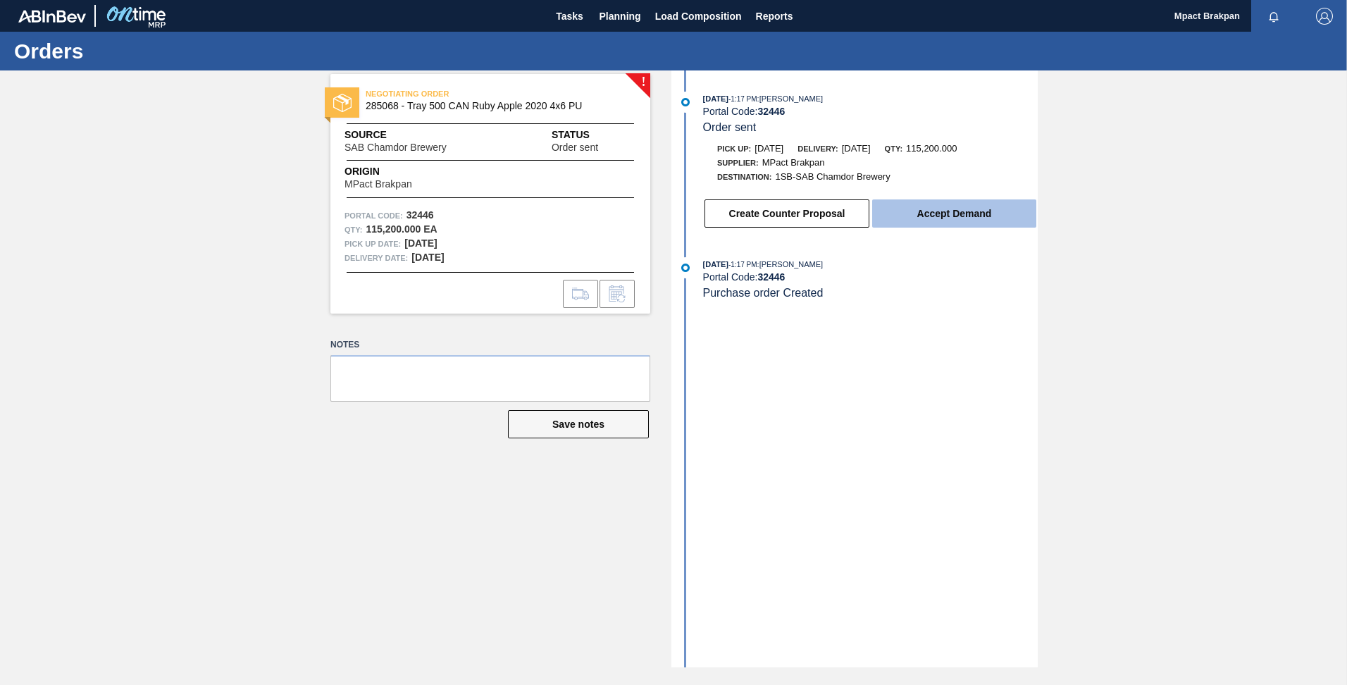
click at [922, 221] on button "Accept Demand" at bounding box center [954, 213] width 164 height 28
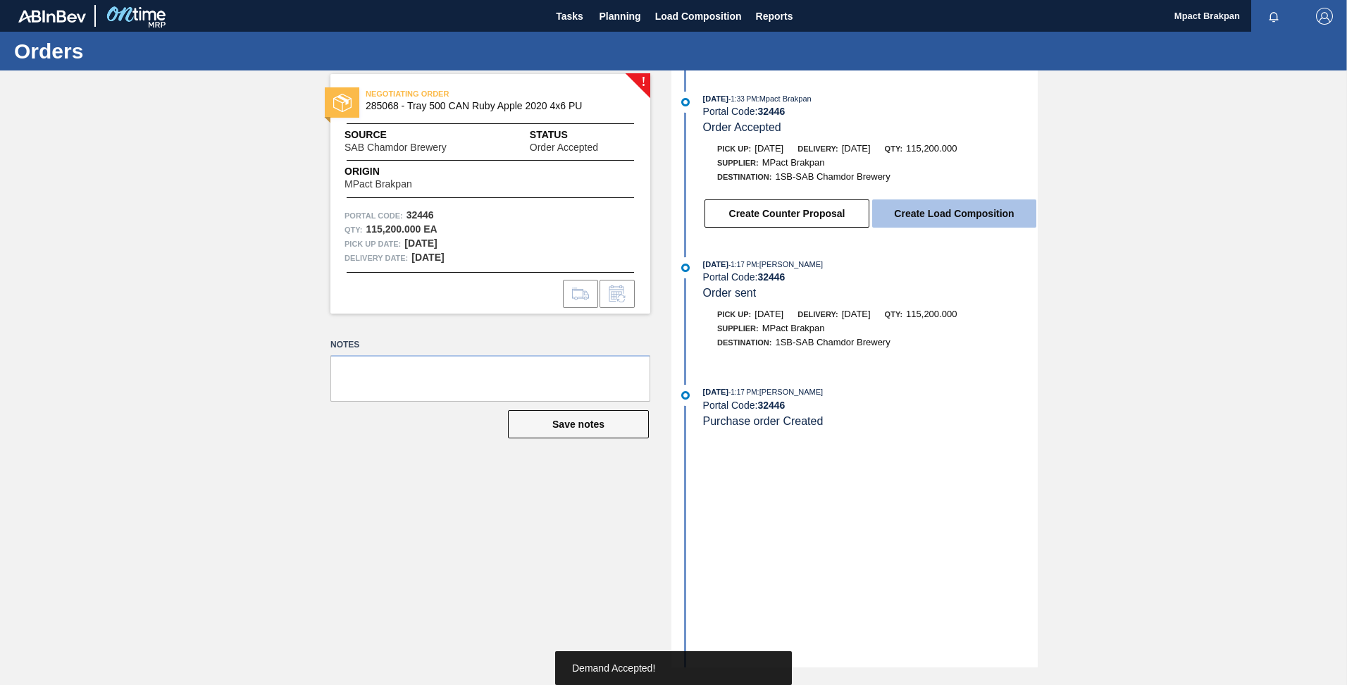
click at [928, 213] on button "Create Load Composition" at bounding box center [954, 213] width 164 height 28
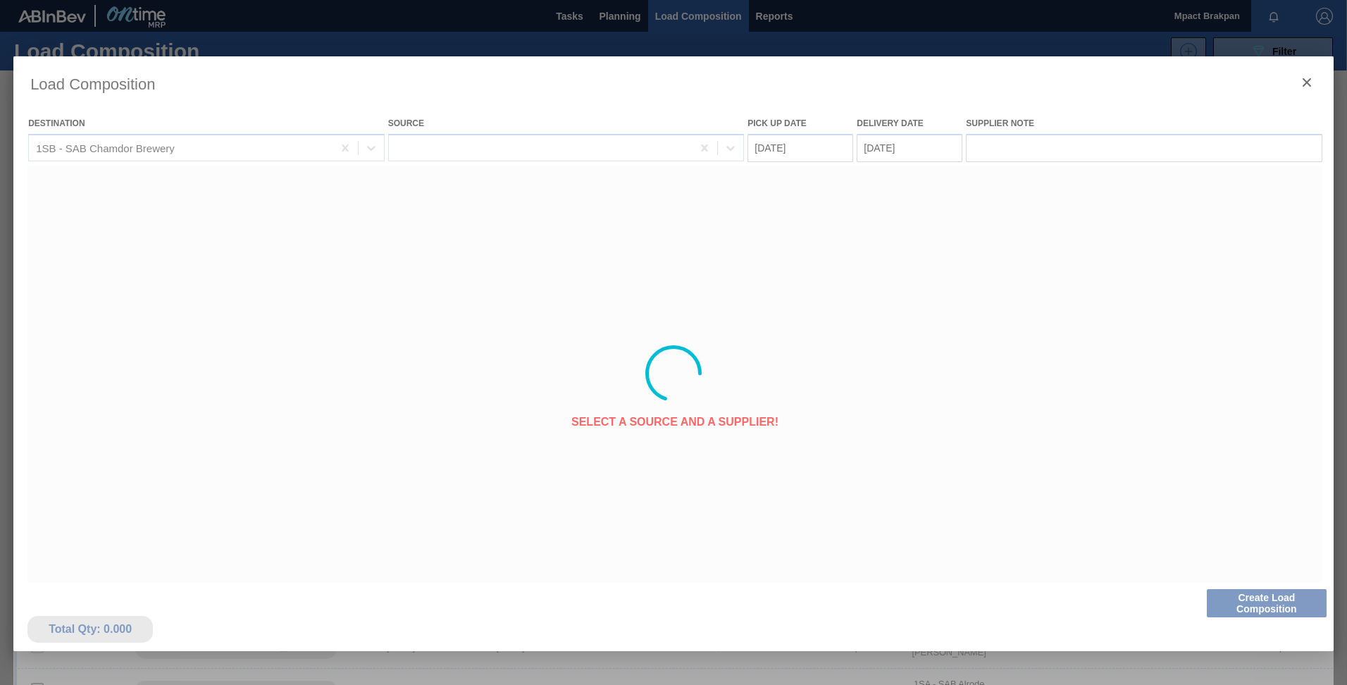
type Date "[DATE]"
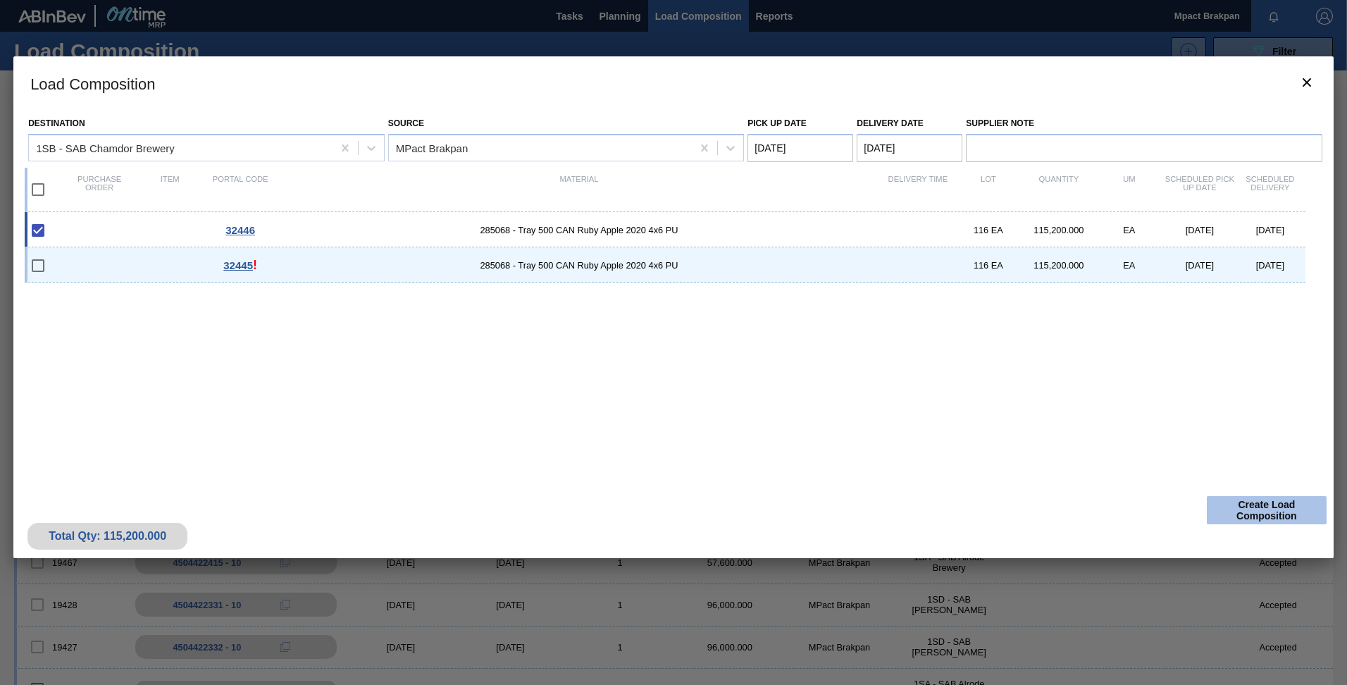
click at [1252, 506] on button "Create Load Composition" at bounding box center [1267, 510] width 120 height 28
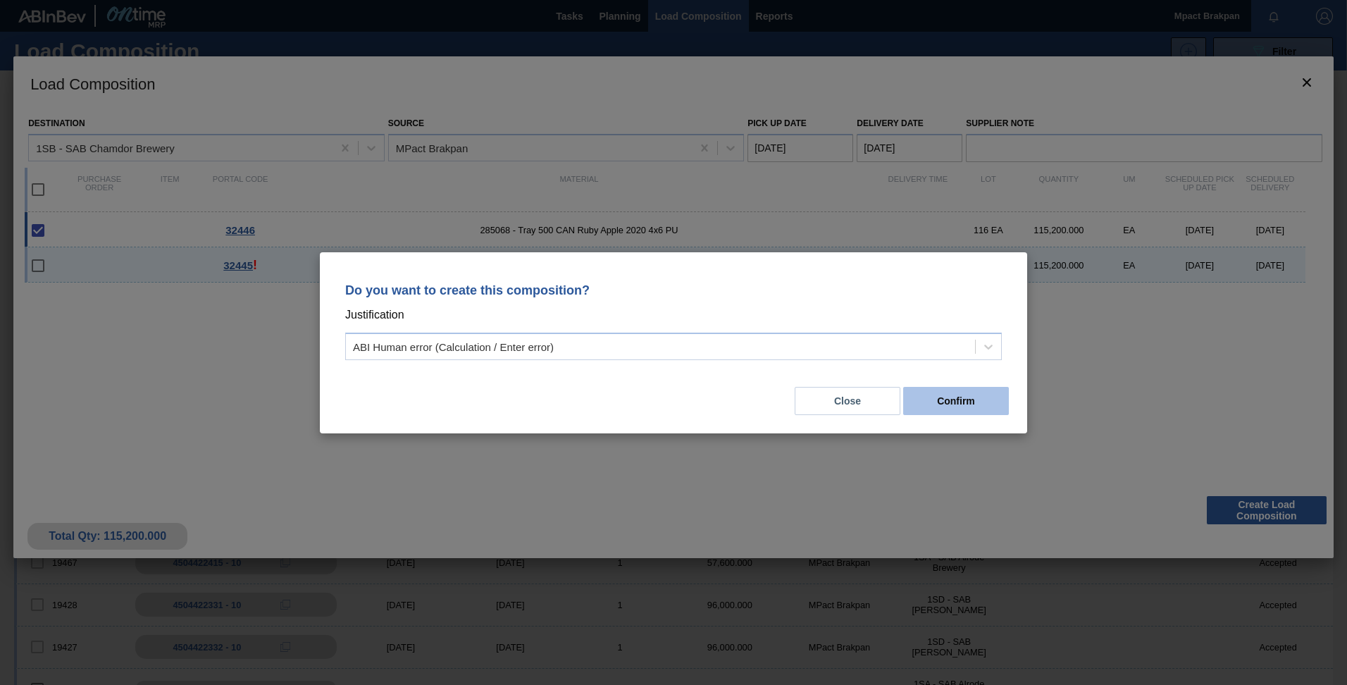
click at [948, 395] on button "Confirm" at bounding box center [956, 401] width 106 height 28
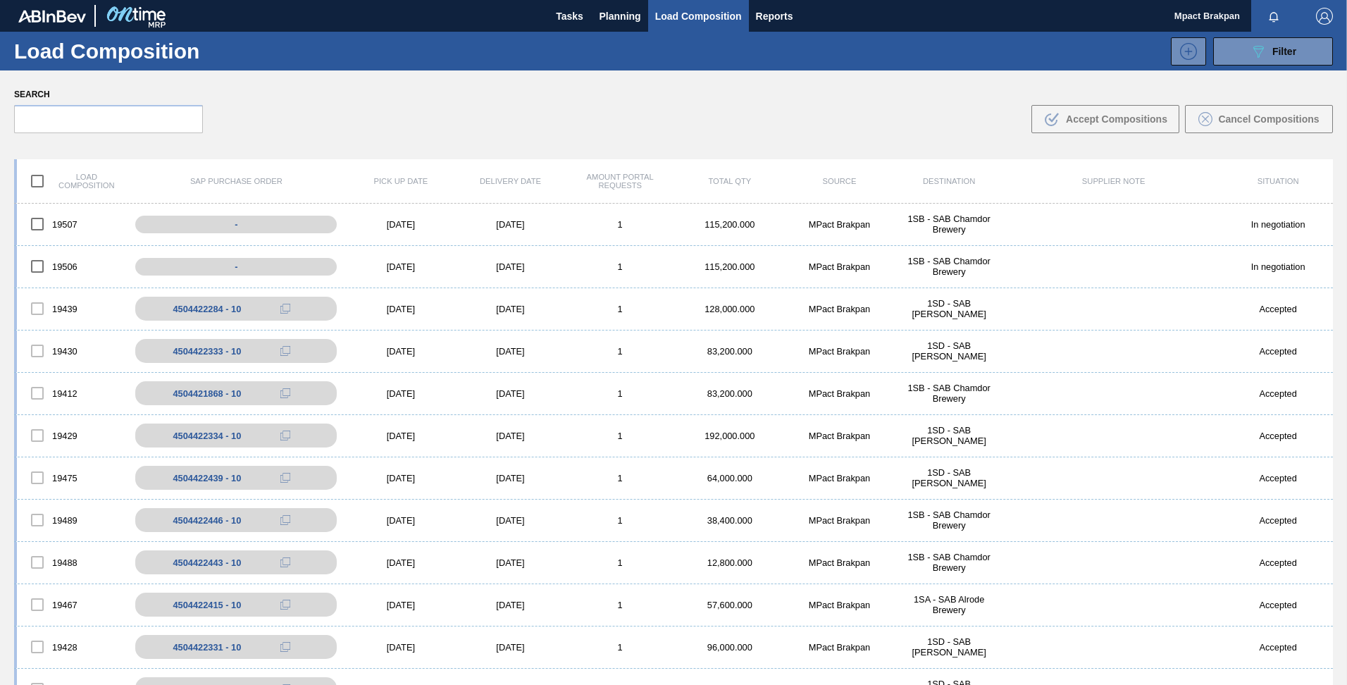
drag, startPoint x: 0, startPoint y: 0, endPoint x: 293, endPoint y: 114, distance: 314.5
click at [293, 114] on div "Search .b{fill:var(--color-action-default)} Accept Compositions Cancel Composit…" at bounding box center [673, 108] width 1347 height 77
click at [398, 391] on div "[DATE]" at bounding box center [401, 393] width 110 height 11
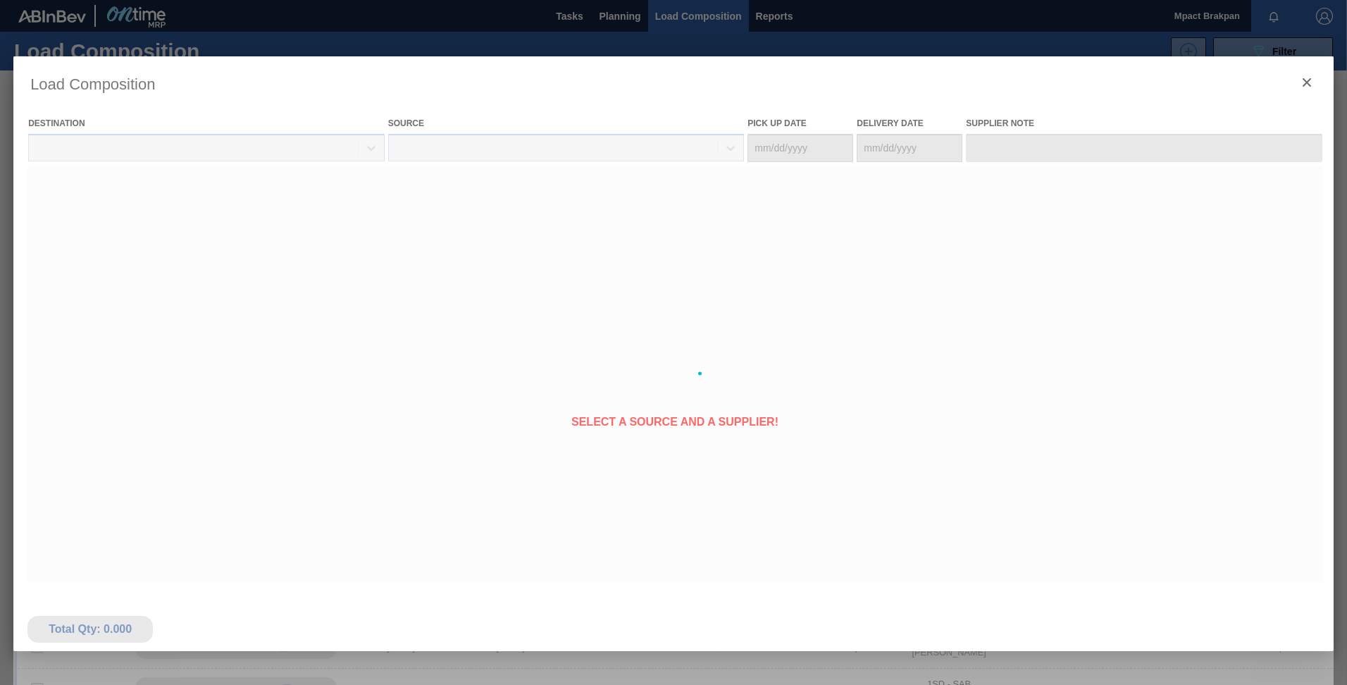
type Date "[DATE]"
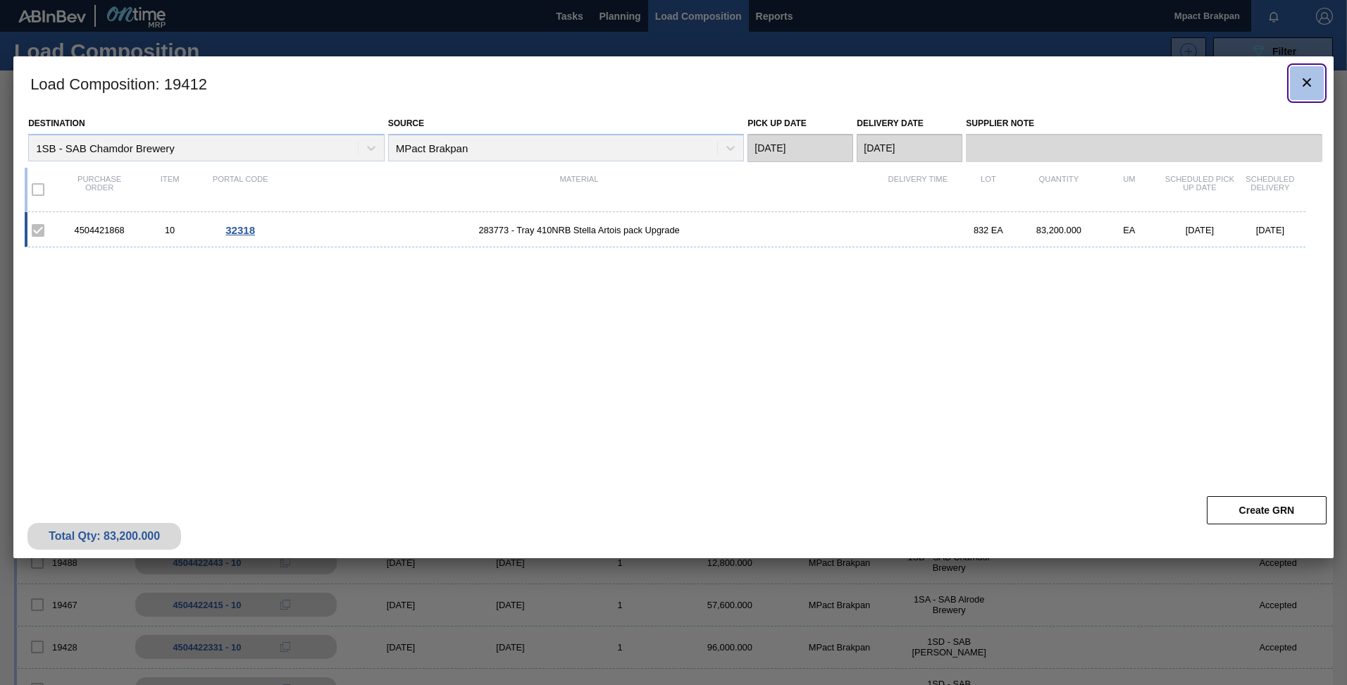
click at [1306, 82] on icon "botão de ícone" at bounding box center [1307, 82] width 8 height 8
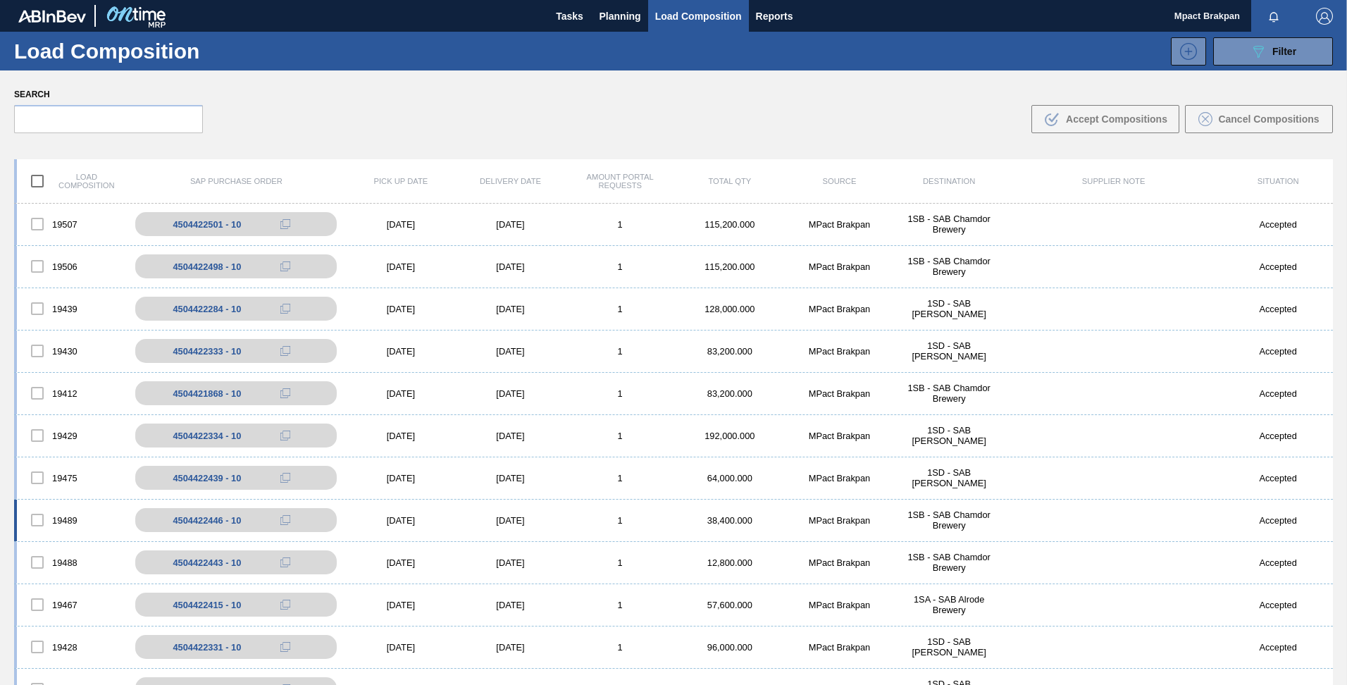
click at [390, 517] on div "[DATE]" at bounding box center [401, 520] width 110 height 11
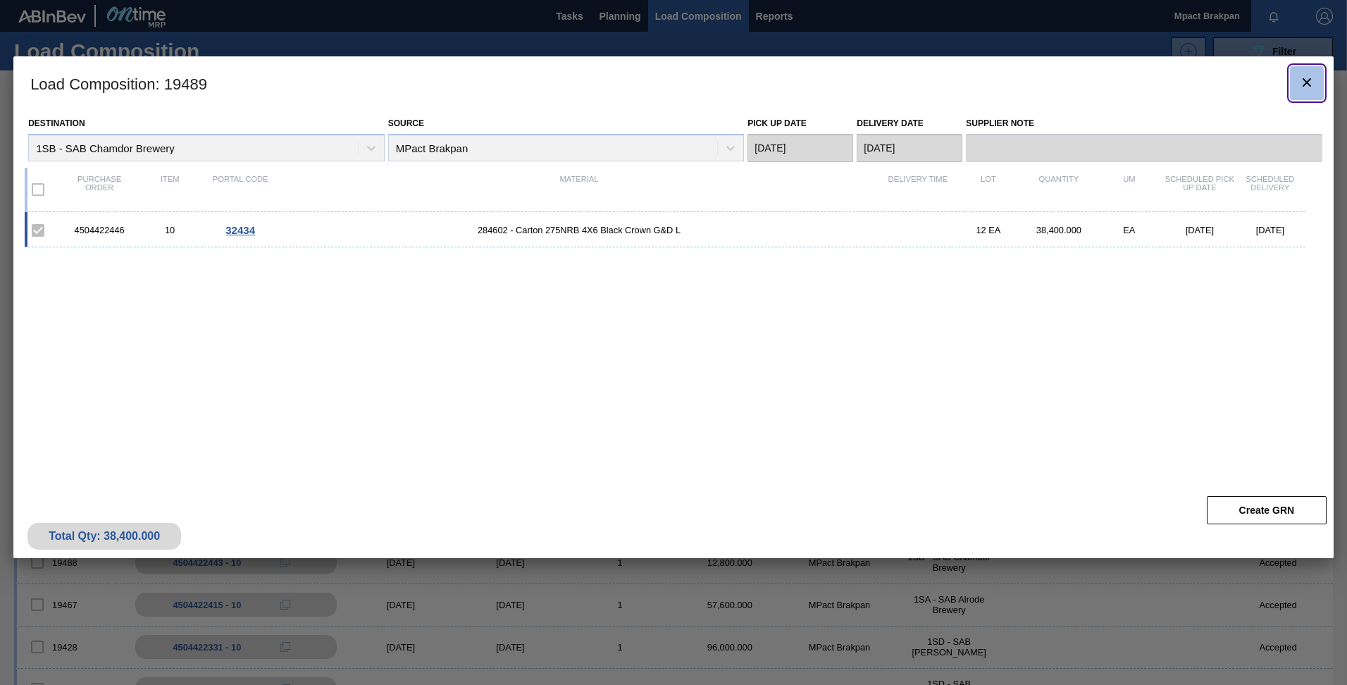
click at [1311, 77] on icon "botão de ícone" at bounding box center [1306, 82] width 17 height 17
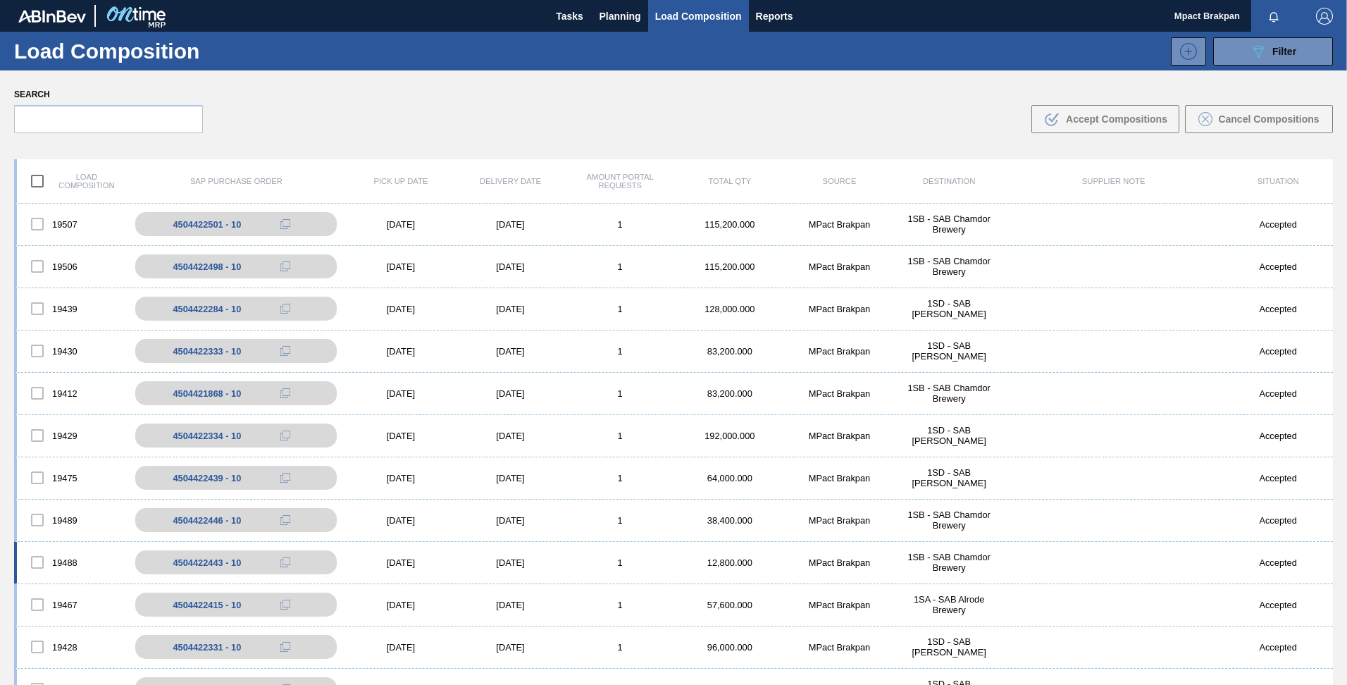
click at [387, 563] on div "[DATE]" at bounding box center [401, 562] width 110 height 11
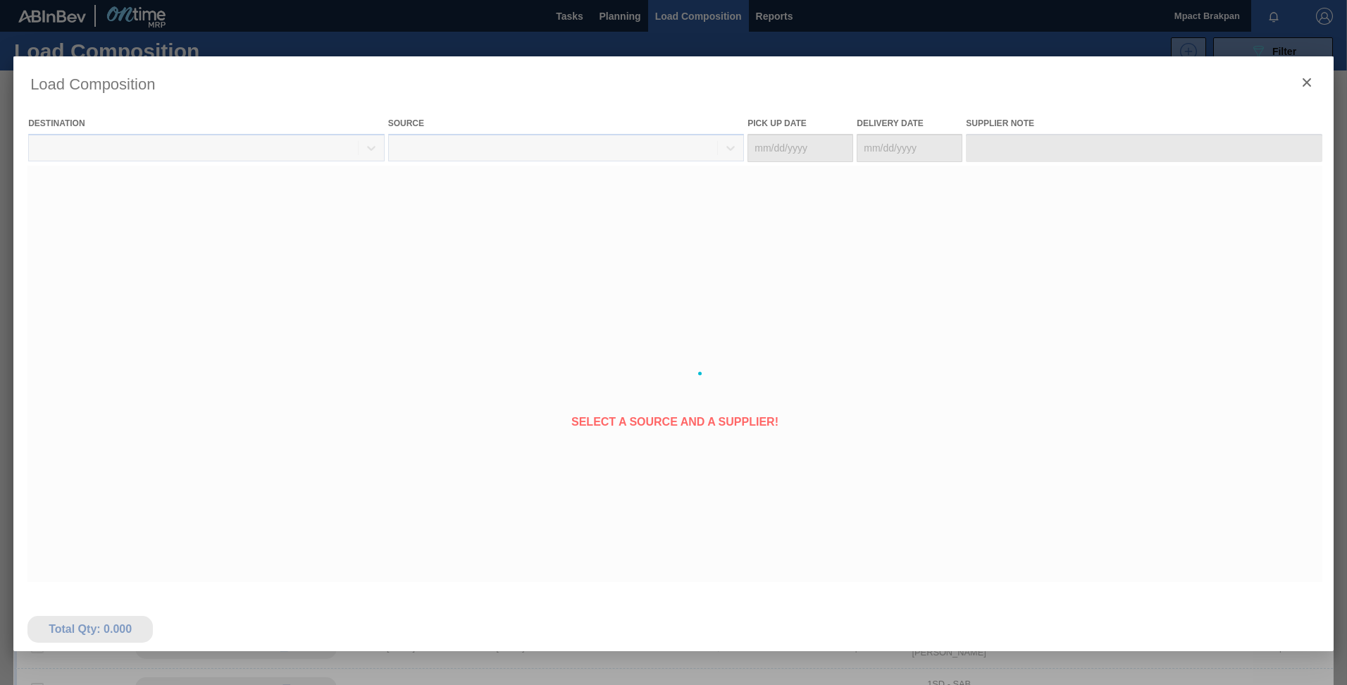
type Date "[DATE]"
